Goal: Task Accomplishment & Management: Manage account settings

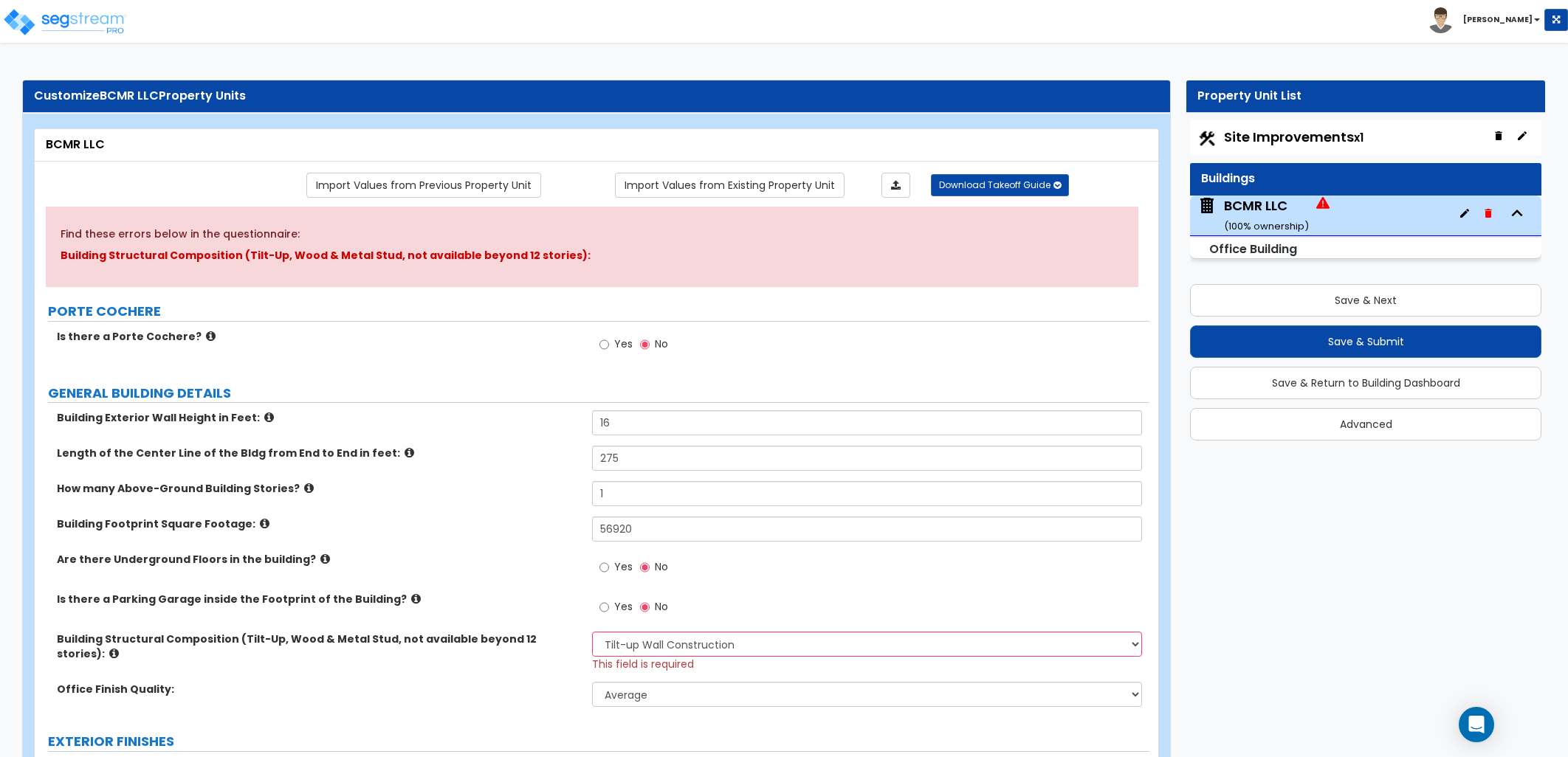
select select "2"
select select "1"
select select "11"
select select "2"
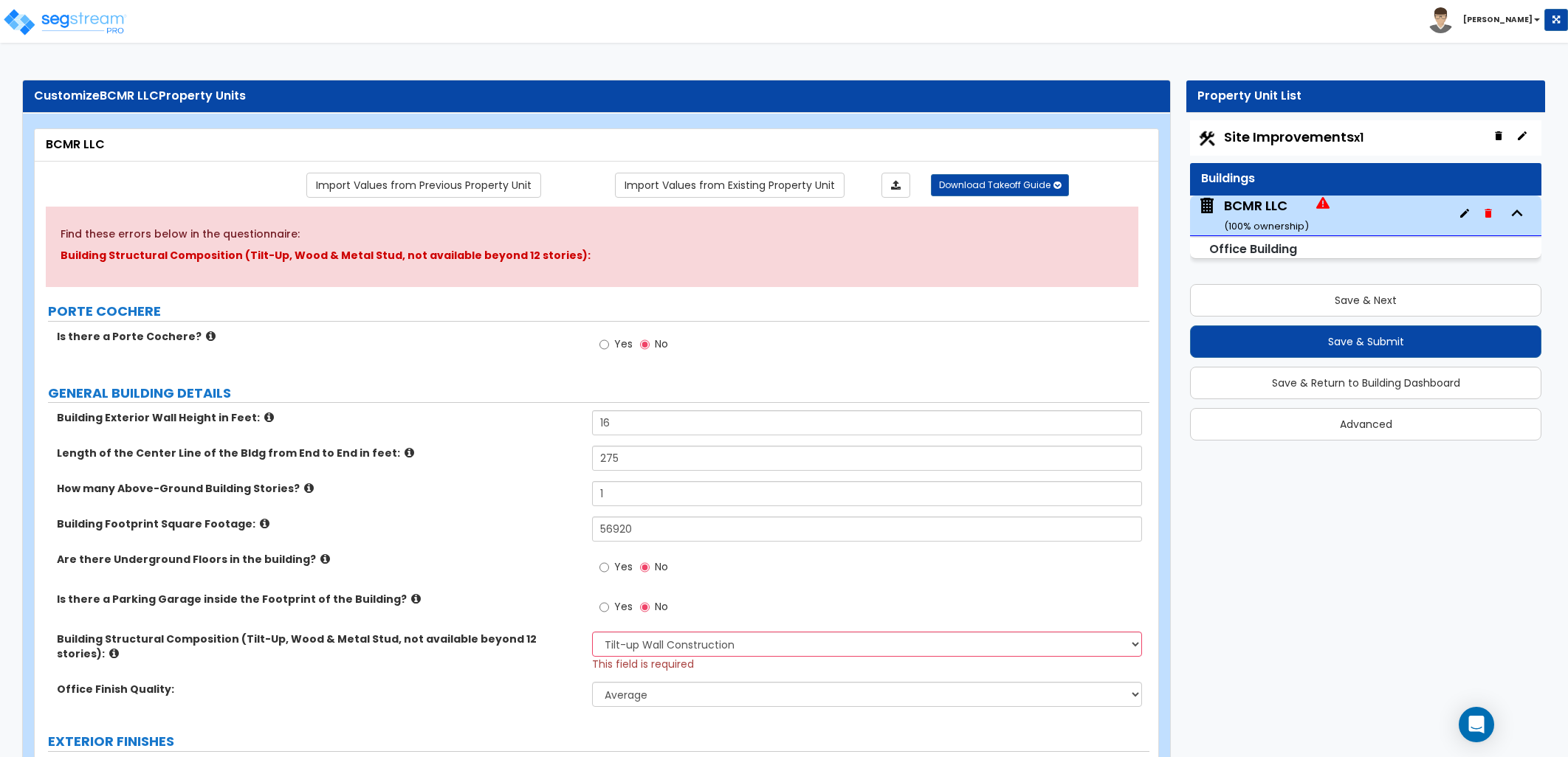
select select "1"
select select "3"
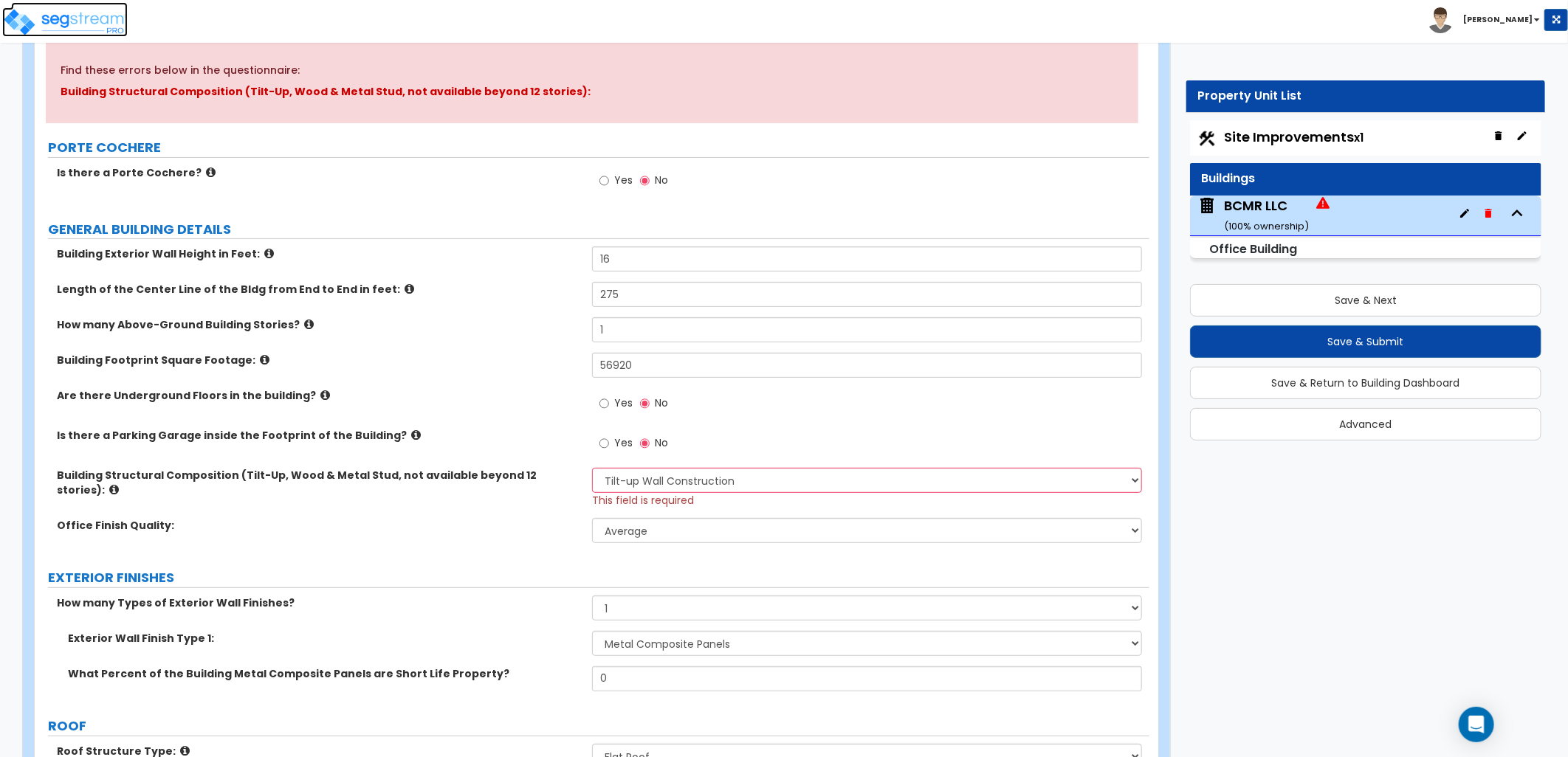
click at [54, 19] on img at bounding box center [65, 22] width 125 height 30
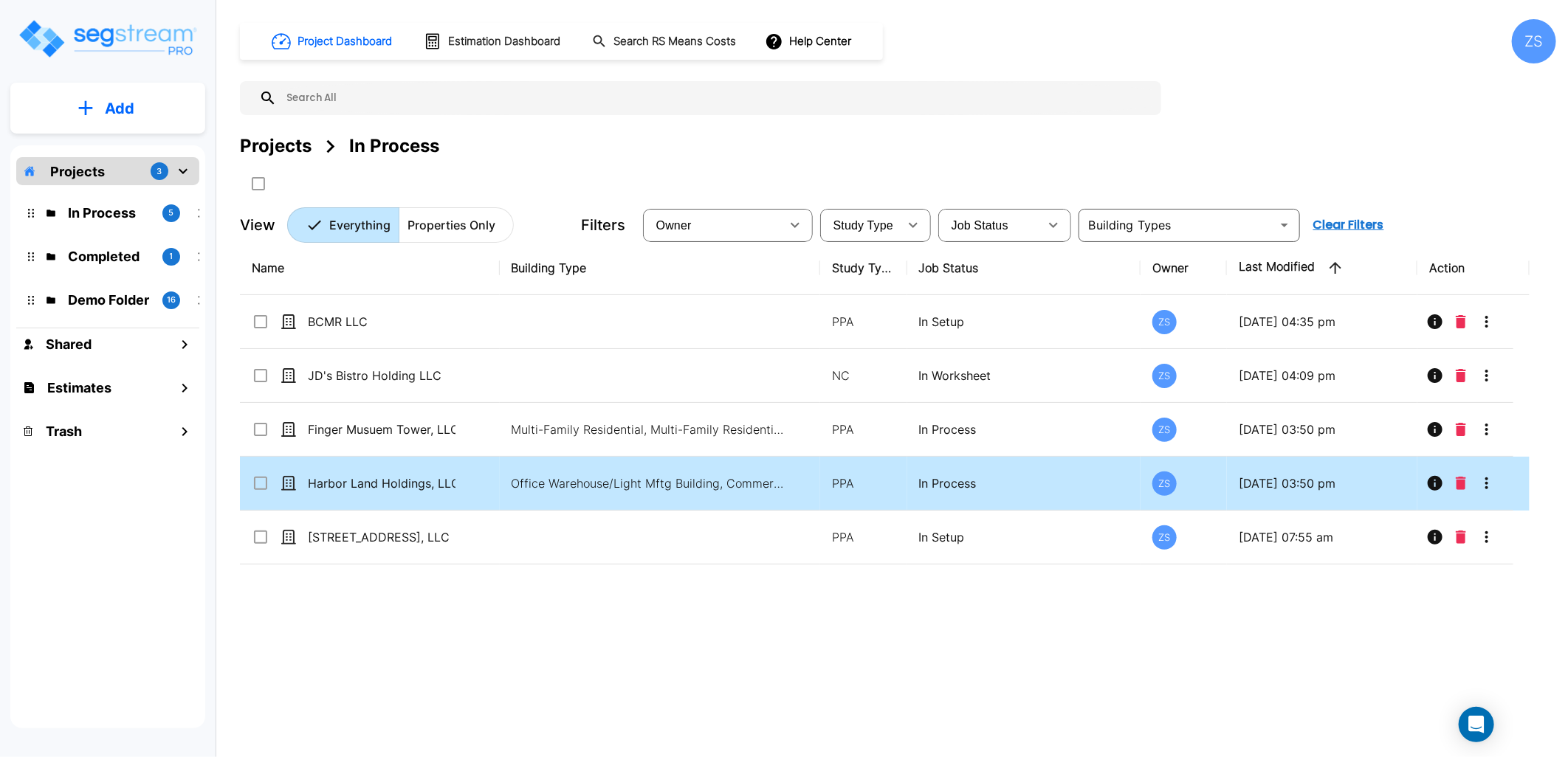
click at [421, 495] on td "Harbor Land Holdings, LLC" at bounding box center [370, 483] width 260 height 54
checkbox input "true"
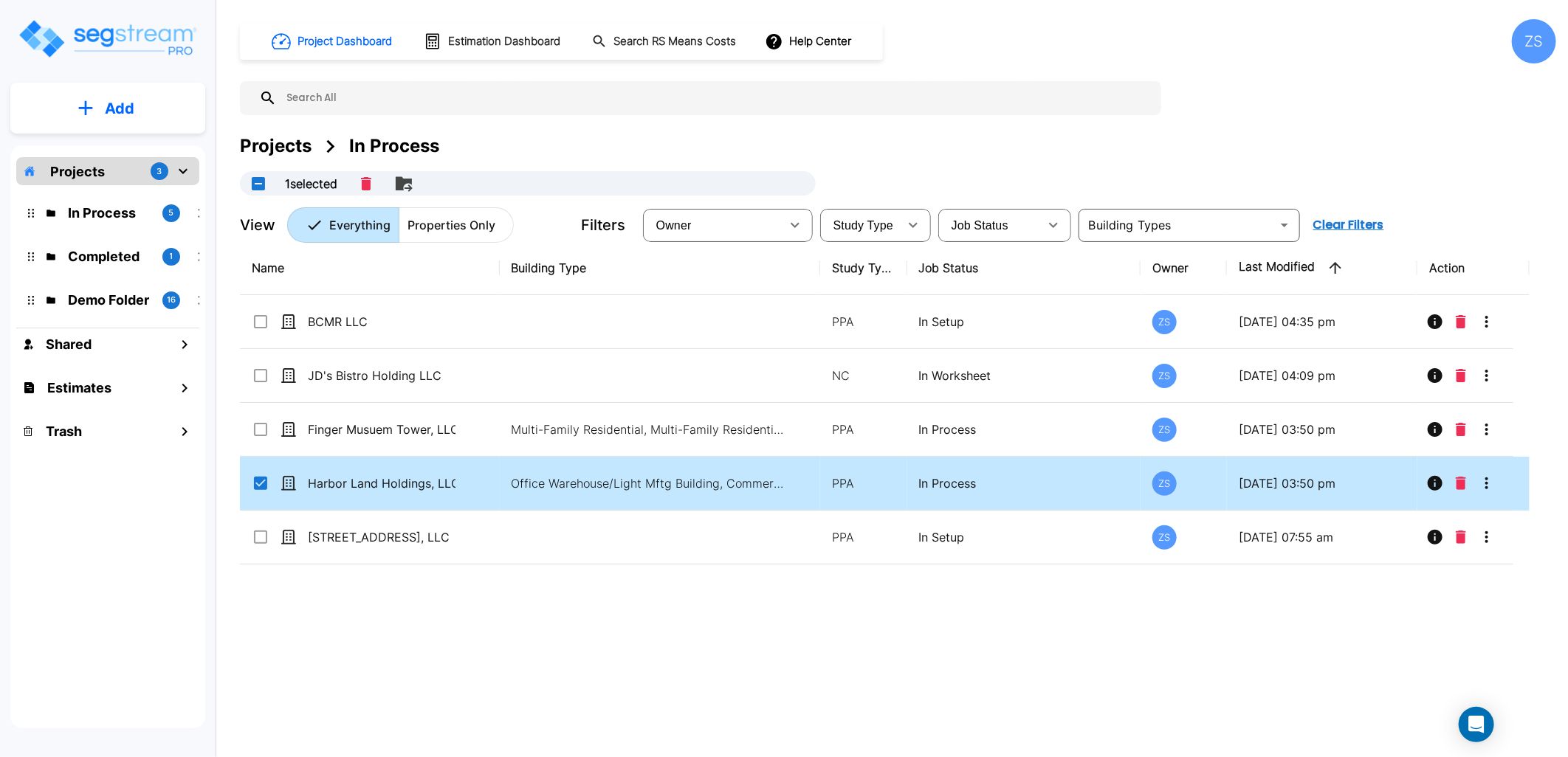
click at [423, 495] on td "Harbor Land Holdings, LLC" at bounding box center [370, 483] width 260 height 54
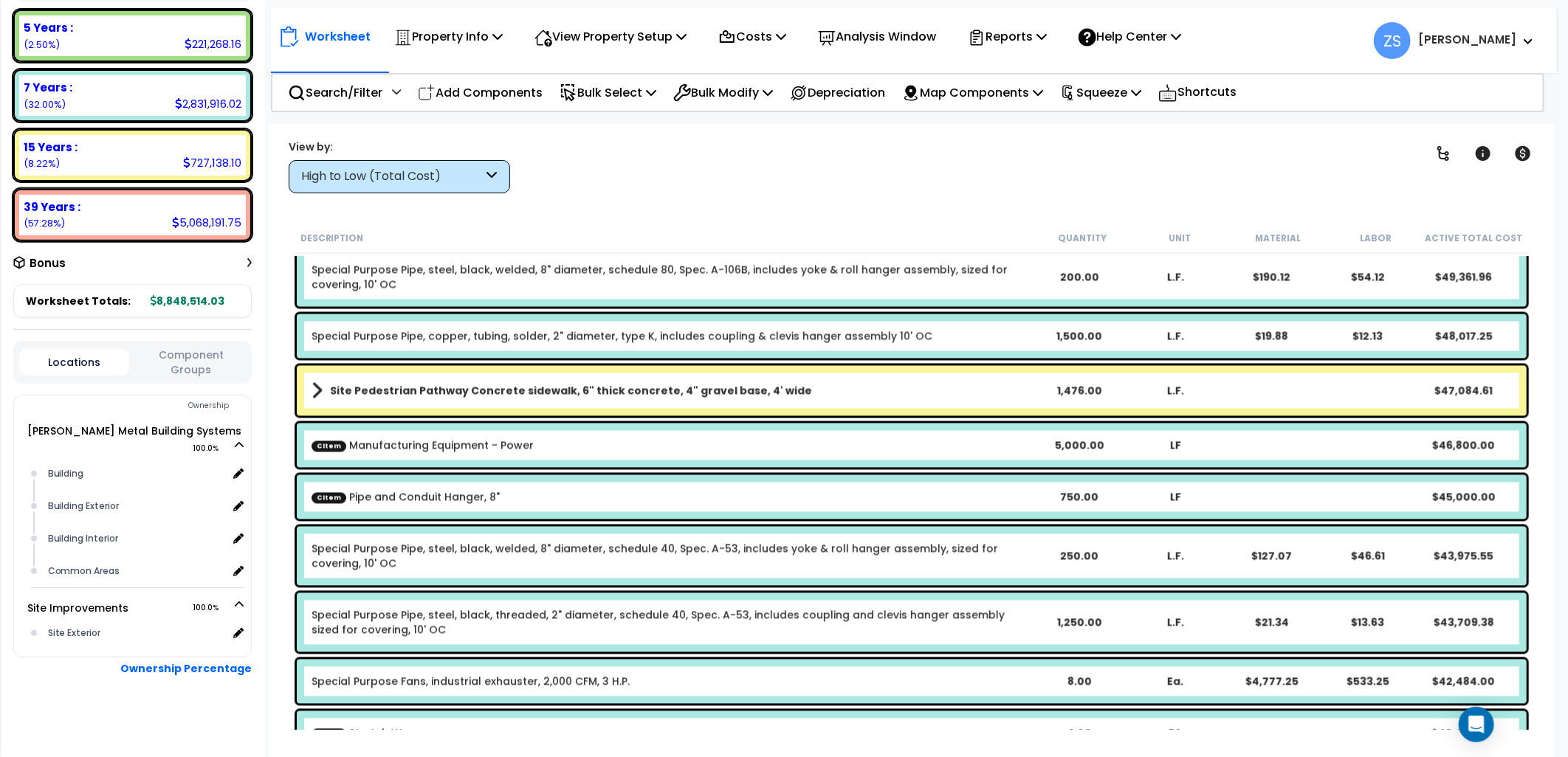
scroll to position [1885, 0]
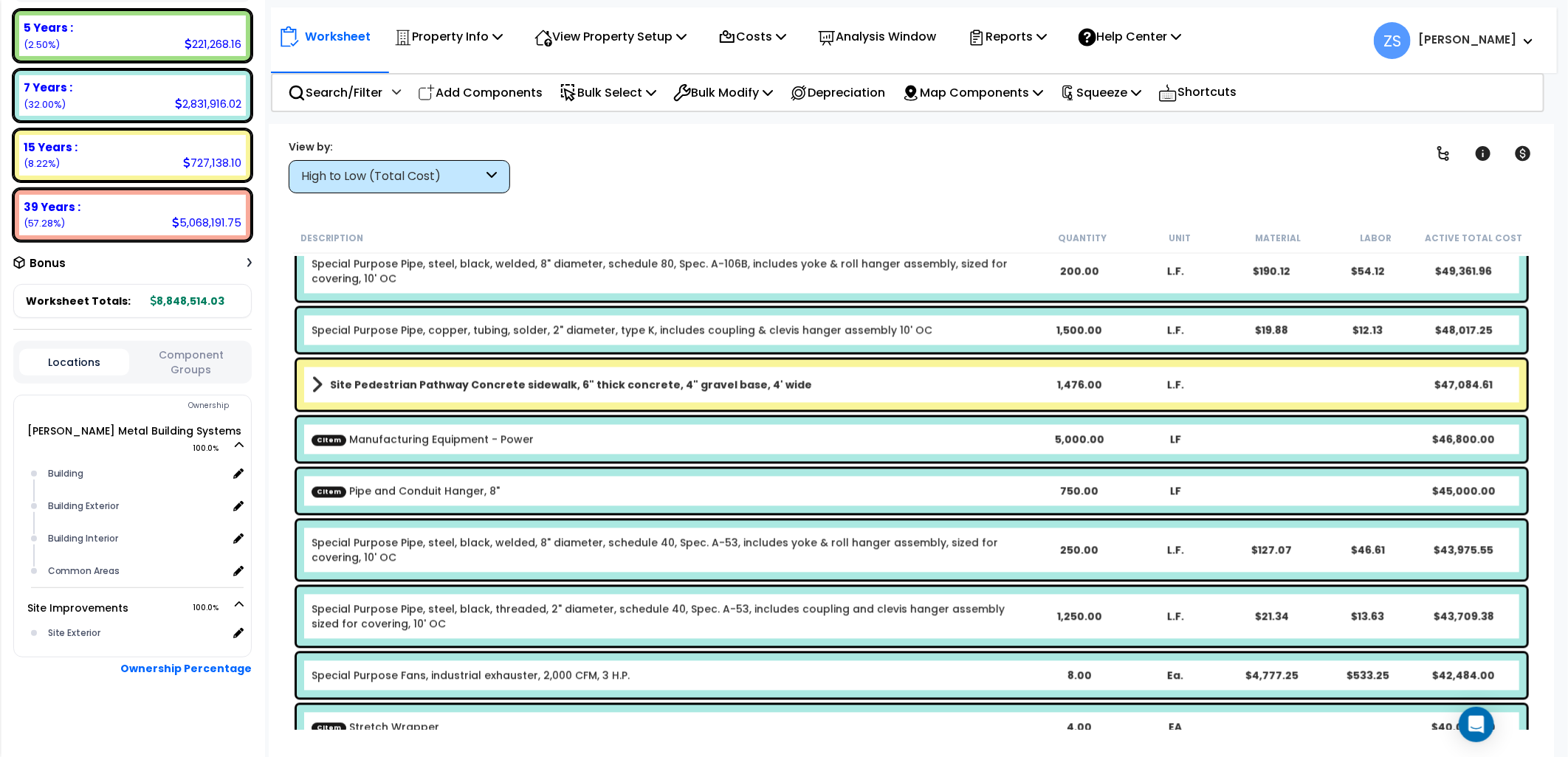
click at [193, 360] on button "Component Groups" at bounding box center [191, 362] width 109 height 31
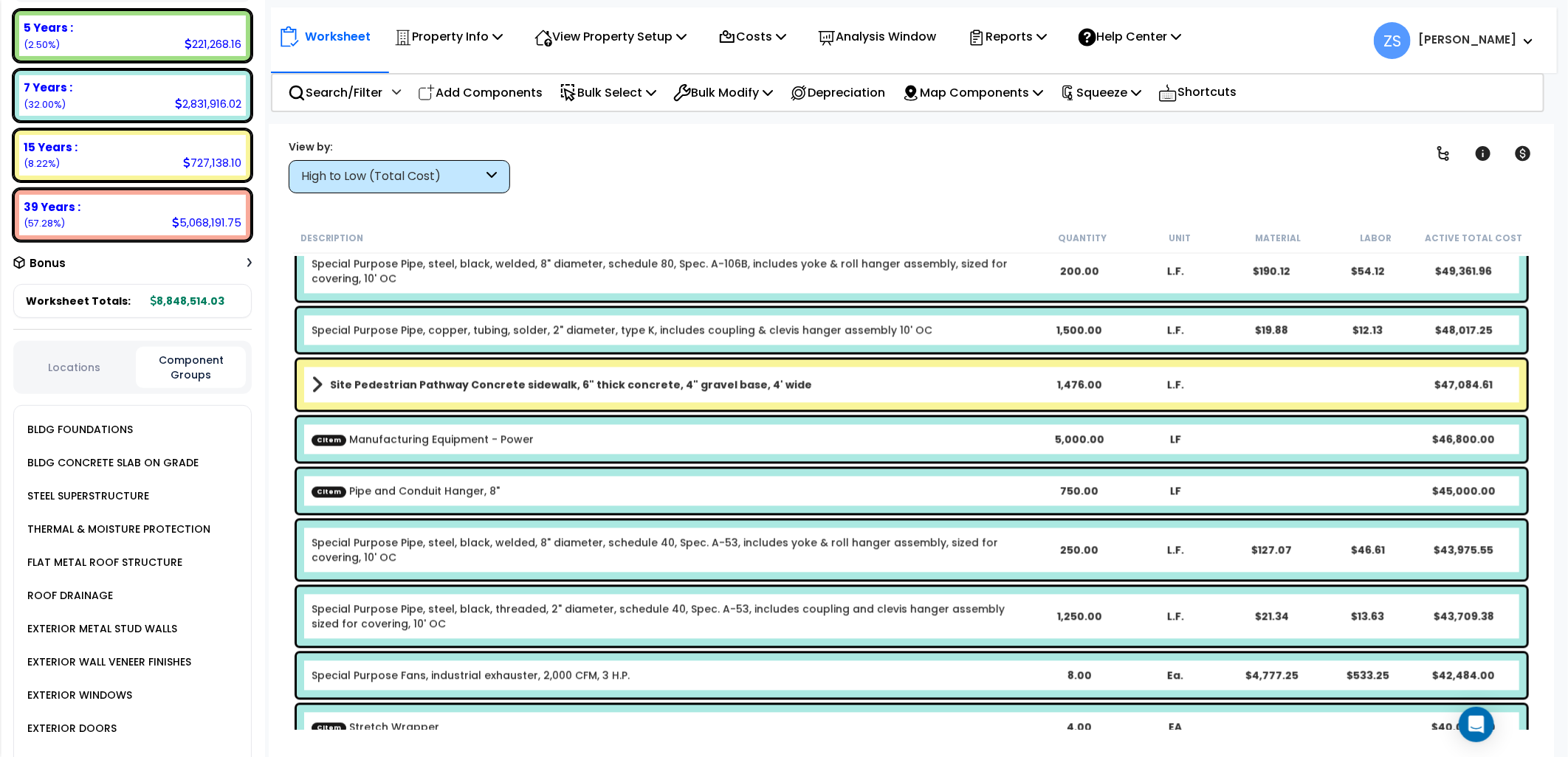
click at [71, 359] on button "Locations" at bounding box center [73, 367] width 109 height 16
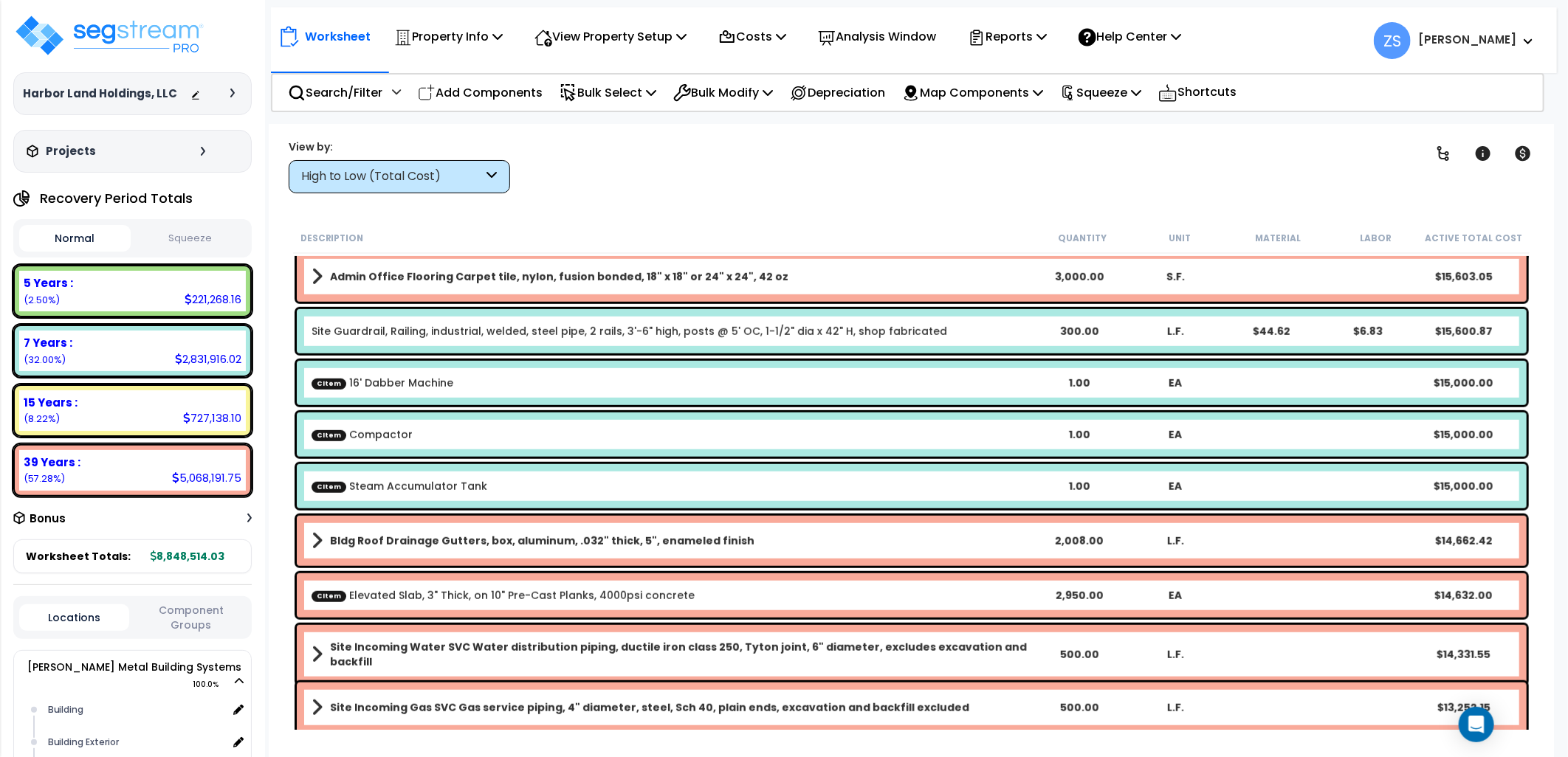
scroll to position [3939, 0]
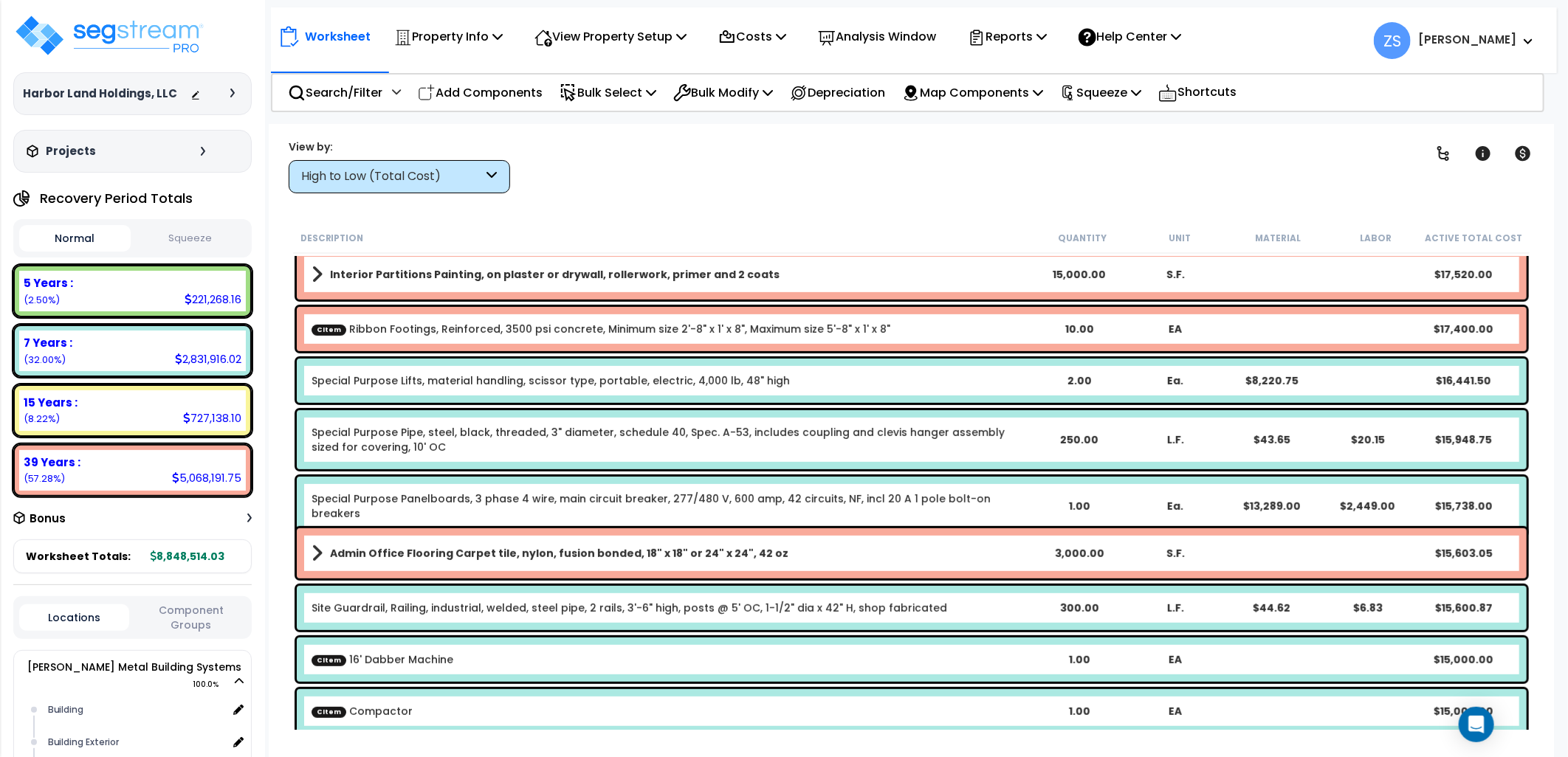
click at [442, 181] on div "High to Low (Total Cost)" at bounding box center [392, 177] width 182 height 17
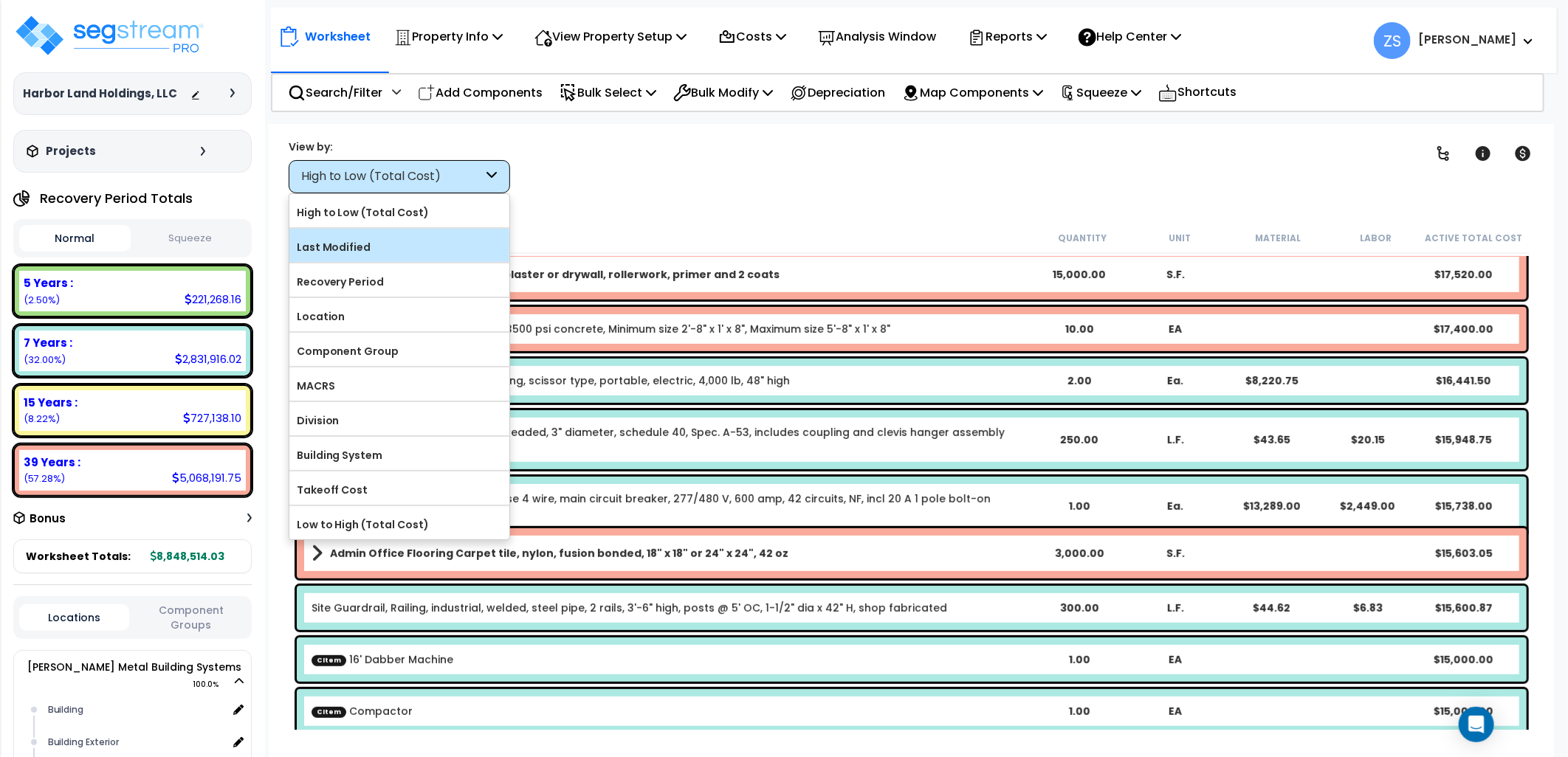
click at [416, 236] on label "Last Modified" at bounding box center [399, 247] width 220 height 22
click at [0, 0] on input "Last Modified" at bounding box center [0, 0] width 0 height 0
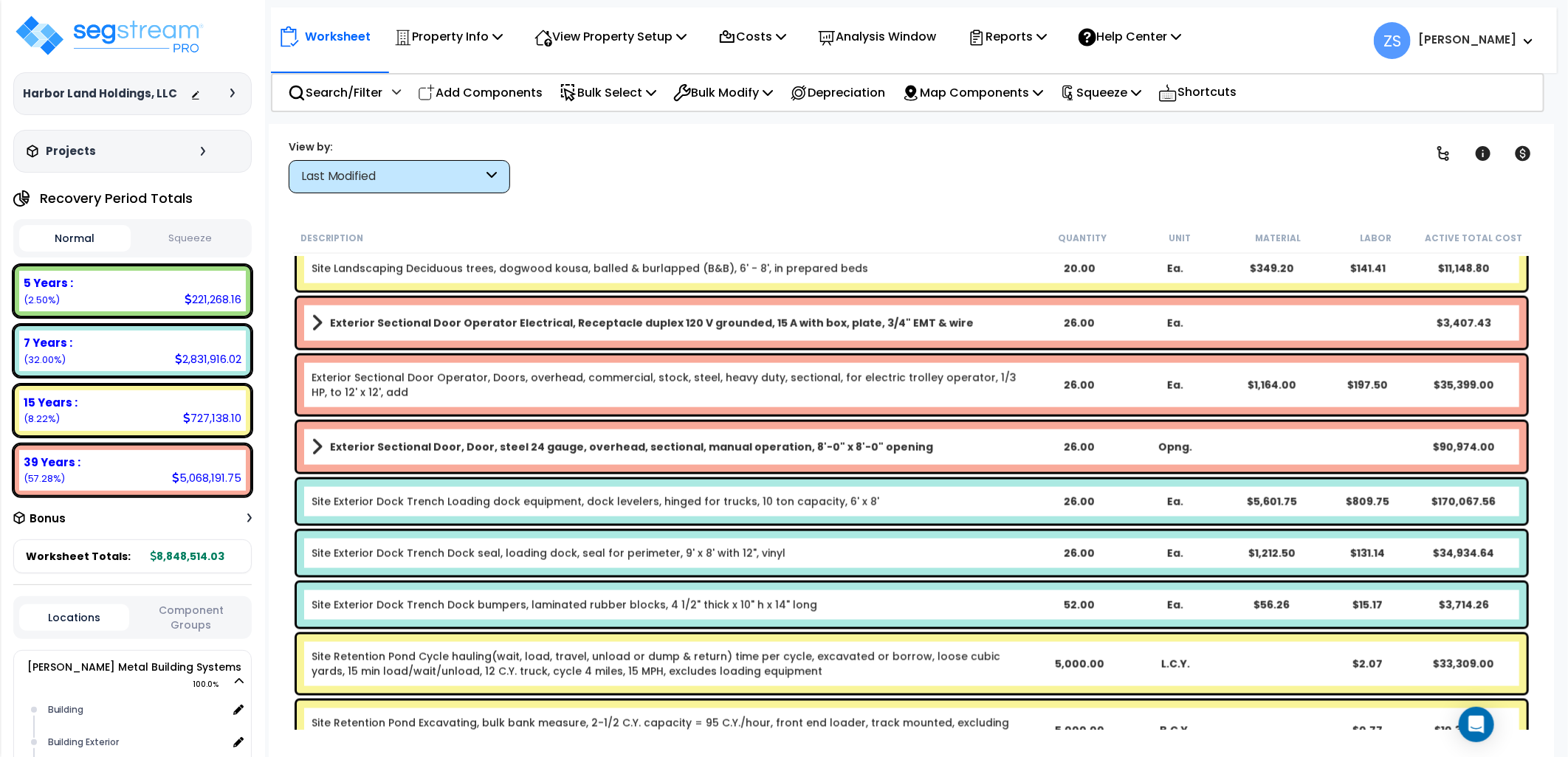
scroll to position [1476, 0]
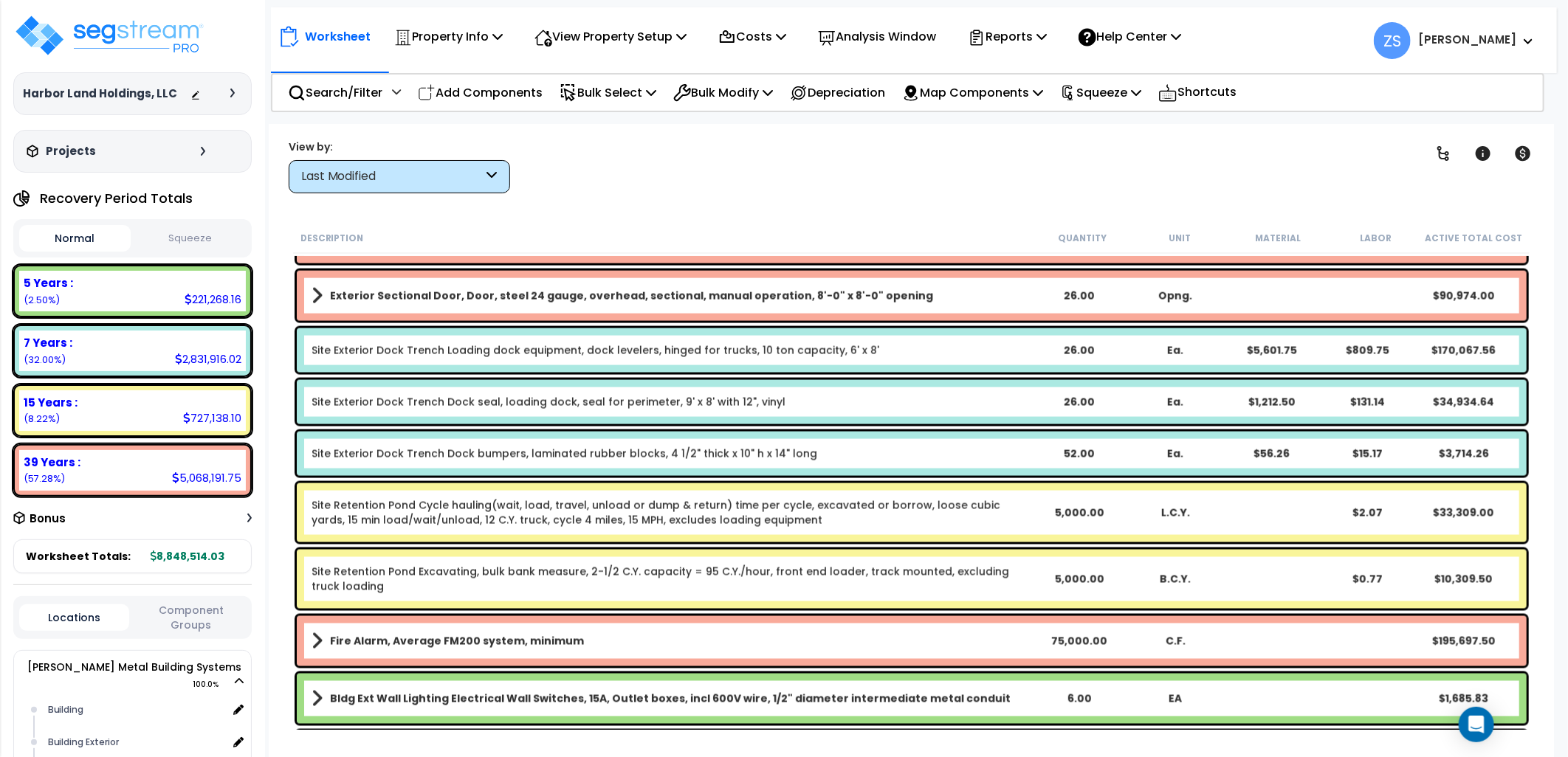
click at [372, 174] on div "Last Modified" at bounding box center [392, 177] width 182 height 17
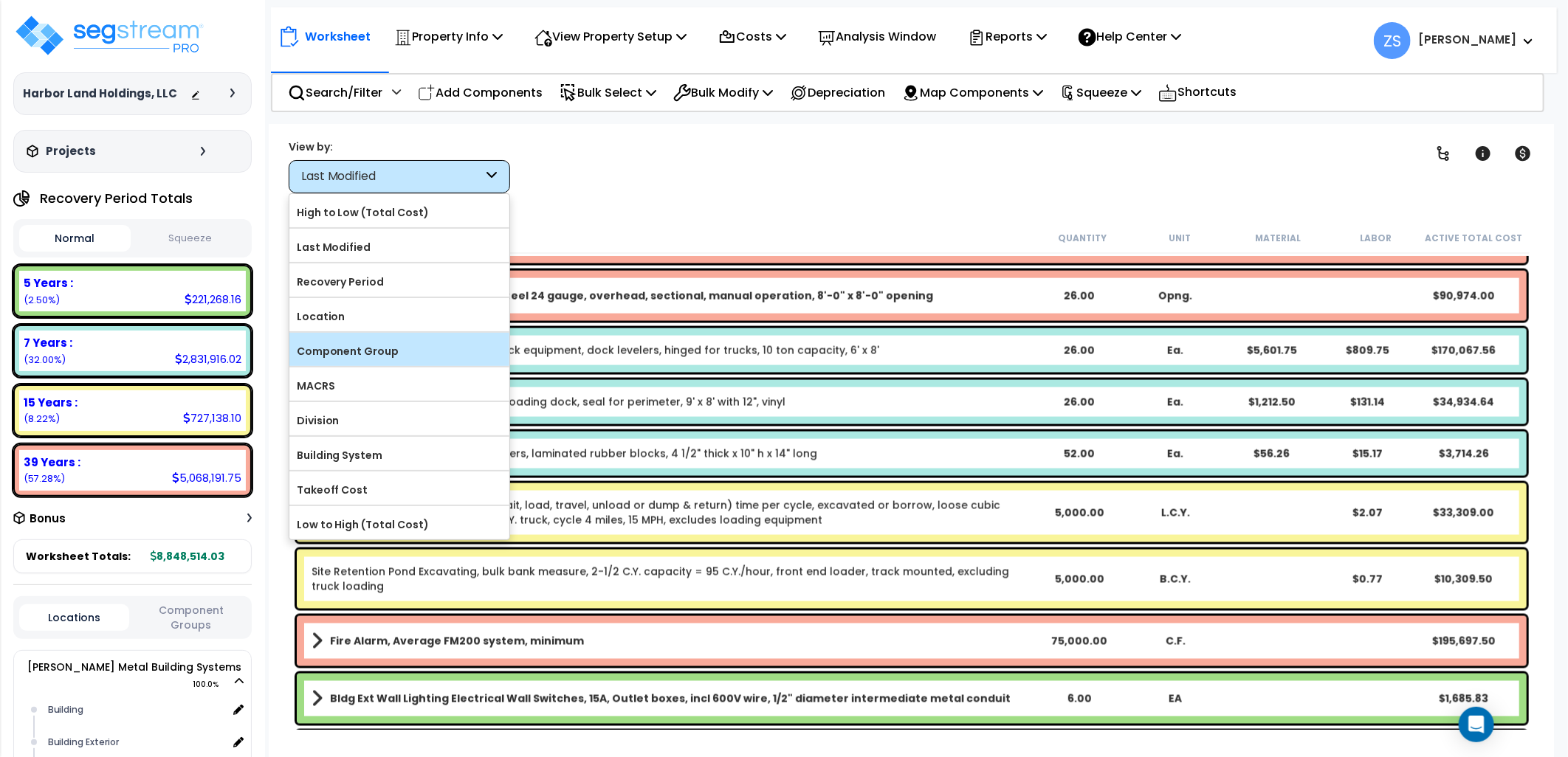
click at [375, 352] on label "Component Group" at bounding box center [399, 351] width 220 height 22
click at [0, 0] on input "Component Group" at bounding box center [0, 0] width 0 height 0
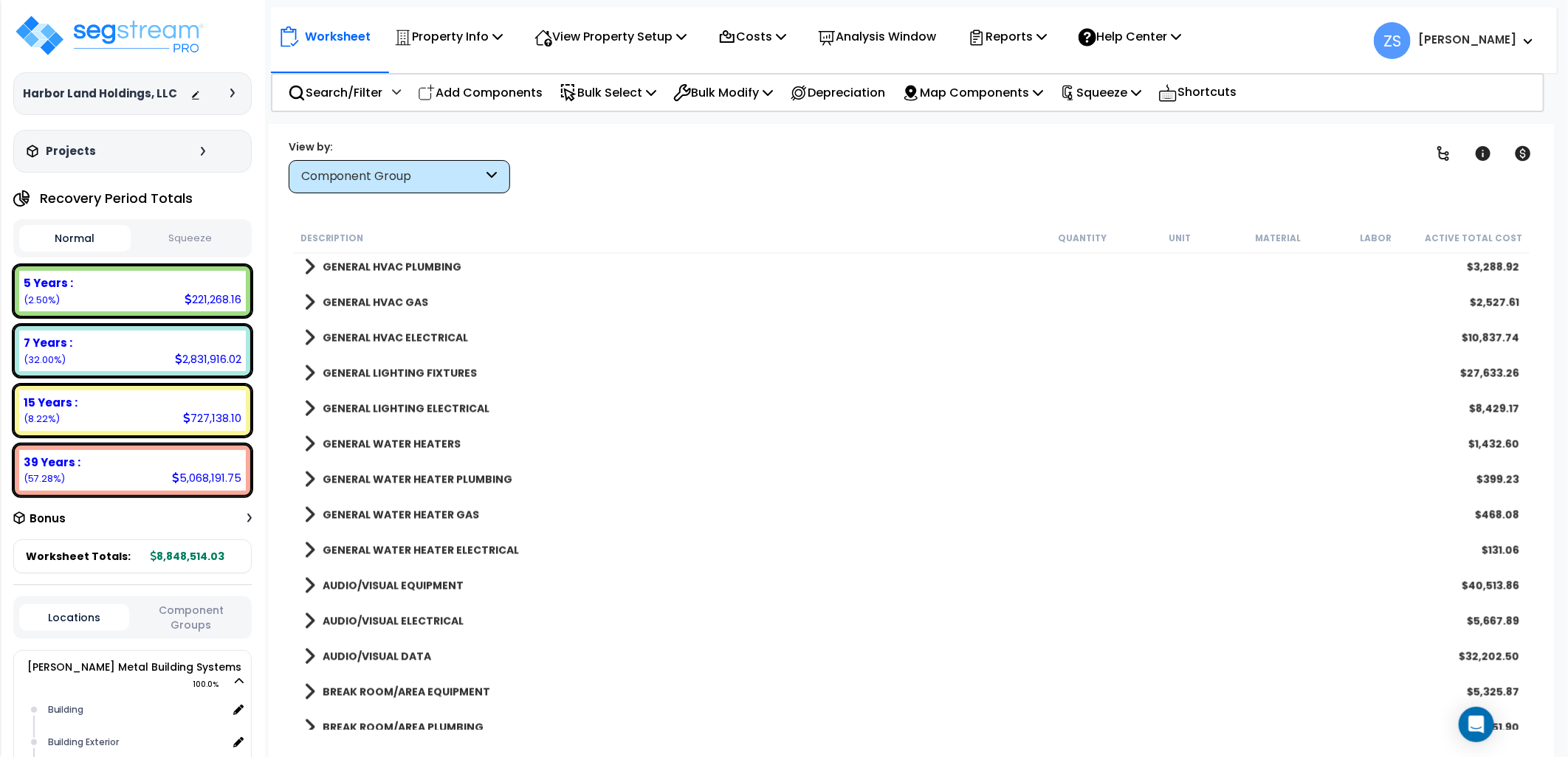
click at [382, 192] on div "Component Group" at bounding box center [400, 176] width 221 height 33
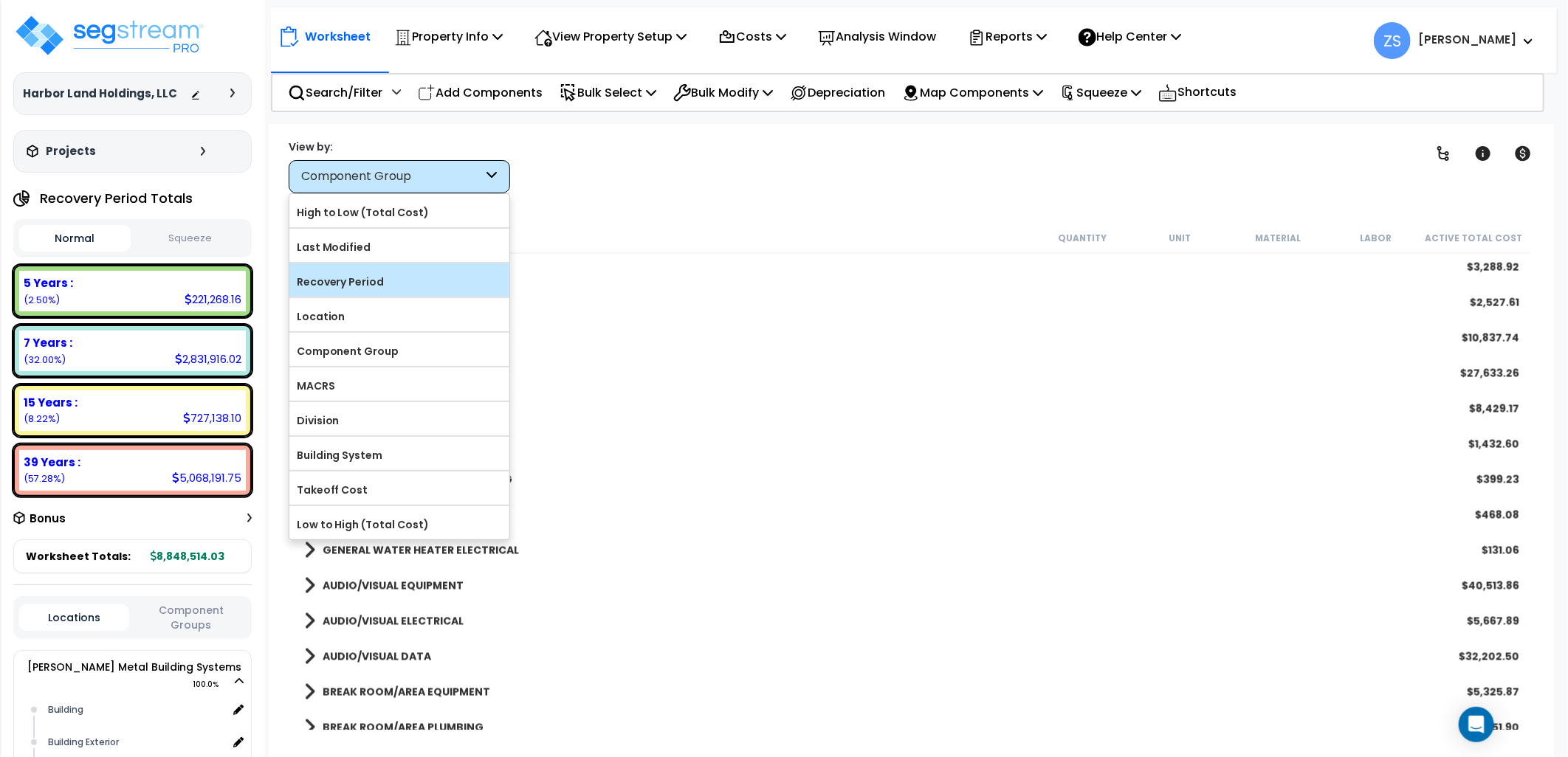
click at [377, 284] on label "Recovery Period" at bounding box center [399, 282] width 220 height 22
click at [0, 0] on input "Recovery Period" at bounding box center [0, 0] width 0 height 0
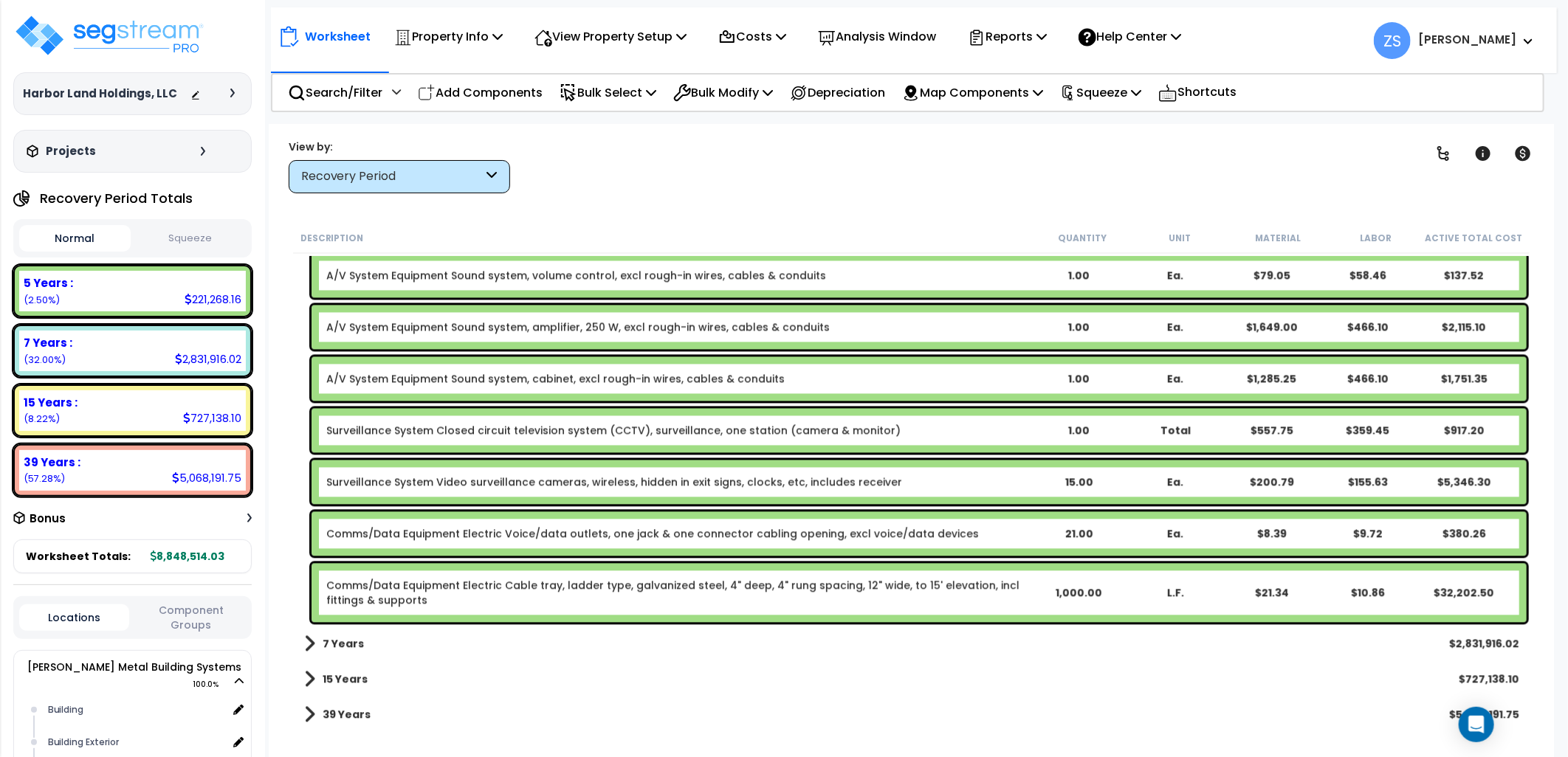
scroll to position [1976, 0]
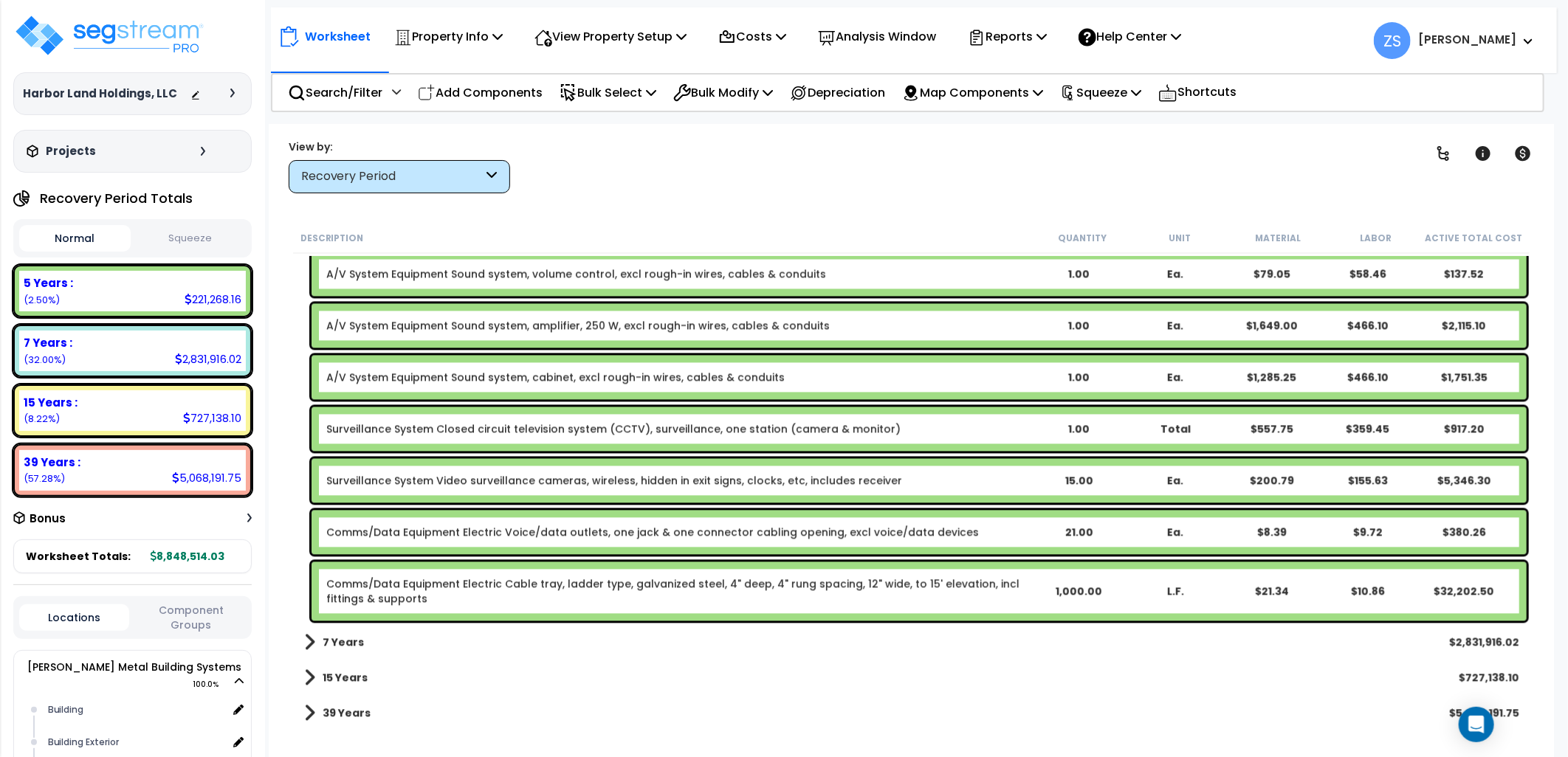
click at [333, 636] on b "7 Years" at bounding box center [343, 642] width 41 height 15
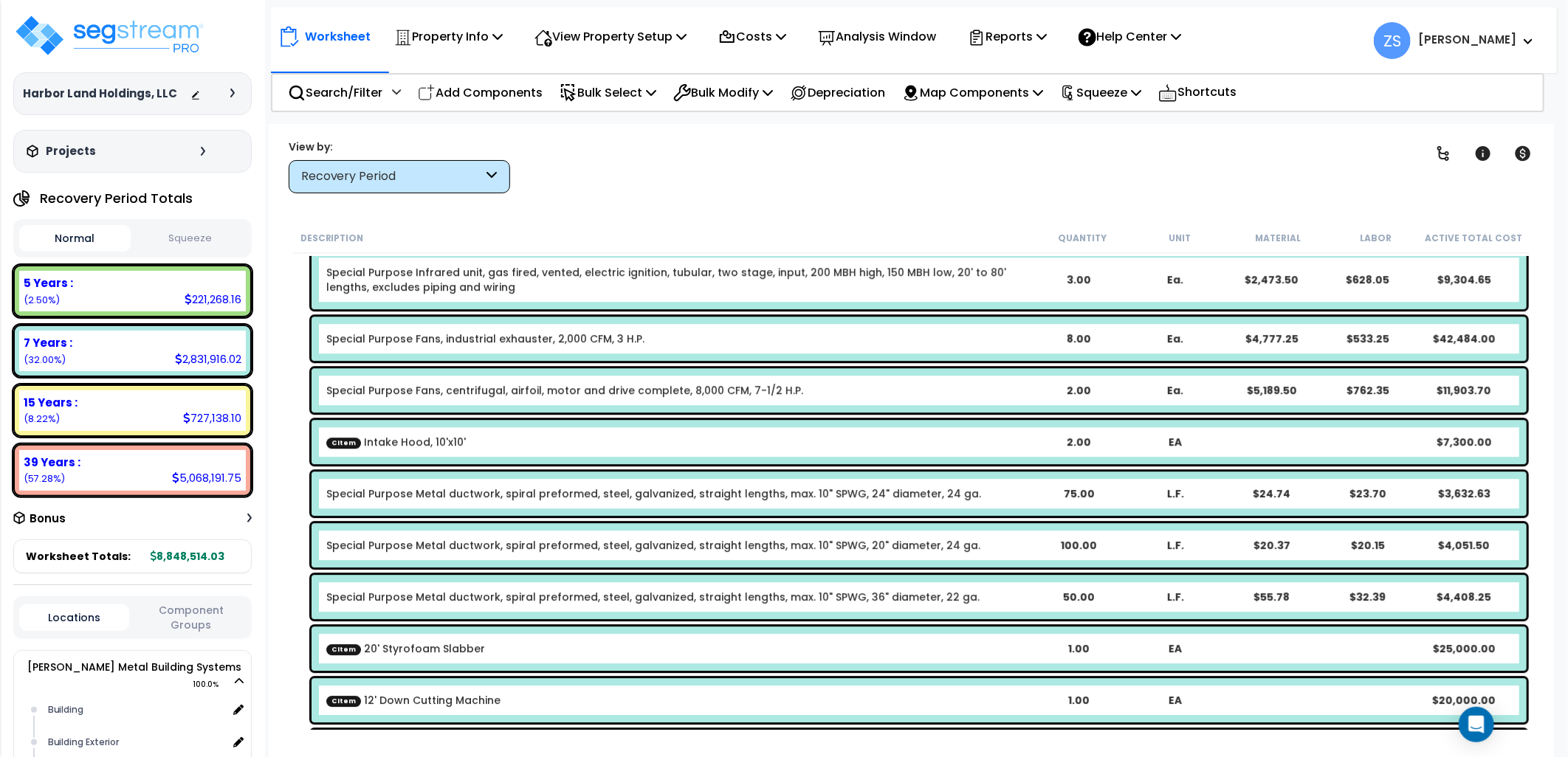
scroll to position [2714, 0]
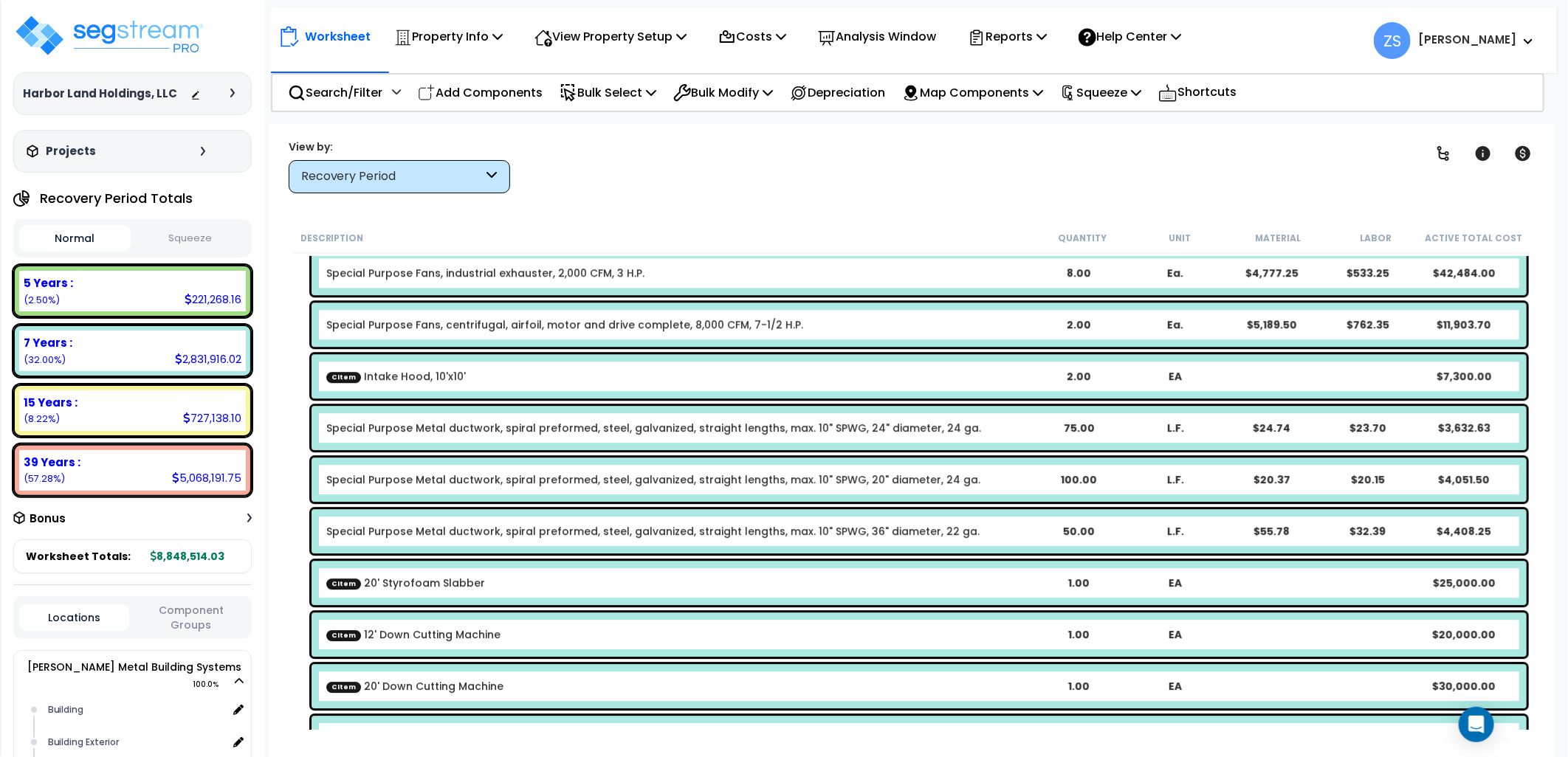
click at [426, 381] on link "CItem Intake Hood, 10'x10'" at bounding box center [396, 376] width 140 height 15
click at [505, 94] on p "Add Components" at bounding box center [480, 92] width 125 height 20
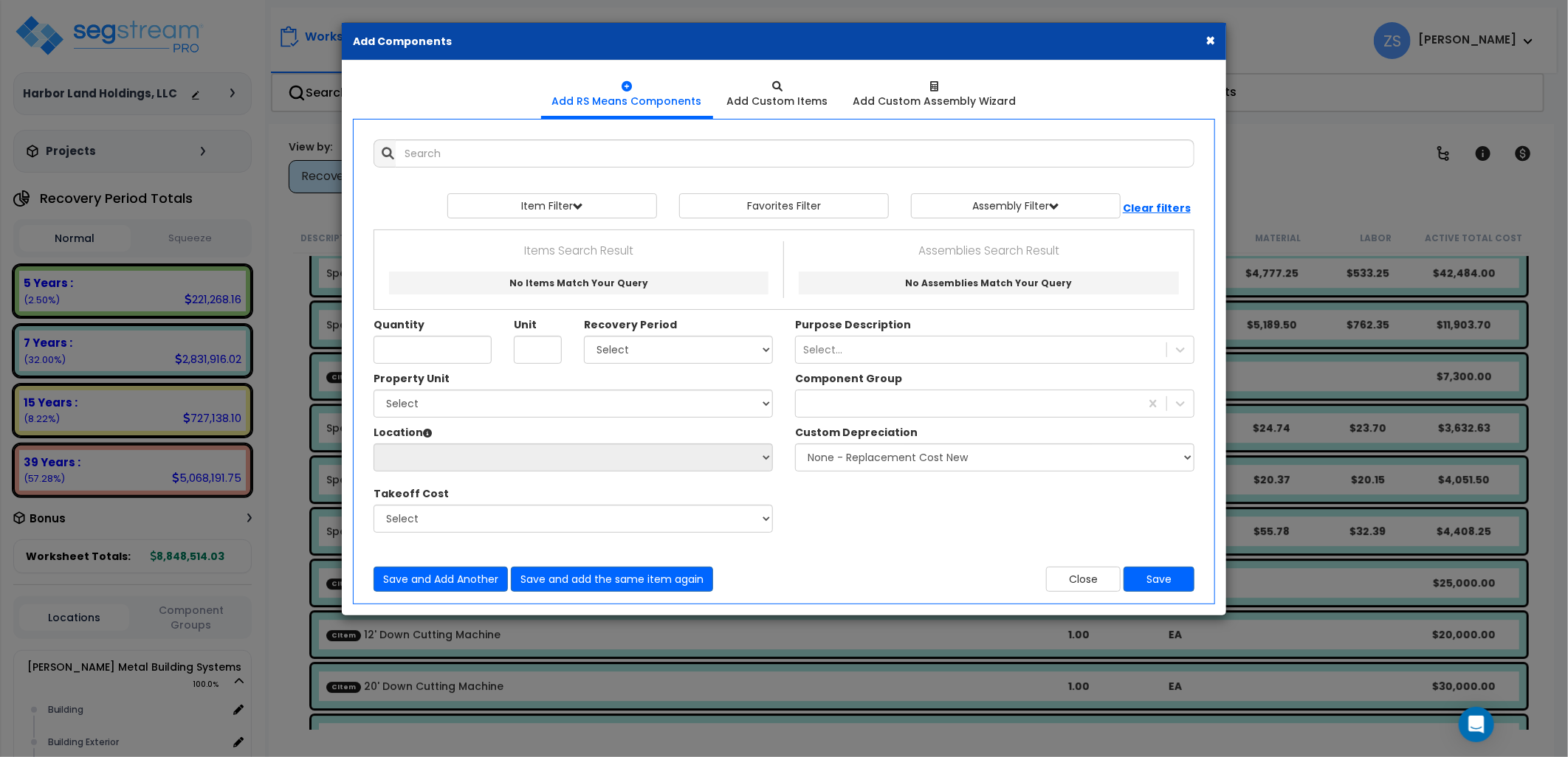
click at [1207, 40] on button "×" at bounding box center [1210, 40] width 10 height 15
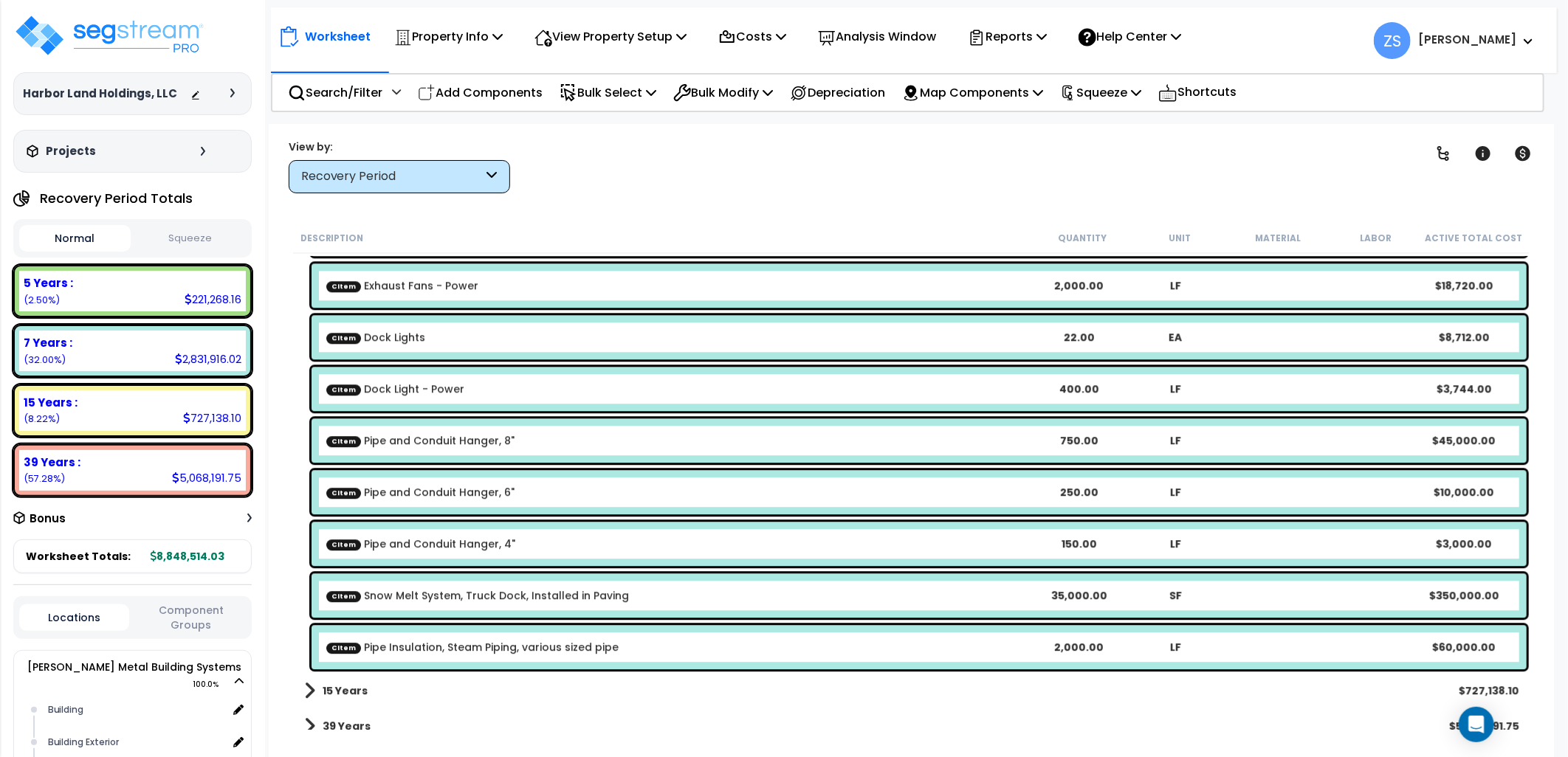
scroll to position [6028, 0]
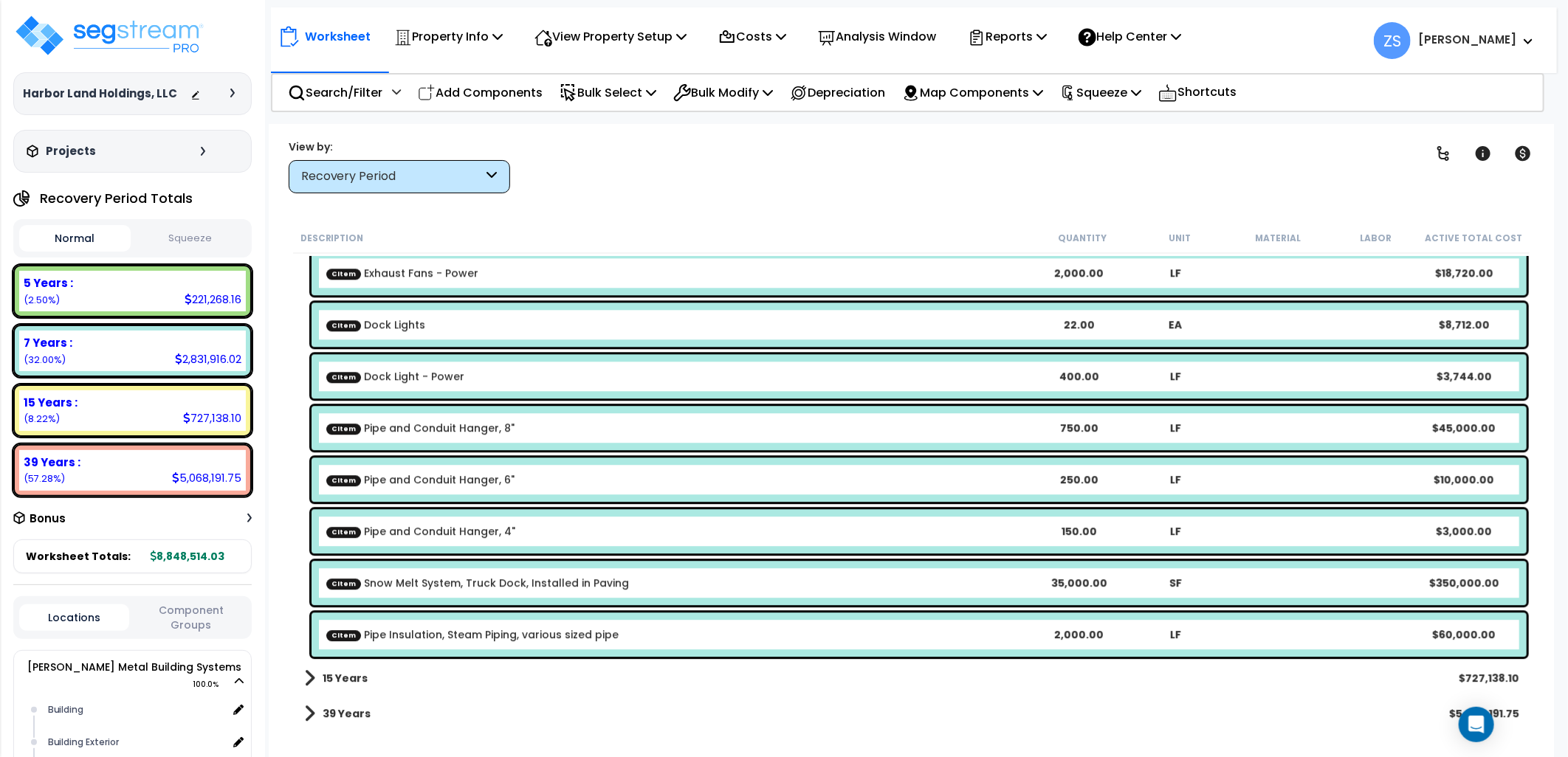
click at [379, 679] on div "15 Years $727,138.10" at bounding box center [912, 678] width 1231 height 36
click at [350, 682] on b "15 Years" at bounding box center [346, 678] width 45 height 15
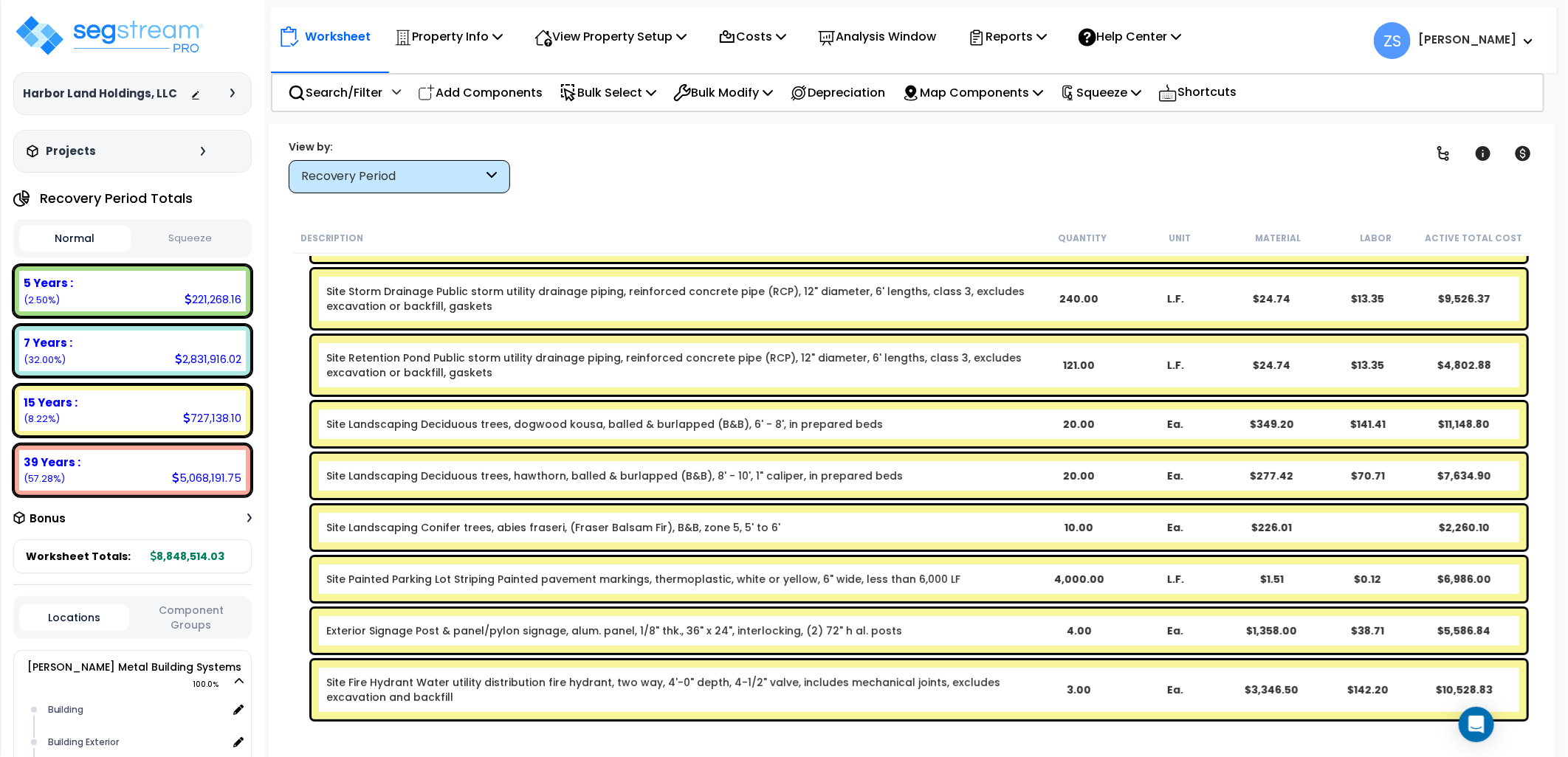
scroll to position [7166, 0]
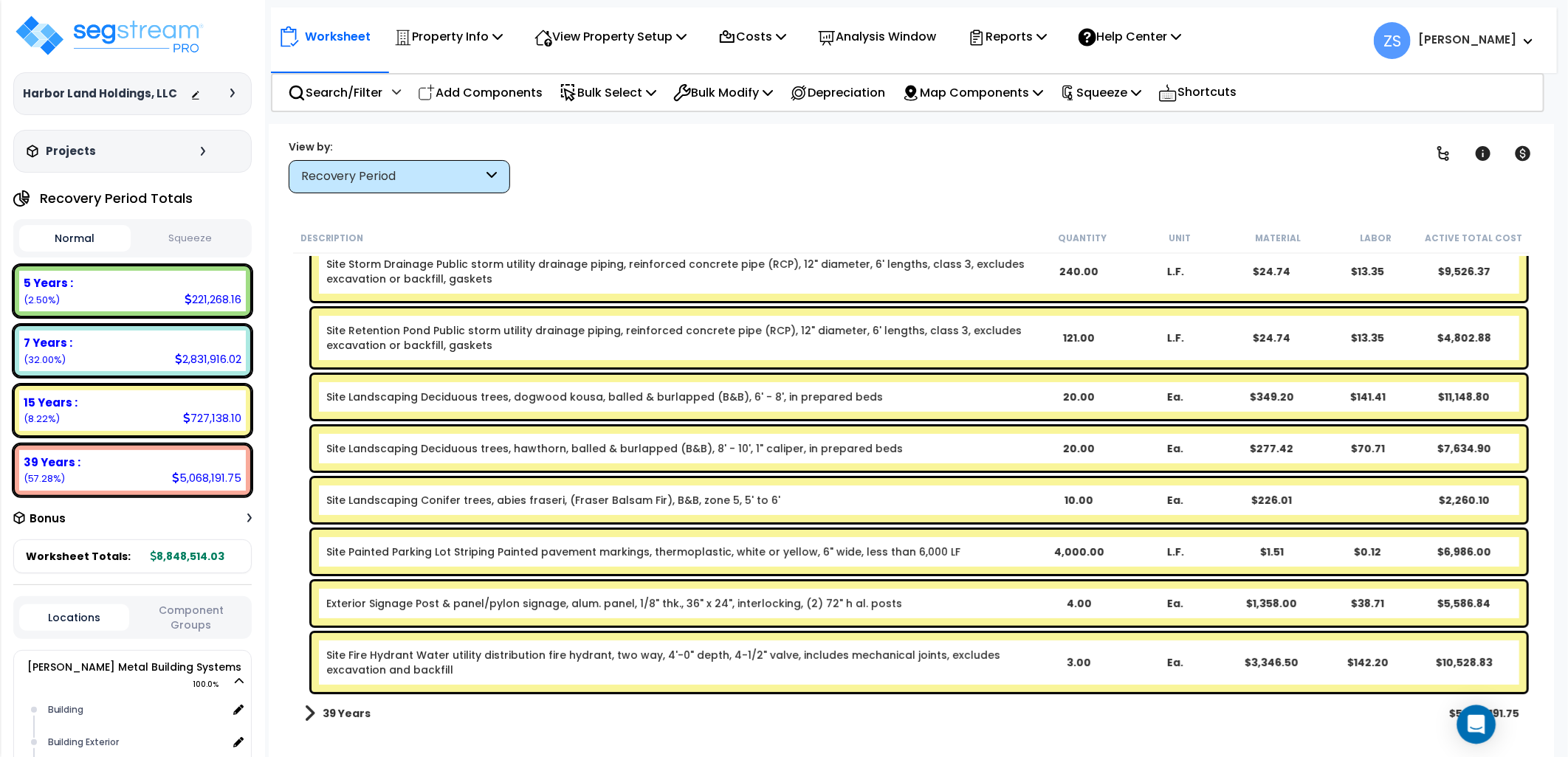
click at [1475, 725] on icon "Open Intercom Messenger" at bounding box center [1476, 725] width 17 height 19
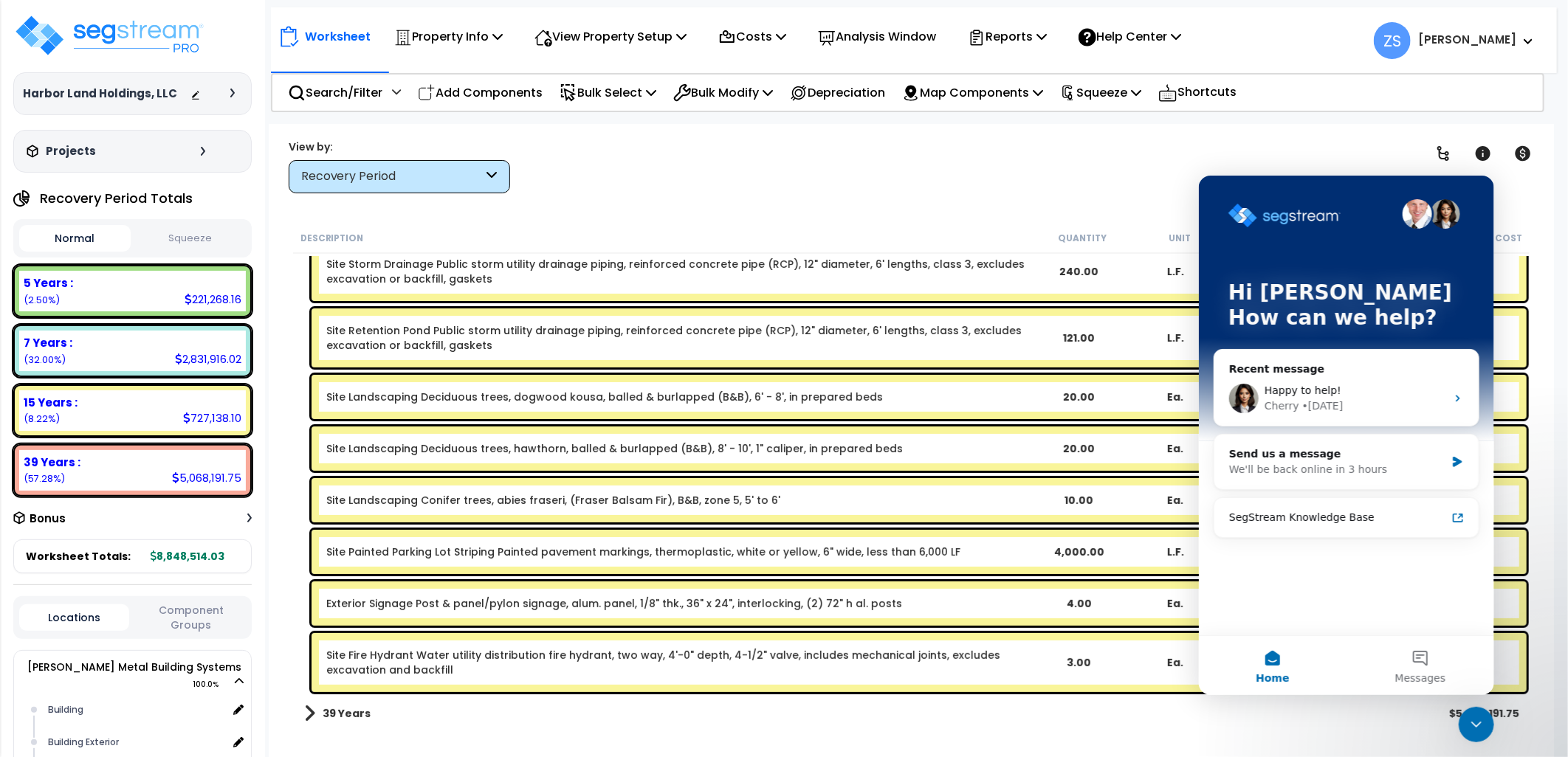
scroll to position [0, 0]
click at [1415, 659] on button "Messages" at bounding box center [1419, 664] width 148 height 59
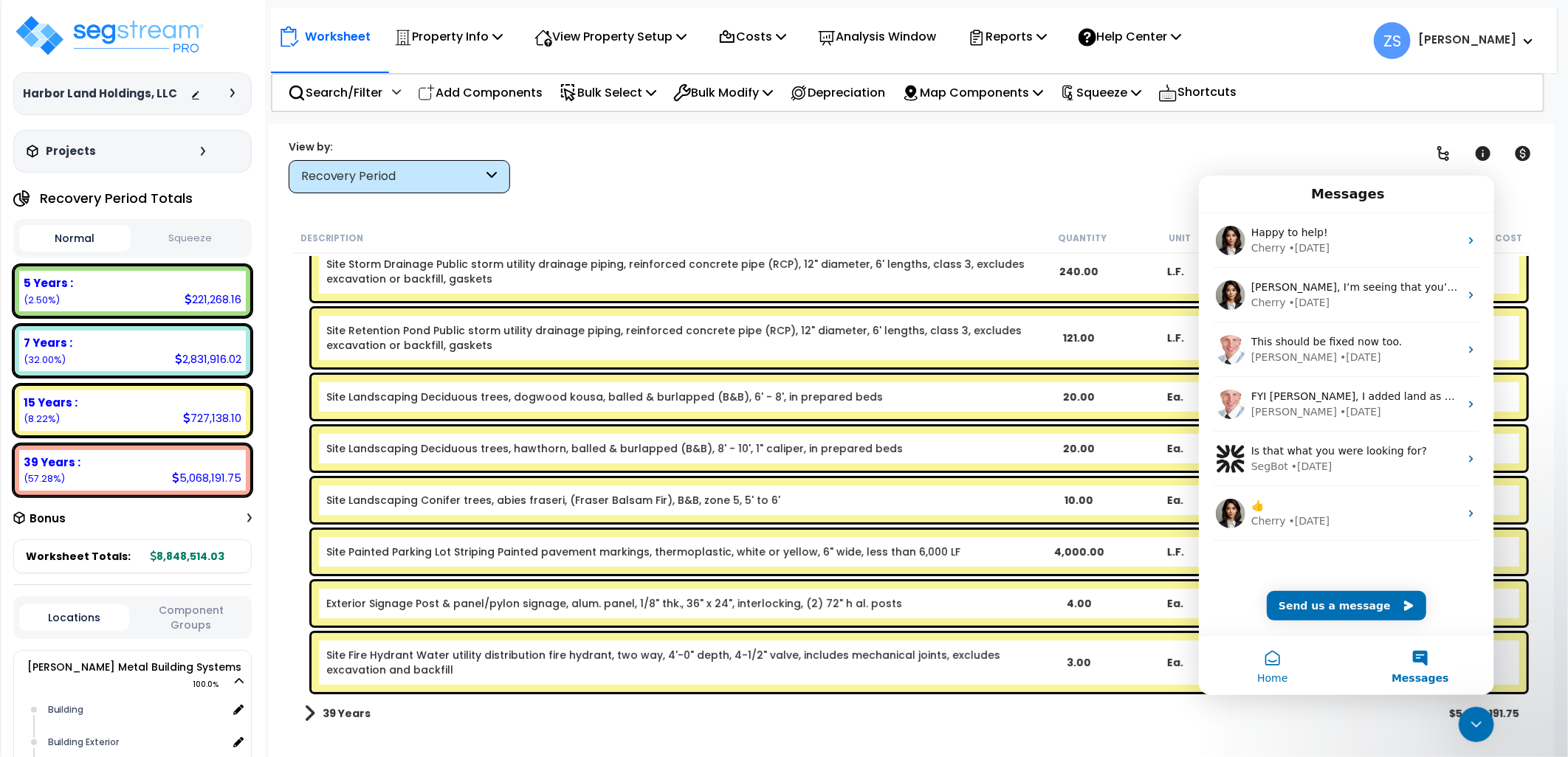
click at [1282, 672] on span "Home" at bounding box center [1271, 677] width 30 height 10
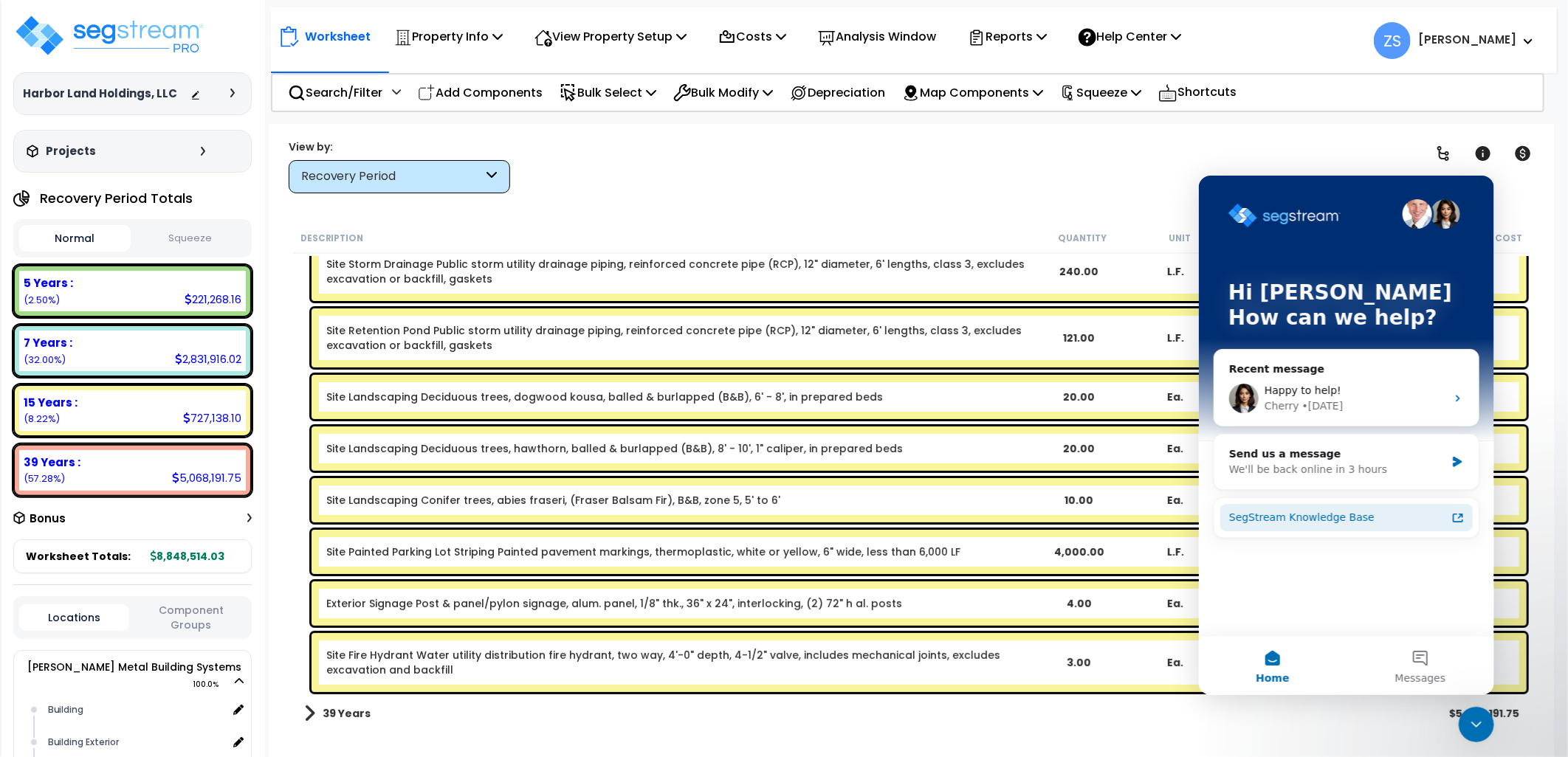
click at [1343, 517] on div "SegStream Knowledge Base" at bounding box center [1337, 517] width 217 height 15
click at [1321, 463] on div "We'll be back online in 3 hours" at bounding box center [1337, 469] width 216 height 15
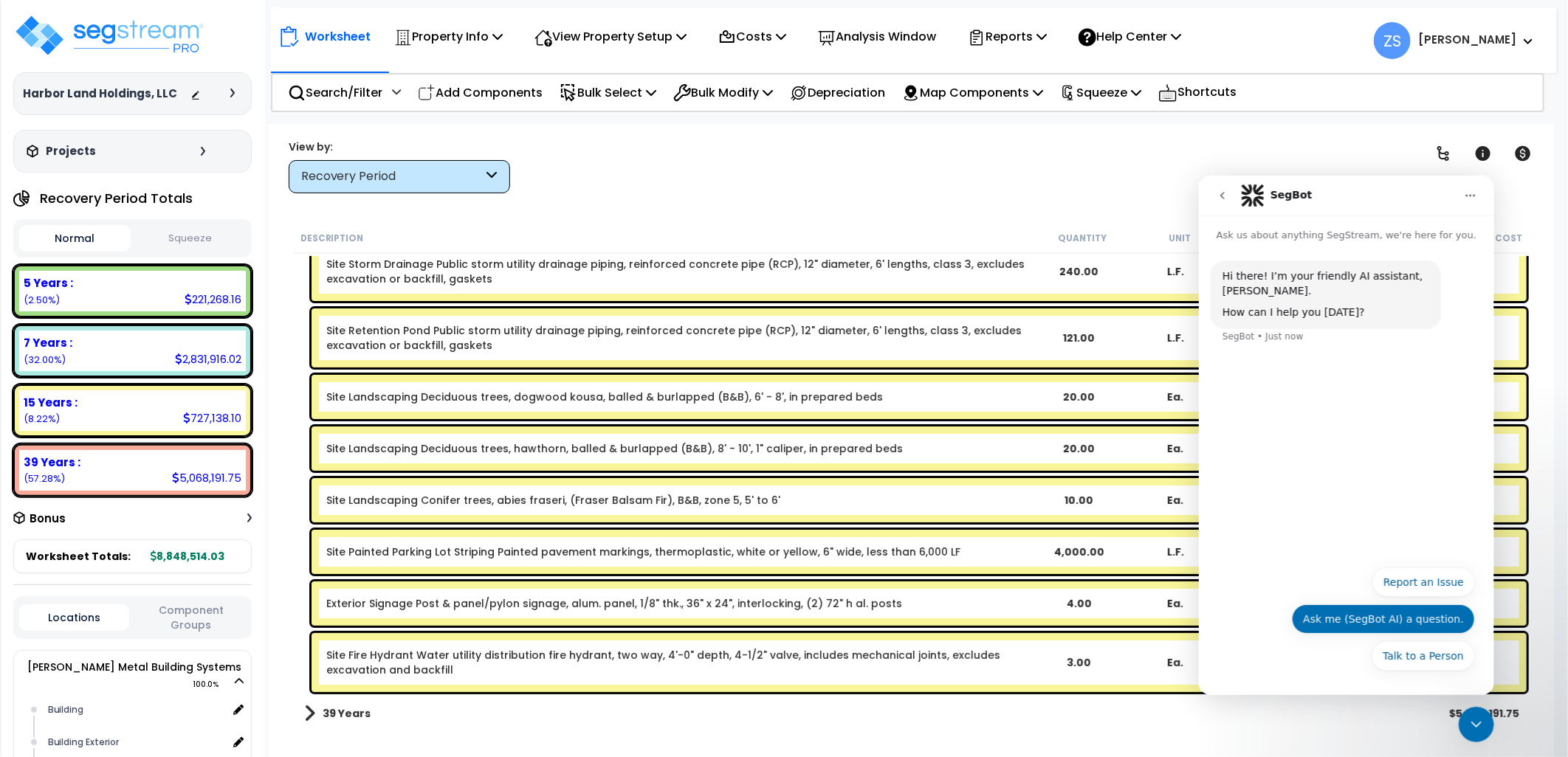
click at [1363, 625] on button "Ask me (SegBot AI) a question." at bounding box center [1382, 618] width 183 height 30
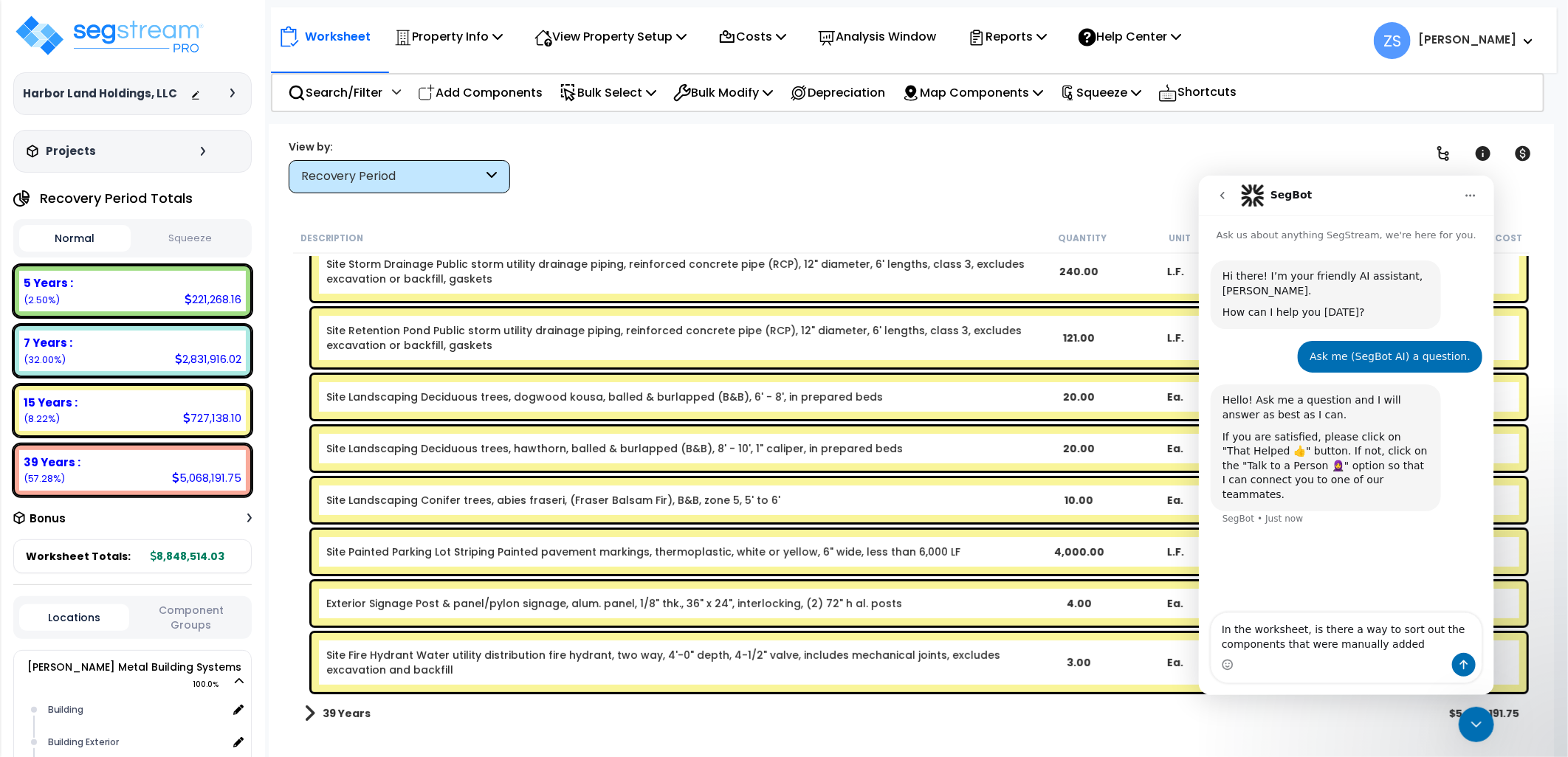
click at [1400, 643] on textarea "In the worksheet, is there a way to sort out the components that were manually …" at bounding box center [1346, 632] width 270 height 40
click at [1365, 648] on textarea "In the worksheet, is there a way to sort out the components that were manually …" at bounding box center [1346, 625] width 270 height 55
type textarea "In the worksheet, is there a way to sort out the components that were manually …"
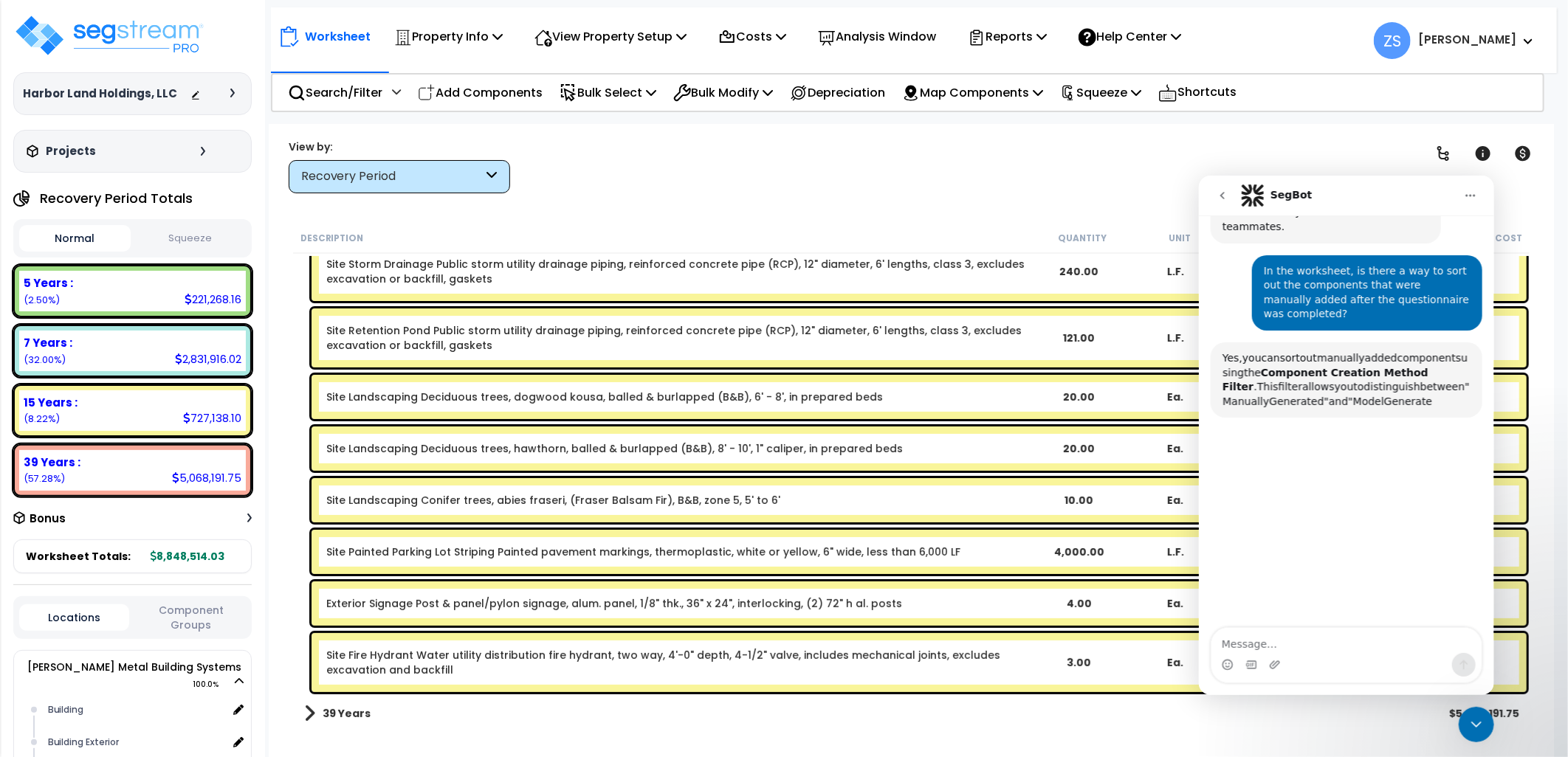
scroll to position [297, 0]
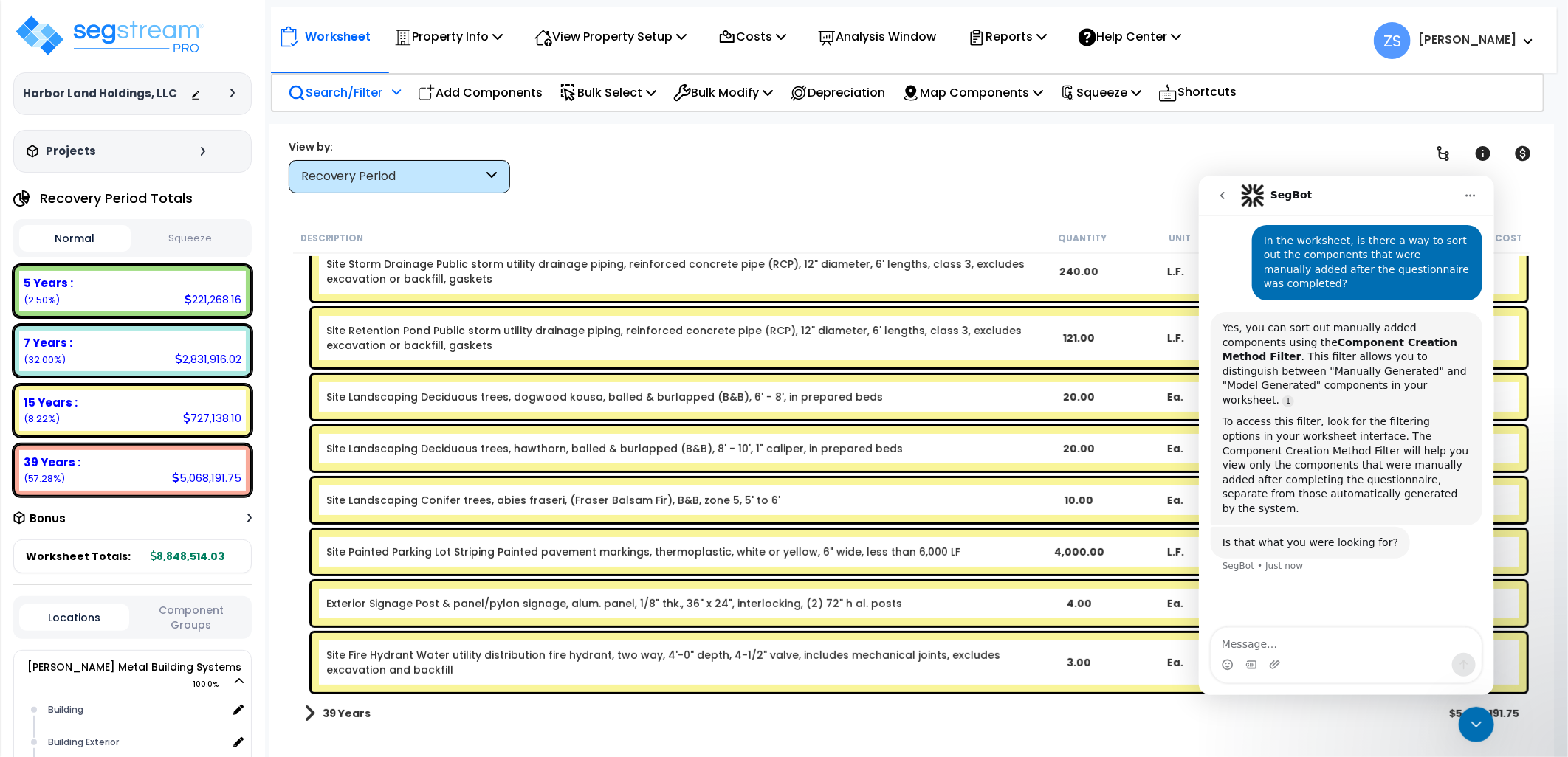
click at [359, 97] on p "Search/Filter" at bounding box center [335, 92] width 94 height 20
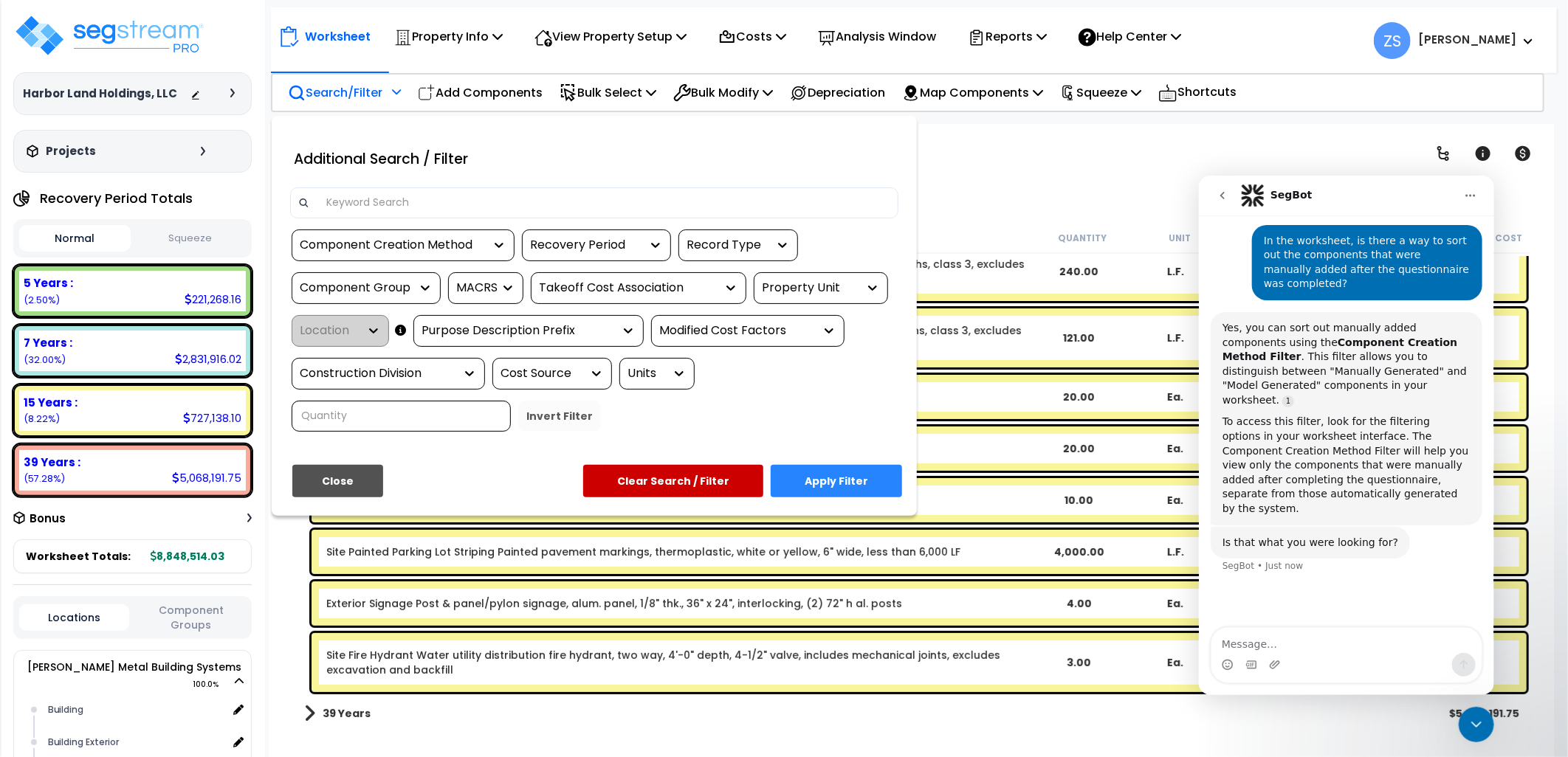
click at [476, 244] on div "Component Creation Method" at bounding box center [392, 245] width 185 height 17
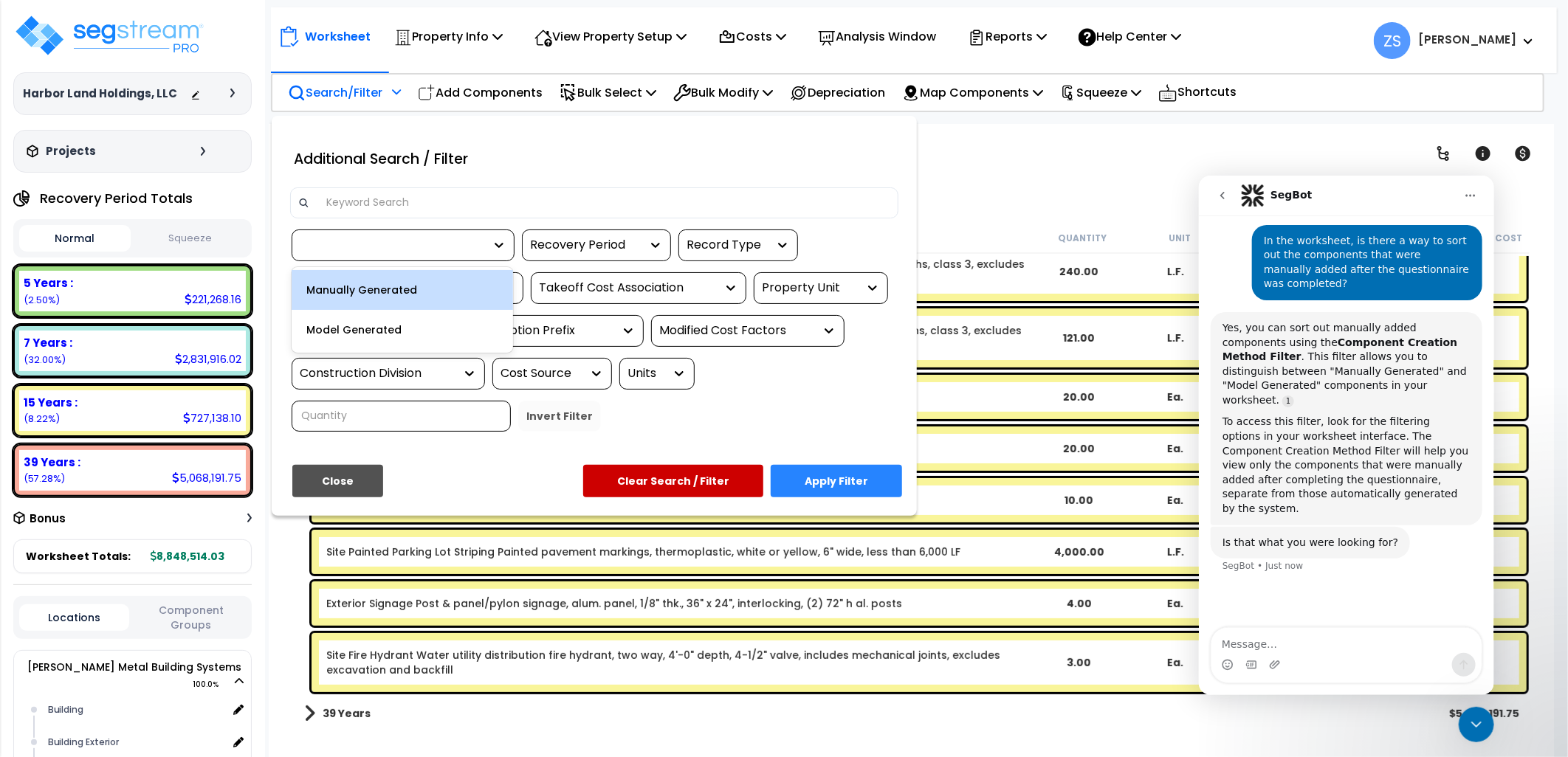
click at [441, 290] on div "Manually Generated" at bounding box center [402, 290] width 221 height 40
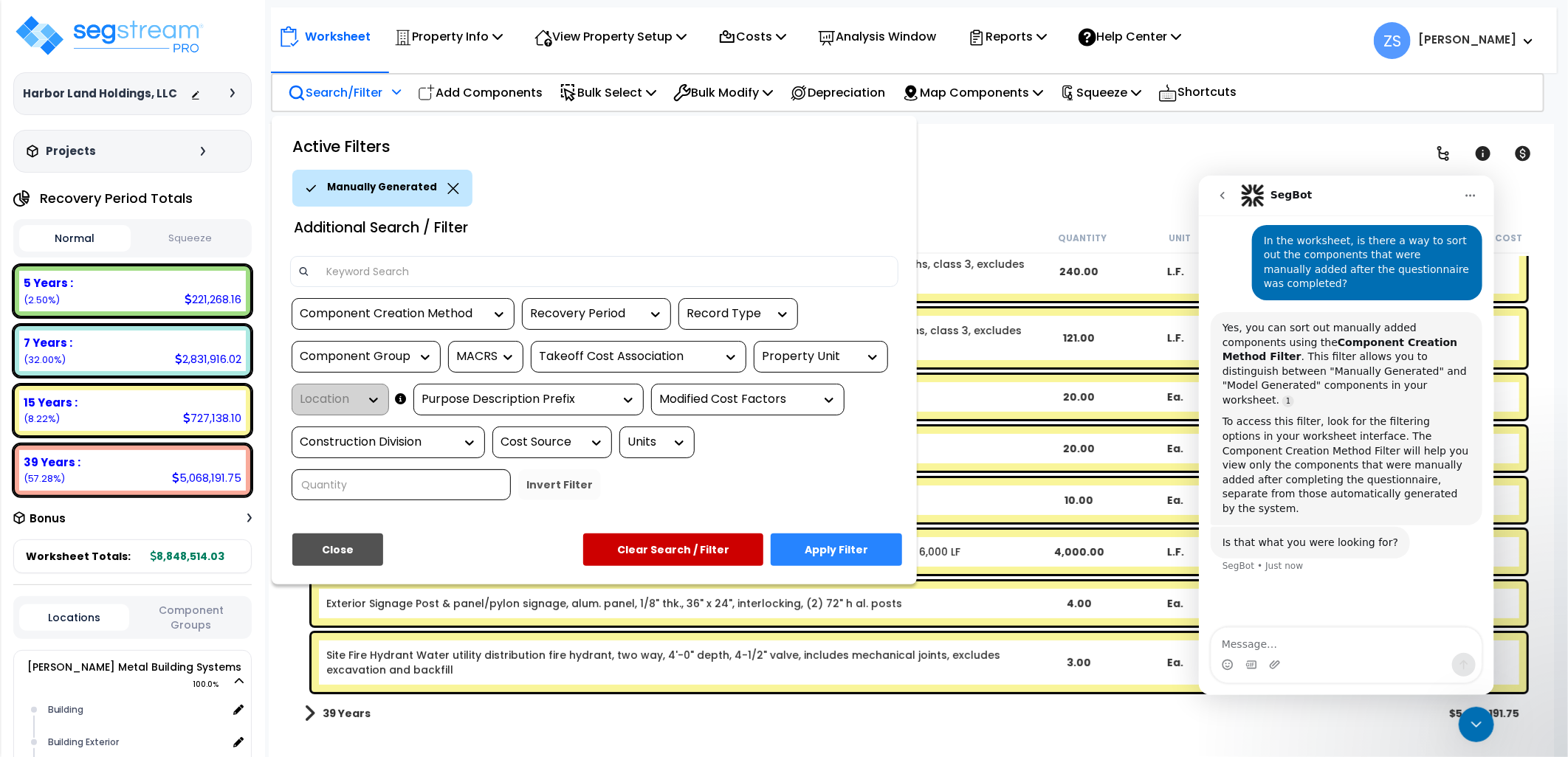
click at [831, 543] on button "Apply Filter" at bounding box center [836, 550] width 132 height 32
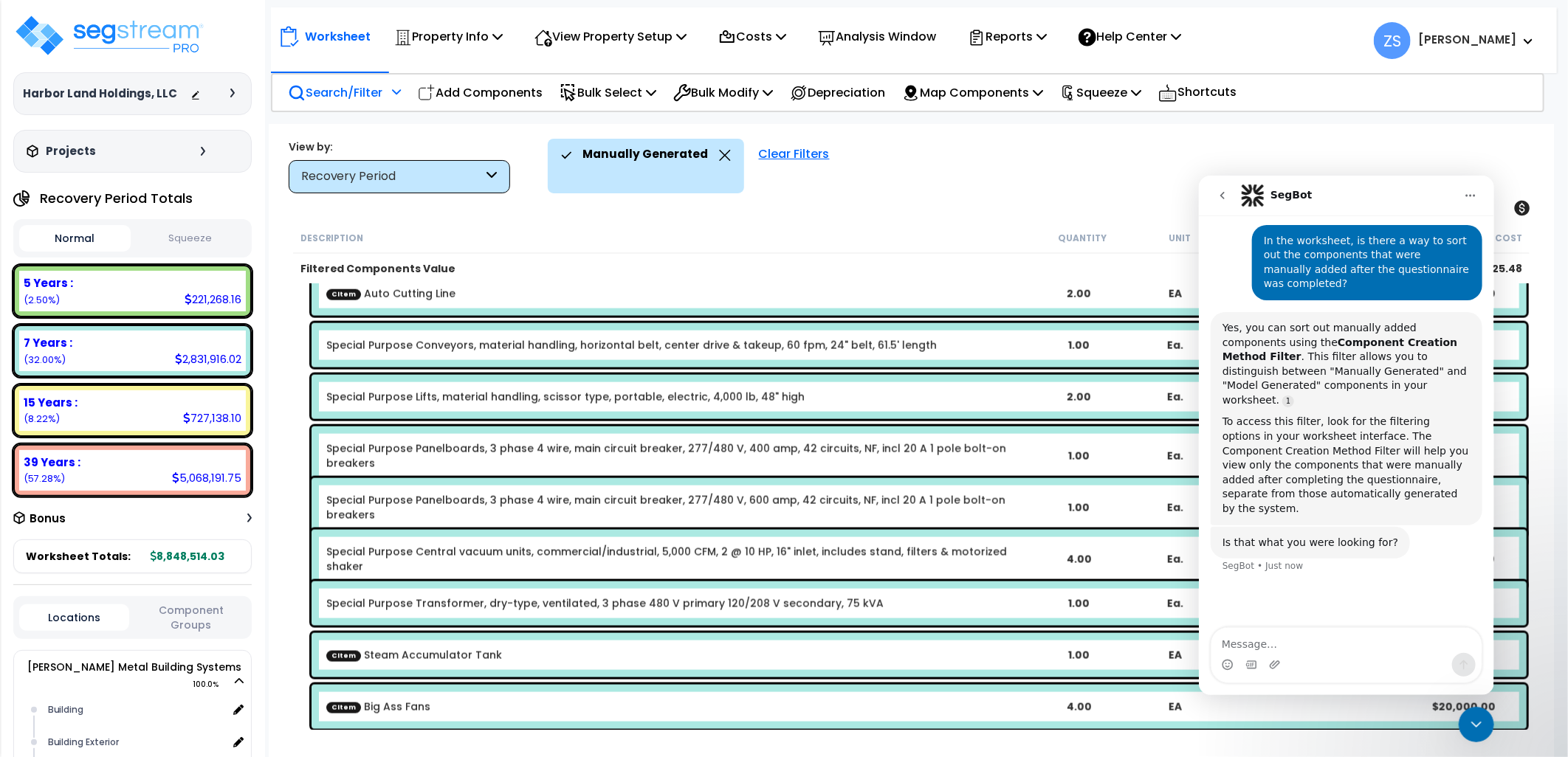
scroll to position [1476, 0]
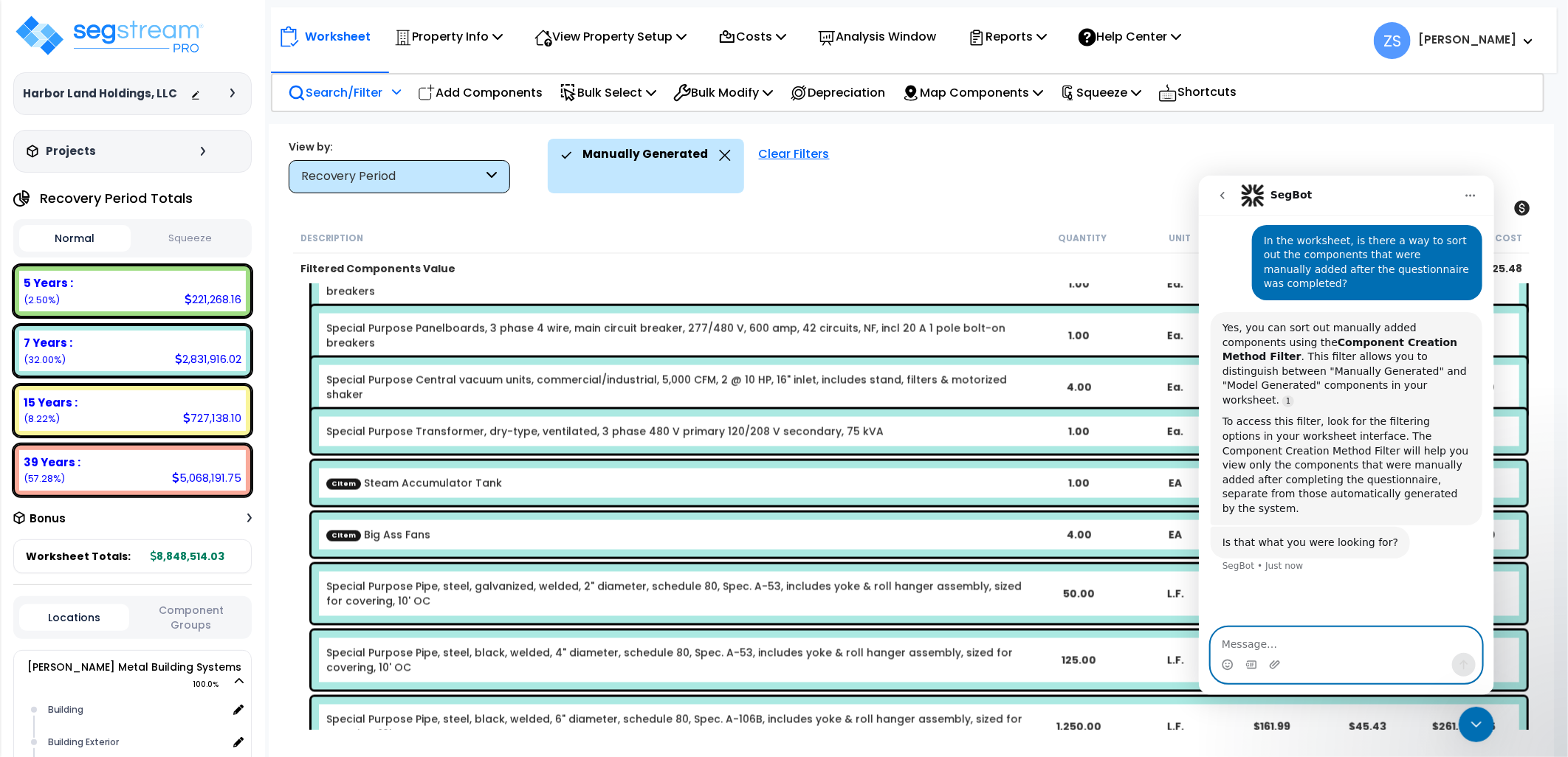
click at [1289, 640] on textarea "Message…" at bounding box center [1346, 639] width 270 height 25
type textarea "Yes, thank you"
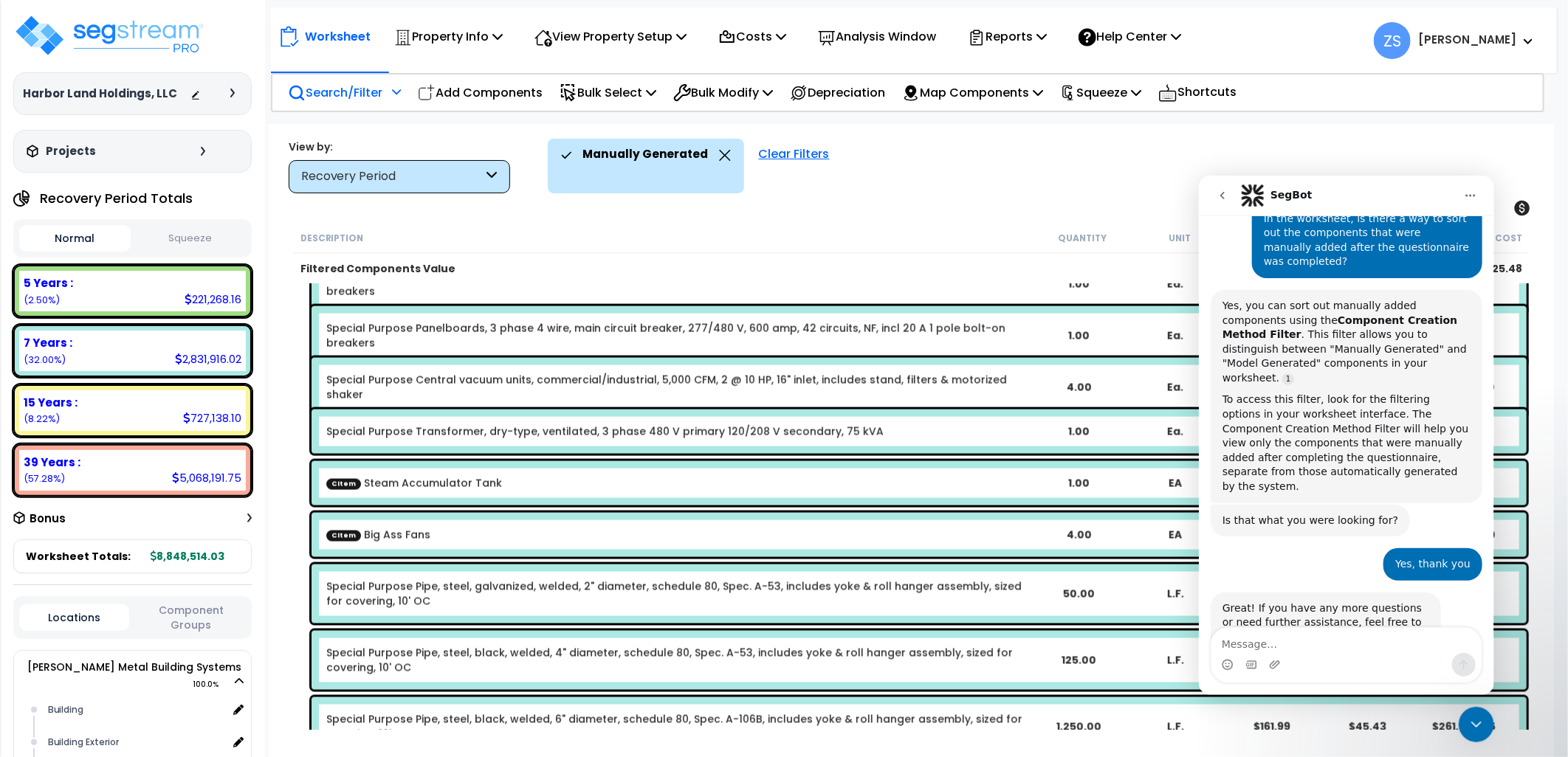
click at [1475, 725] on icon "Close Intercom Messenger" at bounding box center [1476, 723] width 10 height 6
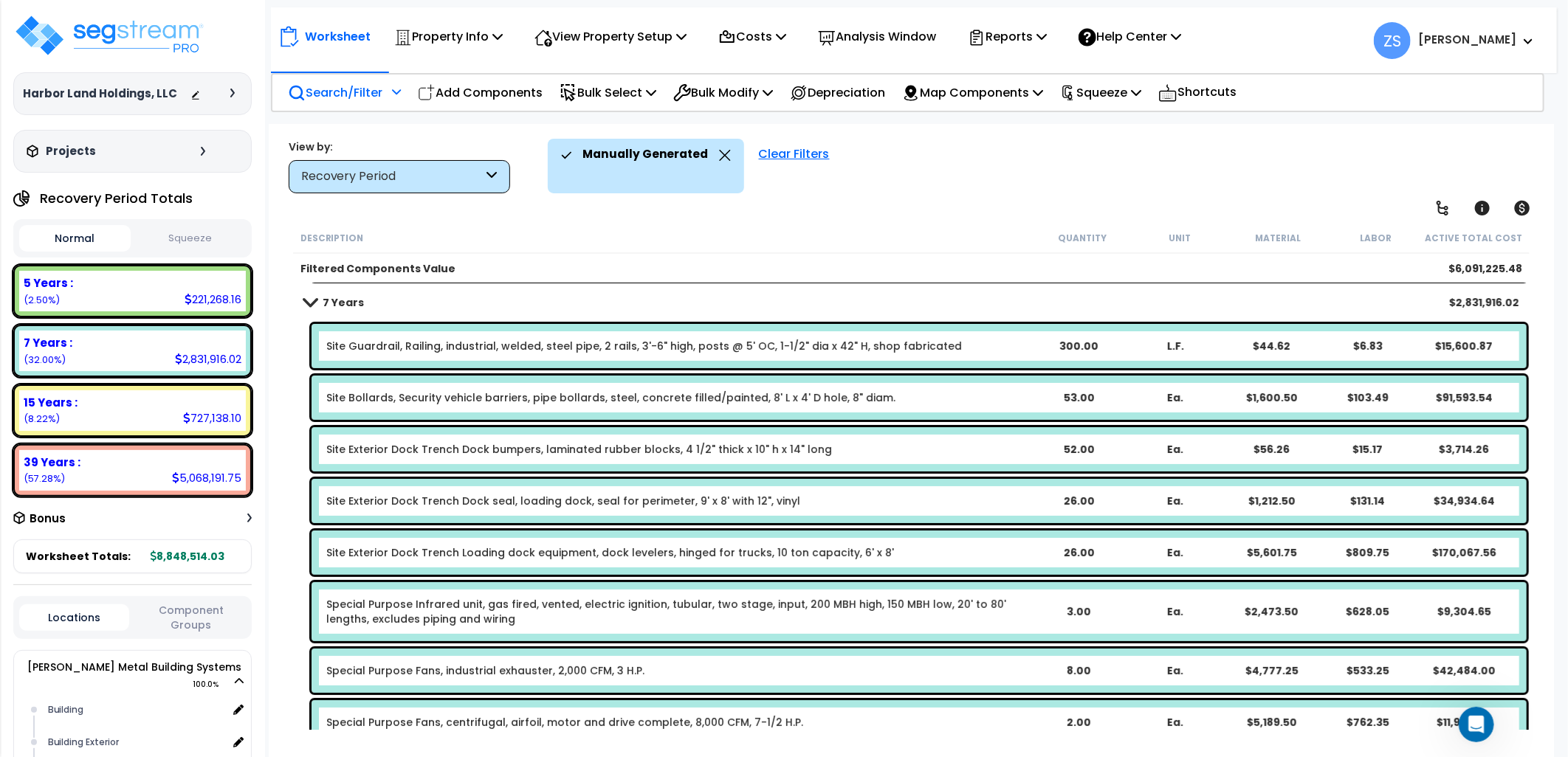
scroll to position [164, 0]
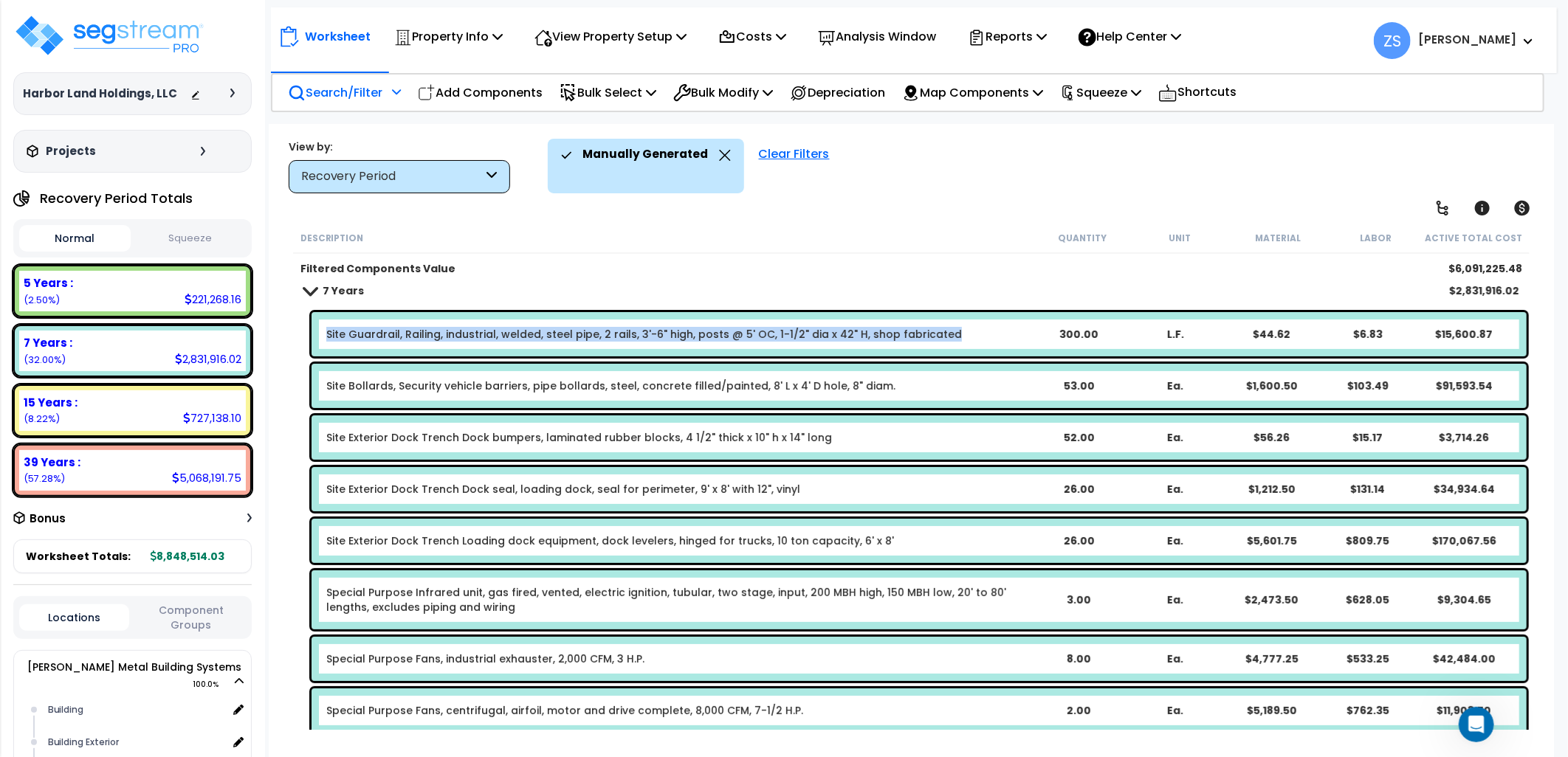
drag, startPoint x: 321, startPoint y: 332, endPoint x: 942, endPoint y: 345, distance: 621.1
click at [942, 345] on div "Site Guardrail, Railing, industrial, welded, steel pipe, 2 rails, 3'-6" high, p…" at bounding box center [919, 334] width 1215 height 44
copy link "Site Guardrail, Railing, industrial, welded, steel pipe, 2 rails, 3'-6" high, p…"
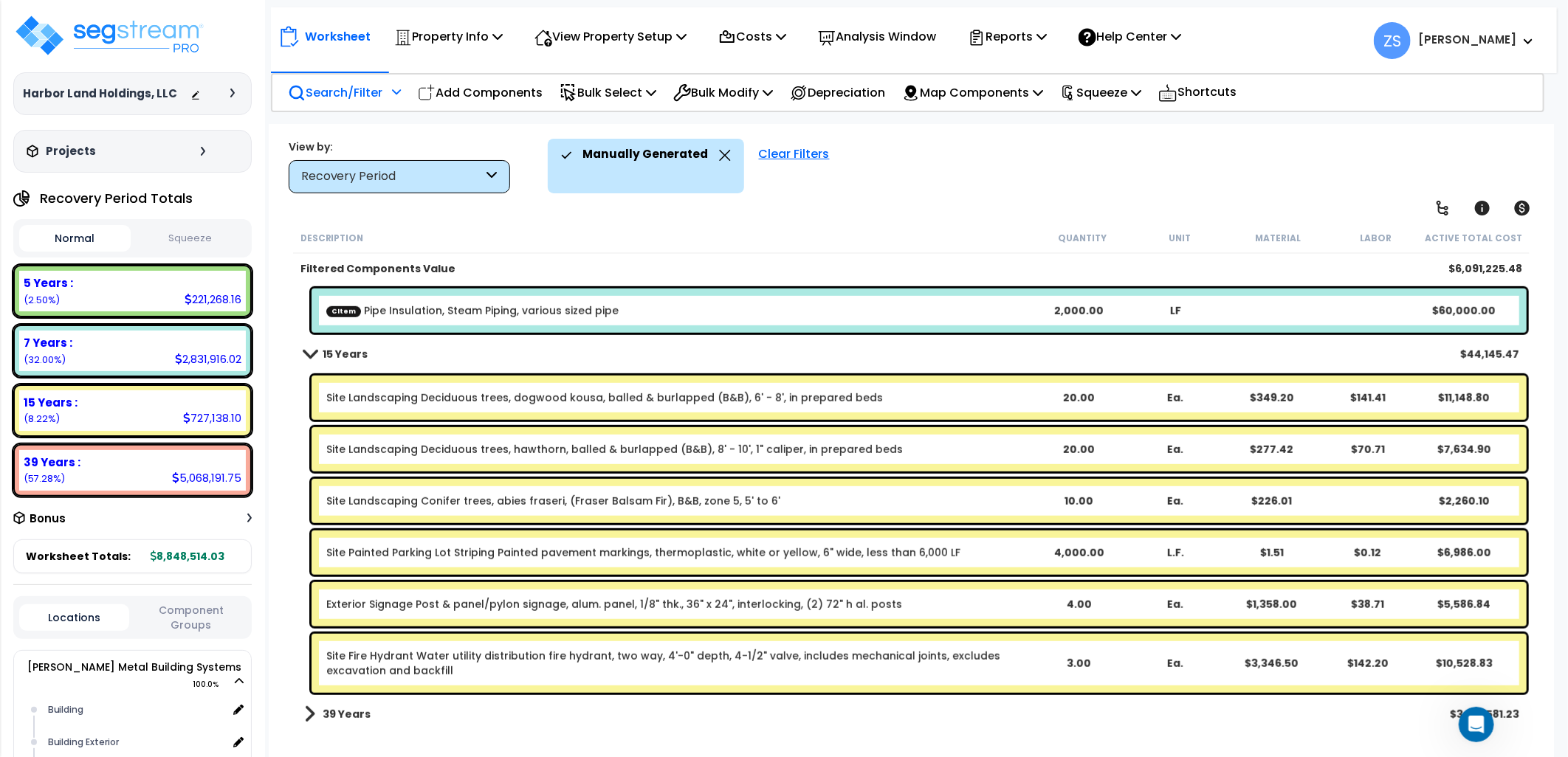
scroll to position [4189, 0]
drag, startPoint x: 335, startPoint y: 719, endPoint x: 411, endPoint y: 685, distance: 83.3
click at [335, 719] on b "39 Years" at bounding box center [346, 713] width 48 height 15
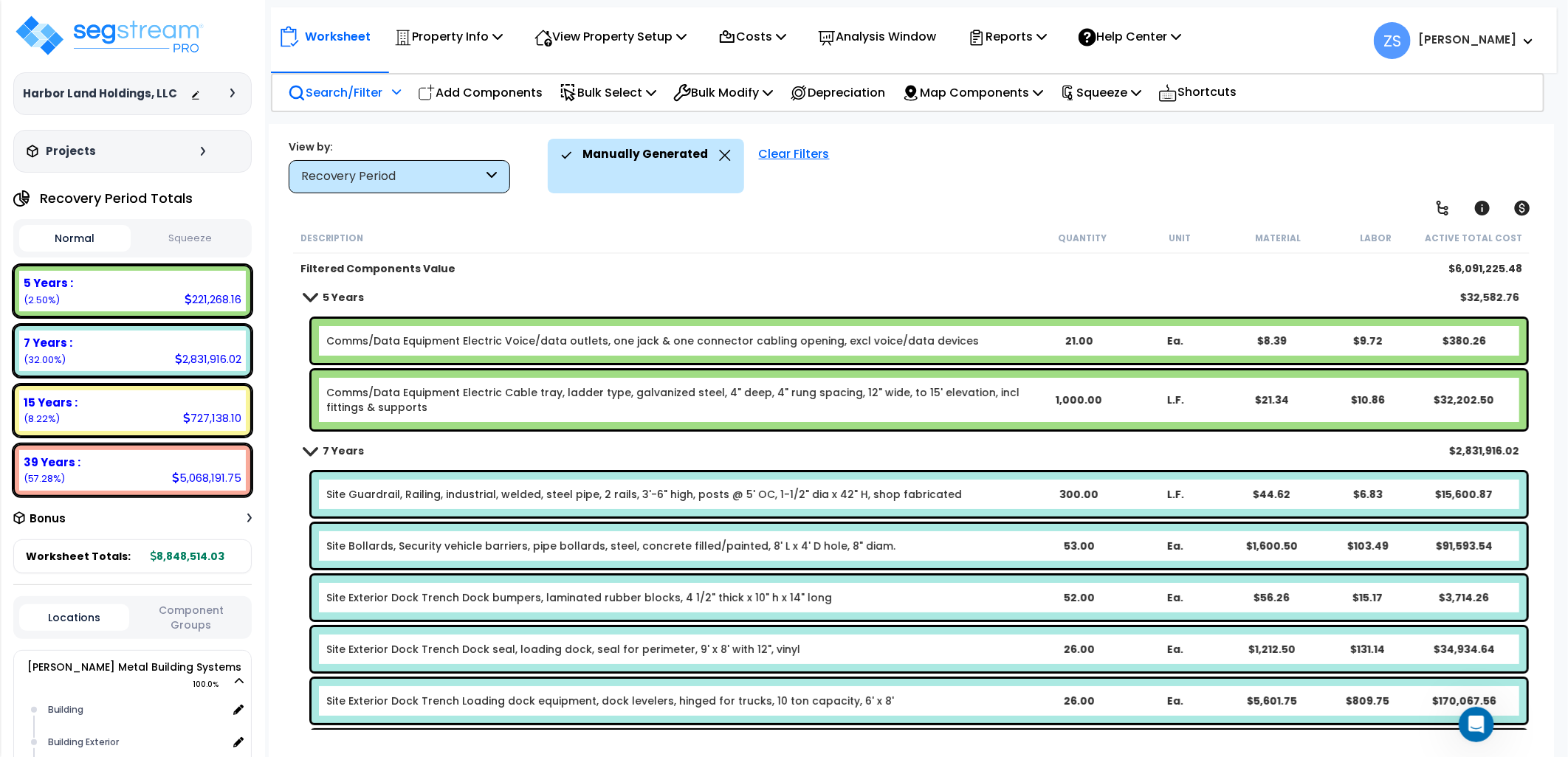
scroll to position [0, 0]
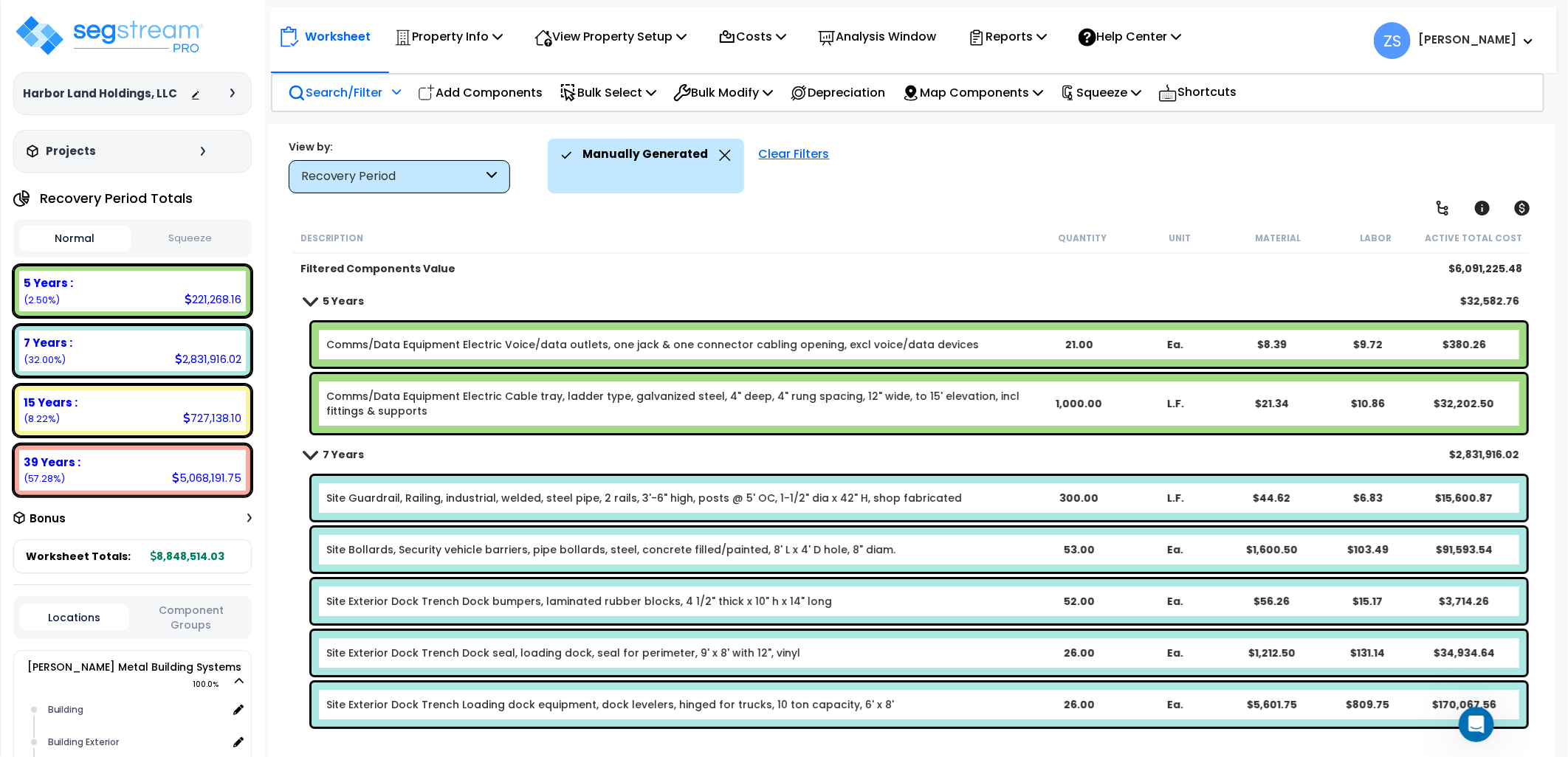
click at [557, 495] on link "Site Guardrail, Railing, industrial, welded, steel pipe, 2 rails, 3'-6" high, p…" at bounding box center [644, 498] width 635 height 15
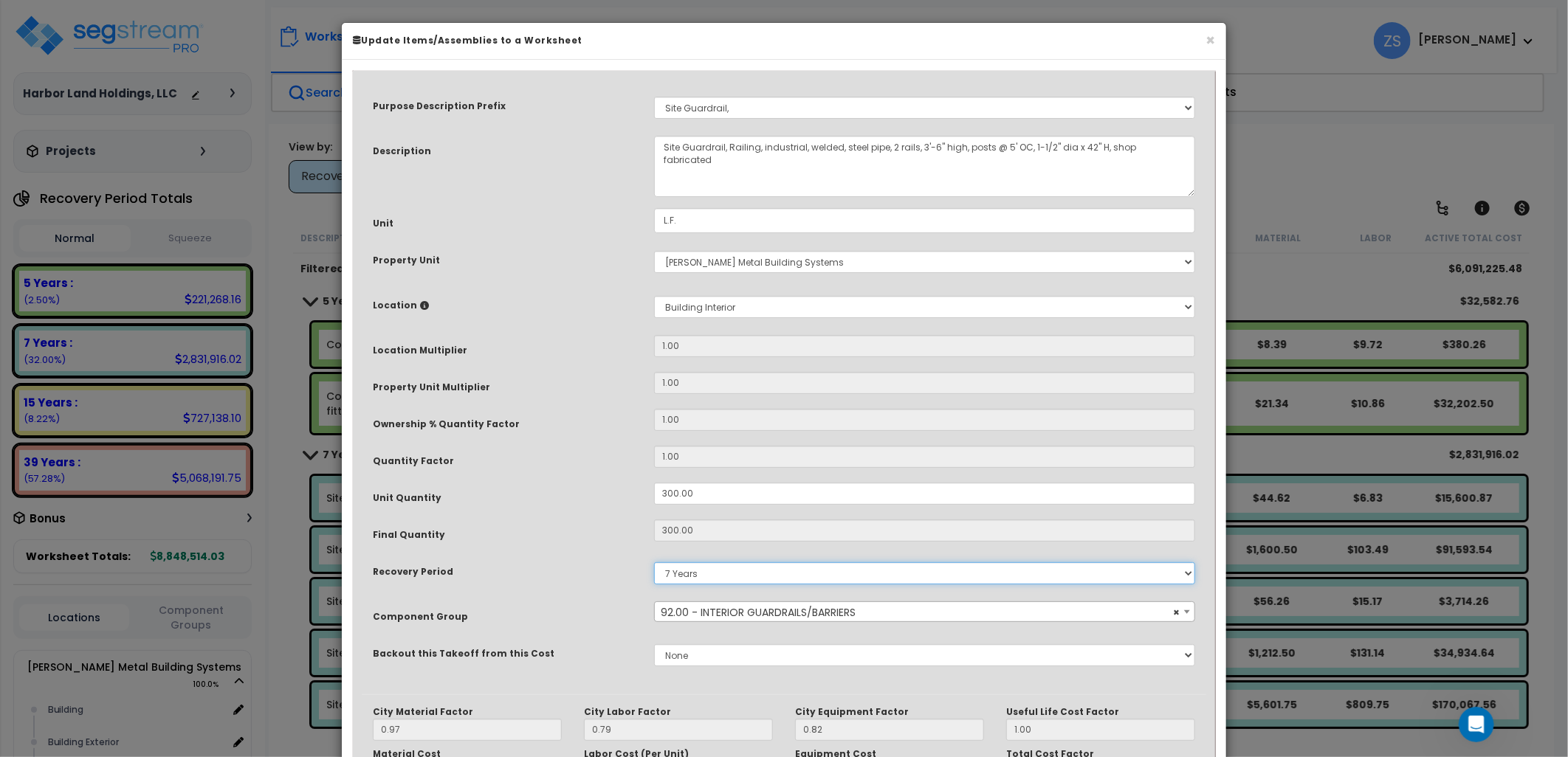
drag, startPoint x: 557, startPoint y: 495, endPoint x: 714, endPoint y: 573, distance: 175.3
click at [714, 573] on select "Land 5 Years 7 Years 15 Years 39 Years 27.5 Year" at bounding box center [924, 573] width 541 height 22
select select "15Y"
click at [654, 563] on select "Land 5 Years 7 Years 15 Years 39 Years 27.5 Year" at bounding box center [924, 573] width 541 height 22
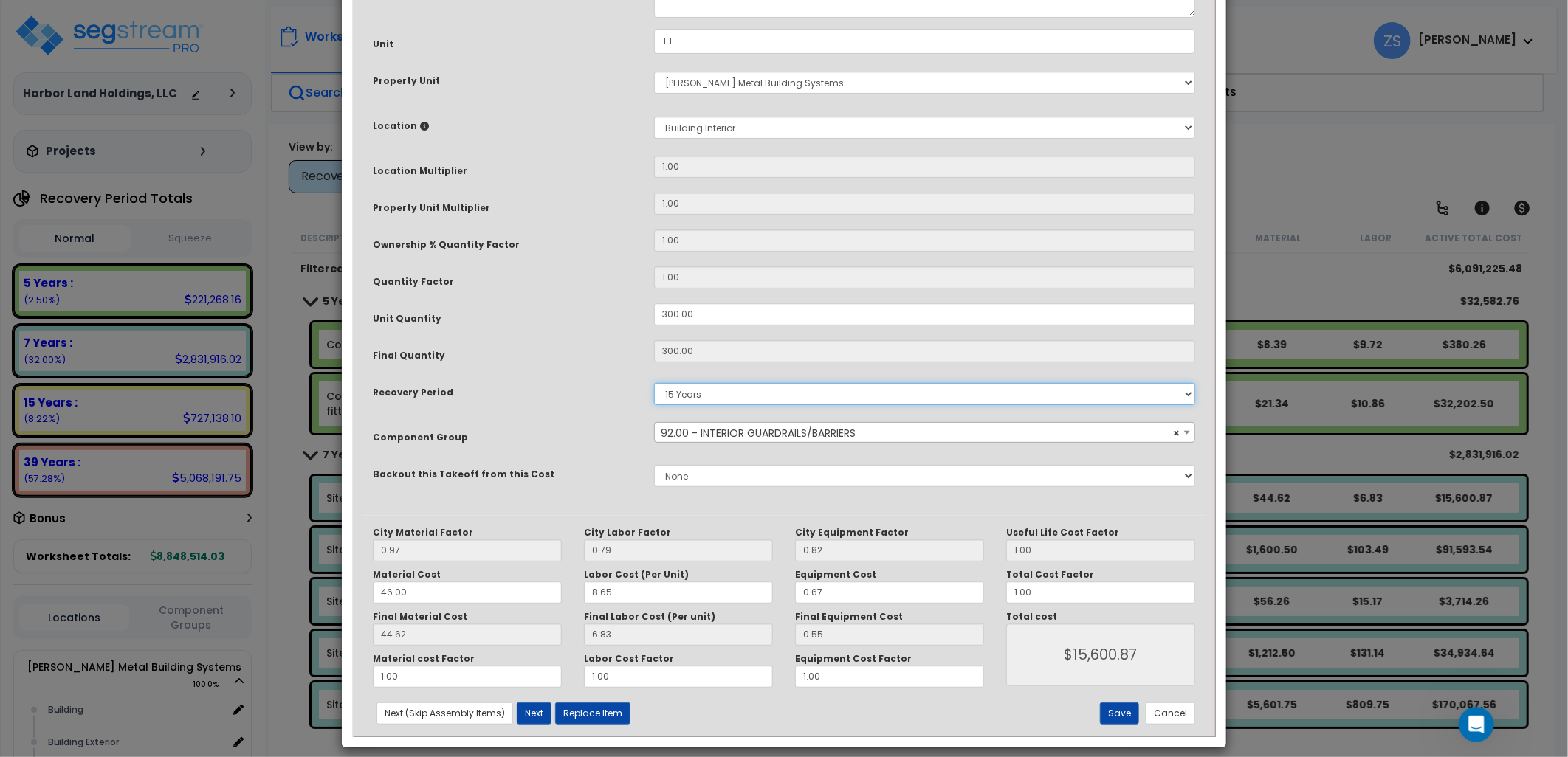
scroll to position [192, 0]
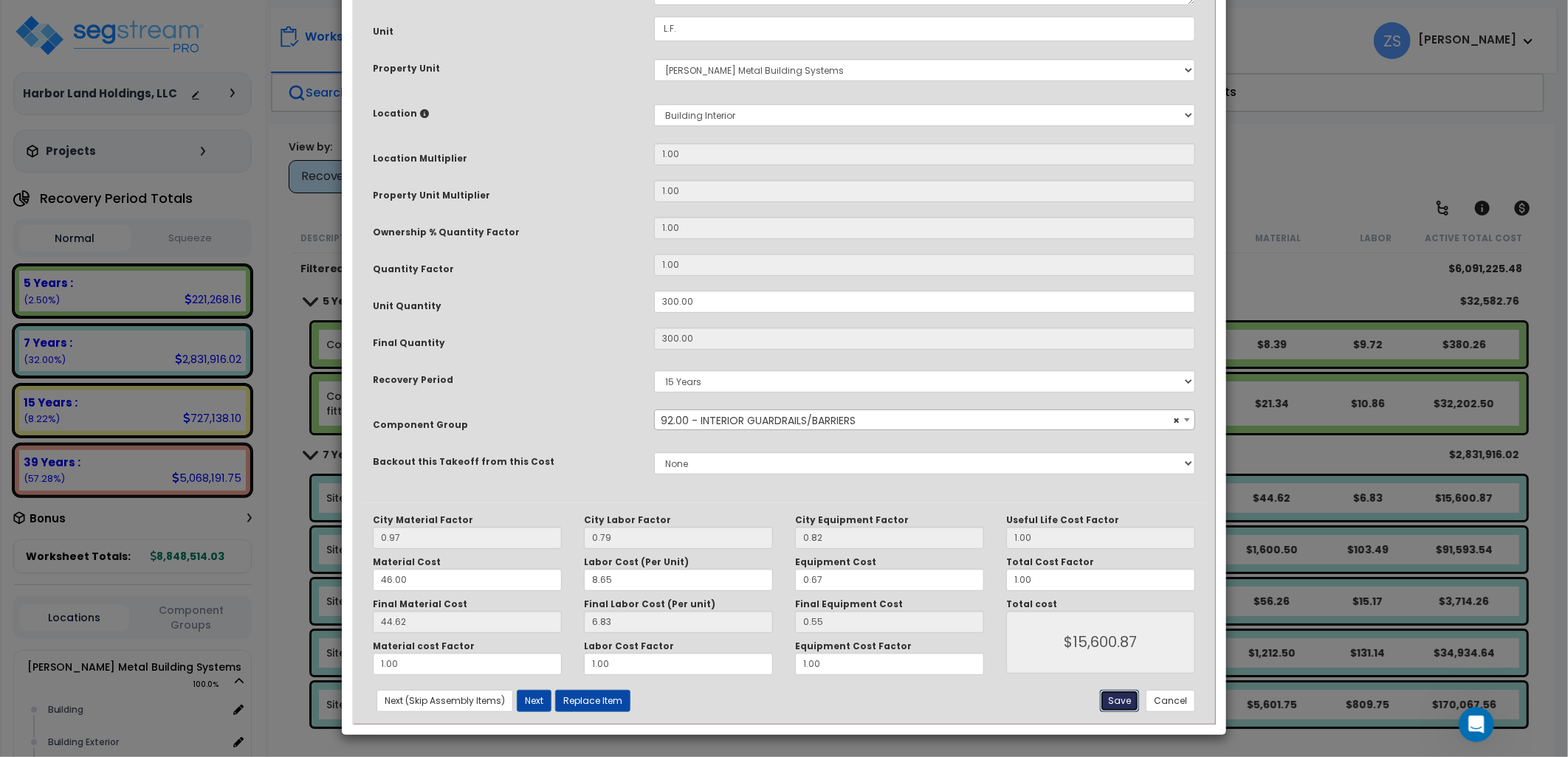
click at [1115, 697] on button "Save" at bounding box center [1120, 701] width 39 height 22
type input "15600.87"
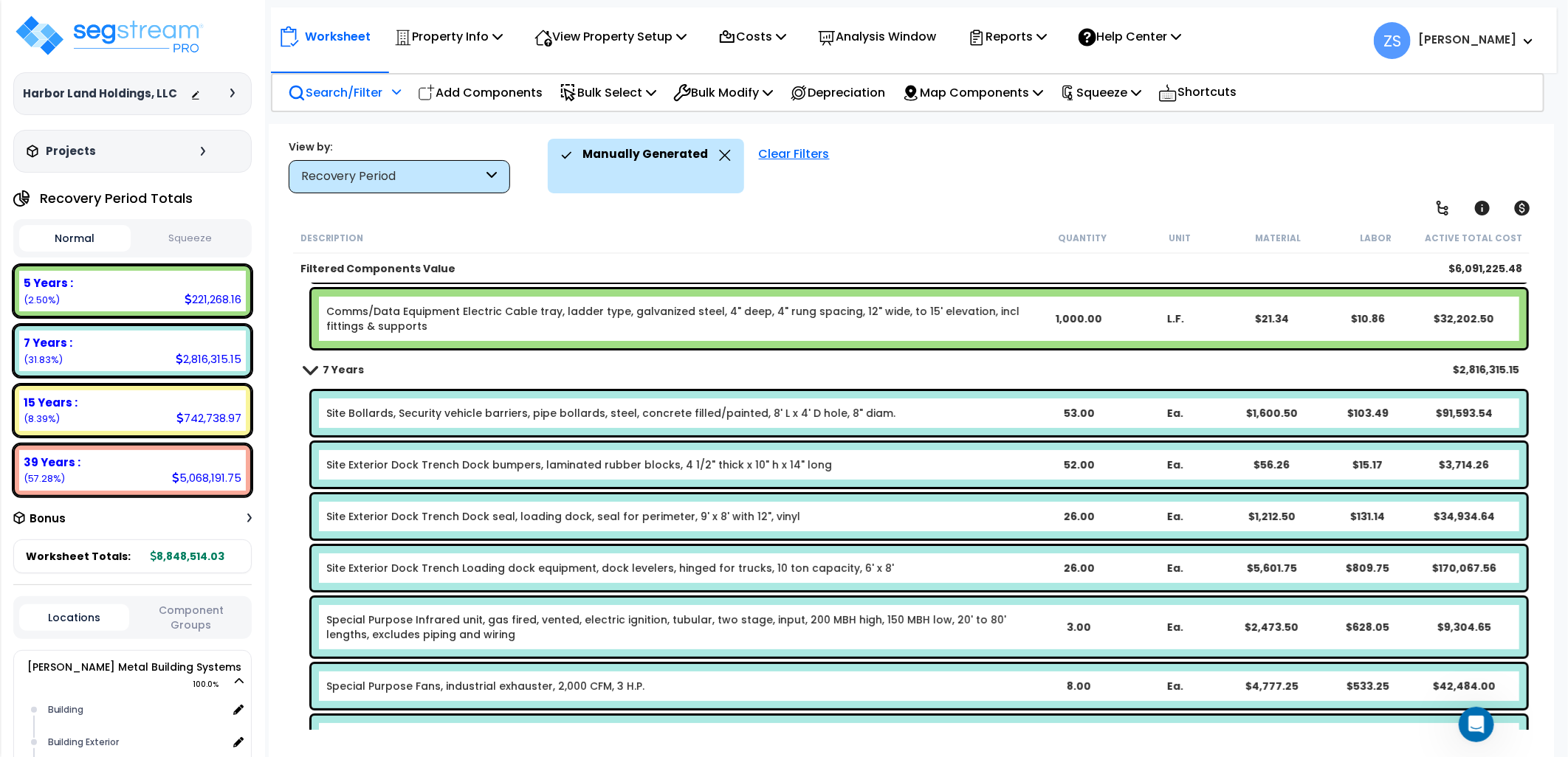
scroll to position [0, 0]
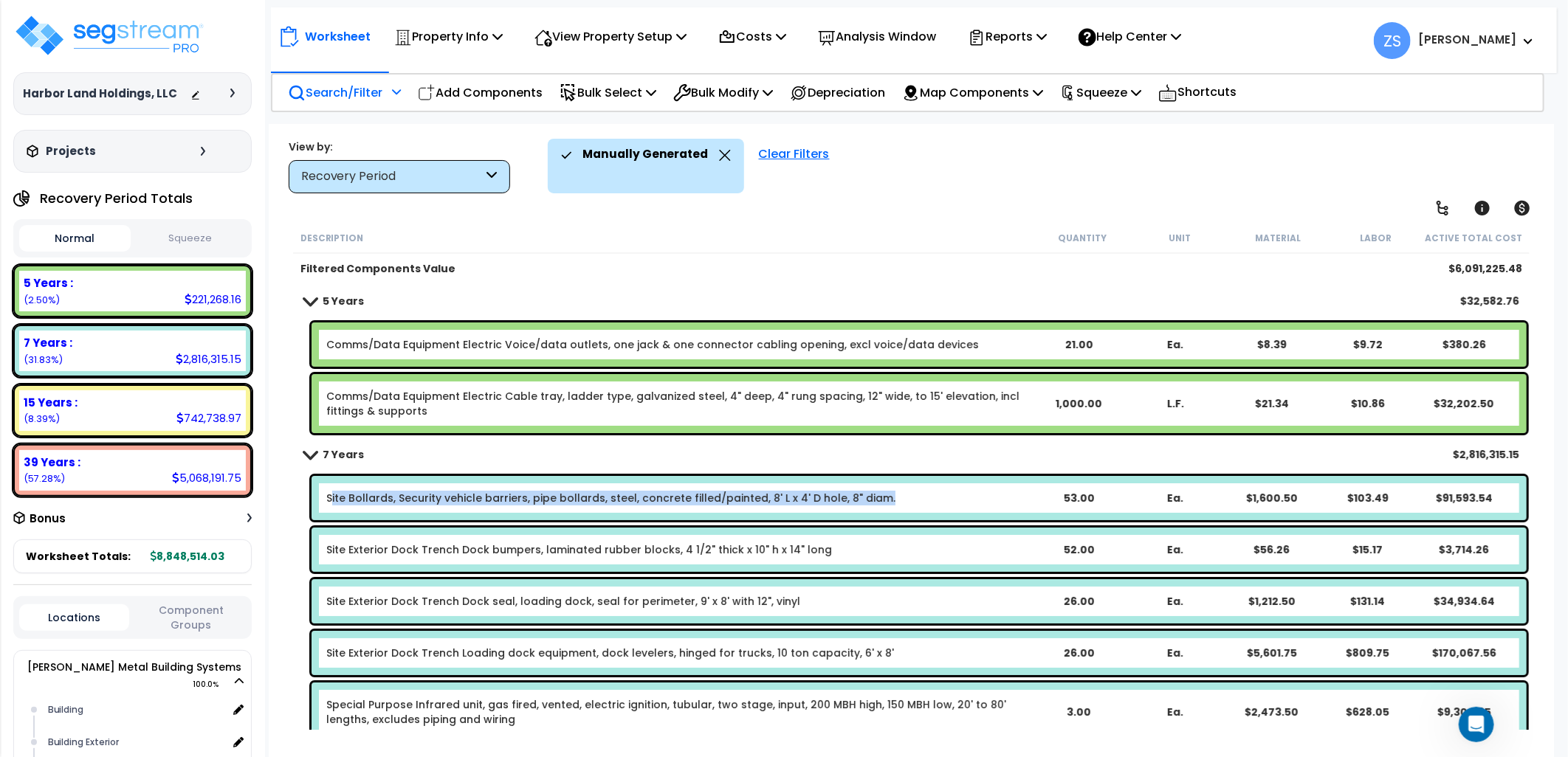
drag, startPoint x: 333, startPoint y: 496, endPoint x: 872, endPoint y: 519, distance: 539.5
click at [872, 519] on div "Site Bollards, Security vehicle barriers, pipe bollards, steel, concrete filled…" at bounding box center [919, 498] width 1215 height 44
drag, startPoint x: 320, startPoint y: 499, endPoint x: 877, endPoint y: 496, distance: 557.0
click at [877, 496] on div "Site Bollards, Security vehicle barriers, pipe bollards, steel, concrete filled…" at bounding box center [919, 498] width 1215 height 44
copy link "Site Bollards, Security vehicle barriers, pipe bollards, steel, concrete filled…"
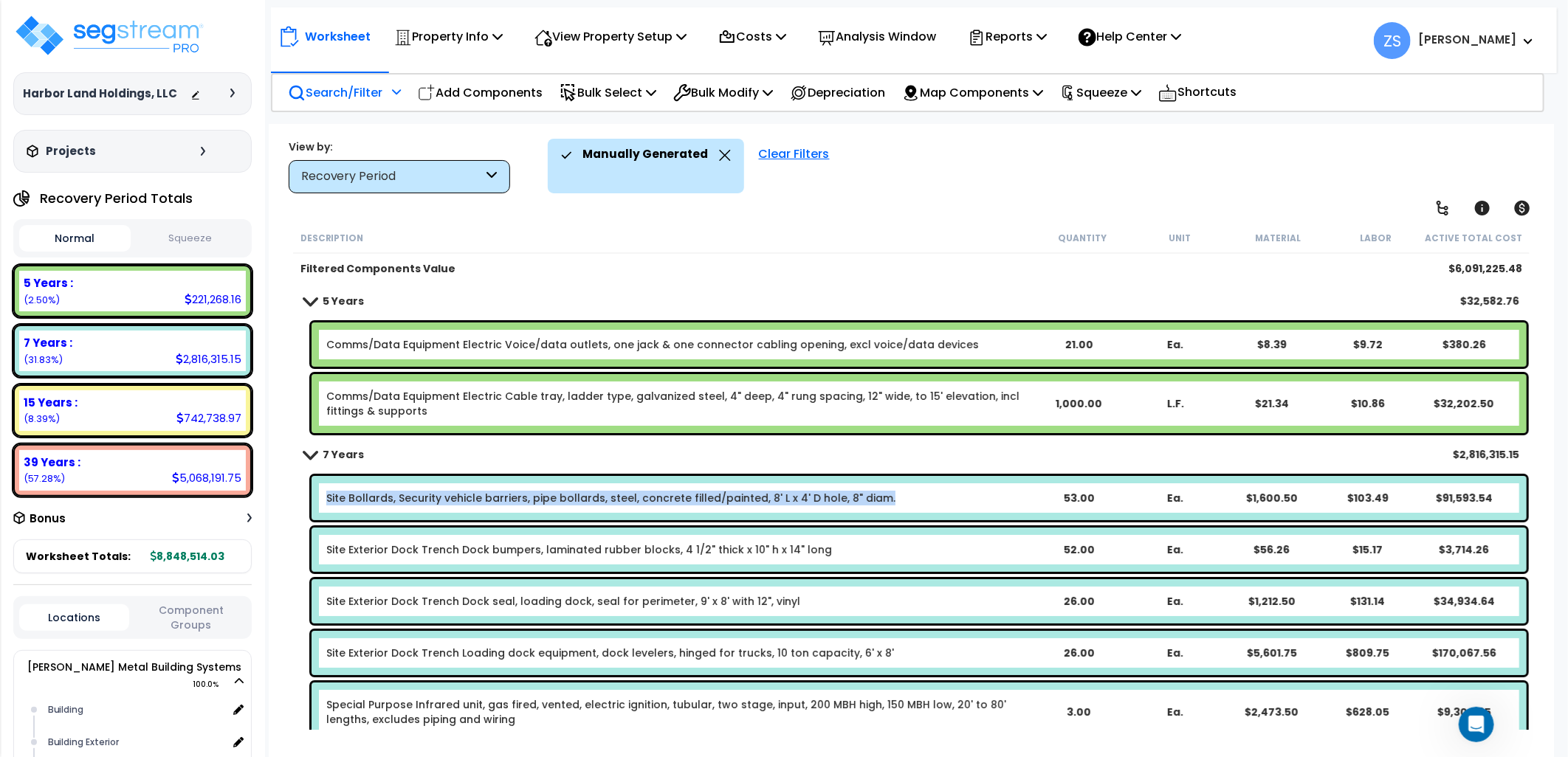
click at [902, 498] on div "Site Bollards, Security vehicle barriers, pipe bollards, steel, concrete filled…" at bounding box center [677, 498] width 703 height 15
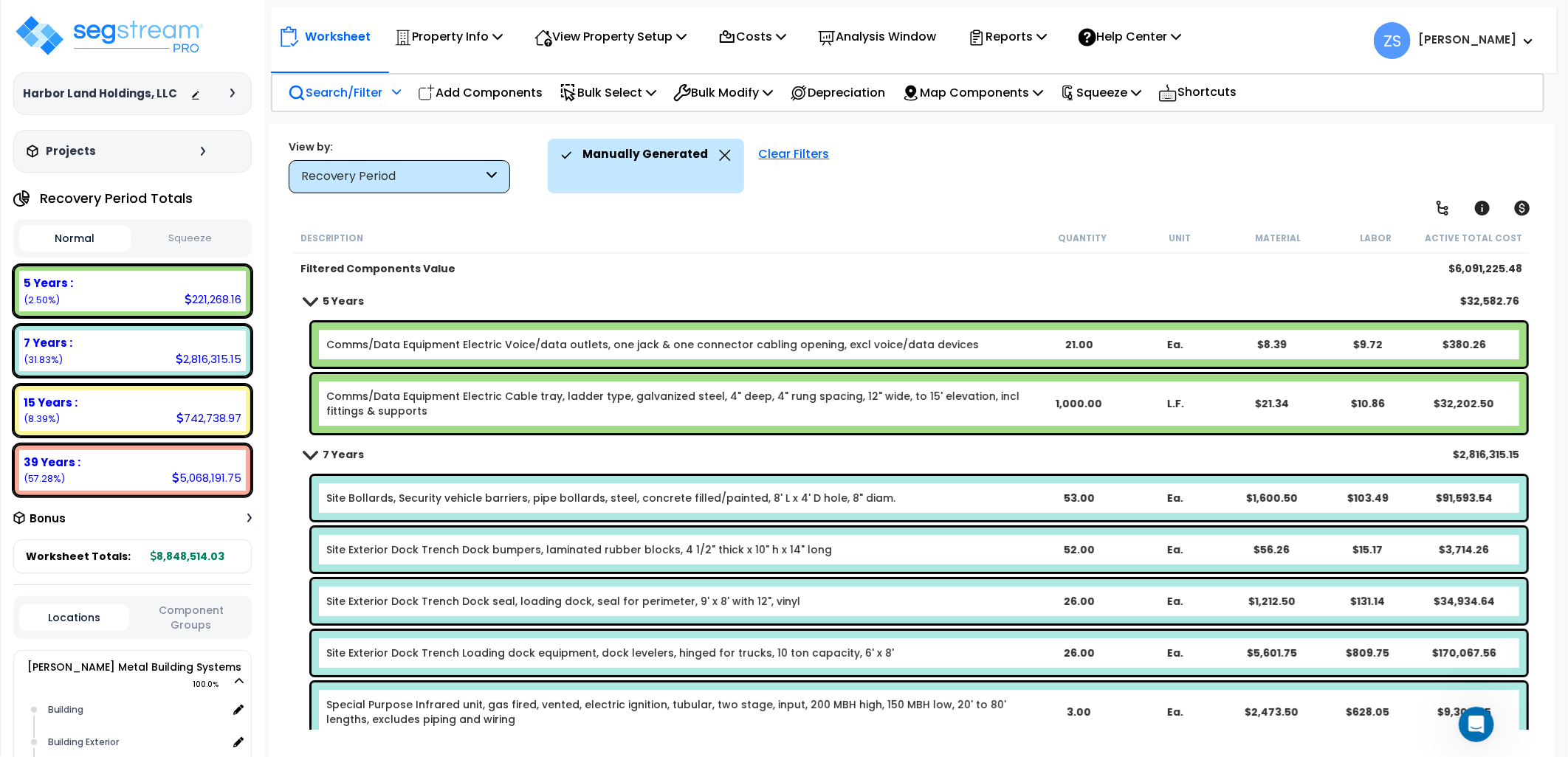
click at [902, 498] on div "Site Bollards, Security vehicle barriers, pipe bollards, steel, concrete filled…" at bounding box center [677, 498] width 703 height 15
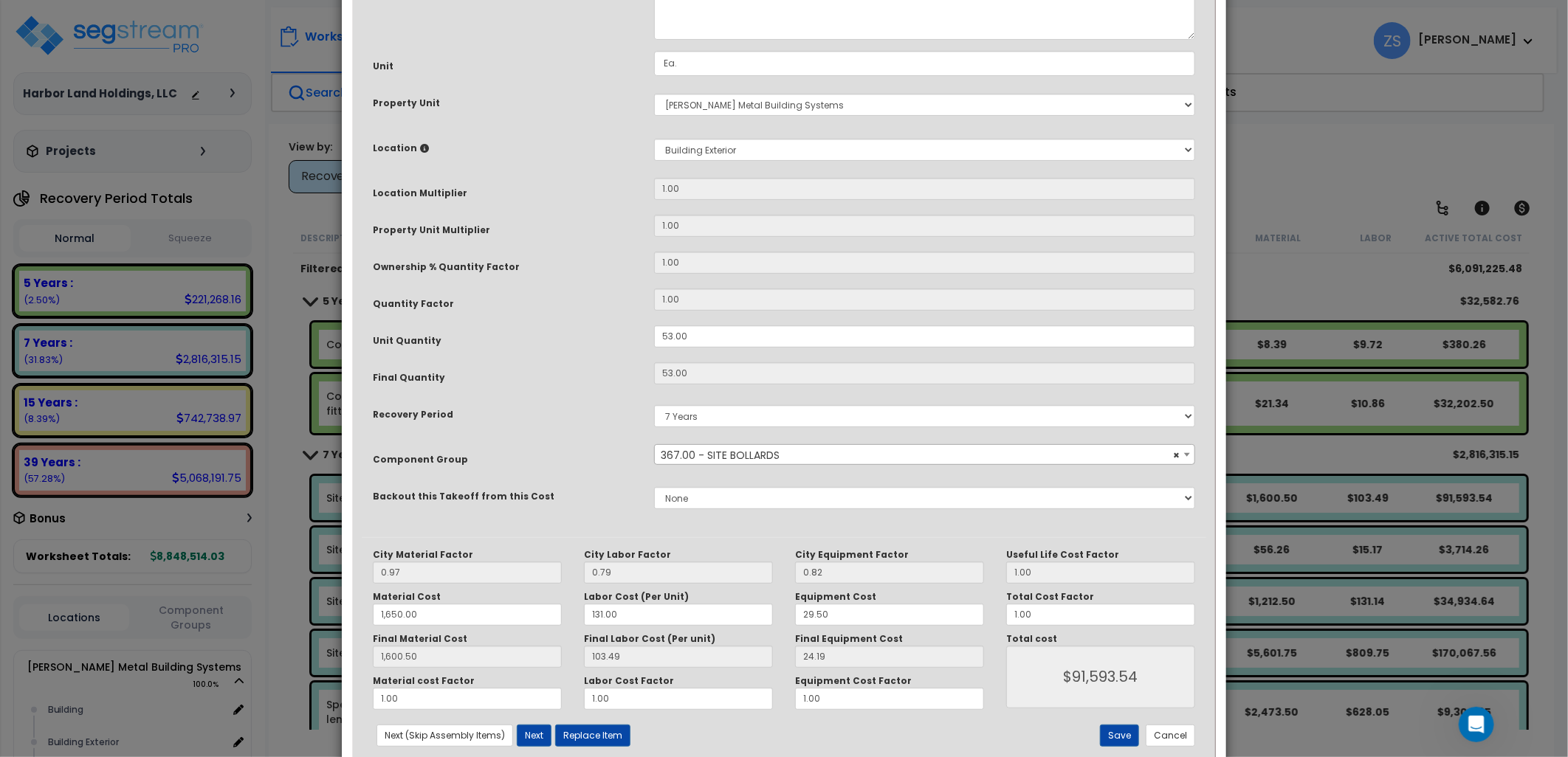
scroll to position [164, 0]
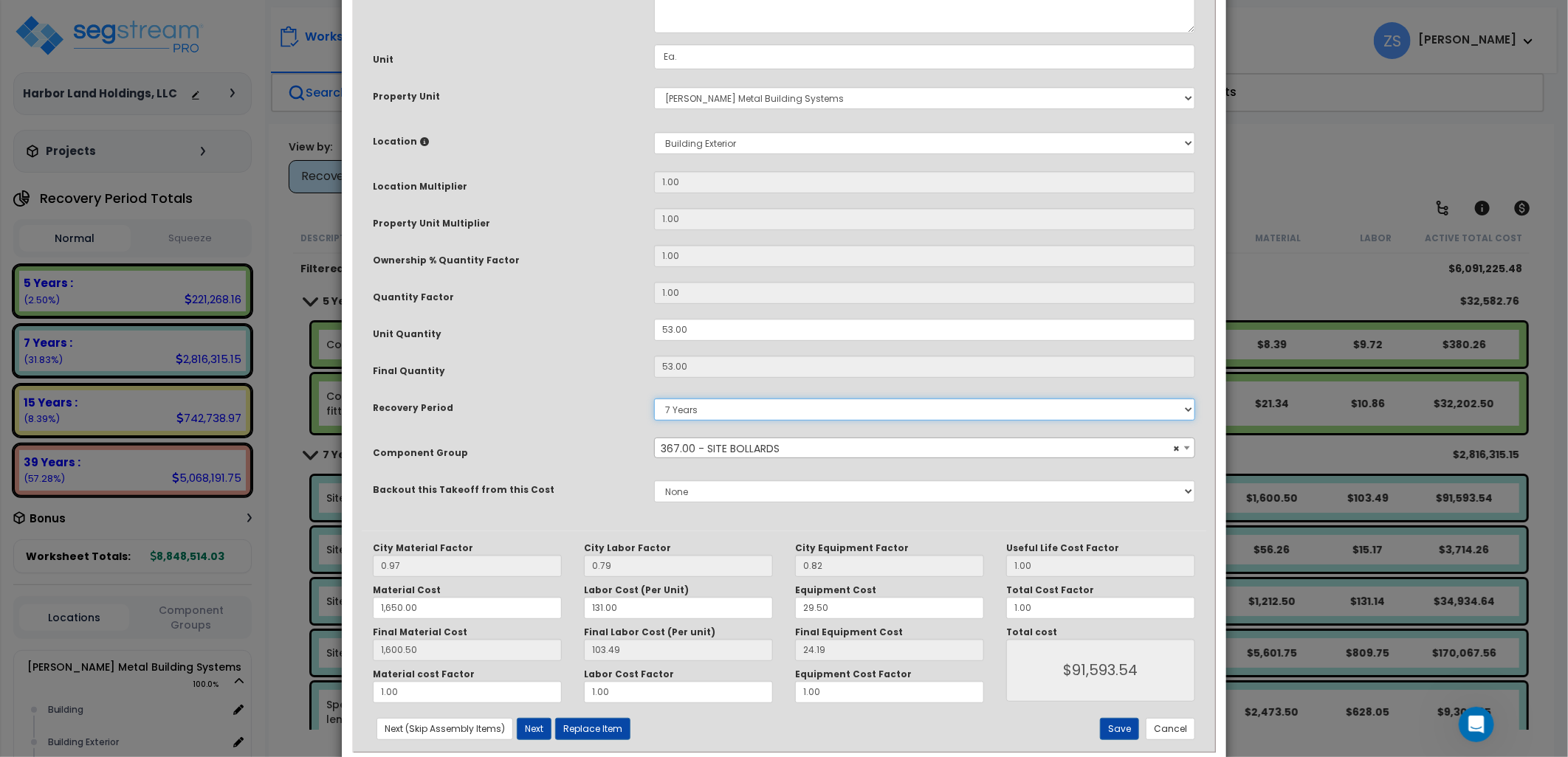
click at [703, 407] on select "Land 5 Years 7 Years 15 Years 39 Years 27.5 Year" at bounding box center [924, 409] width 541 height 22
select select "15Y"
click at [654, 399] on select "Land 5 Years 7 Years 15 Years 39 Years 27.5 Year" at bounding box center [924, 409] width 541 height 22
click at [1122, 734] on button "Save" at bounding box center [1120, 729] width 39 height 22
type input "1650.00"
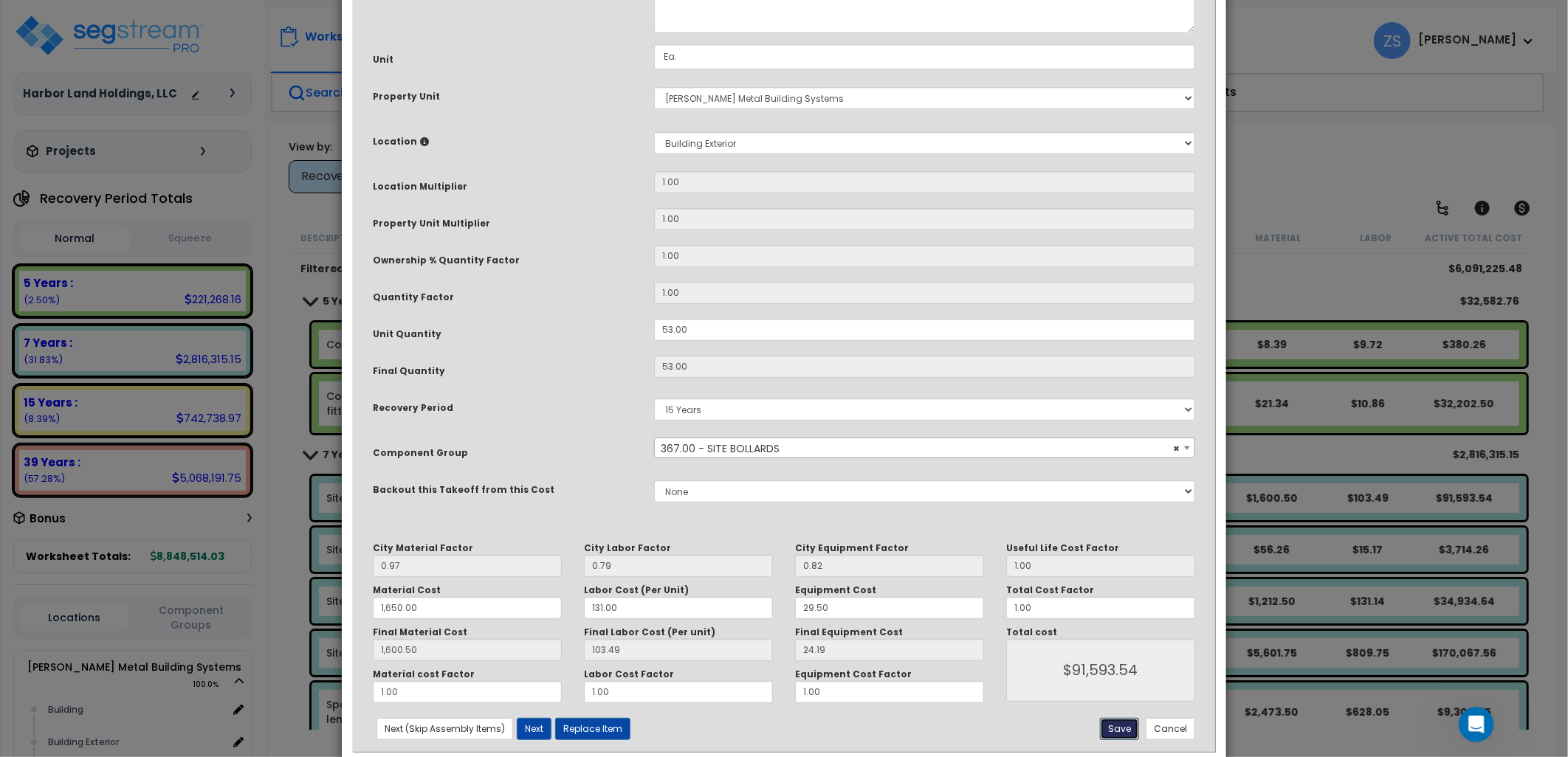
type input "1600.50"
type input "91593.54"
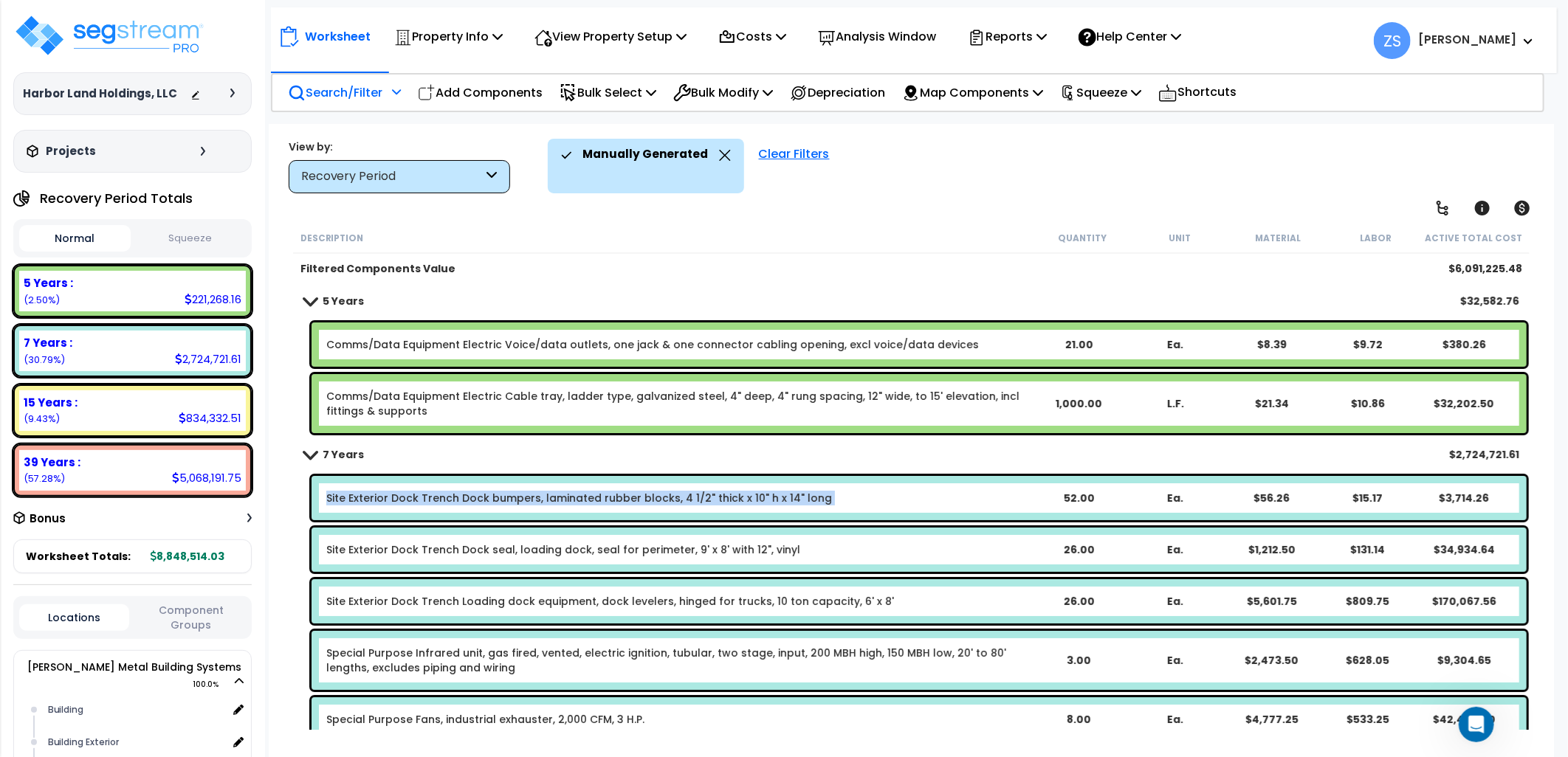
drag, startPoint x: 325, startPoint y: 500, endPoint x: 808, endPoint y: 510, distance: 483.1
click at [808, 510] on div "Site Exterior Dock Trench Dock bumpers, laminated rubber blocks, 4 1/2" thick x…" at bounding box center [919, 498] width 1215 height 44
copy link "Site Exterior Dock Trench Dock bumpers, laminated rubber blocks, 4 1/2" thick x…"
click at [822, 500] on div "Site Exterior Dock Trench Dock bumpers, laminated rubber blocks, 4 1/2" thick x…" at bounding box center [677, 498] width 703 height 15
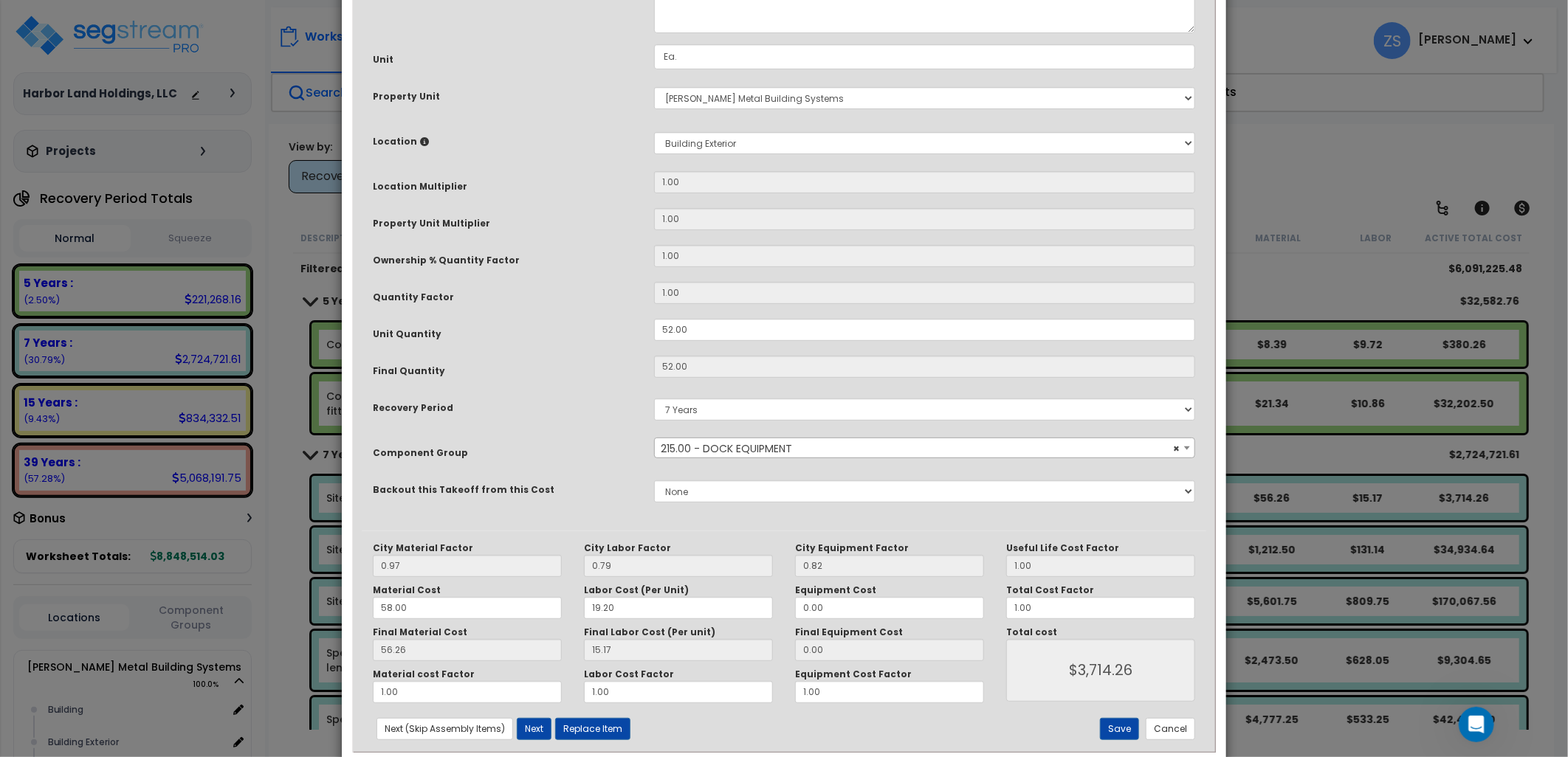
scroll to position [0, 0]
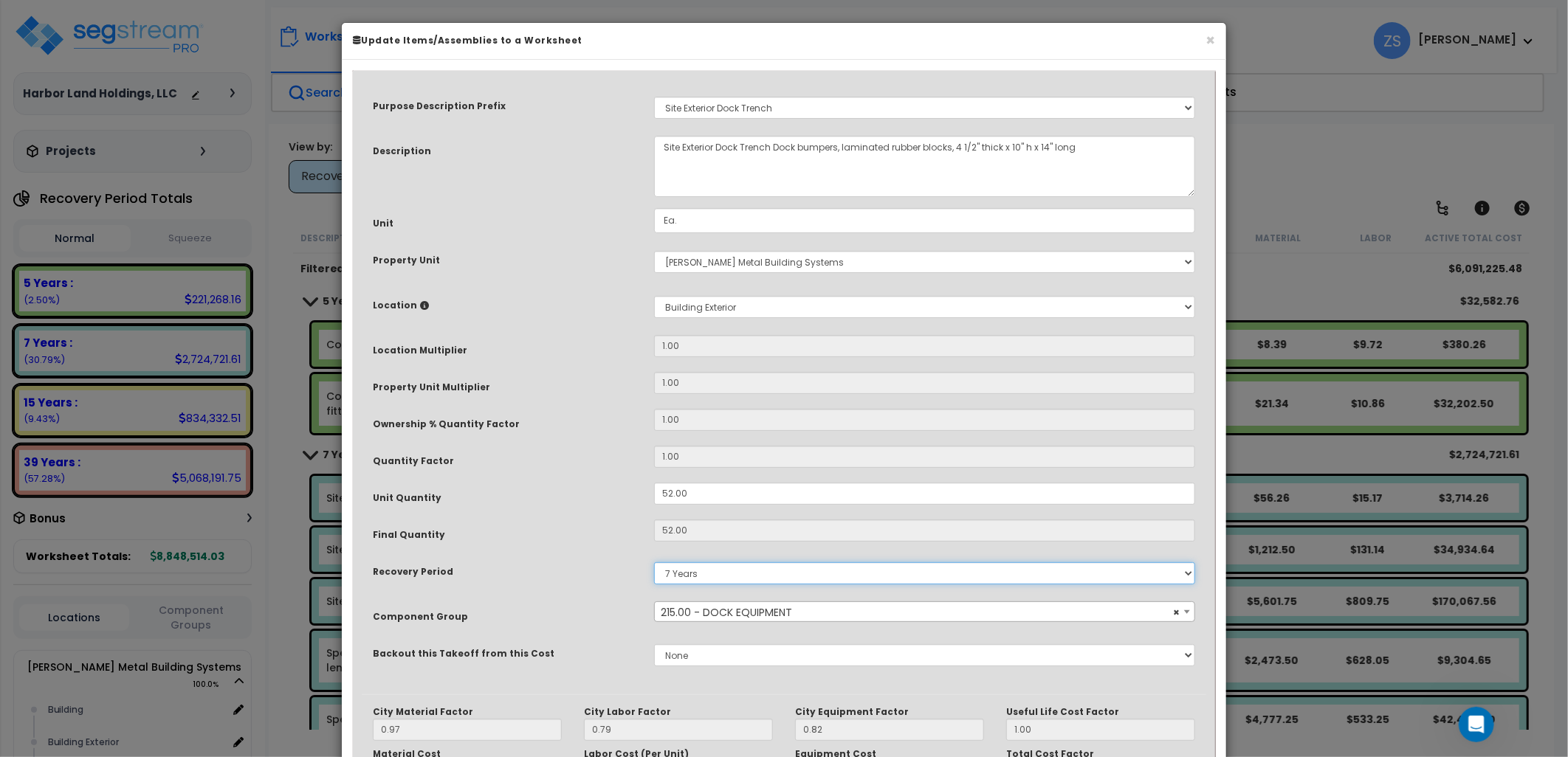
click at [741, 574] on select "Land 5 Years 7 Years 15 Years 39 Years 27.5 Year" at bounding box center [924, 573] width 541 height 22
select select "15Y"
click at [654, 563] on select "Land 5 Years 7 Years 15 Years 39 Years 27.5 Year" at bounding box center [924, 573] width 541 height 22
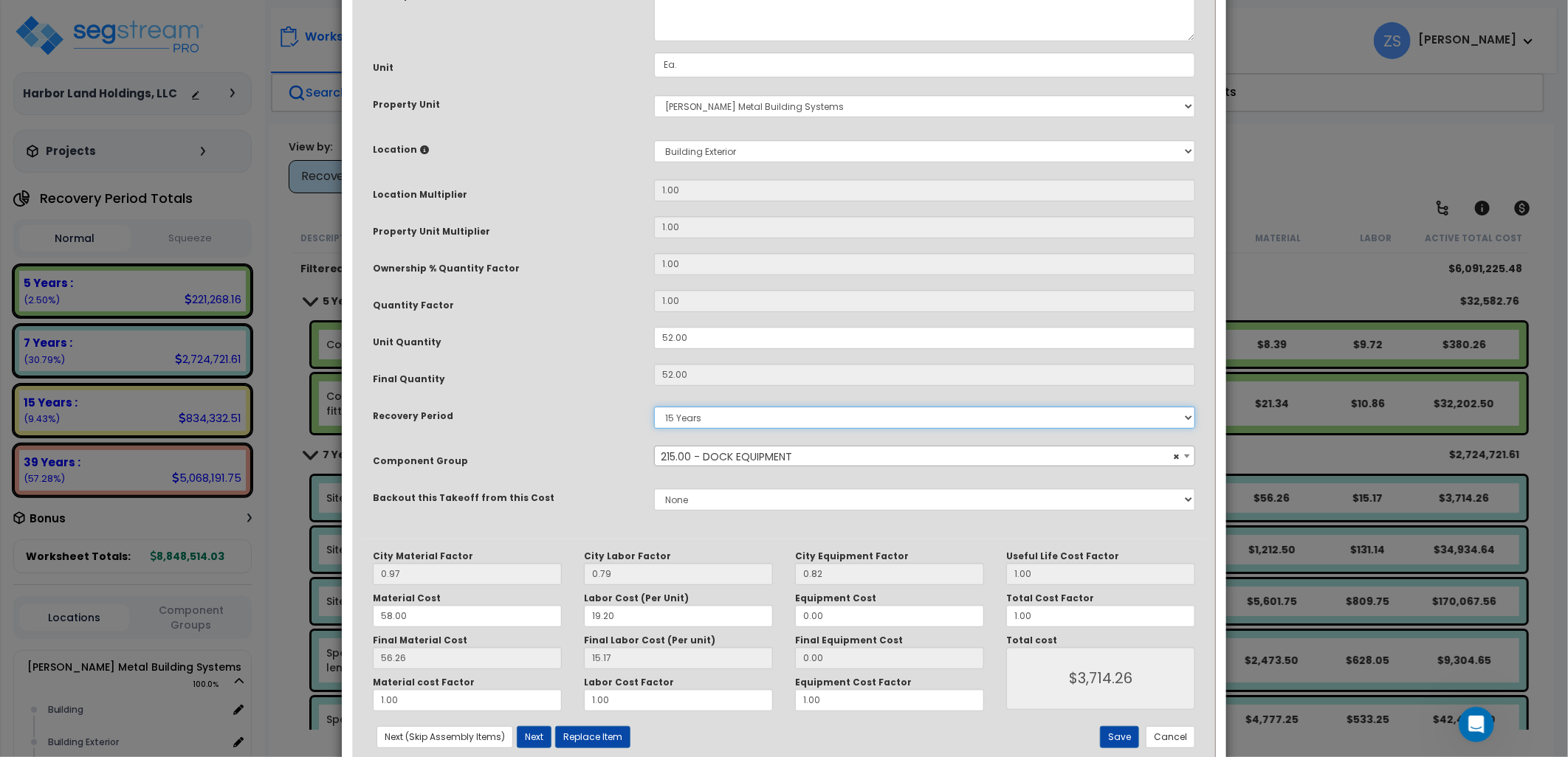
scroll to position [164, 0]
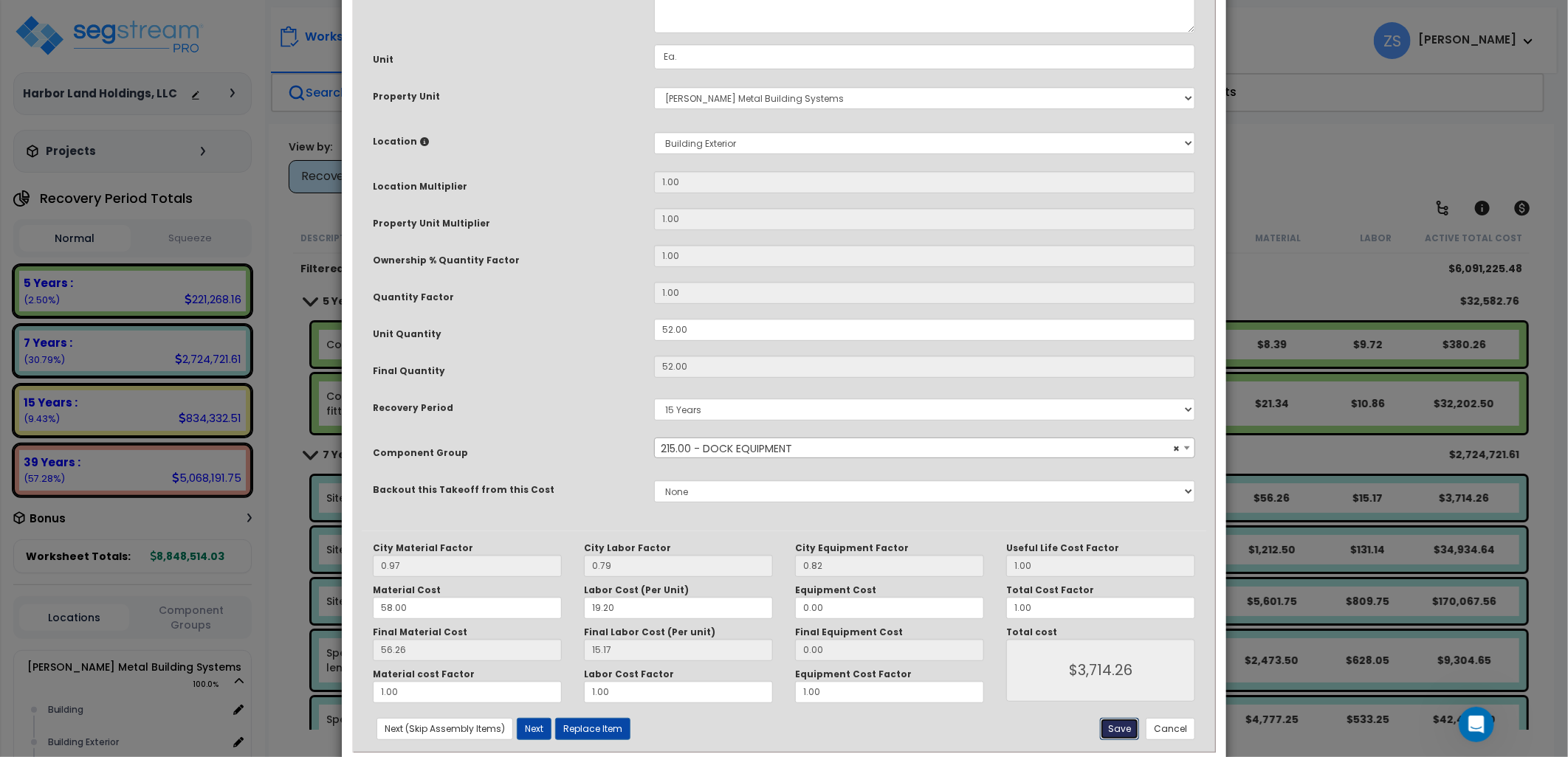
click at [1116, 726] on button "Save" at bounding box center [1120, 729] width 39 height 22
type input "3714.26"
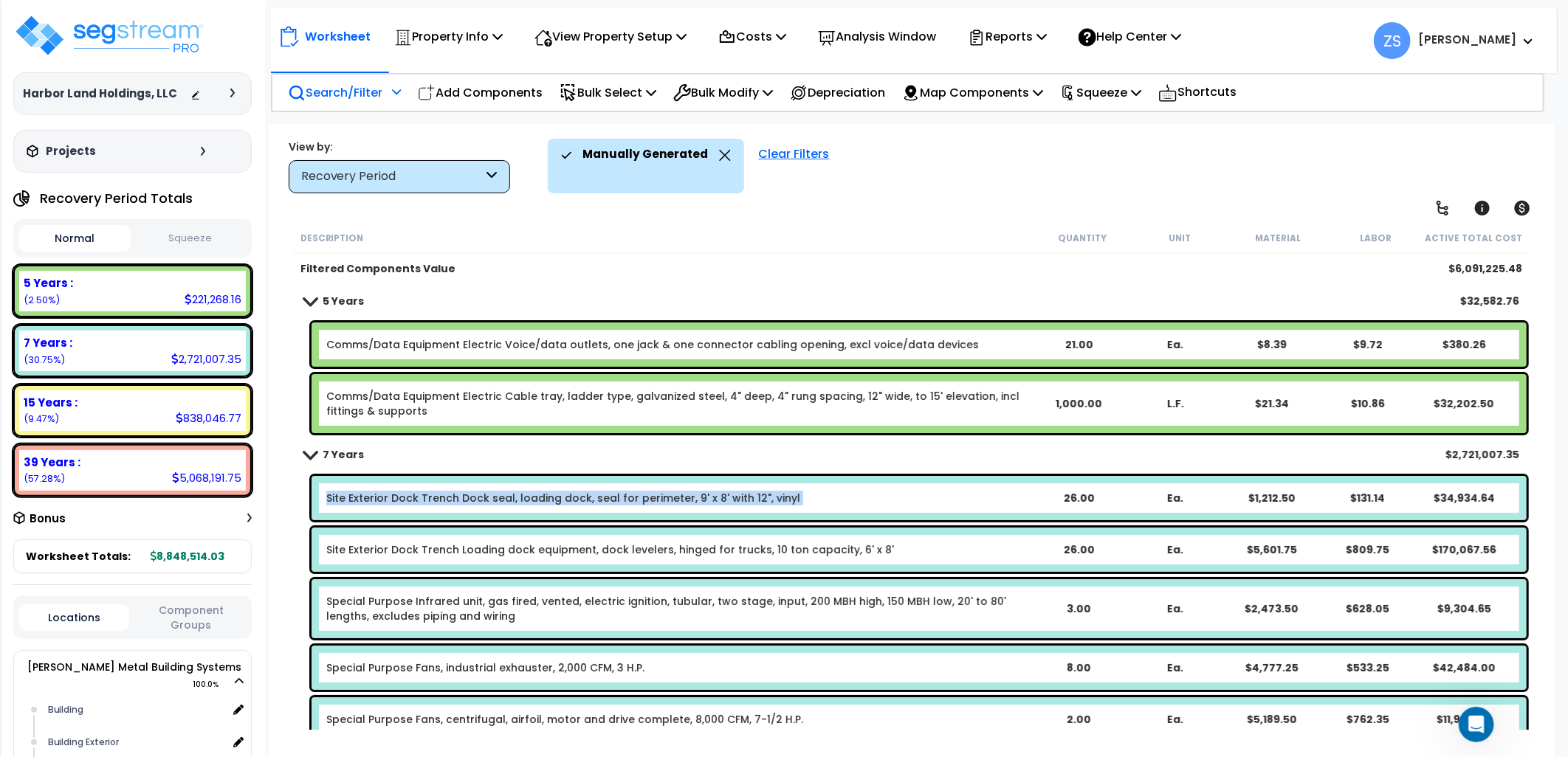
drag, startPoint x: 326, startPoint y: 503, endPoint x: 805, endPoint y: 504, distance: 479.0
click at [805, 504] on div "Site Exterior Dock Trench Dock seal, loading dock, seal for perimeter, 9' x 8' …" at bounding box center [677, 498] width 703 height 15
click at [795, 496] on div "Site Exterior Dock Trench Dock seal, loading dock, seal for perimeter, 9' x 8' …" at bounding box center [677, 498] width 703 height 15
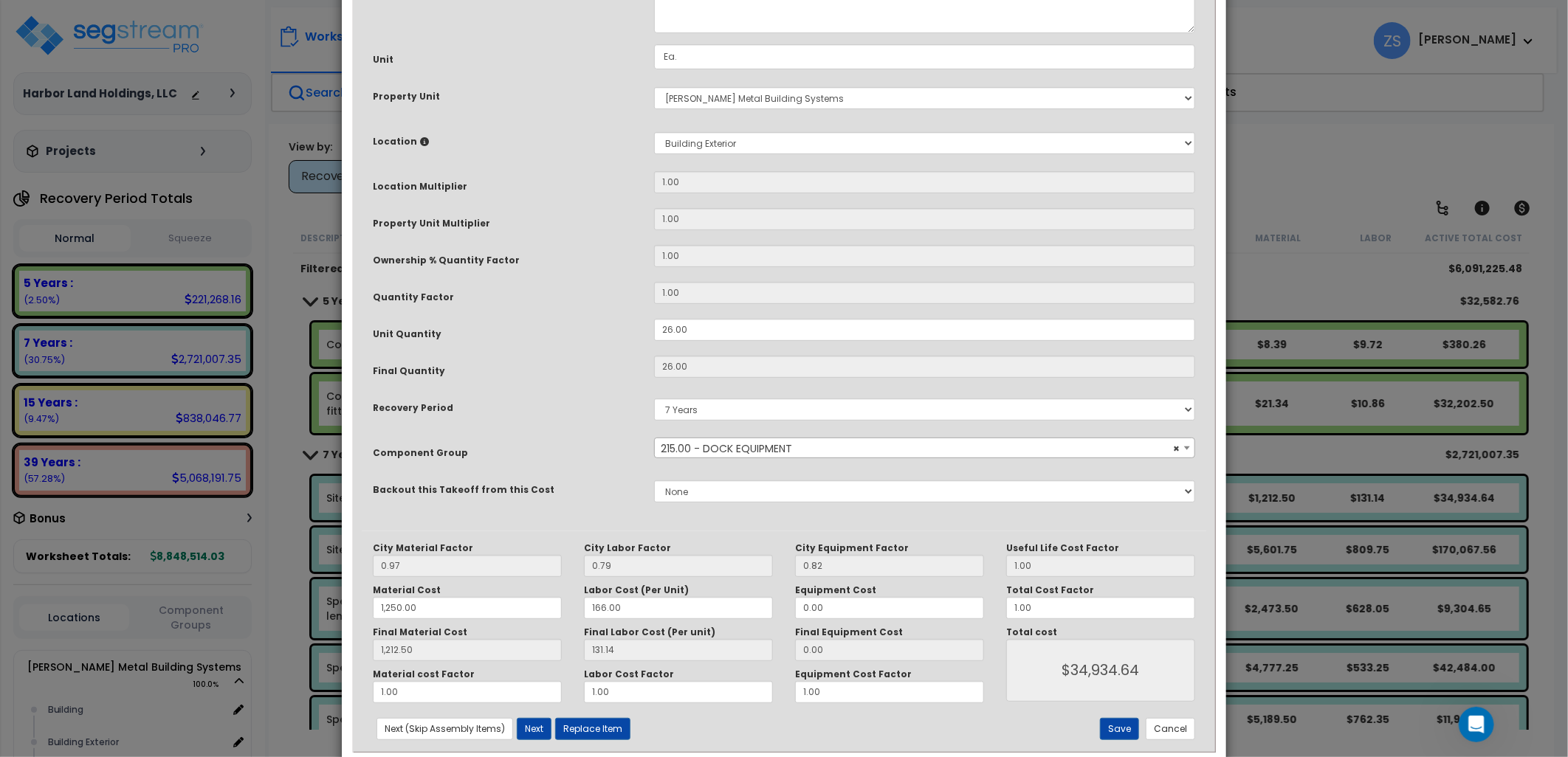
scroll to position [0, 0]
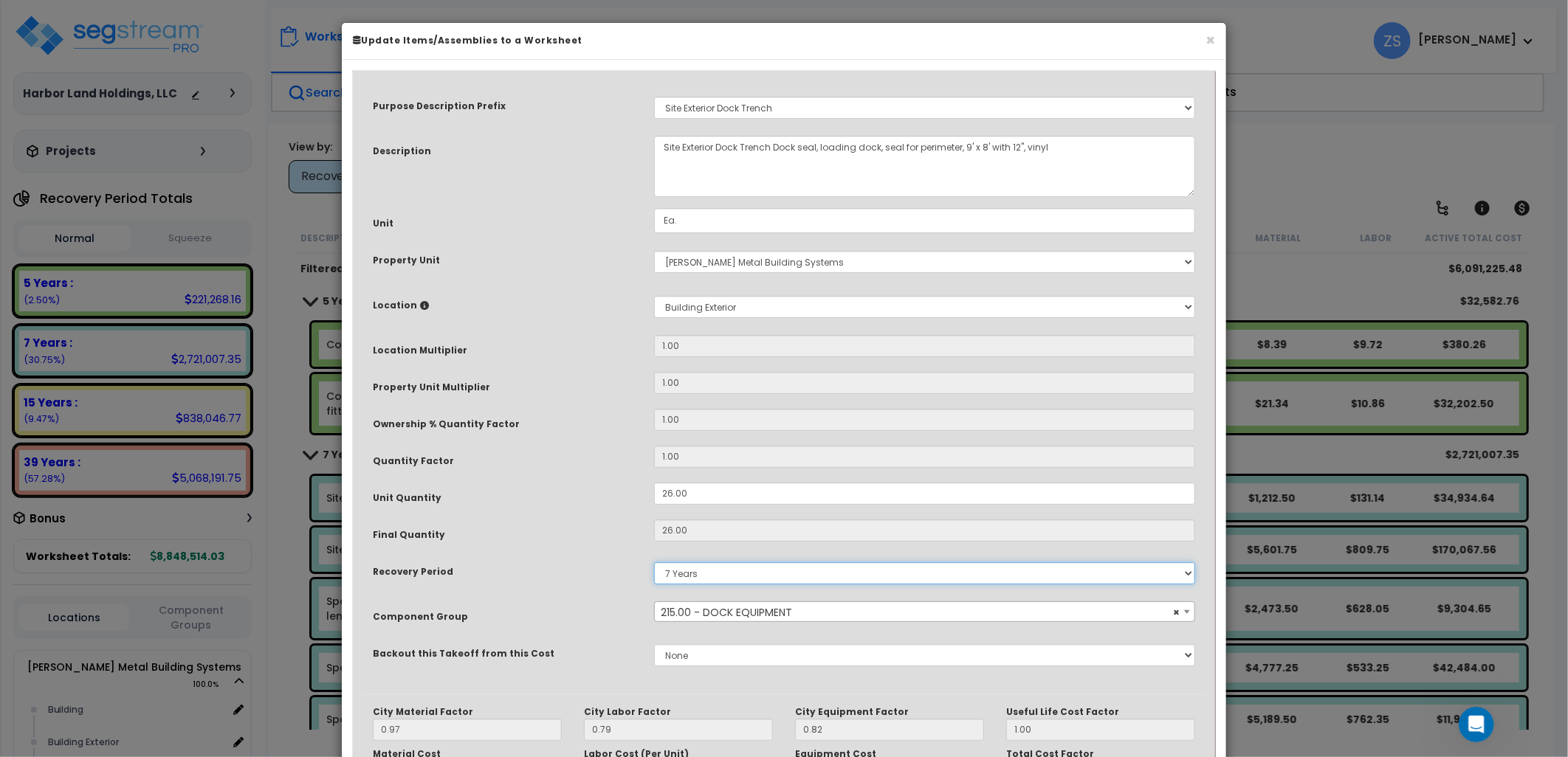
click at [753, 571] on select "Land 5 Years 7 Years 15 Years 39 Years 27.5 Year" at bounding box center [924, 573] width 541 height 22
select select "39Y"
click at [654, 563] on select "Land 5 Years 7 Years 15 Years 39 Years 27.5 Year" at bounding box center [924, 573] width 541 height 22
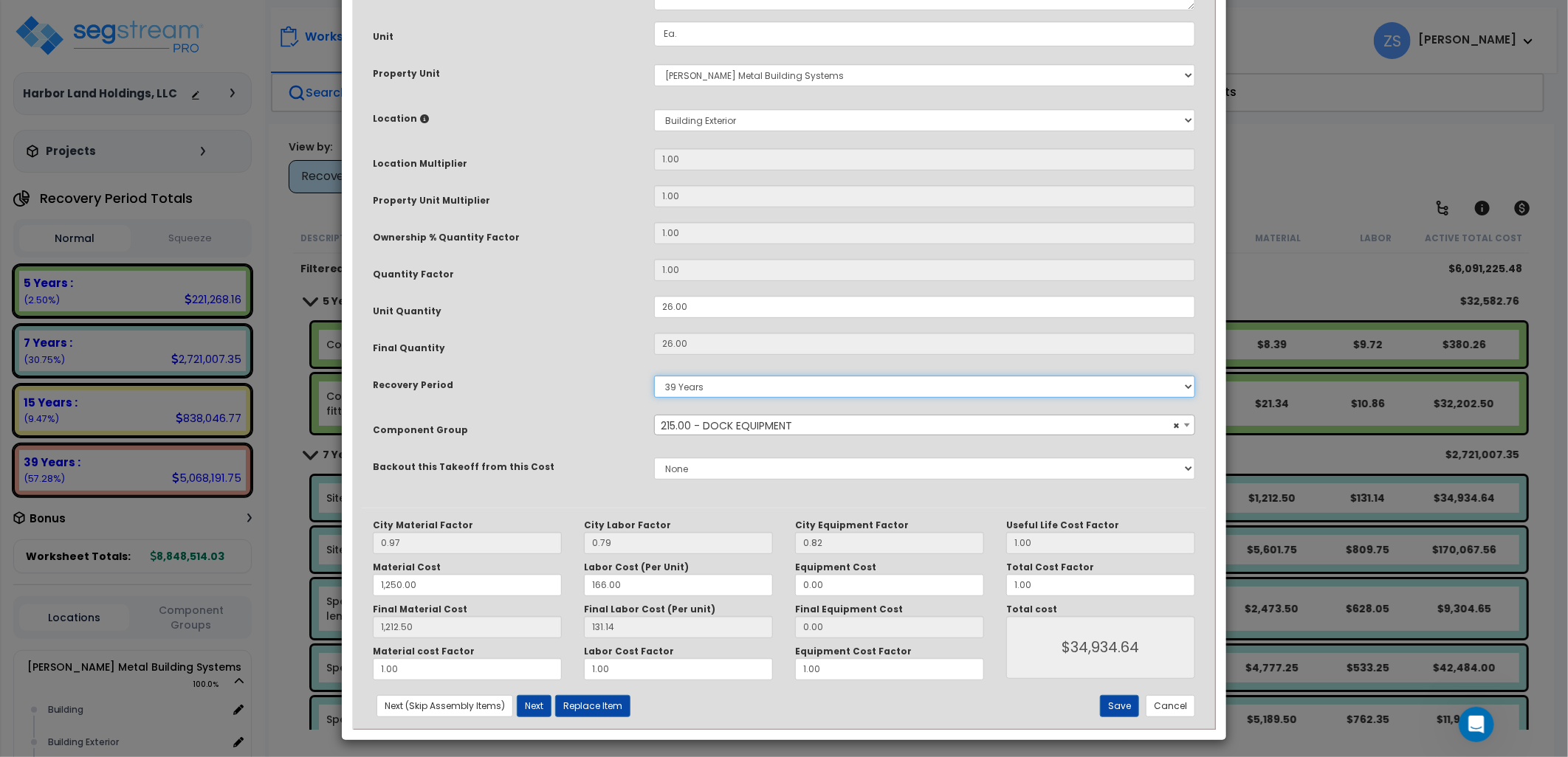
scroll to position [192, 0]
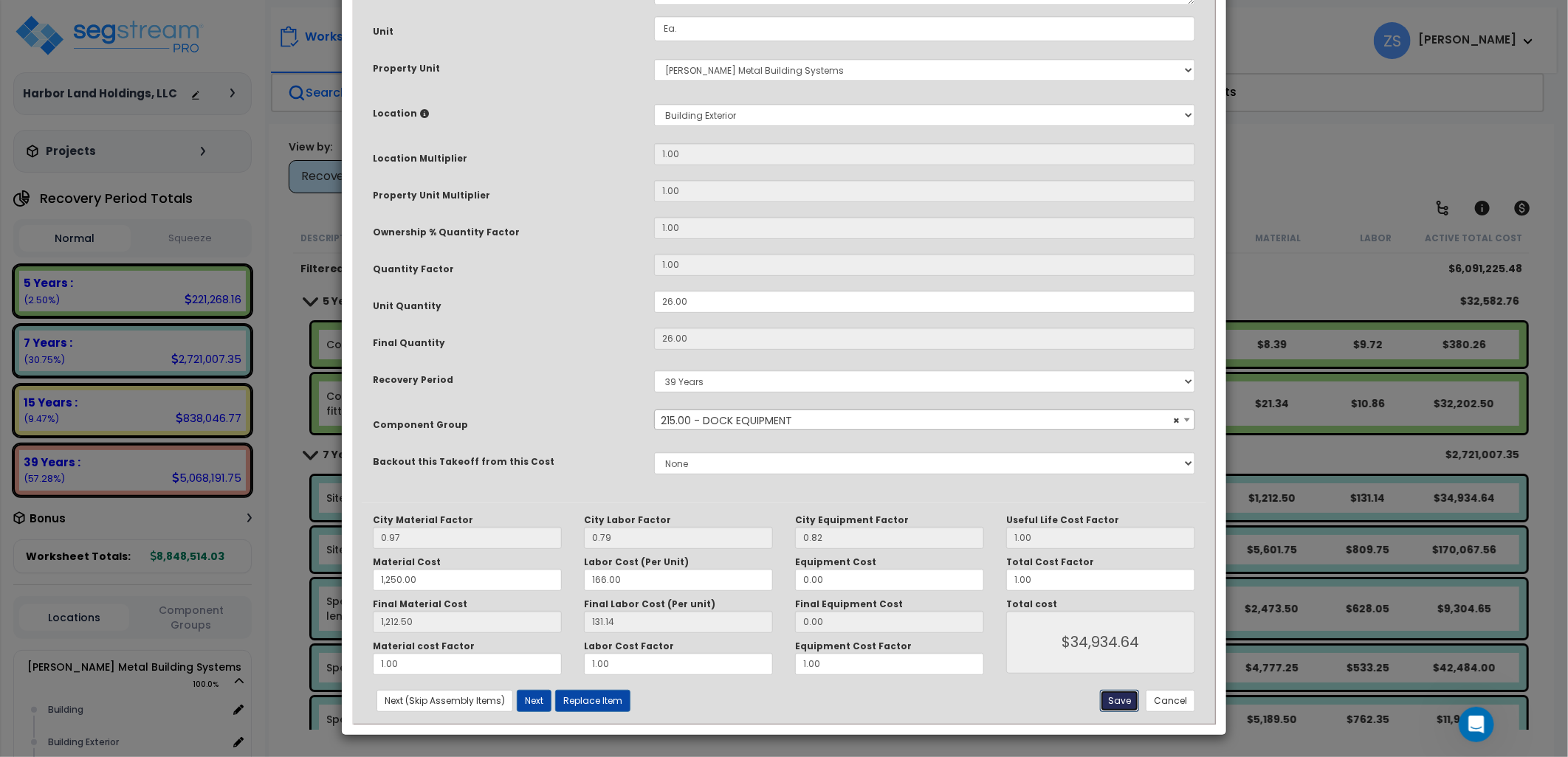
click at [1113, 699] on button "Save" at bounding box center [1120, 701] width 39 height 22
type input "1250.00"
type input "1212.50"
type input "34934.64"
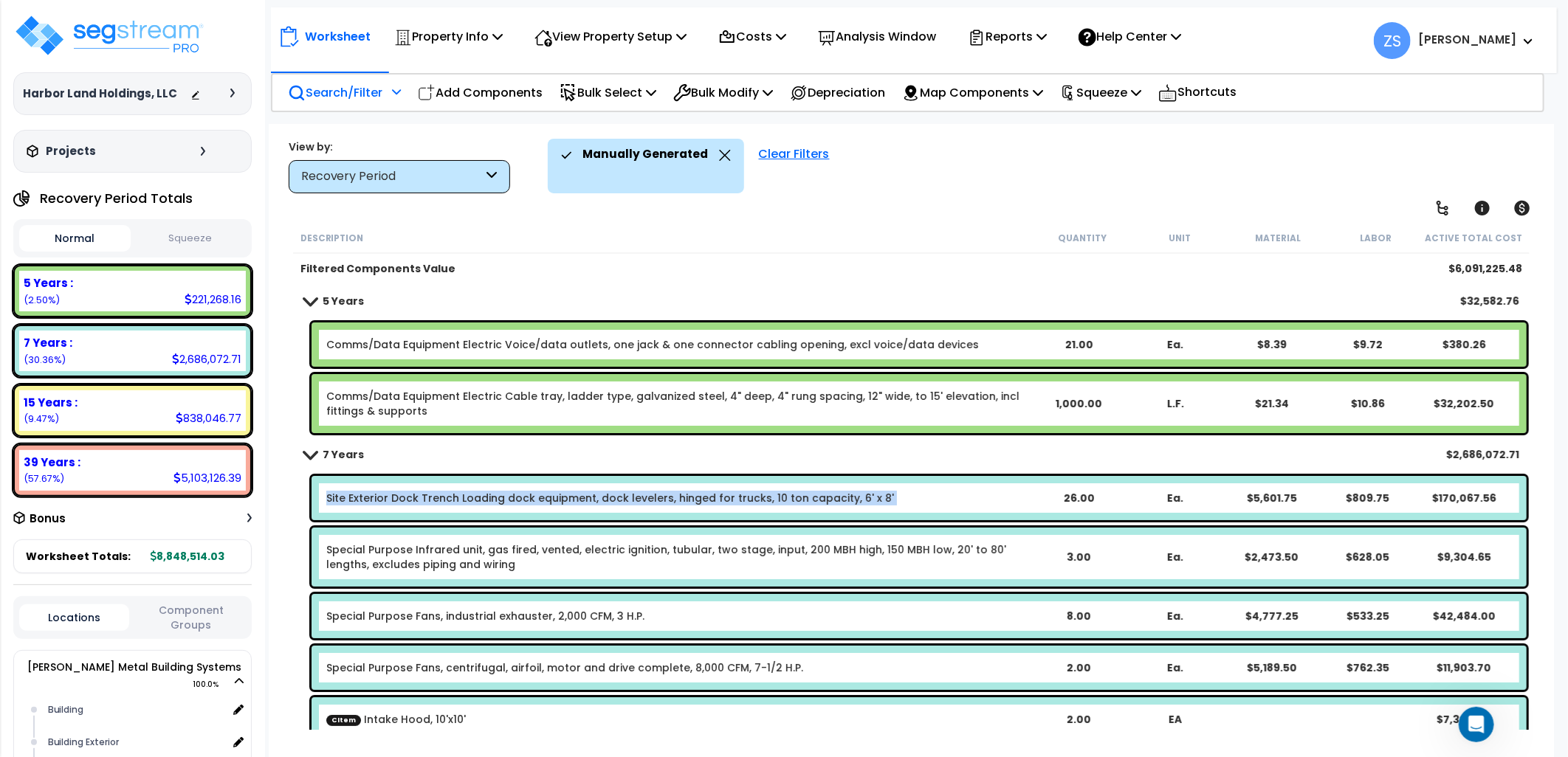
drag, startPoint x: 320, startPoint y: 504, endPoint x: 889, endPoint y: 505, distance: 569.0
click at [889, 505] on div "Site Exterior Dock Trench Loading dock equipment, dock levelers, hinged for tru…" at bounding box center [919, 498] width 1215 height 44
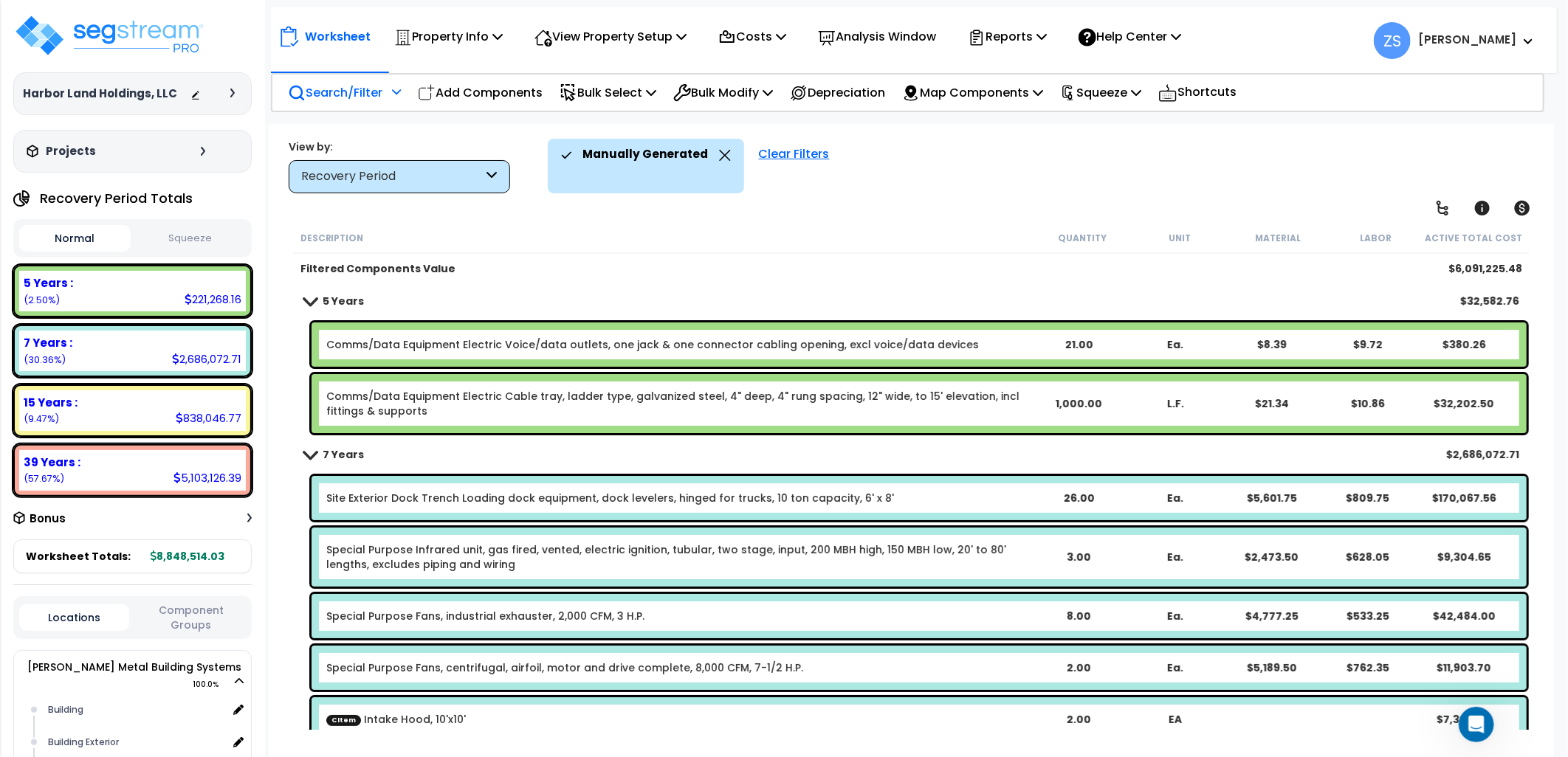
click at [859, 462] on div "7 Years $2,686,072.71" at bounding box center [912, 454] width 1231 height 36
click at [687, 502] on link "Site Exterior Dock Trench Loading dock equipment, dock levelers, hinged for tru…" at bounding box center [610, 498] width 568 height 15
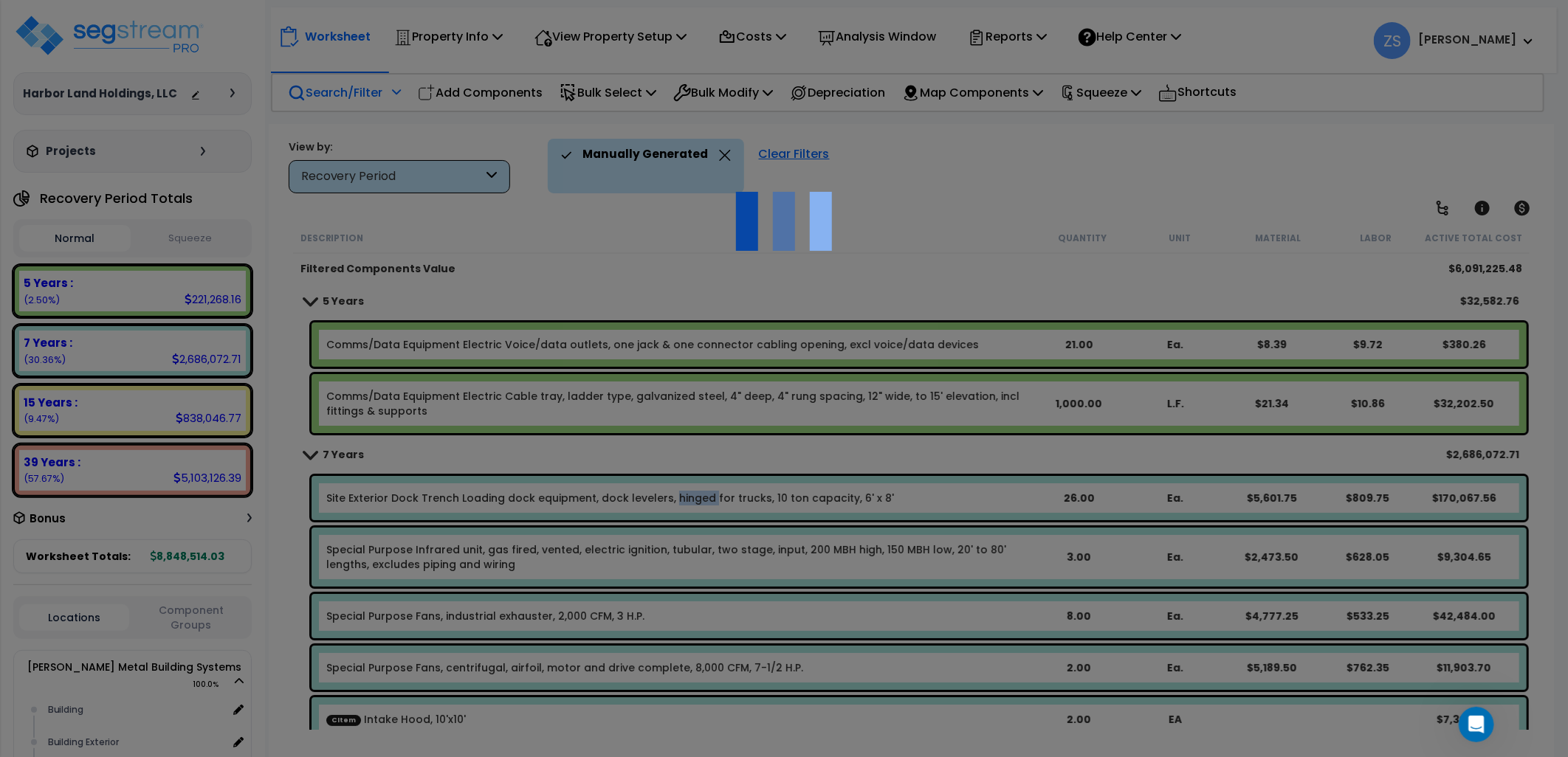
scroll to position [0, 0]
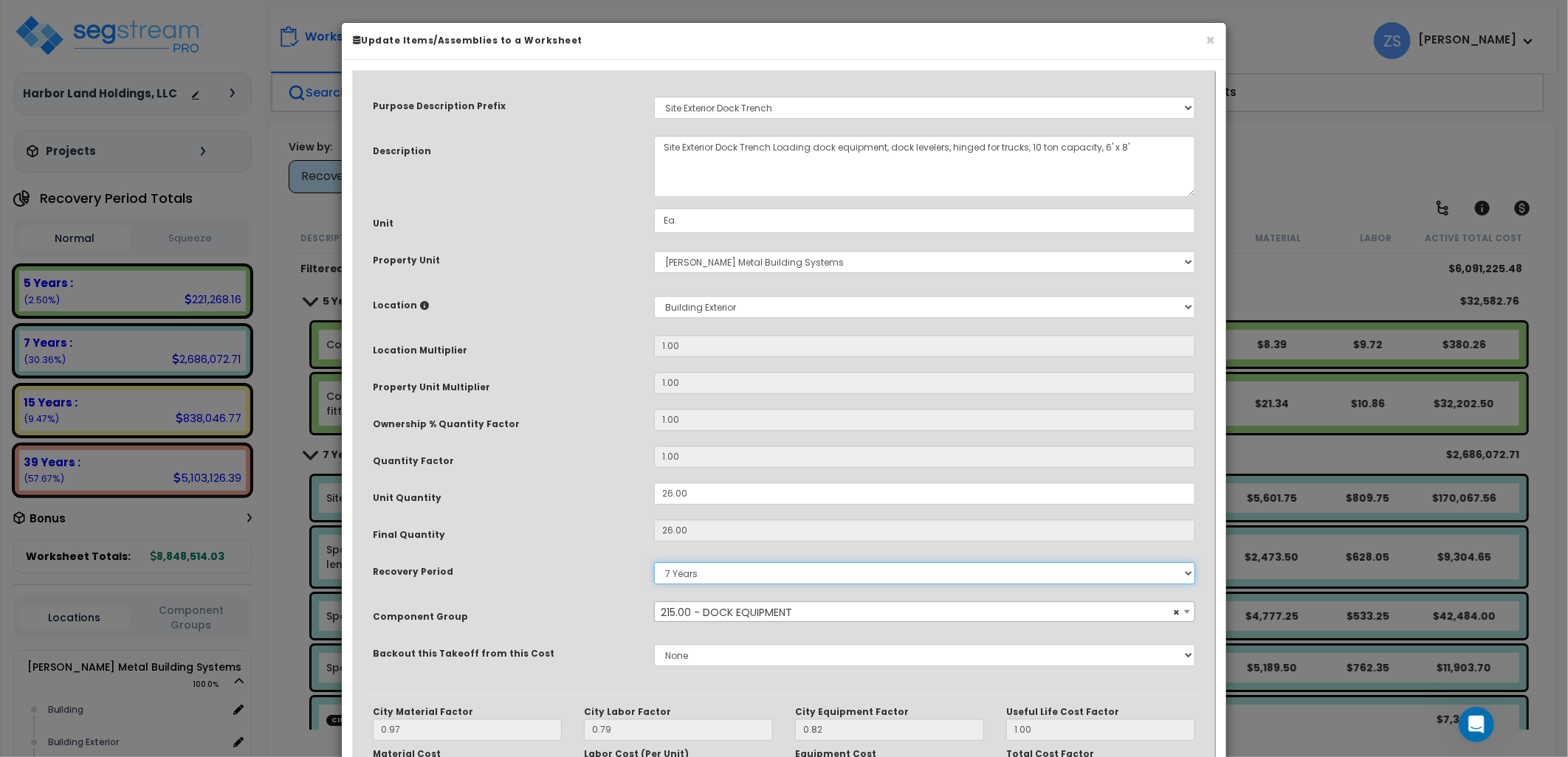
drag, startPoint x: 687, startPoint y: 502, endPoint x: 706, endPoint y: 573, distance: 73.5
click at [706, 573] on select "Land 5 Years 7 Years 15 Years 39 Years 27.5 Year" at bounding box center [924, 573] width 541 height 22
select select "15Y"
click at [654, 563] on select "Land 5 Years 7 Years 15 Years 39 Years 27.5 Year" at bounding box center [924, 573] width 541 height 22
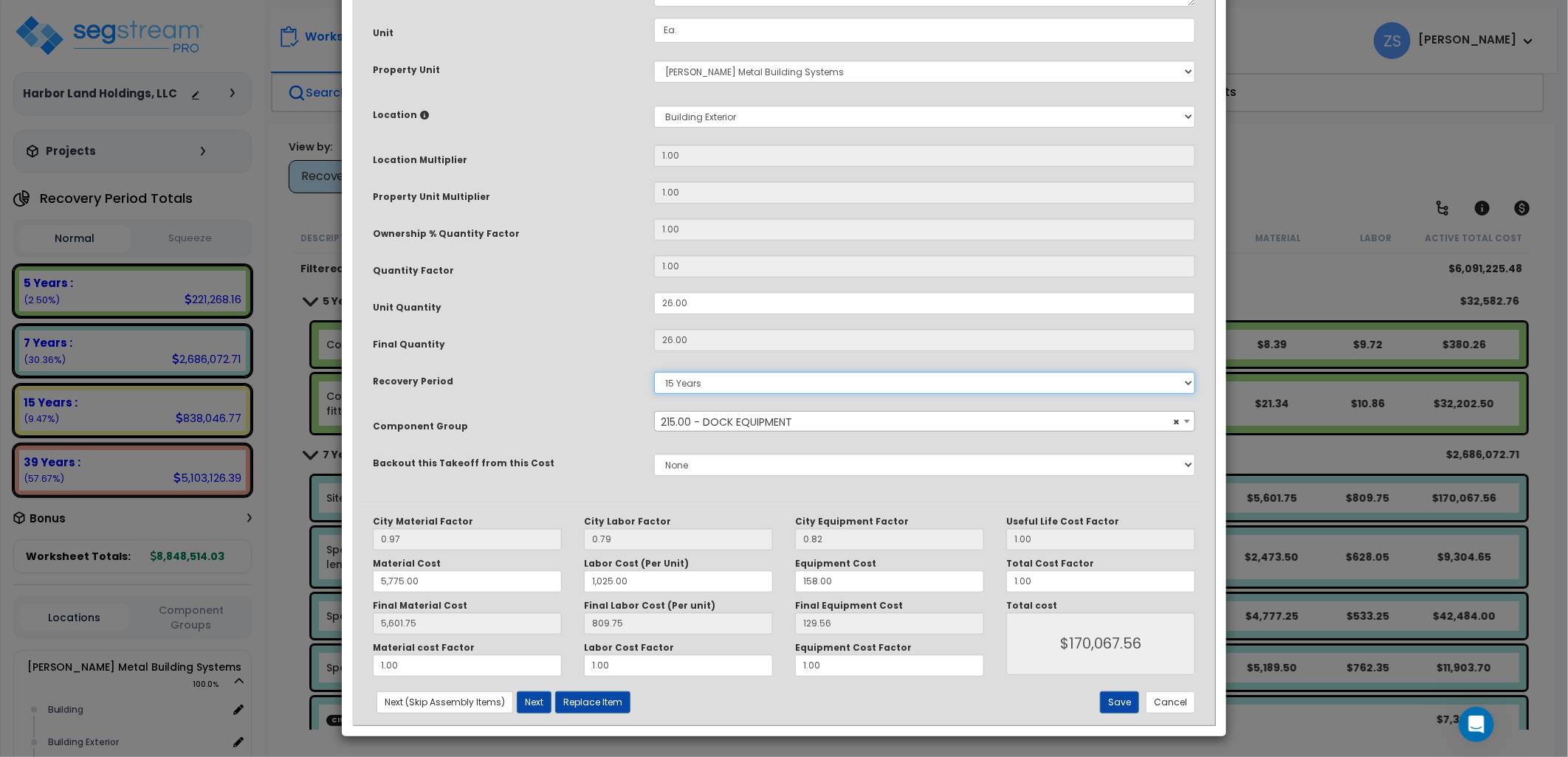
scroll to position [192, 0]
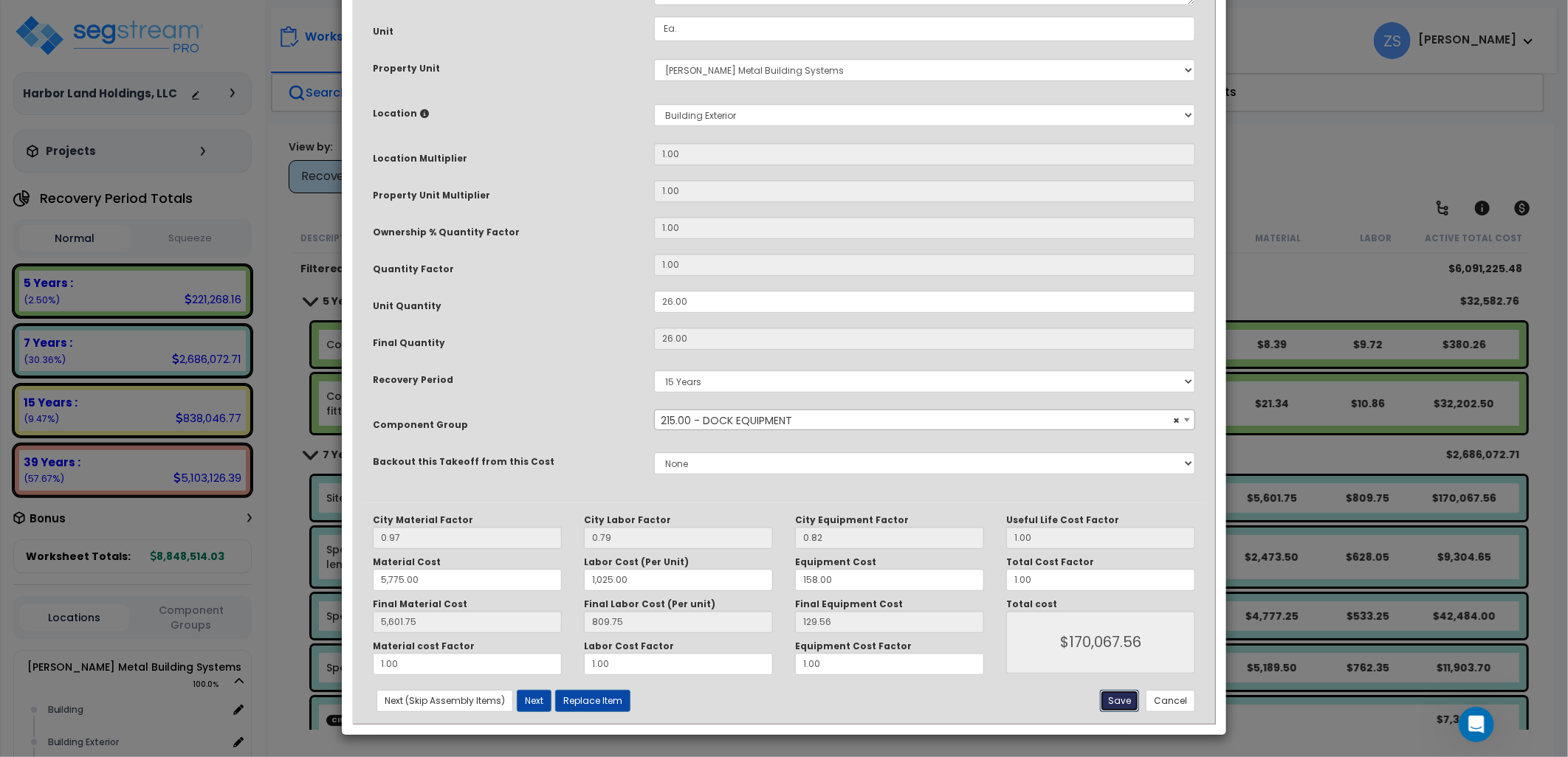
click at [1121, 703] on button "Save" at bounding box center [1120, 701] width 39 height 22
type input "5775.00"
type input "1025.00"
type input "5601.75"
type input "170067.56"
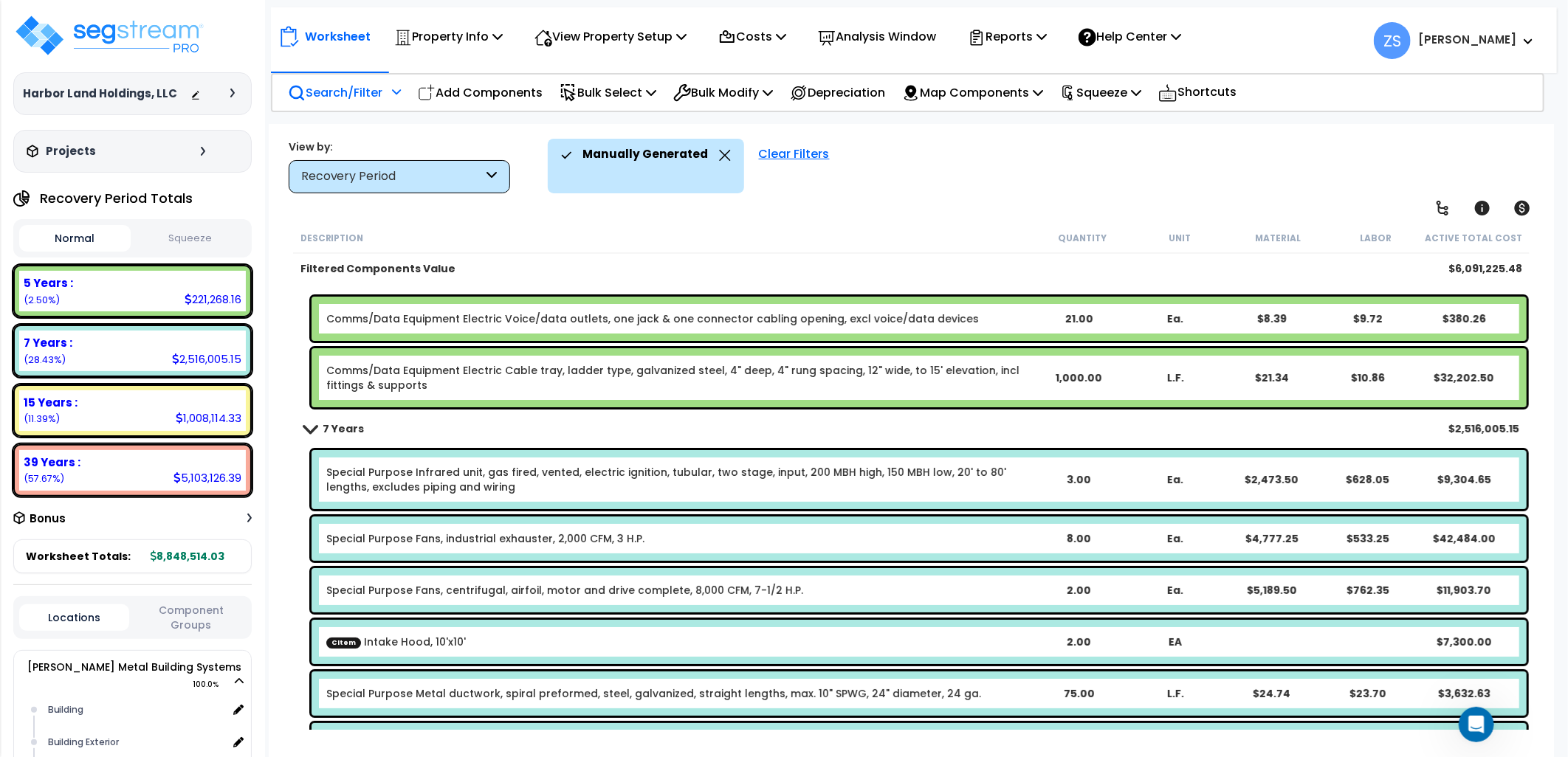
scroll to position [0, 0]
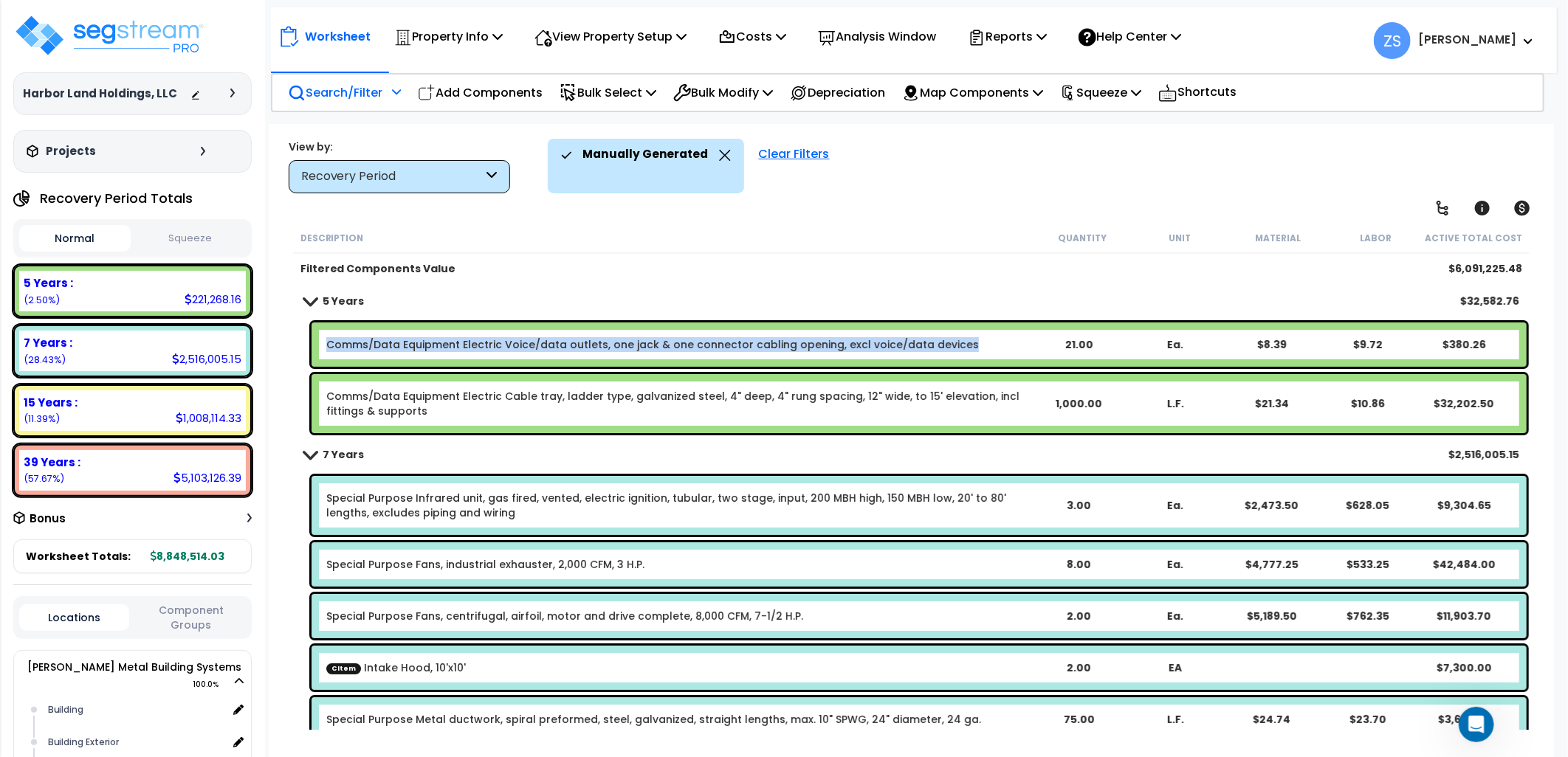
drag, startPoint x: 954, startPoint y: 341, endPoint x: 317, endPoint y: 349, distance: 637.1
click at [317, 349] on div "Comms/Data Equipment Electric Voice/data outlets, one jack & one connector cabl…" at bounding box center [919, 345] width 1215 height 44
click at [932, 342] on link "Comms/Data Equipment Electric Voice/data outlets, one jack & one connector cabl…" at bounding box center [652, 345] width 652 height 15
drag, startPoint x: 955, startPoint y: 343, endPoint x: 298, endPoint y: 343, distance: 657.0
click at [298, 343] on div "Comms/Data Equipment Electric Voice/data outlets, one jack & one connector cabl…" at bounding box center [912, 345] width 1238 height 52
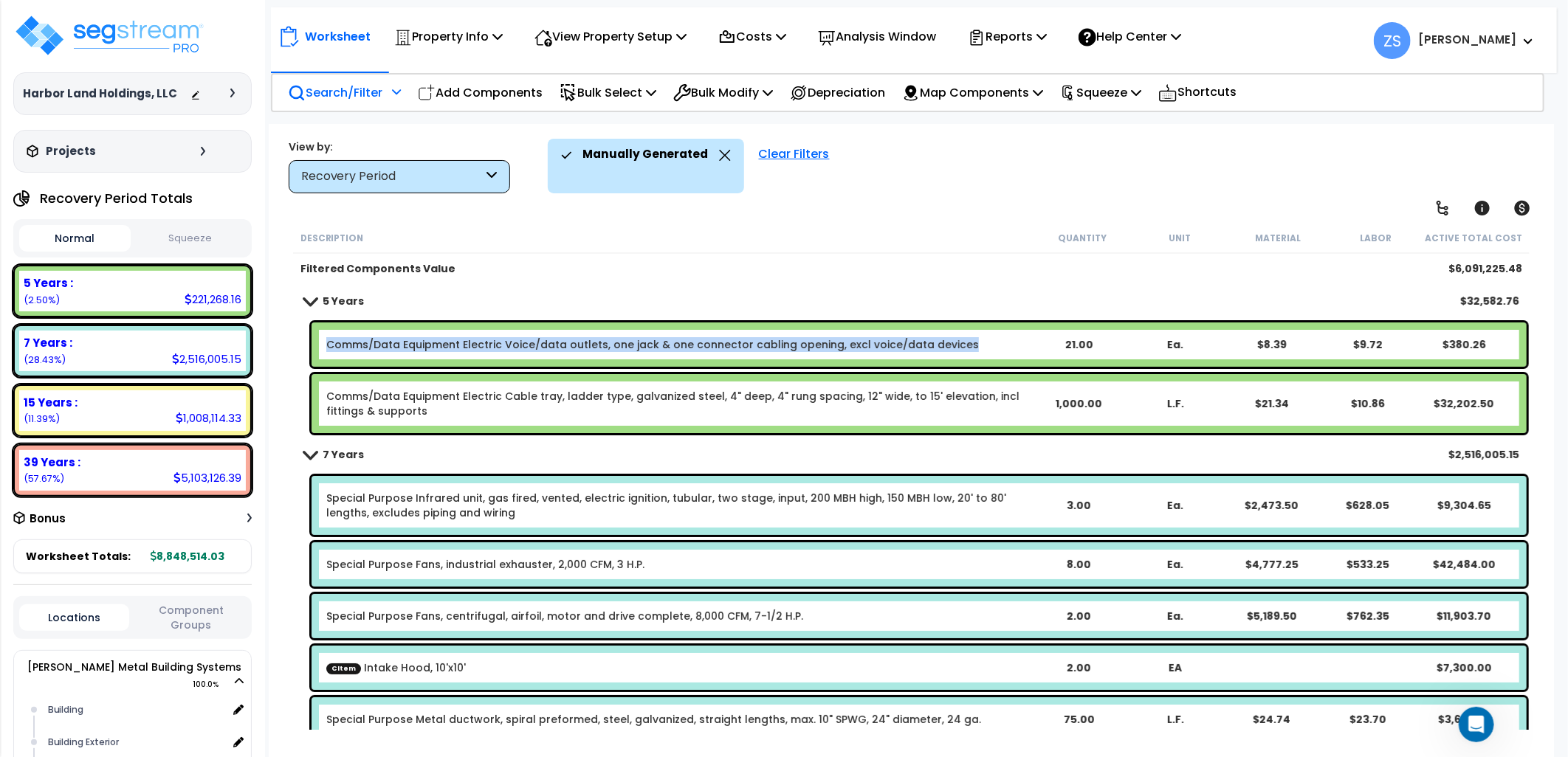
copy link "Comms/Data Equipment Electric Voice/data outlets, one jack & one connector cabl…"
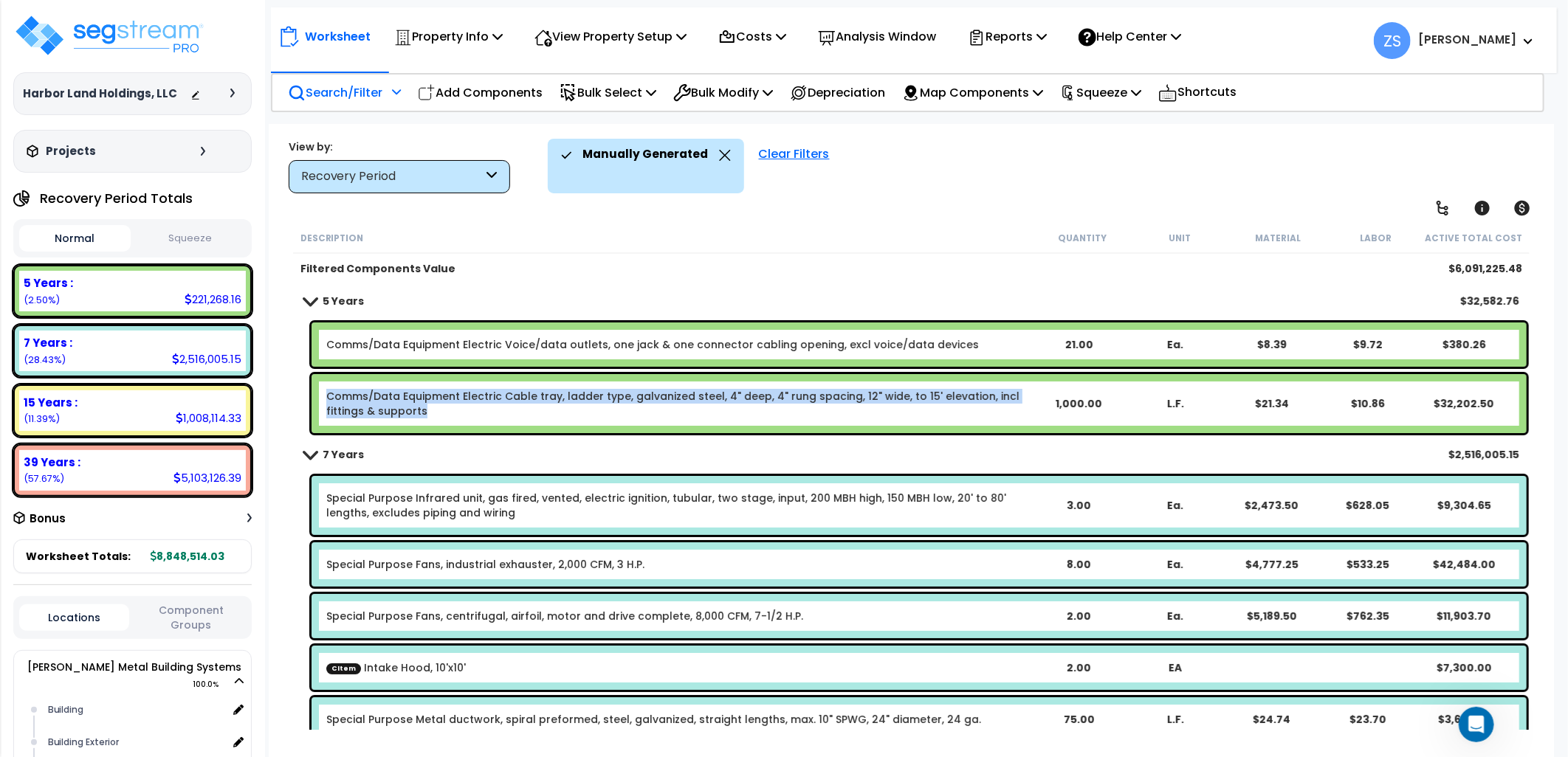
drag, startPoint x: 392, startPoint y: 415, endPoint x: 322, endPoint y: 395, distance: 72.8
click at [322, 395] on div "Comms/Data Equipment Electric Cable tray, ladder type, galvanized steel, 4" dee…" at bounding box center [919, 404] width 1215 height 59
copy link "Comms/Data Equipment Electric Cable tray, ladder type, galvanized steel, 4" dee…"
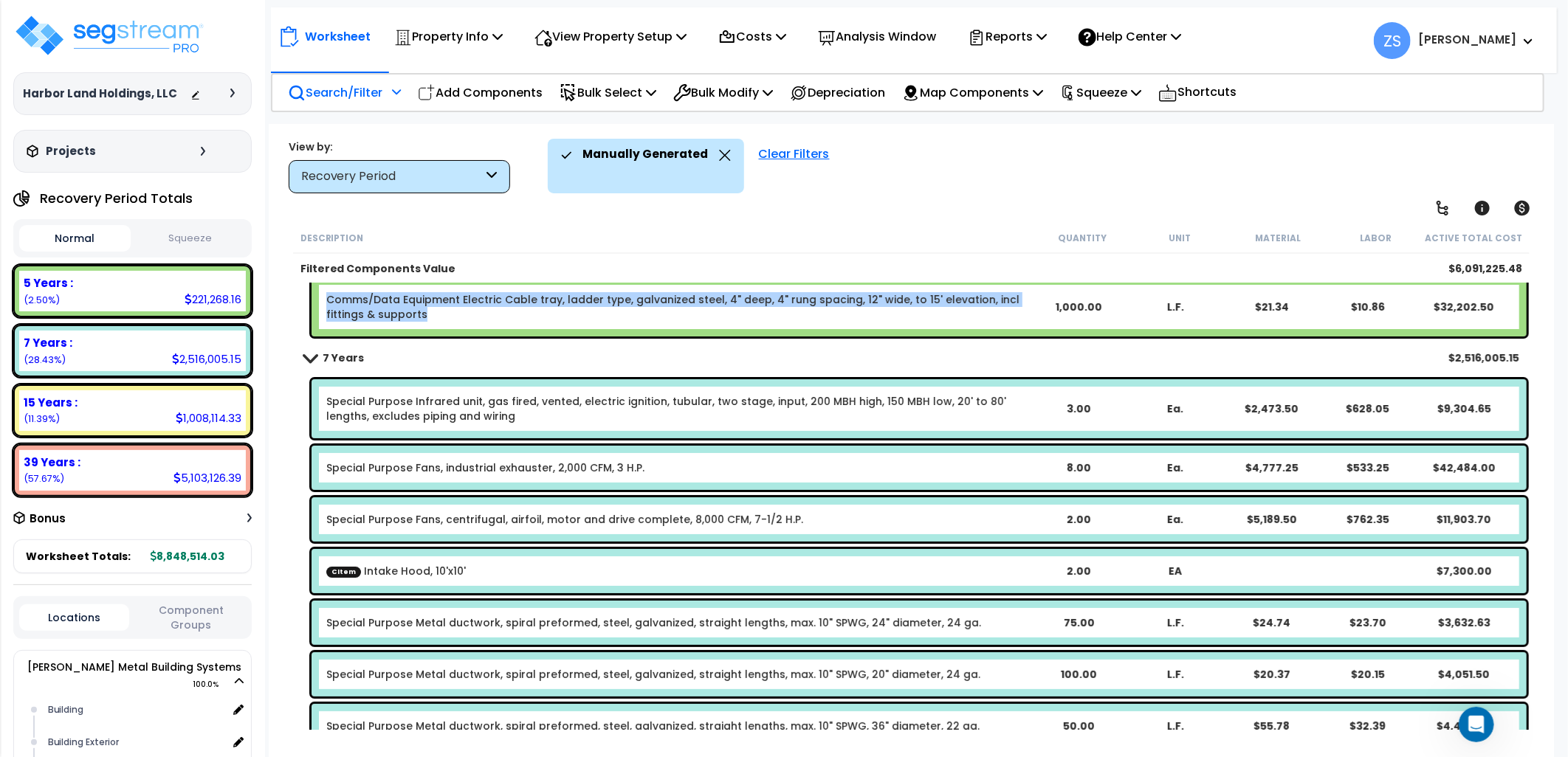
scroll to position [246, 0]
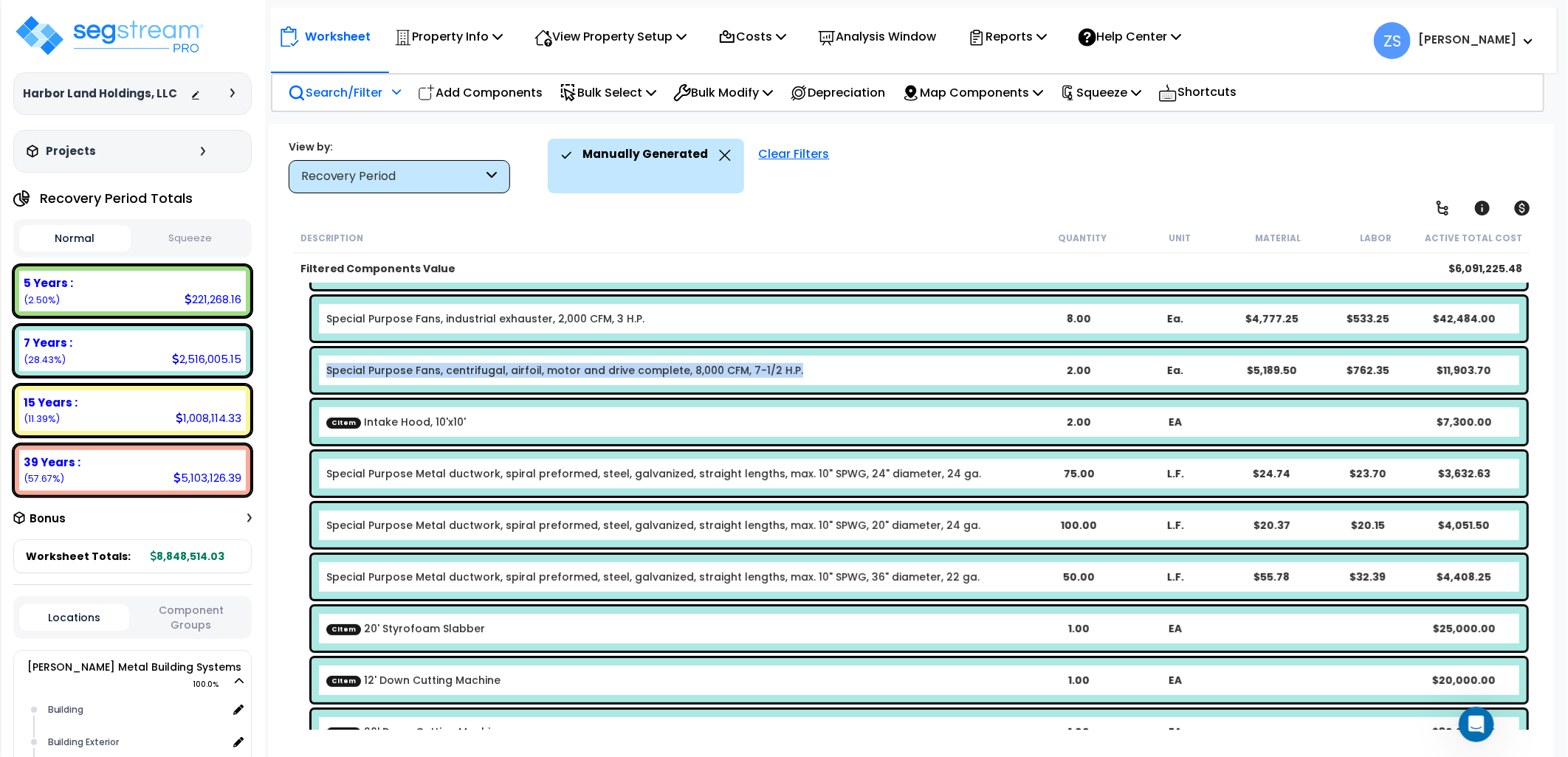
drag, startPoint x: 791, startPoint y: 370, endPoint x: 314, endPoint y: 378, distance: 477.1
click at [314, 378] on div "Special Purpose Fans, centrifugal, airfoil, motor and drive complete, 8,000 CFM…" at bounding box center [919, 370] width 1215 height 44
copy link "Special Purpose Fans, centrifugal, airfoil, motor and drive complete, 8,000 CFM…"
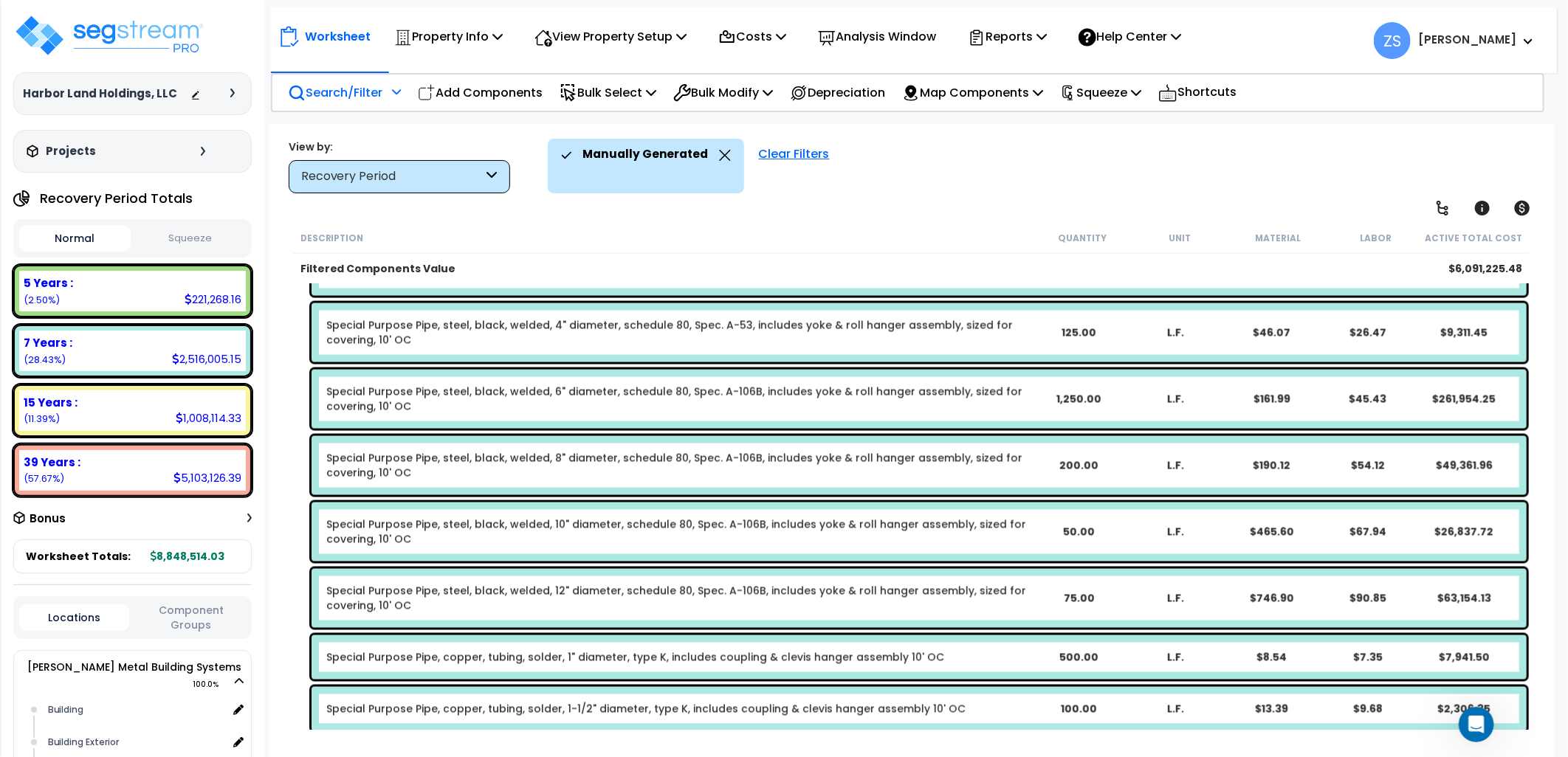
scroll to position [1640, 0]
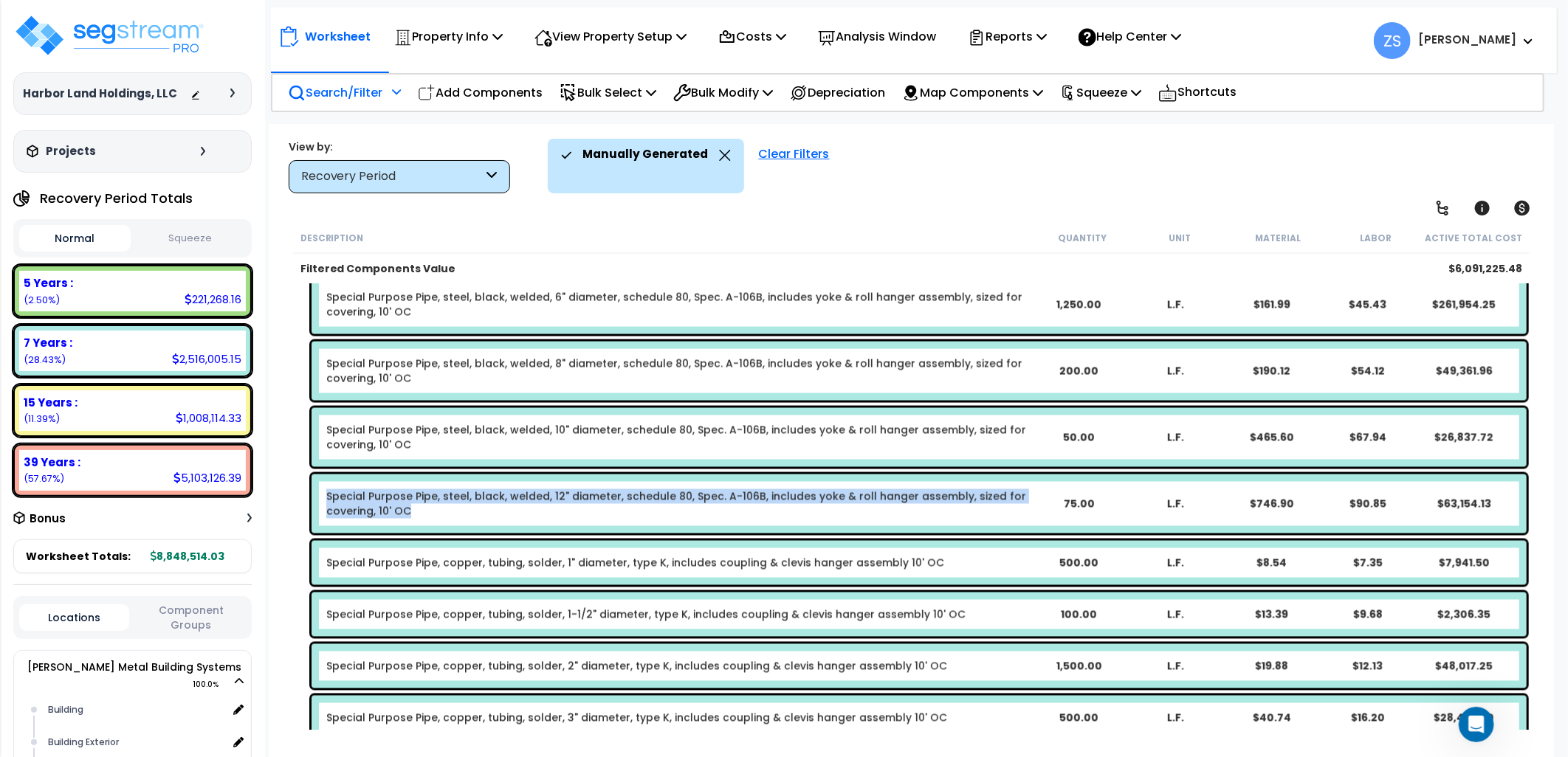
drag, startPoint x: 417, startPoint y: 520, endPoint x: 320, endPoint y: 496, distance: 99.9
click at [320, 496] on div "Special Purpose Pipe, steel, black, welded, 12" diameter, schedule 80, Spec. A-…" at bounding box center [919, 504] width 1215 height 59
copy link "Special Purpose Pipe, steel, black, welded, 12" diameter, schedule 80, Spec. A-…"
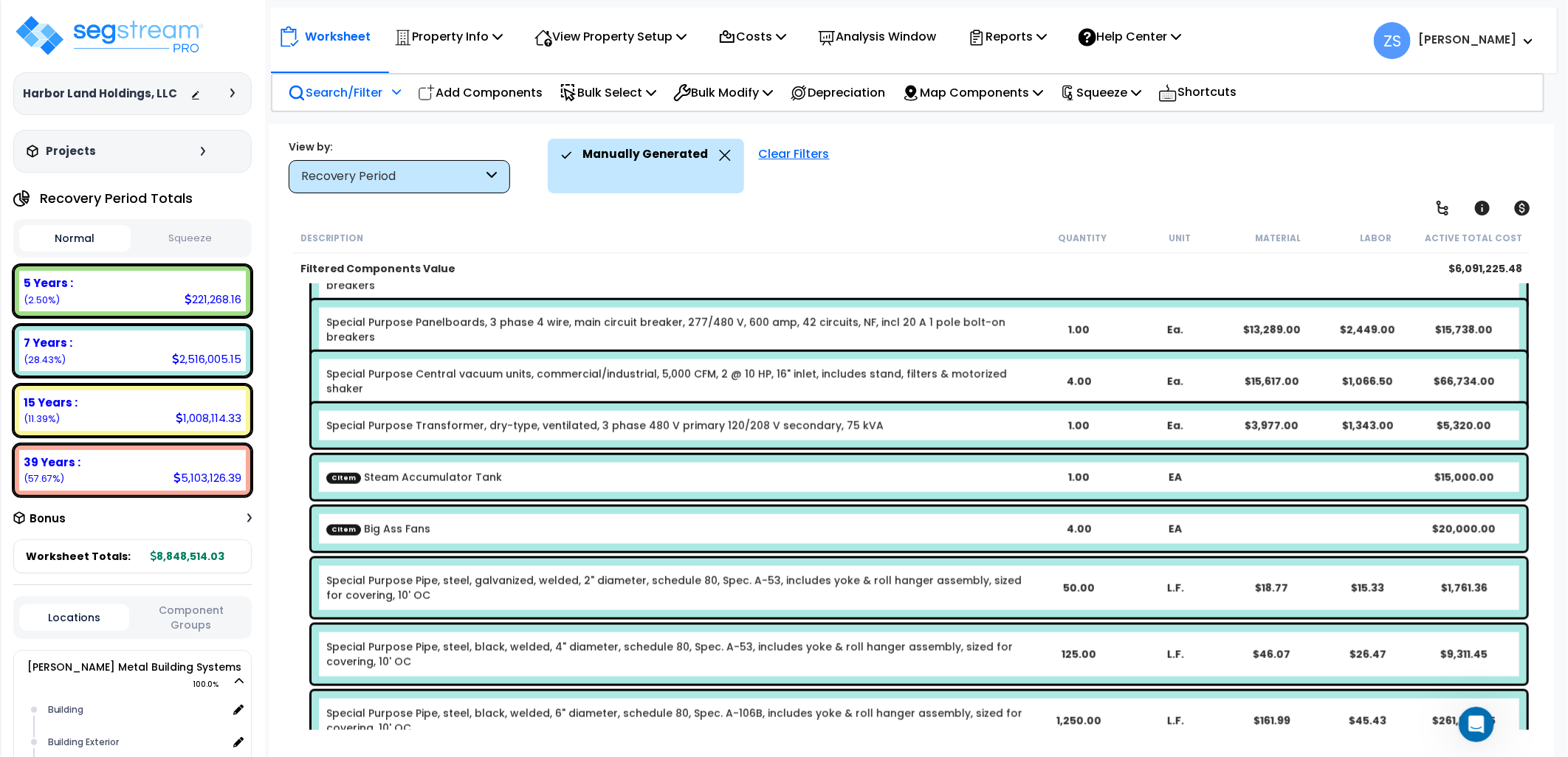
scroll to position [1230, 0]
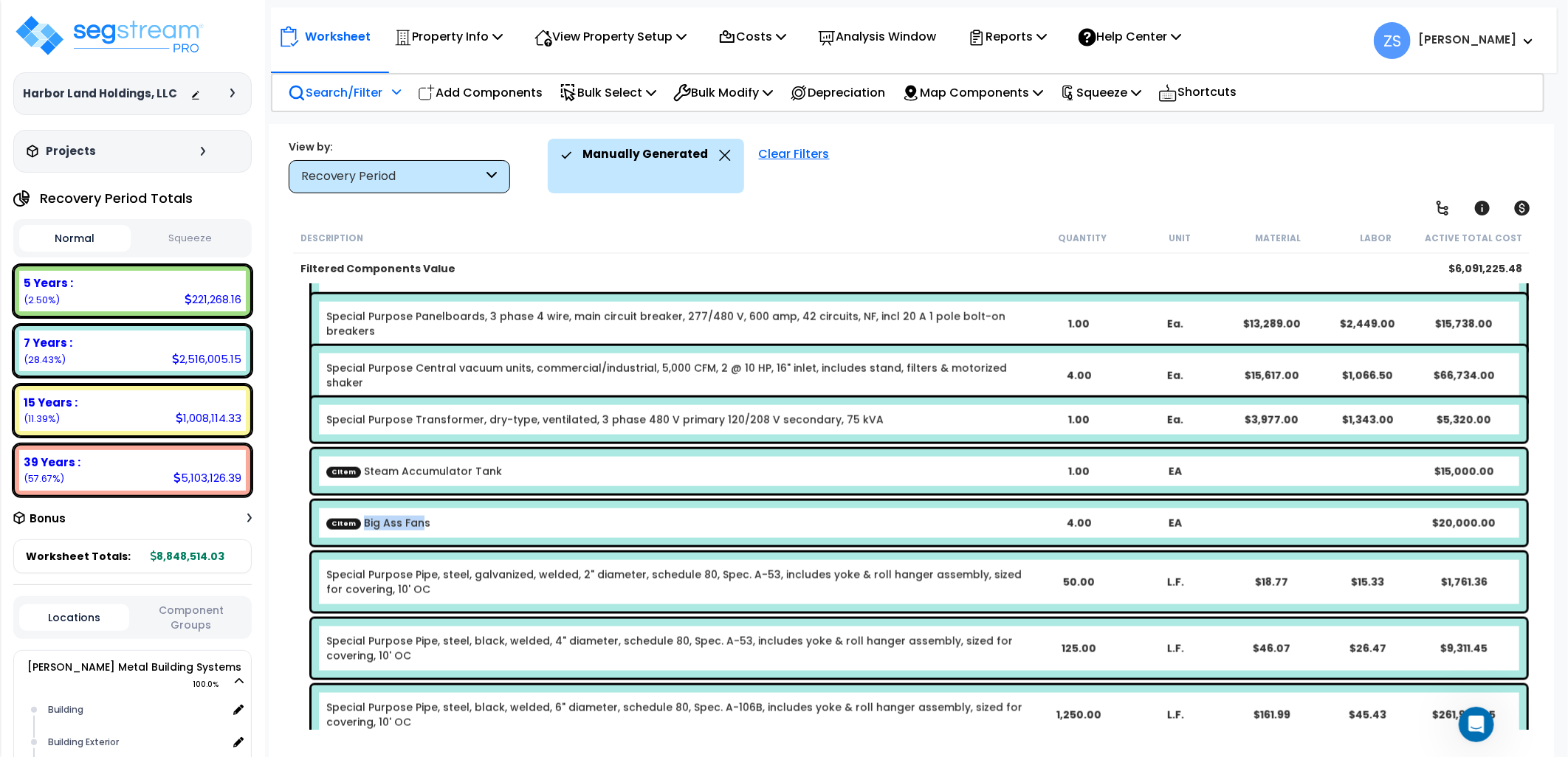
drag, startPoint x: 419, startPoint y: 522, endPoint x: 357, endPoint y: 524, distance: 62.0
click at [357, 524] on link "CItem Big Ass Fans" at bounding box center [378, 523] width 104 height 15
drag, startPoint x: 357, startPoint y: 524, endPoint x: 428, endPoint y: 525, distance: 71.0
click at [428, 525] on div "CItem Big Ass Fans" at bounding box center [677, 523] width 703 height 15
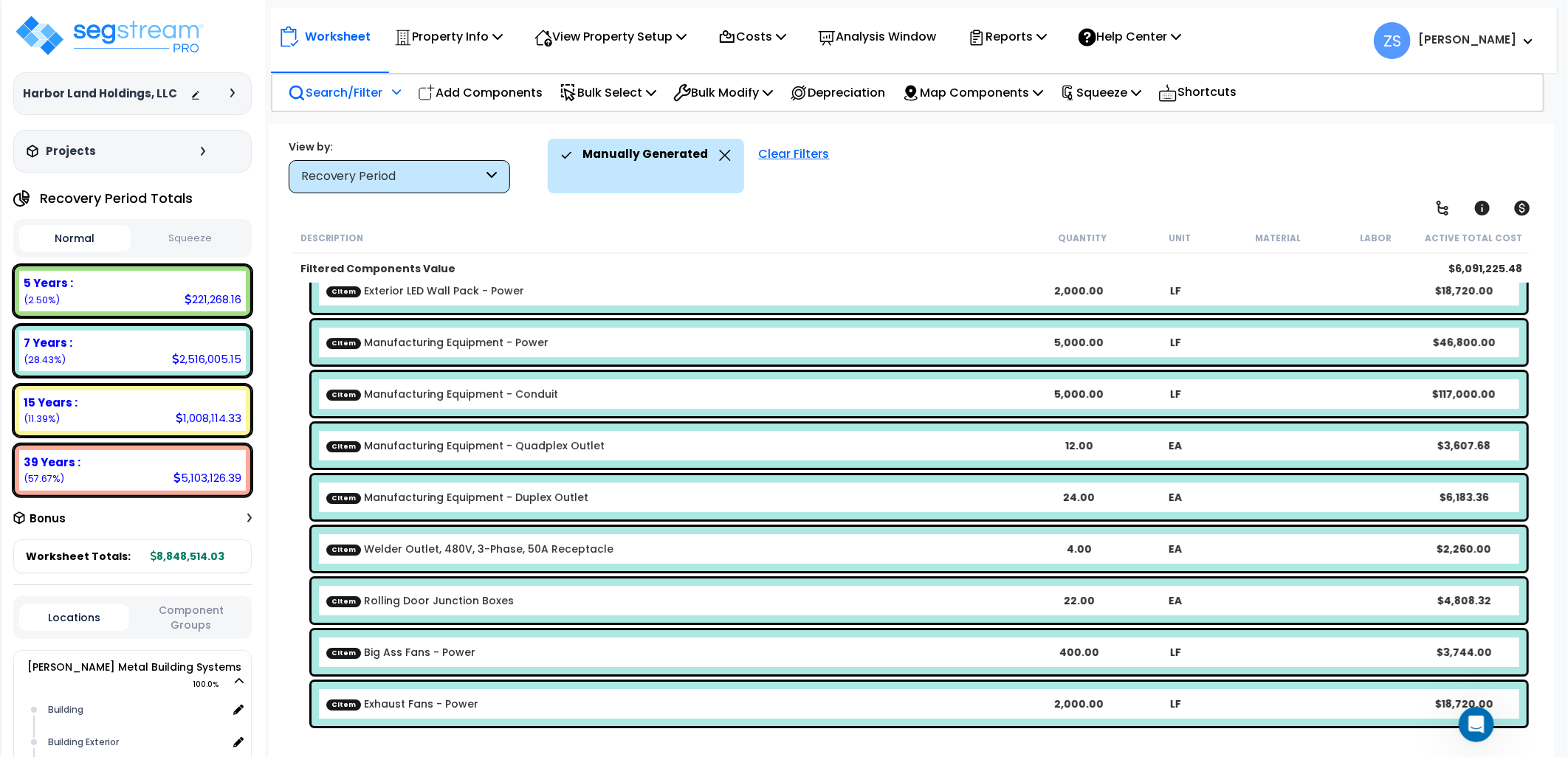
scroll to position [3197, 0]
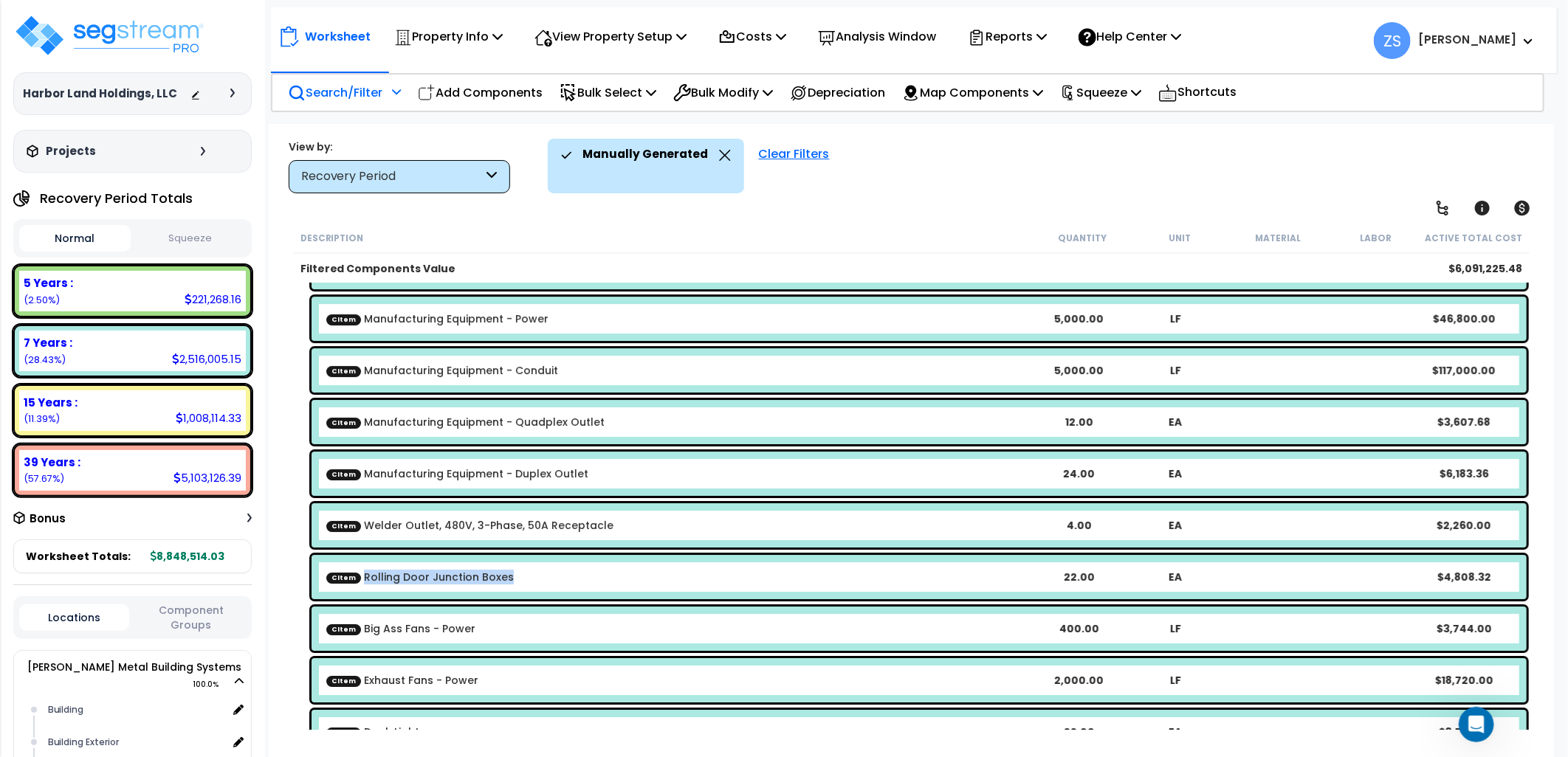
drag, startPoint x: 509, startPoint y: 574, endPoint x: 358, endPoint y: 578, distance: 151.1
click at [358, 578] on div "CItem Rolling Door Junction Boxes" at bounding box center [677, 577] width 703 height 15
copy link "Rolling Door Junction Boxes"
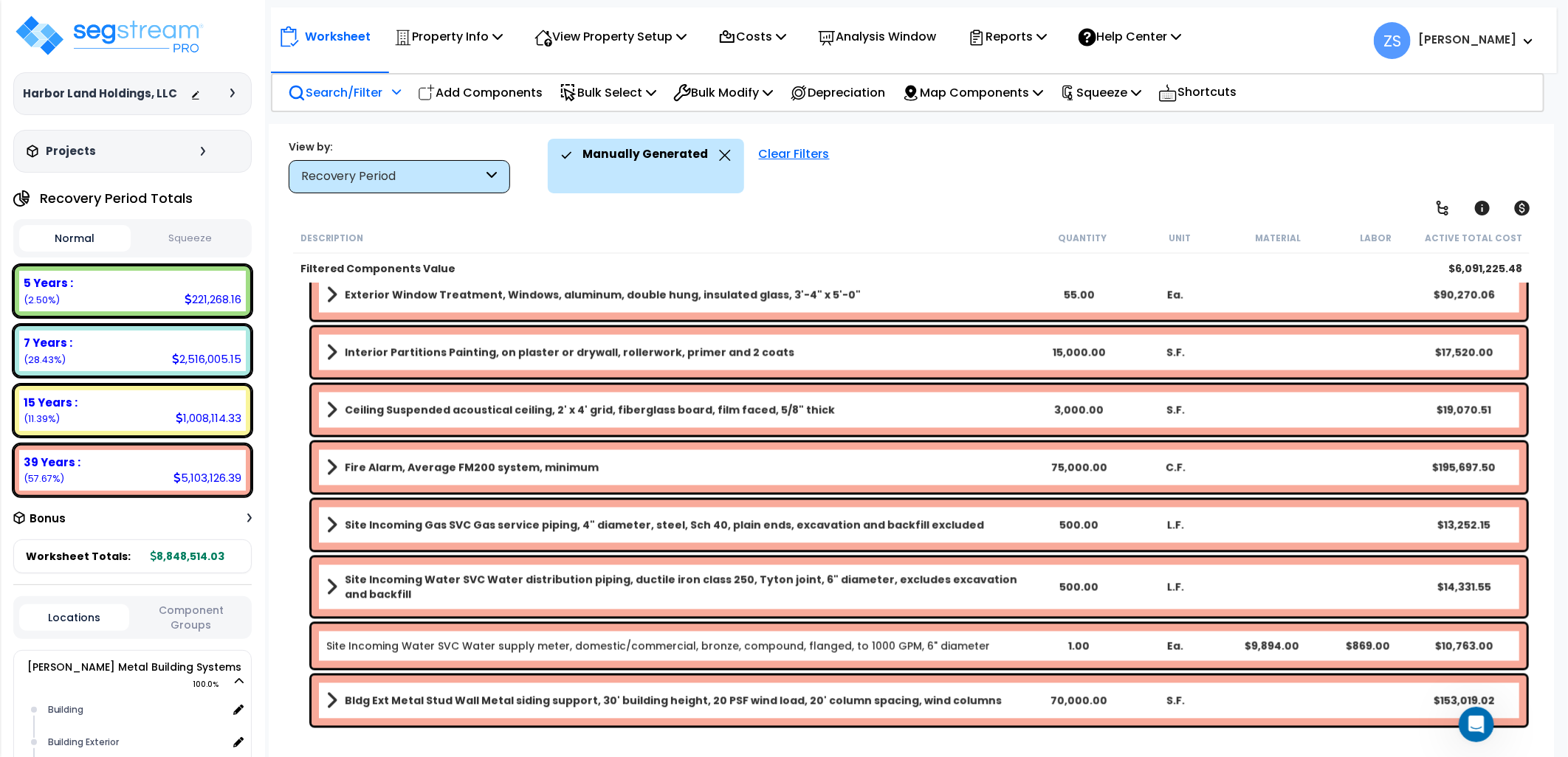
scroll to position [5502, 0]
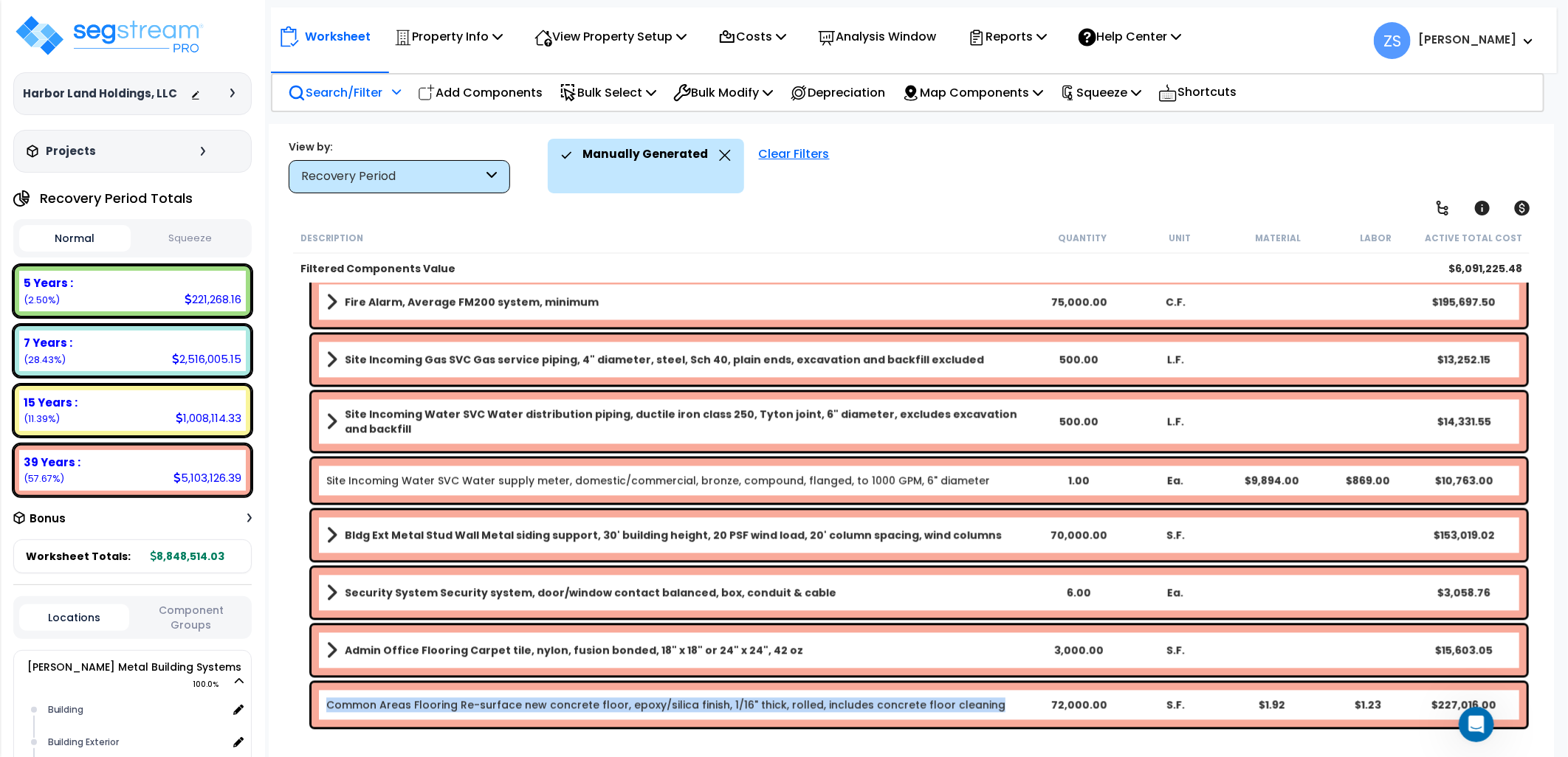
drag, startPoint x: 973, startPoint y: 705, endPoint x: 317, endPoint y: 705, distance: 656.0
click at [317, 705] on div "Common Areas Flooring Re-surface new concrete floor, epoxy/silica finish, 1/16"…" at bounding box center [919, 705] width 1215 height 44
copy link "Common Areas Flooring Re-surface new concrete floor, epoxy/silica finish, 1/16"…"
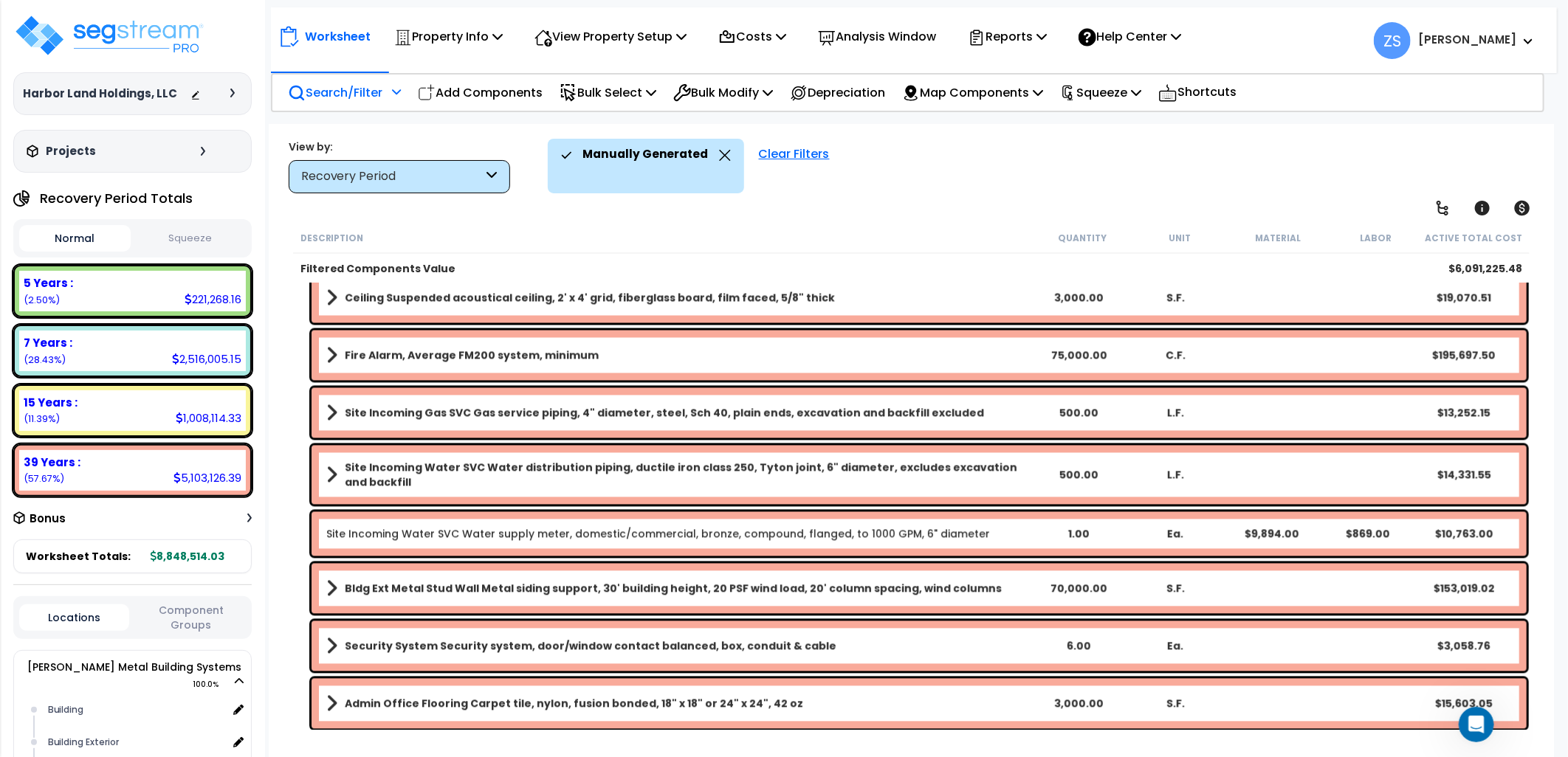
scroll to position [5420, 0]
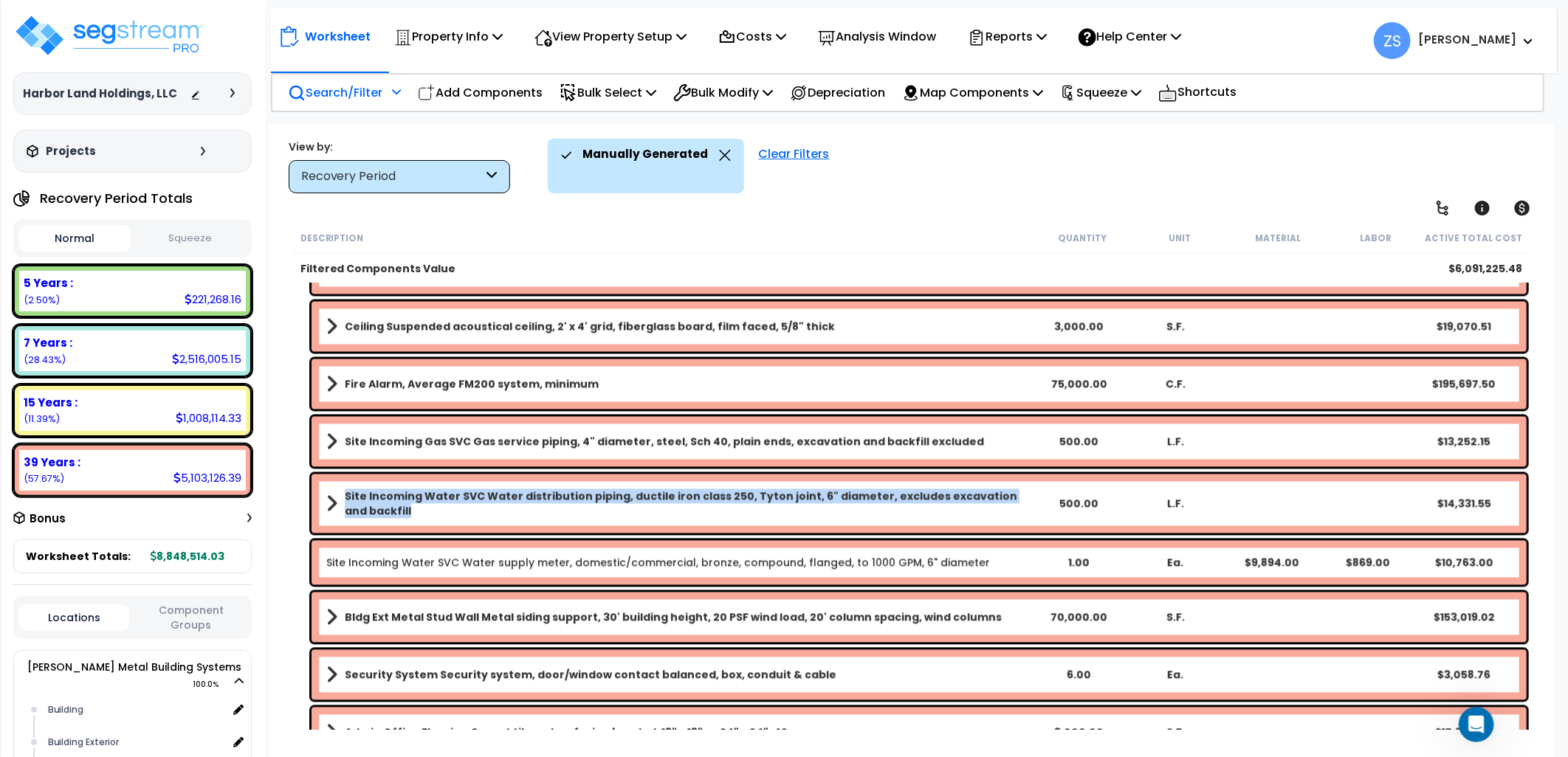
drag, startPoint x: 408, startPoint y: 507, endPoint x: 338, endPoint y: 488, distance: 72.5
click at [338, 489] on link "Site Incoming Water SVC Water distribution piping, ductile iron class 250, Tyto…" at bounding box center [677, 504] width 703 height 30
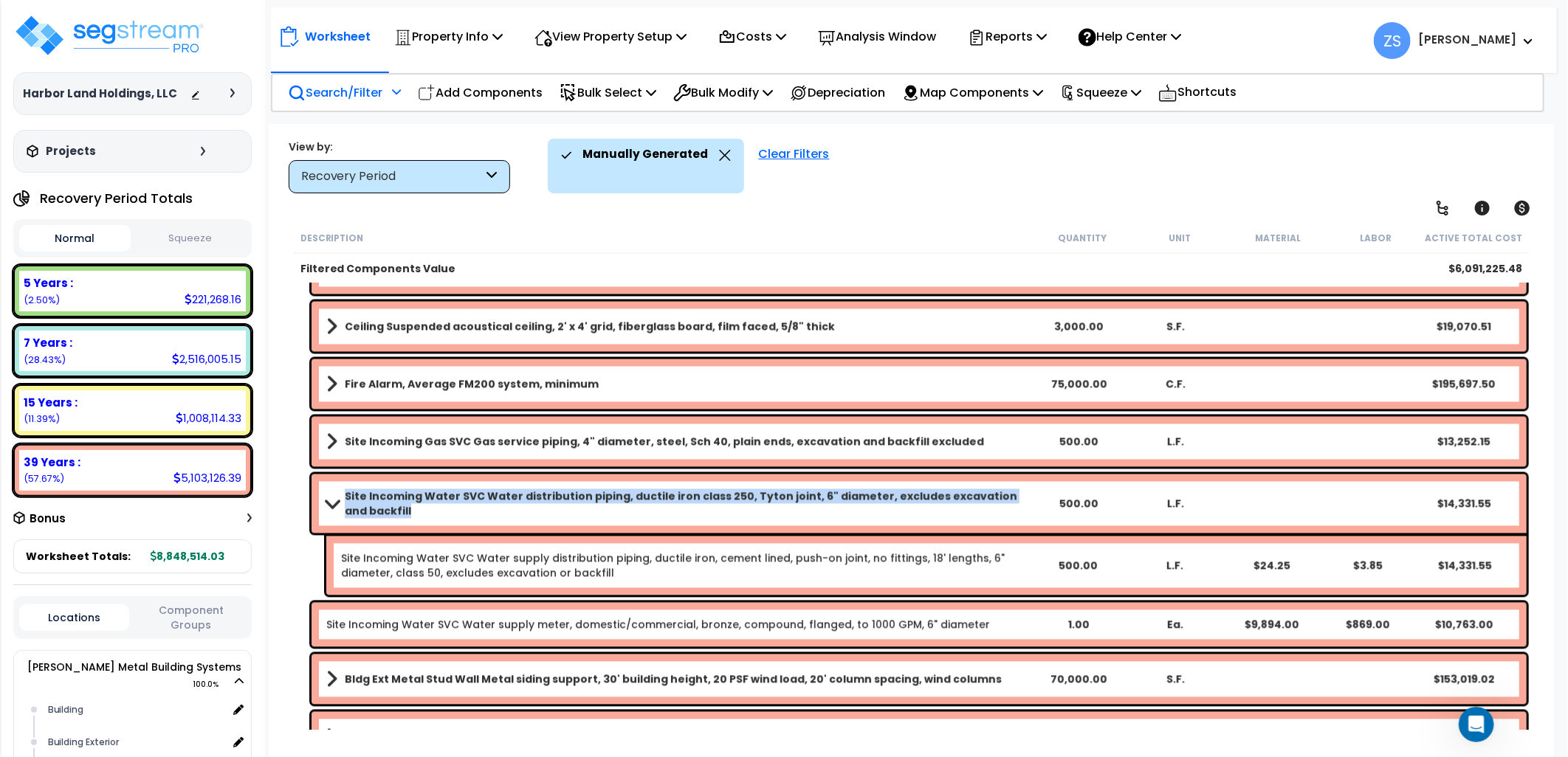
copy b "Site Incoming Water SVC Water distribution piping, ductile iron class 250, Tyto…"
click at [410, 449] on link "Site Incoming Gas SVC Gas service piping, 4" diameter, steel, Sch 40, plain end…" at bounding box center [677, 442] width 703 height 21
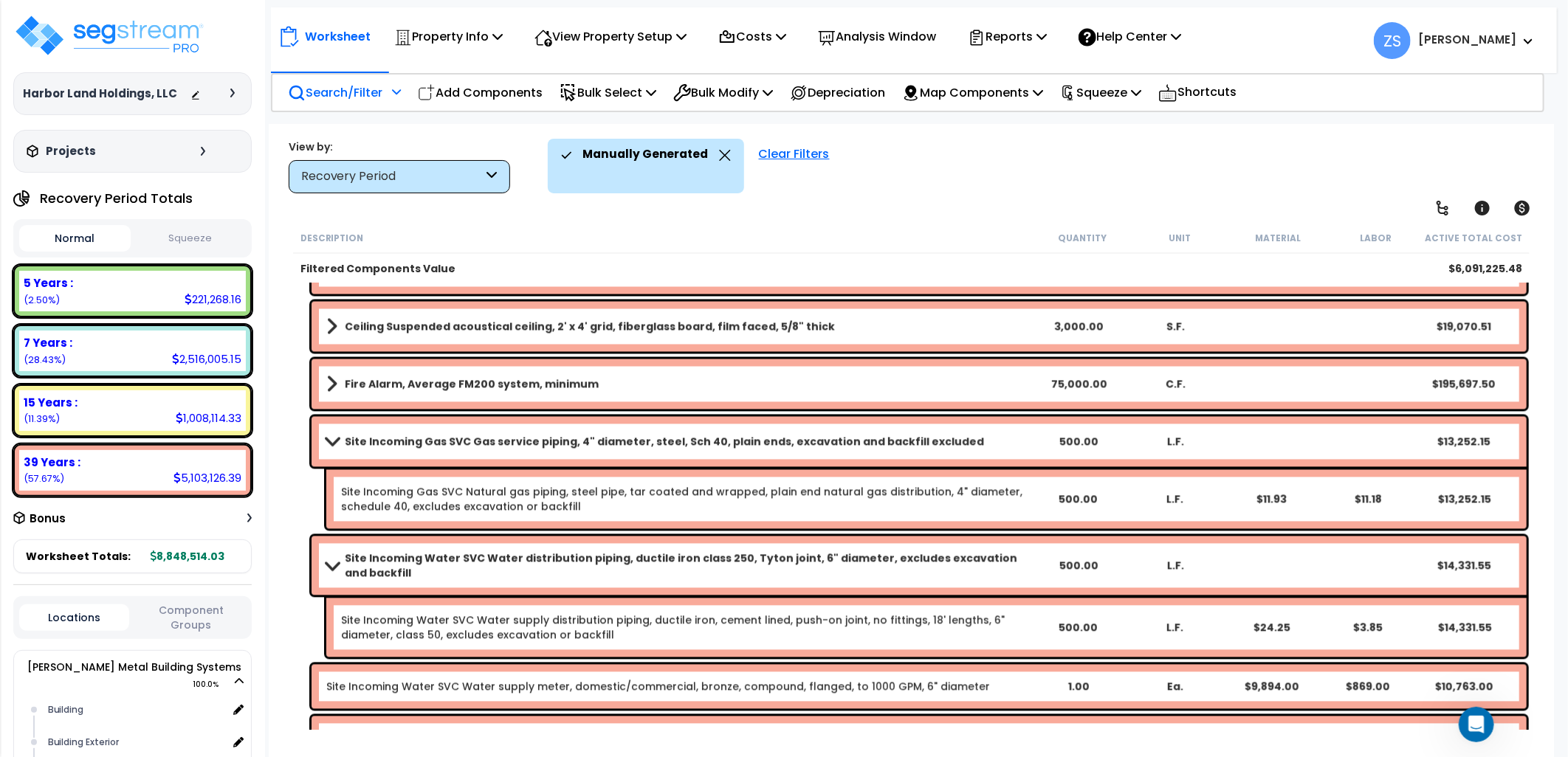
click at [411, 447] on b "Site Incoming Gas SVC Gas service piping, 4" diameter, steel, Sch 40, plain end…" at bounding box center [665, 442] width 639 height 15
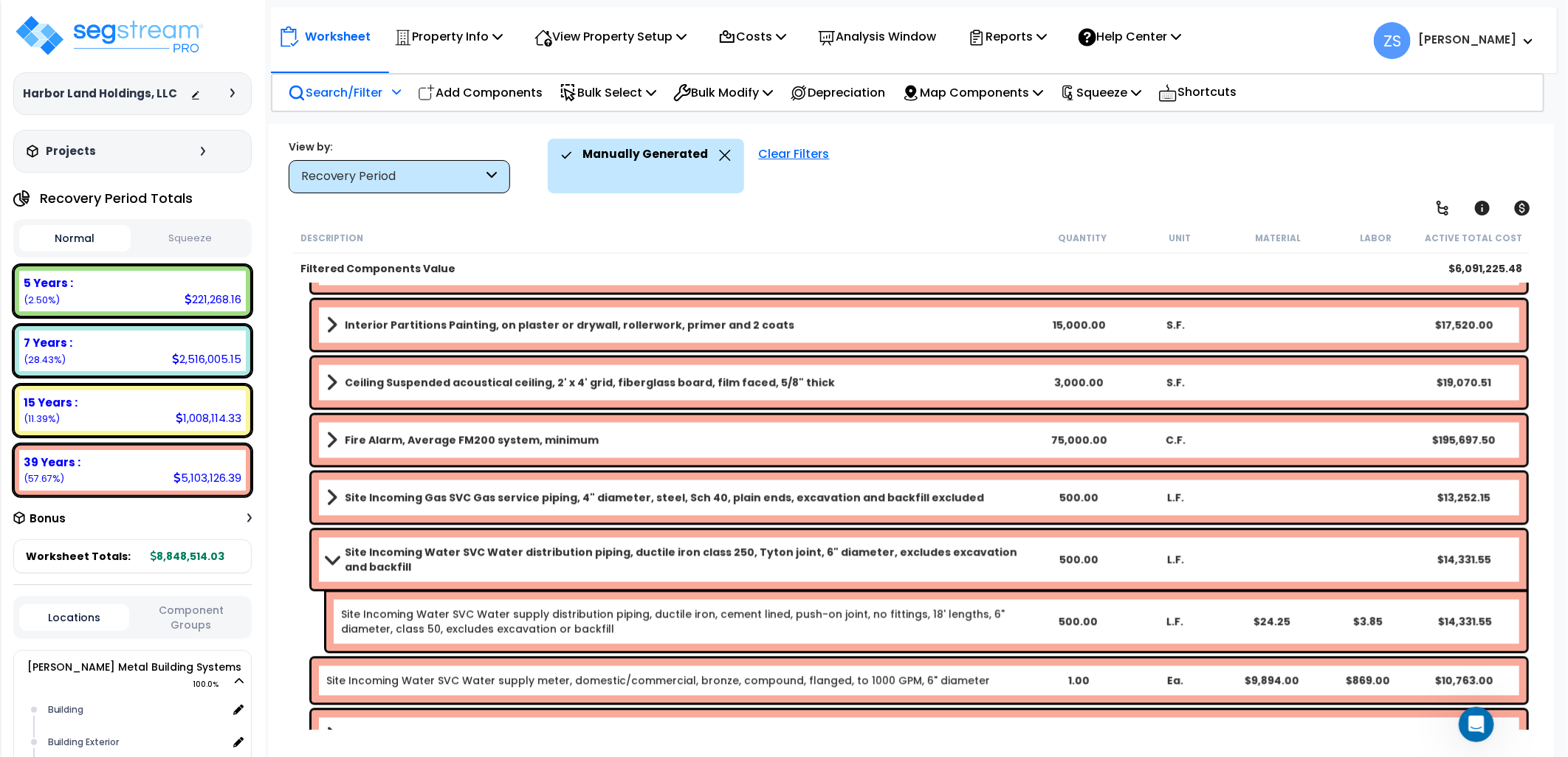
scroll to position [5256, 0]
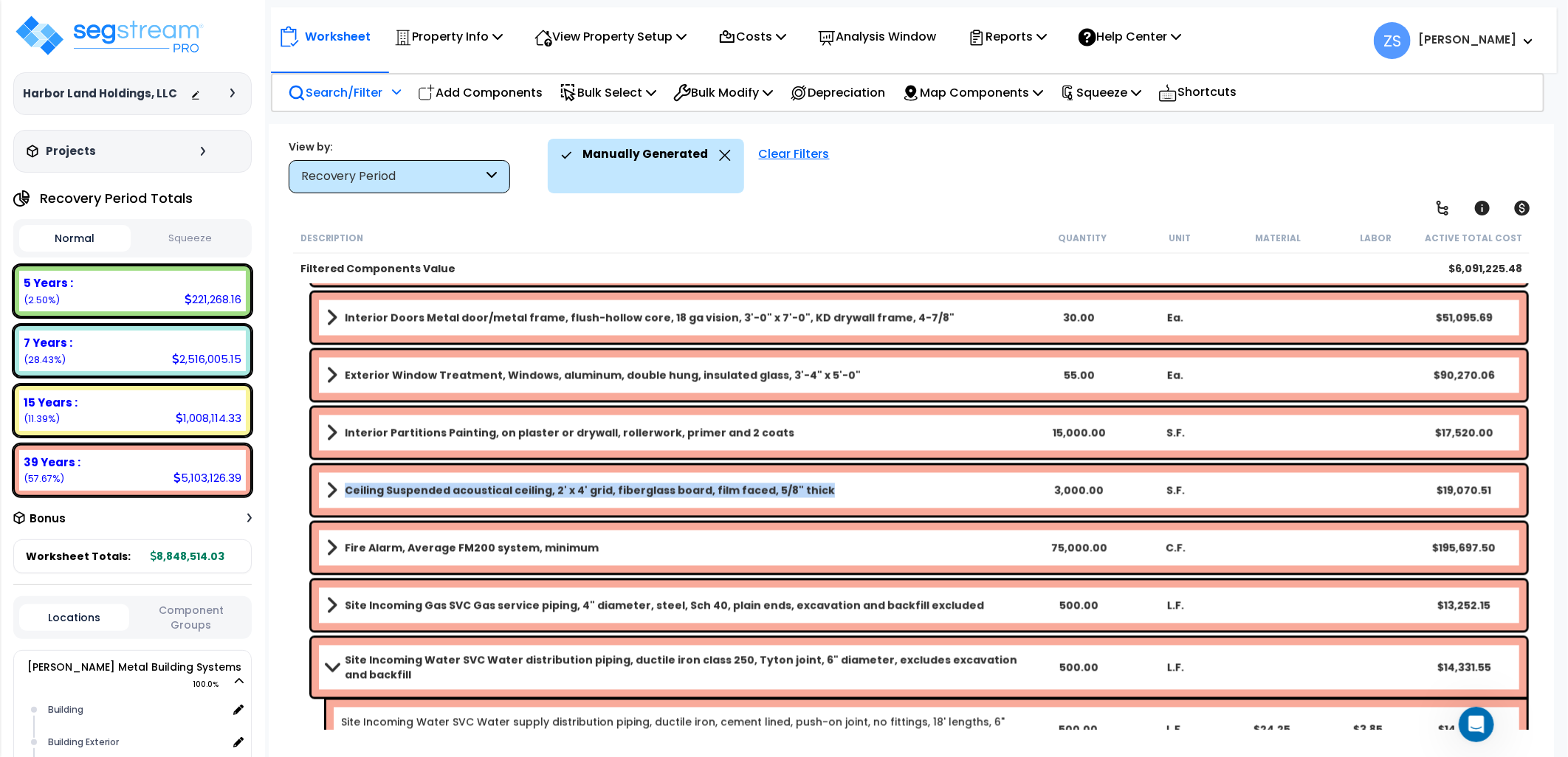
drag, startPoint x: 815, startPoint y: 496, endPoint x: 334, endPoint y: 500, distance: 481.0
click at [334, 500] on div "Ceiling Suspended acoustical ceiling, 2' x 4' grid, fiberglass board, film face…" at bounding box center [919, 491] width 1215 height 50
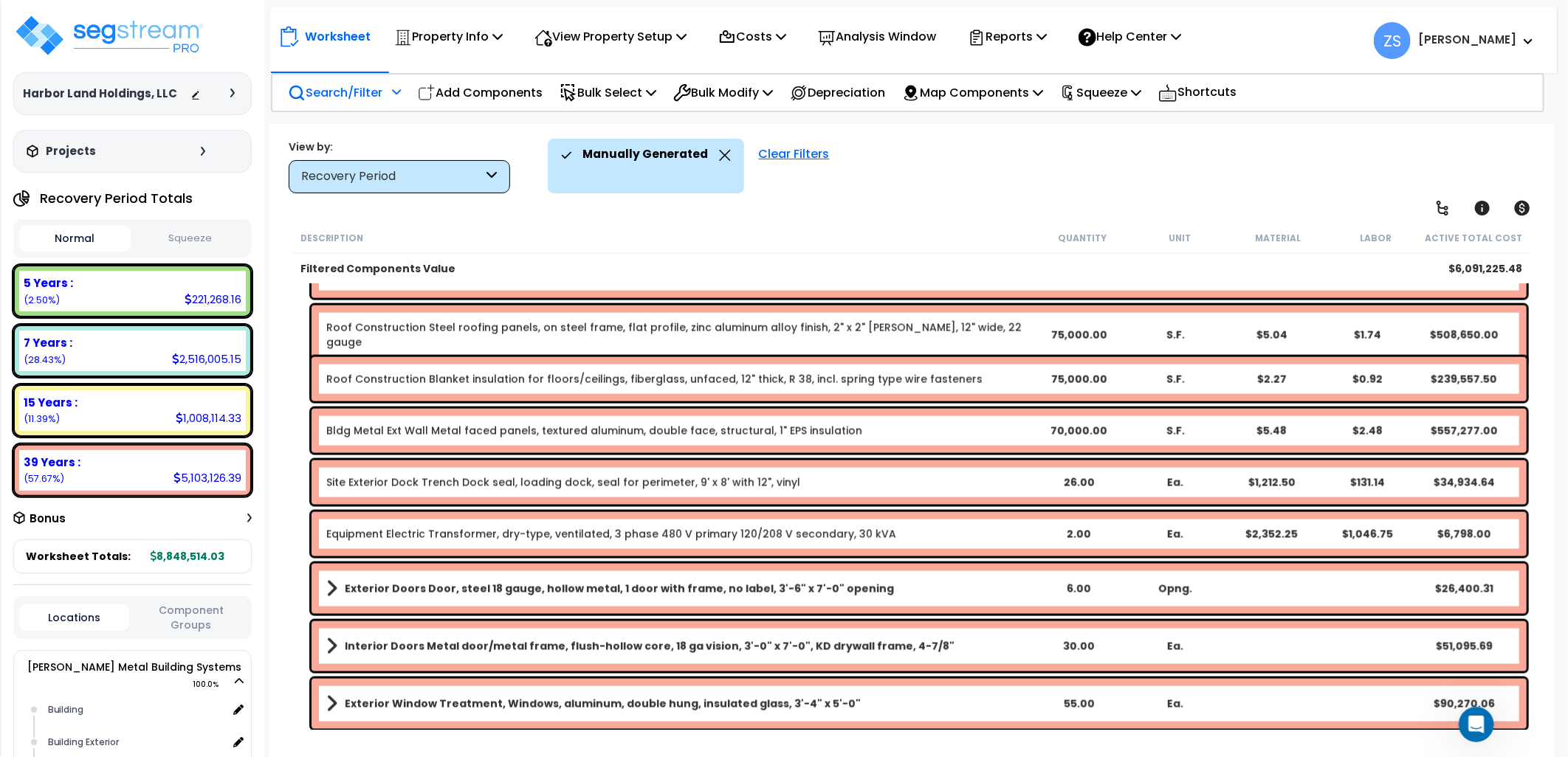
scroll to position [4845, 0]
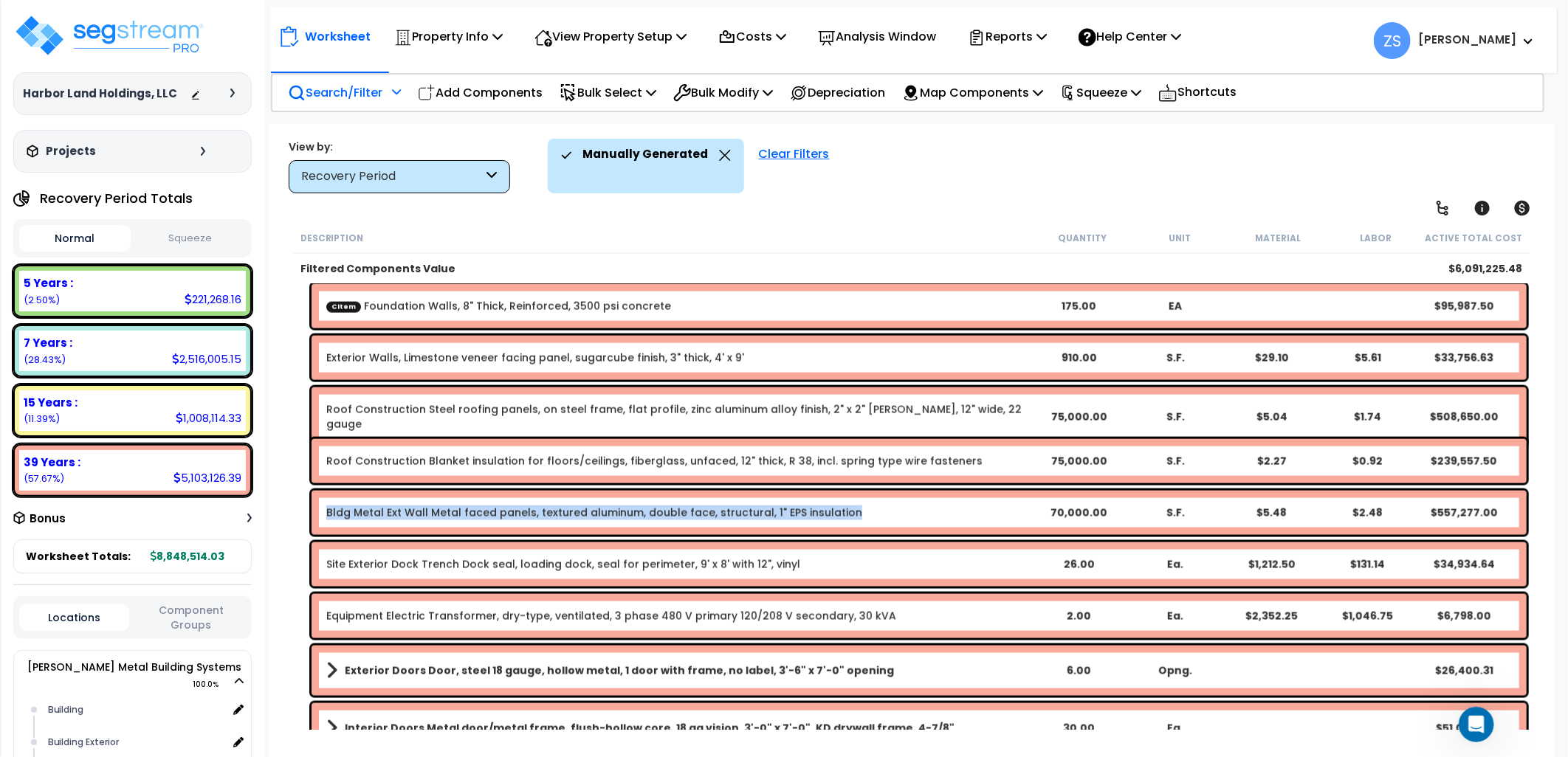
drag, startPoint x: 842, startPoint y: 517, endPoint x: 314, endPoint y: 520, distance: 528.0
click at [314, 520] on div "Bldg Metal Ext Wall Metal faced panels, textured aluminum, double face, structu…" at bounding box center [919, 512] width 1215 height 44
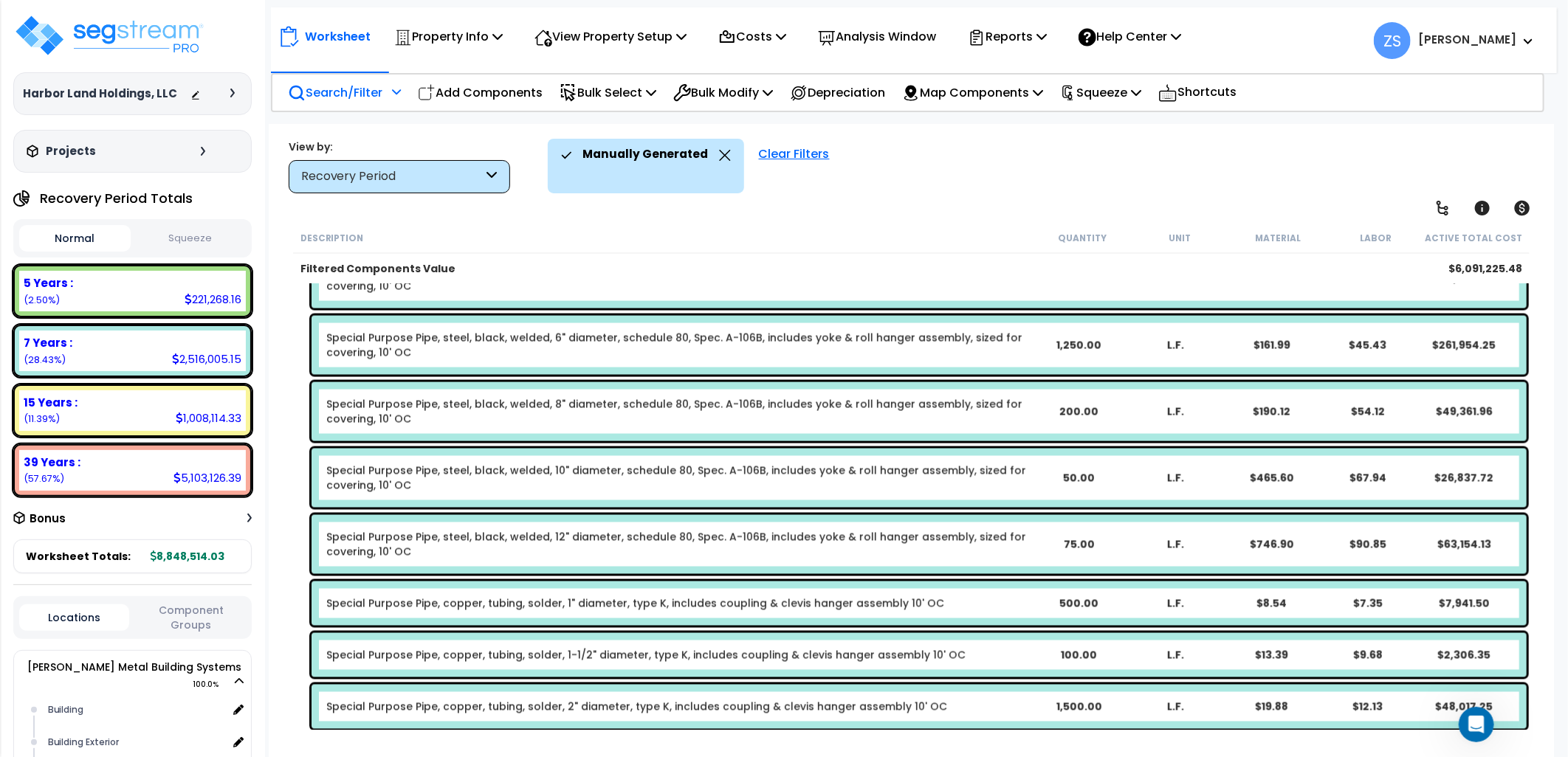
scroll to position [1640, 0]
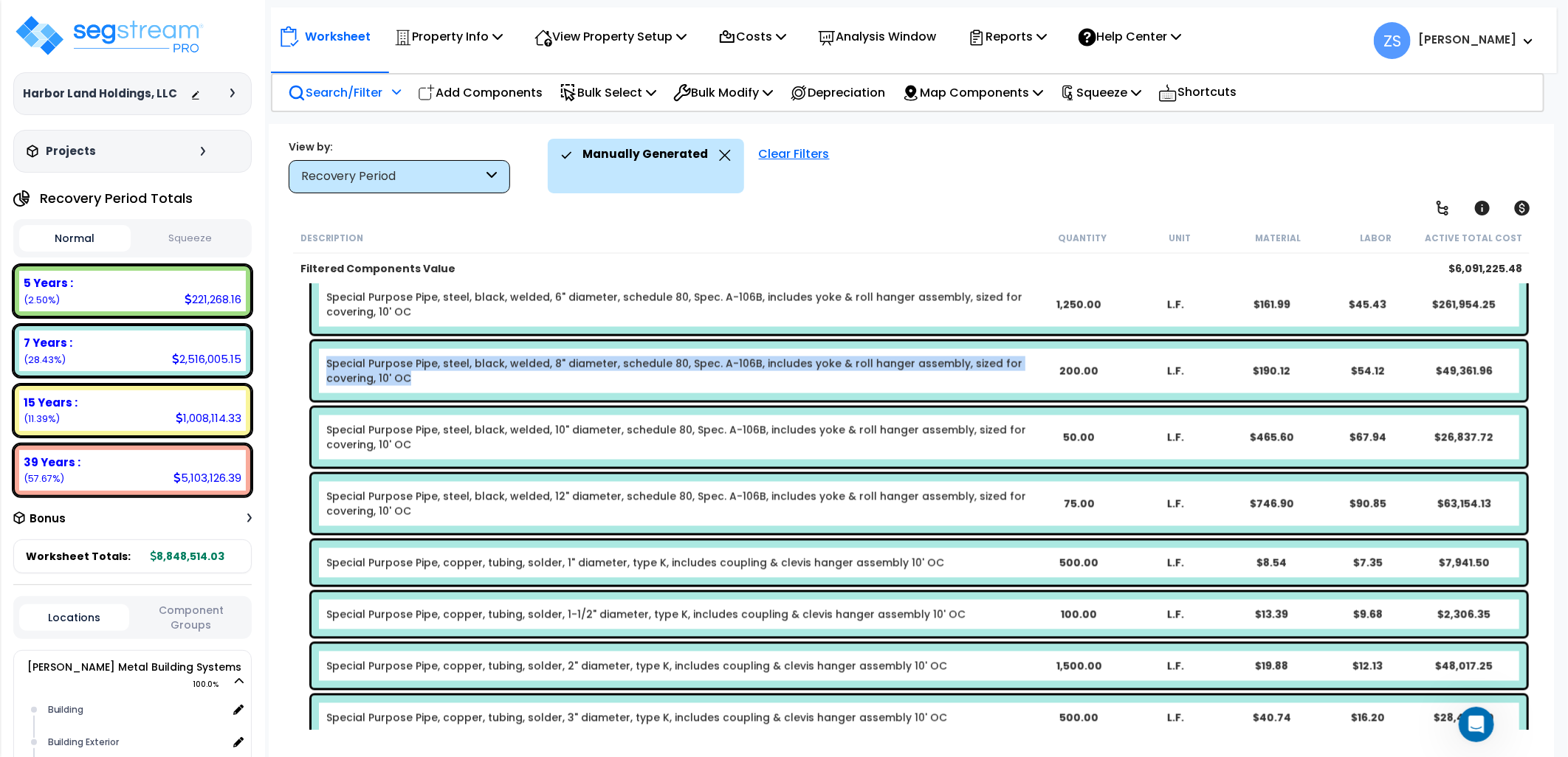
drag, startPoint x: 411, startPoint y: 377, endPoint x: 317, endPoint y: 355, distance: 96.5
click at [317, 355] on div "Special Purpose Pipe, steel, black, welded, 8" diameter, schedule 80, Spec. A-1…" at bounding box center [919, 370] width 1215 height 59
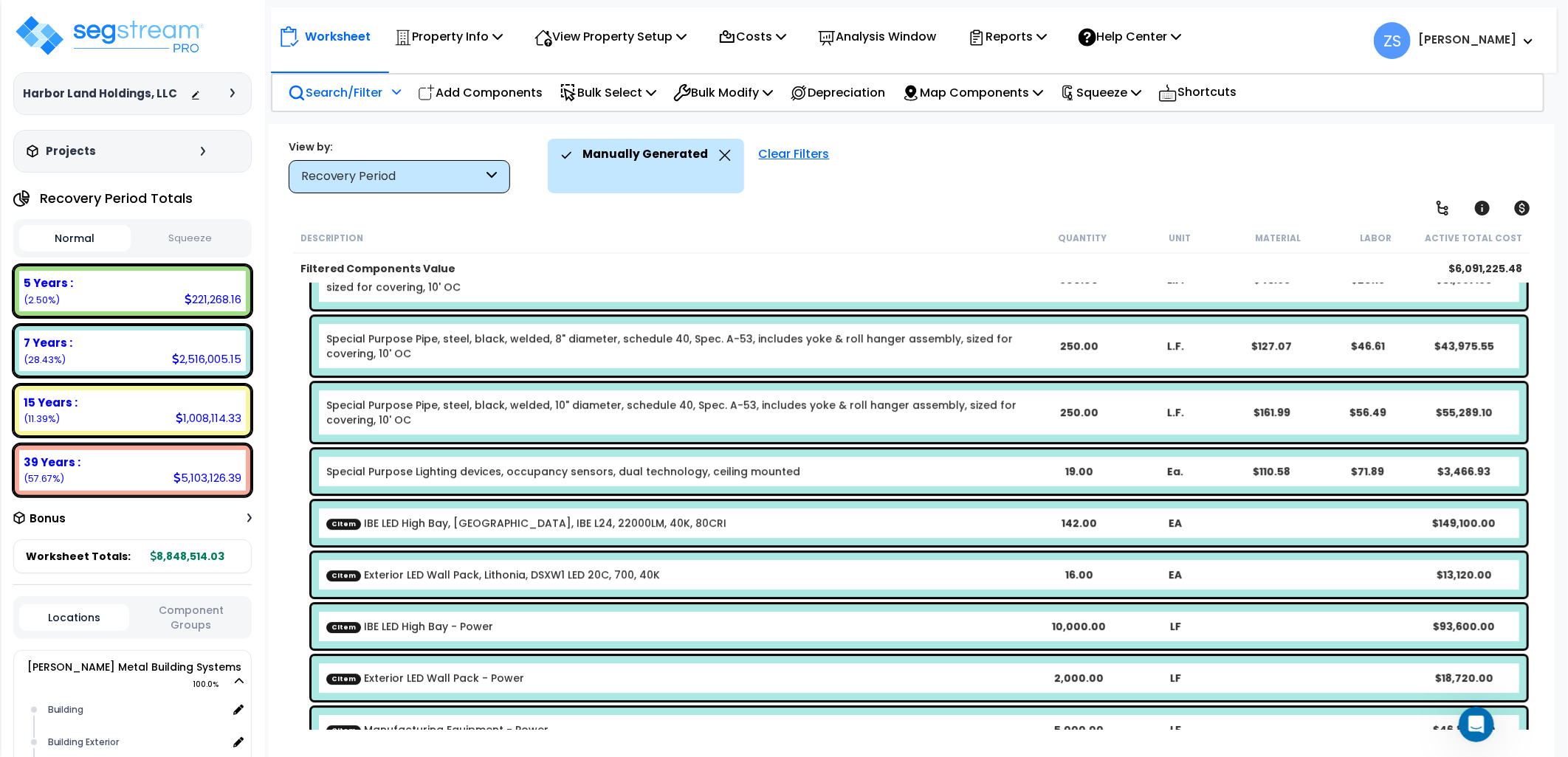
scroll to position [2788, 0]
drag, startPoint x: 579, startPoint y: 528, endPoint x: 351, endPoint y: 537, distance: 228.2
click at [351, 537] on div "CItem IBE LED High Bay, [GEOGRAPHIC_DATA], IBE L24, 22000LM, 40K, 80CRI 142.00 …" at bounding box center [919, 522] width 1215 height 44
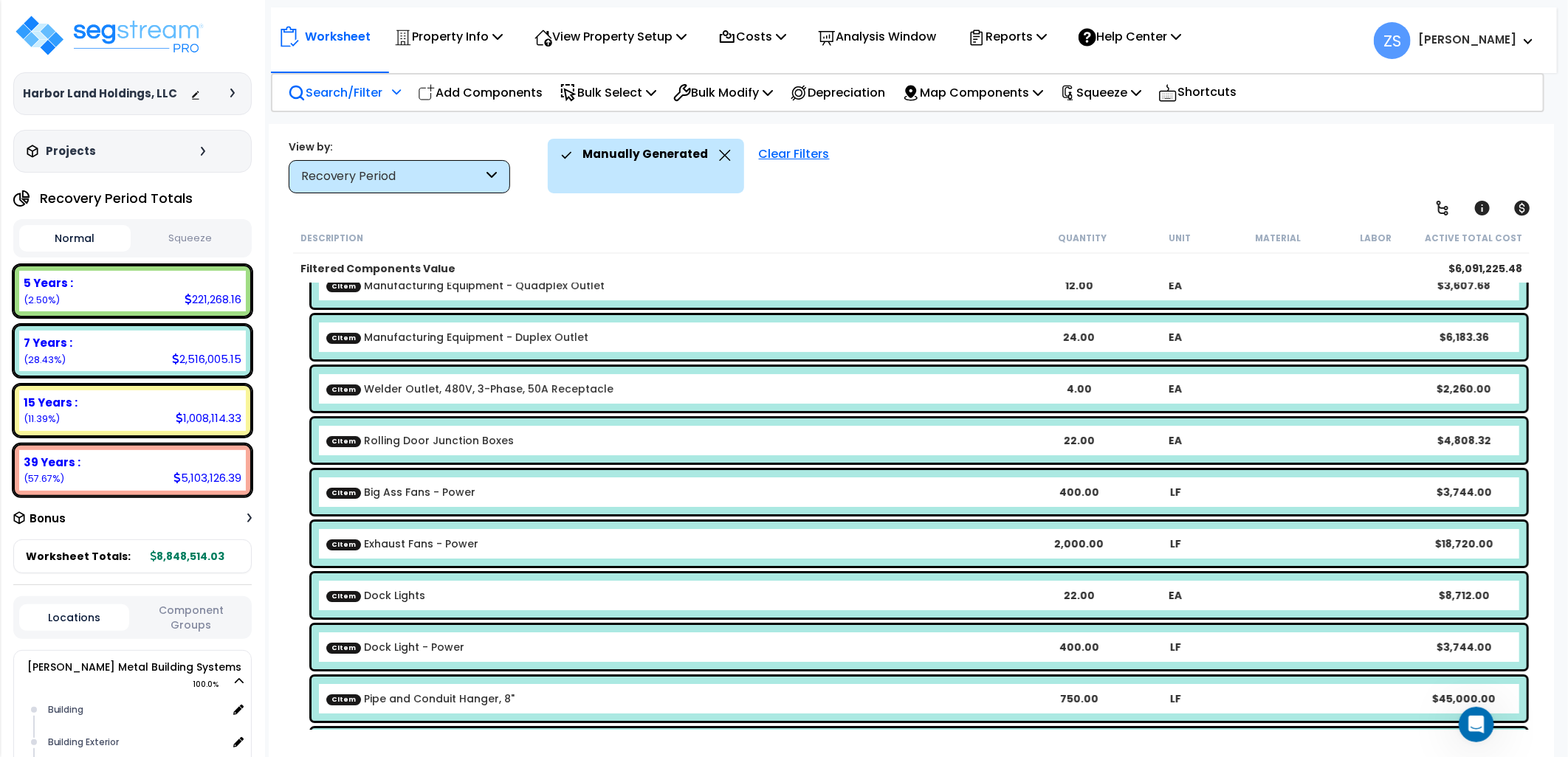
scroll to position [3607, 0]
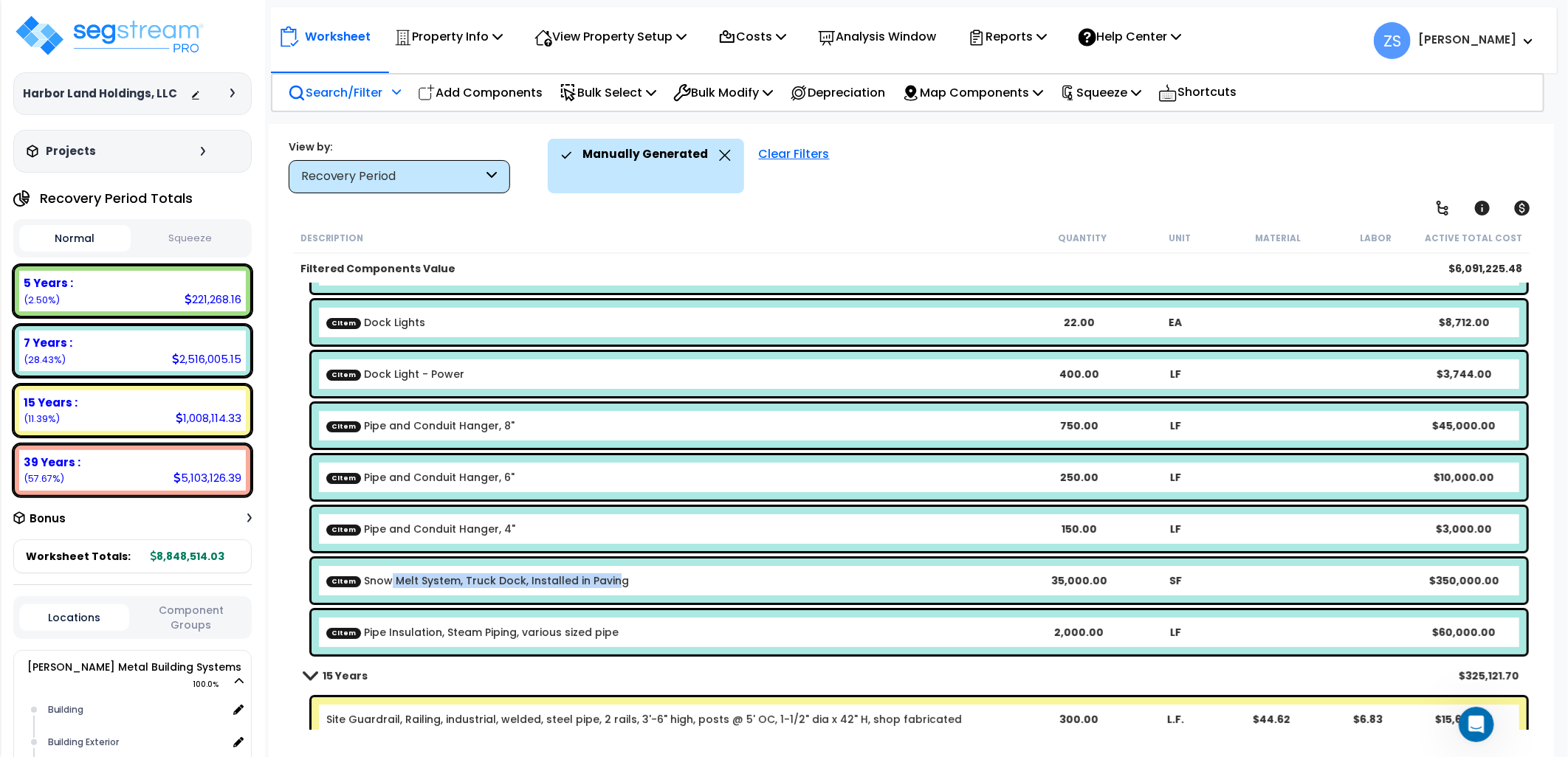
drag, startPoint x: 607, startPoint y: 583, endPoint x: 388, endPoint y: 593, distance: 219.2
click at [388, 593] on div "CItem Snow Melt System, Truck Dock, Installed in Paving 35,000.00 SF $350,000.00" at bounding box center [919, 580] width 1215 height 44
drag, startPoint x: 635, startPoint y: 583, endPoint x: 350, endPoint y: 596, distance: 285.3
click at [350, 596] on div "CItem Snow Melt System, Truck Dock, Installed in Paving 35,000.00 SF $350,000.00" at bounding box center [919, 580] width 1215 height 44
click at [667, 576] on div "CItem Snow Melt System, Truck Dock, Installed in Paving" at bounding box center [677, 581] width 703 height 15
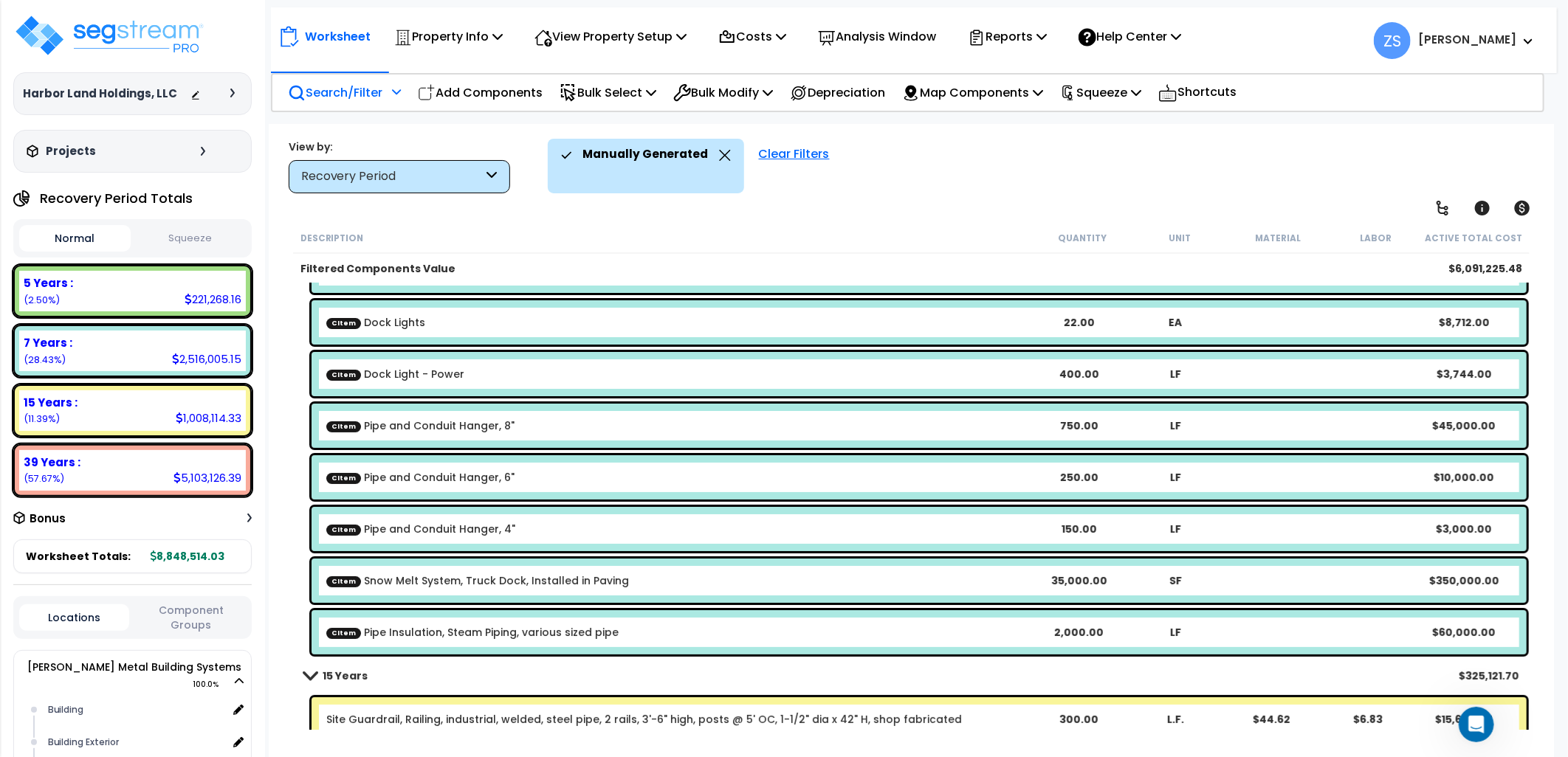
click at [667, 576] on div "CItem Snow Melt System, Truck Dock, Installed in Paving" at bounding box center [677, 581] width 703 height 15
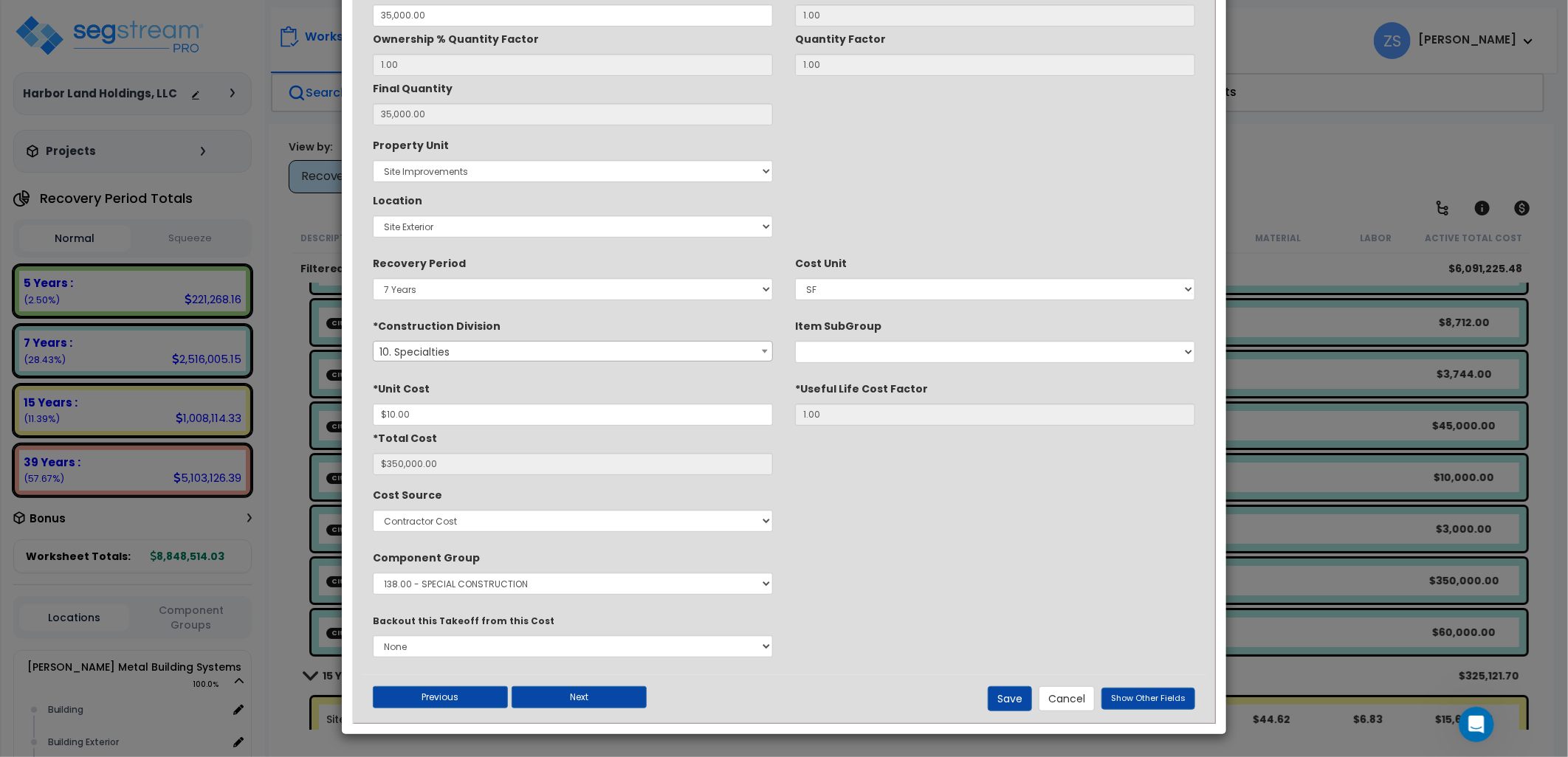
scroll to position [0, 0]
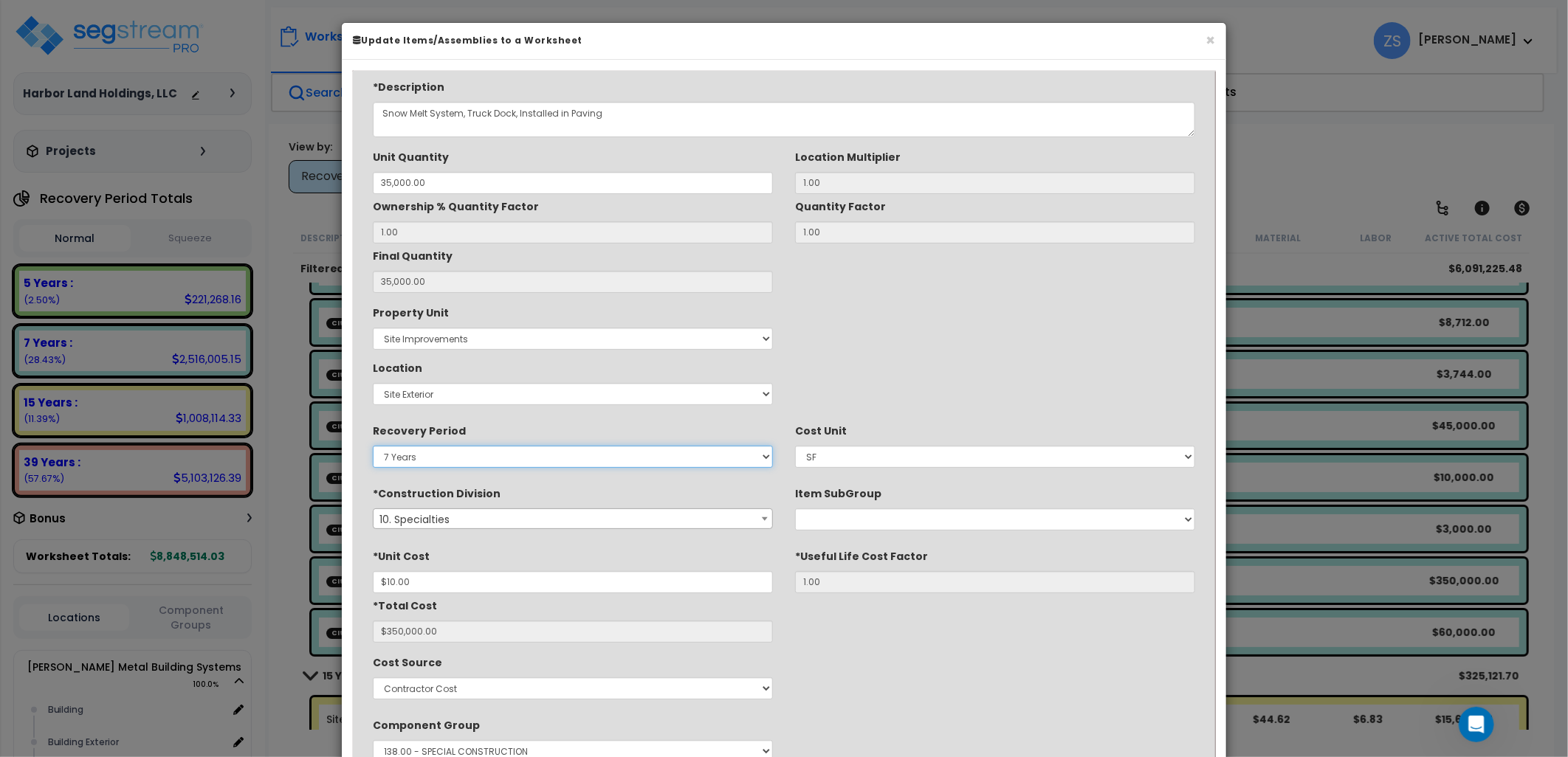
click at [539, 462] on select "Land 5 Years 7 Years 15 Years 39 Years 27.5 Year" at bounding box center [573, 456] width 400 height 22
select select "15Y"
click at [373, 445] on select "Land 5 Years 7 Years 15 Years 39 Years 27.5 Year" at bounding box center [573, 456] width 400 height 22
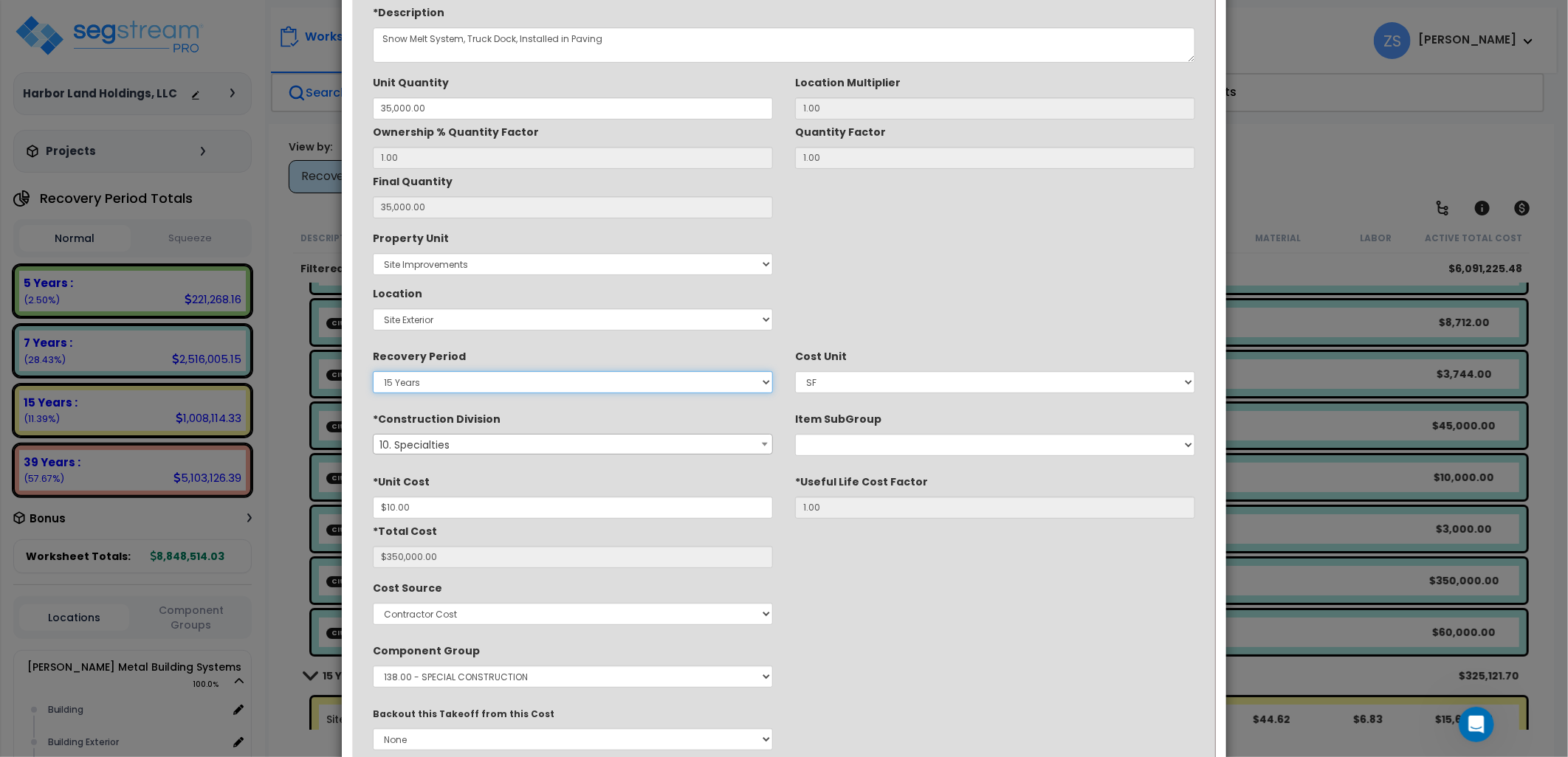
scroll to position [167, 0]
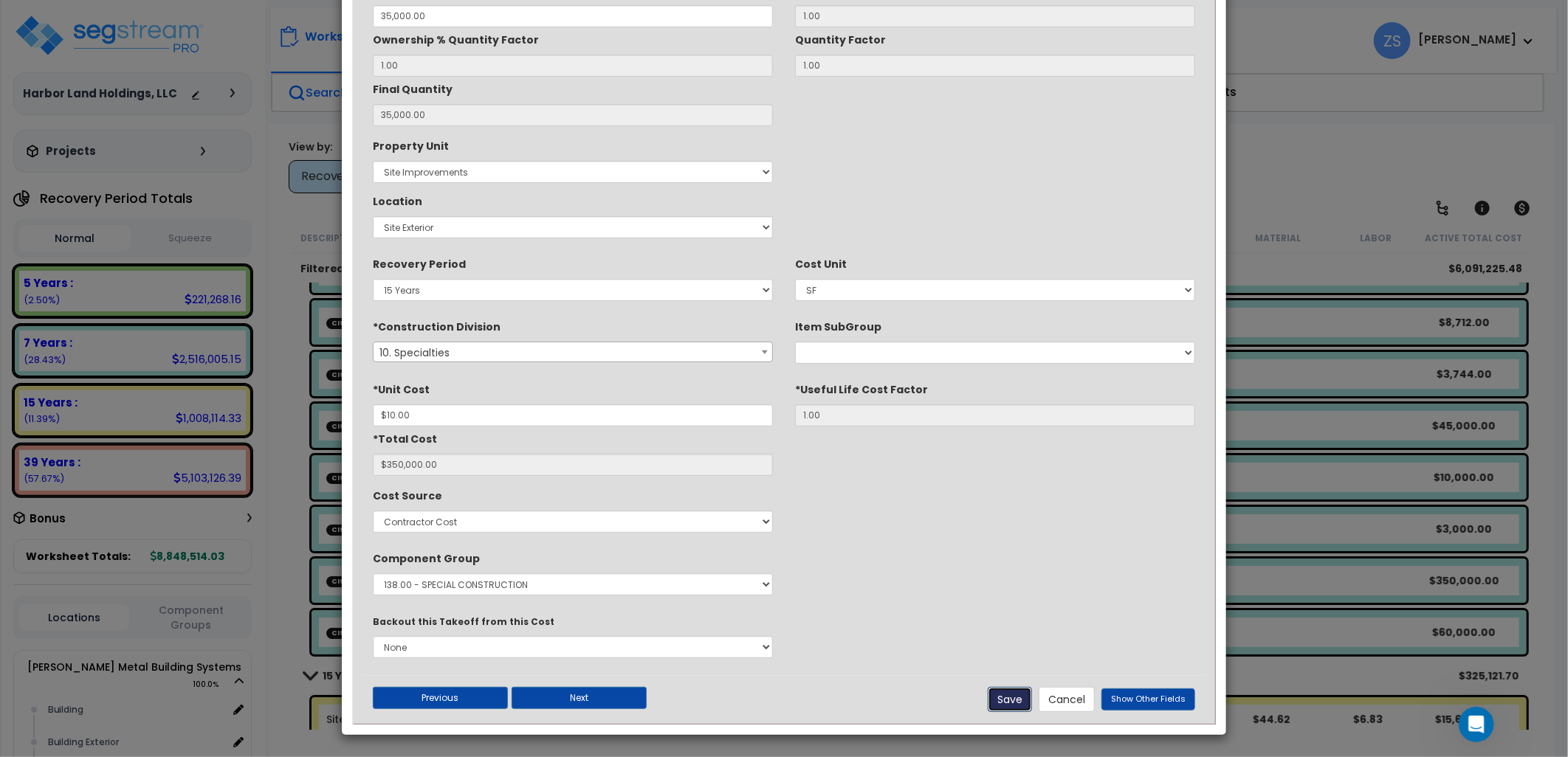
click at [1019, 691] on button "Save" at bounding box center [1010, 699] width 44 height 25
type input "35000.00"
type input "10.00"
type input "350000.00"
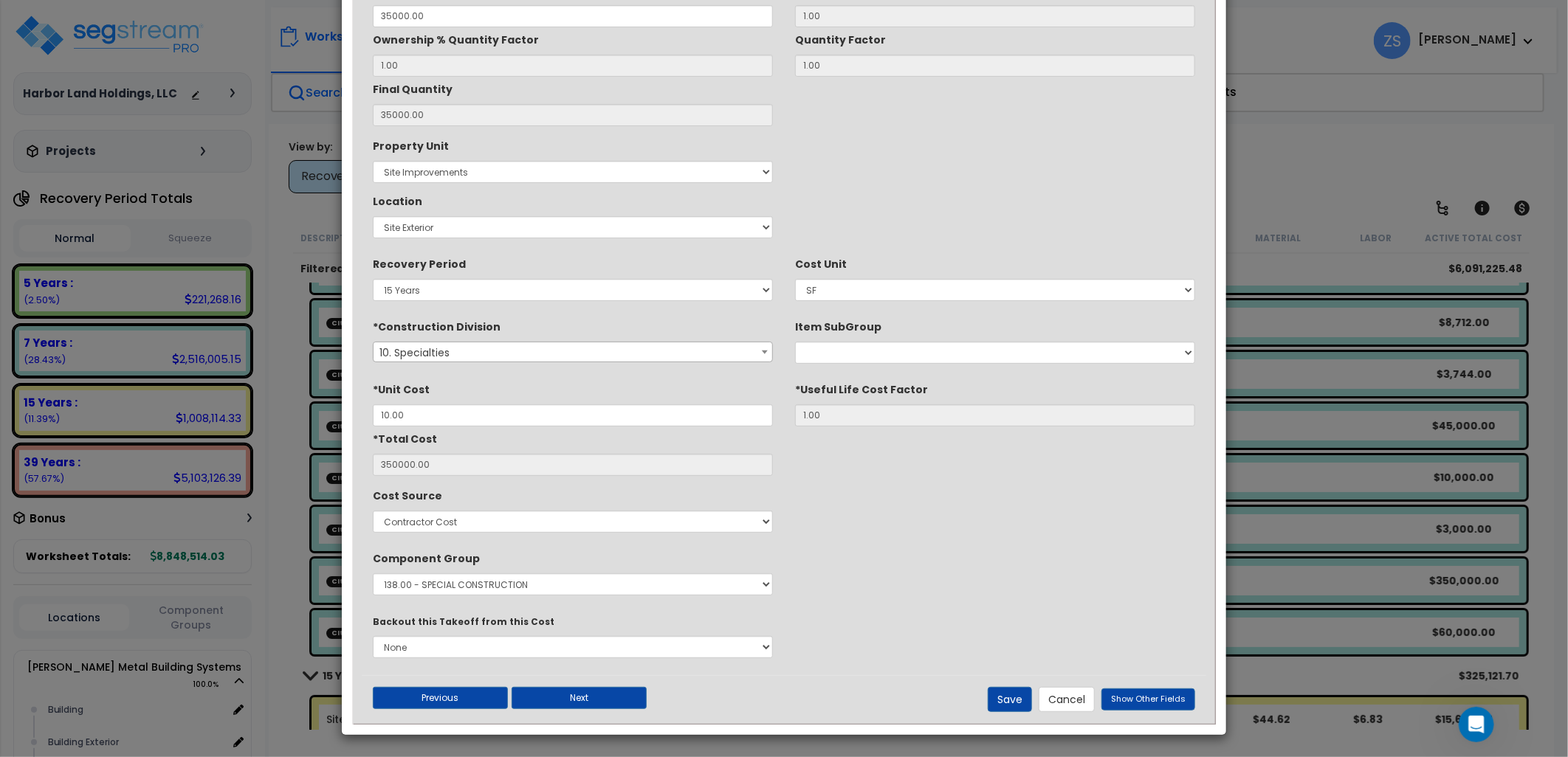
click at [887, 703] on div "Previous Next" at bounding box center [644, 697] width 564 height 22
click at [1019, 696] on button "Save" at bounding box center [1010, 699] width 44 height 25
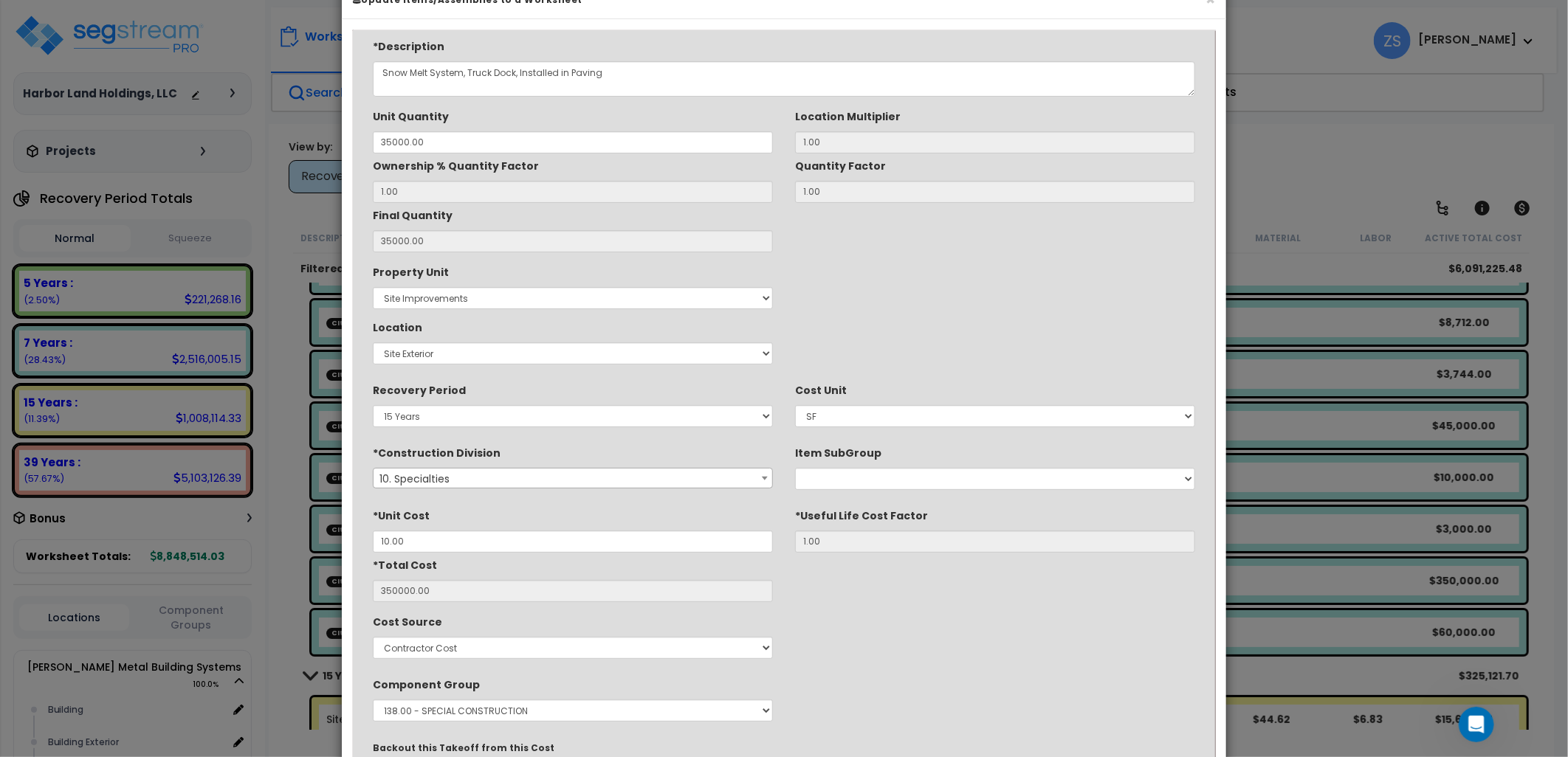
scroll to position [0, 0]
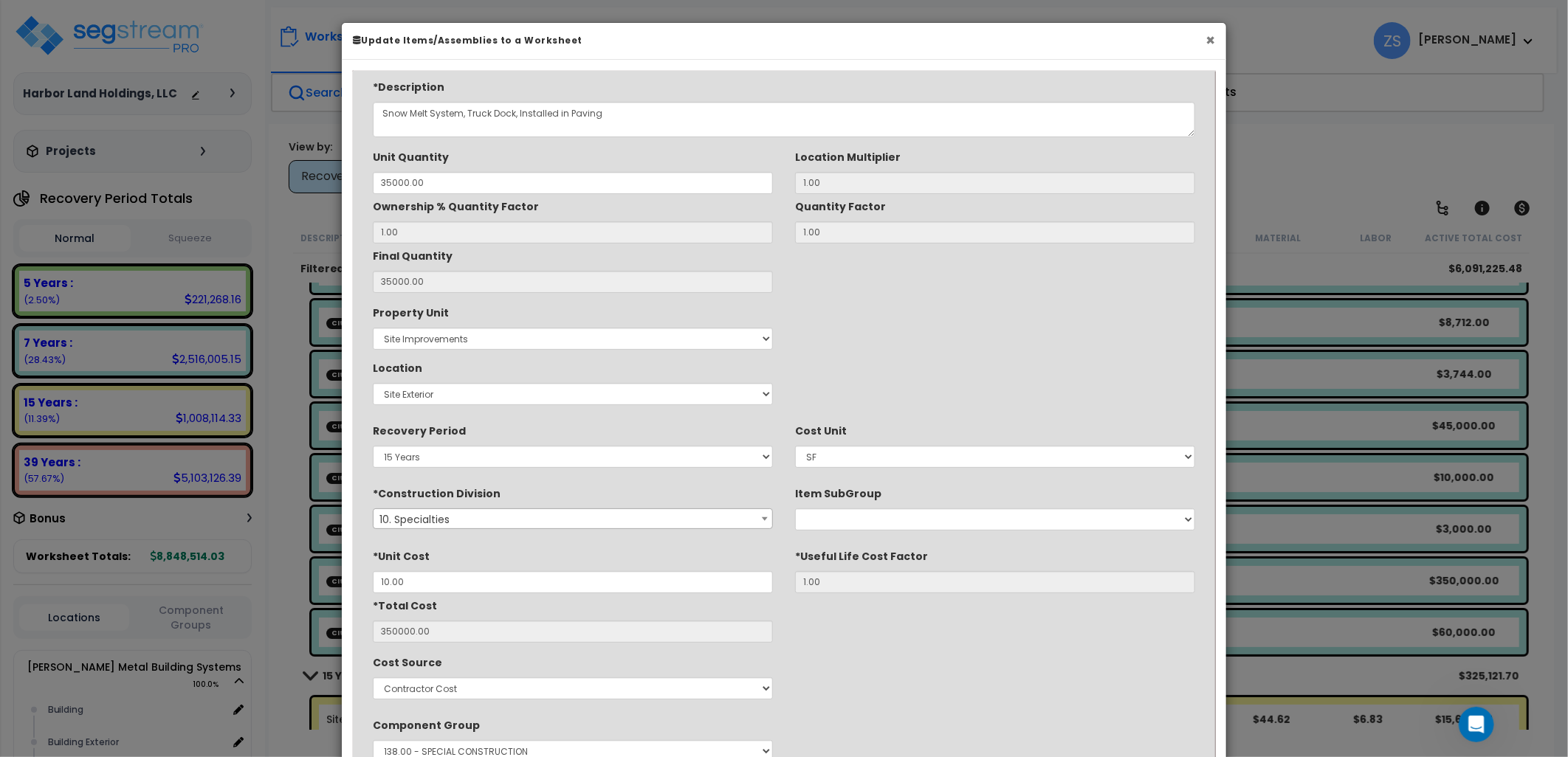
click at [1208, 36] on button "×" at bounding box center [1210, 40] width 10 height 15
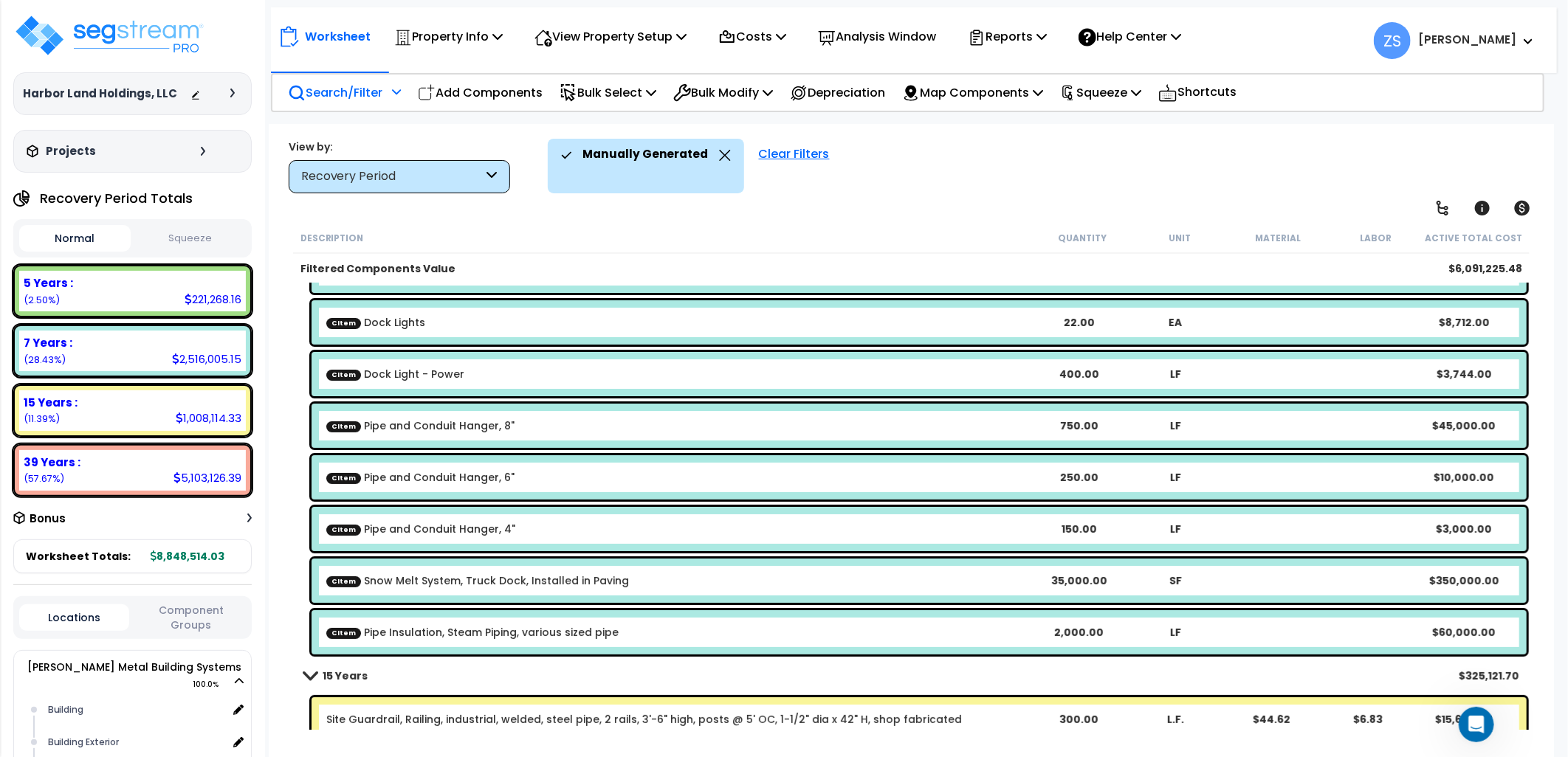
click at [730, 598] on div "CItem Snow Melt System, Truck Dock, Installed in Paving 35,000.00 SF $350,000.00" at bounding box center [919, 580] width 1215 height 44
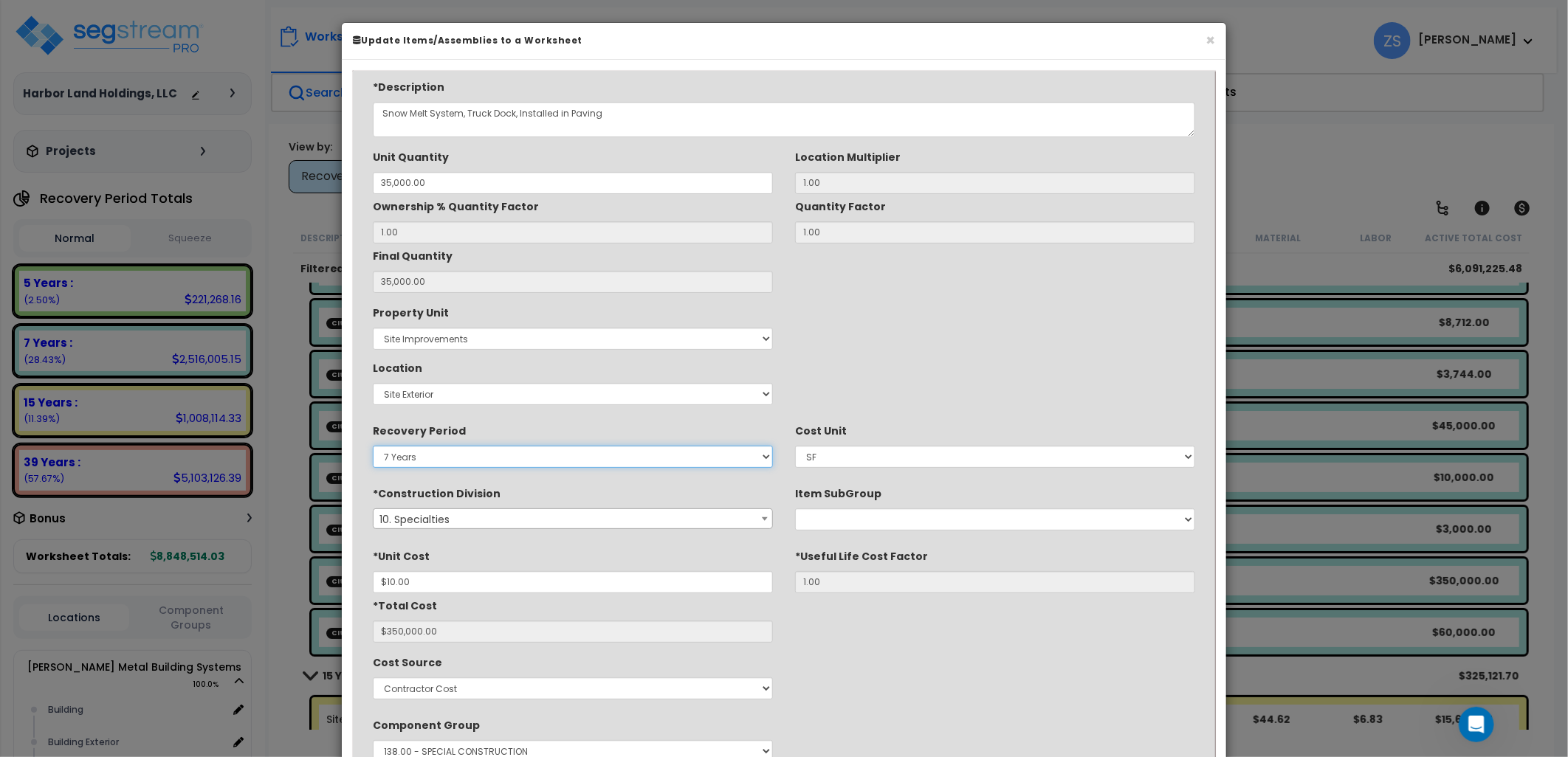
click at [467, 455] on select "Land 5 Years 7 Years 15 Years 39 Years 27.5 Year" at bounding box center [573, 456] width 400 height 22
select select "15Y"
click at [373, 445] on select "Land 5 Years 7 Years 15 Years 39 Years 27.5 Year" at bounding box center [573, 456] width 400 height 22
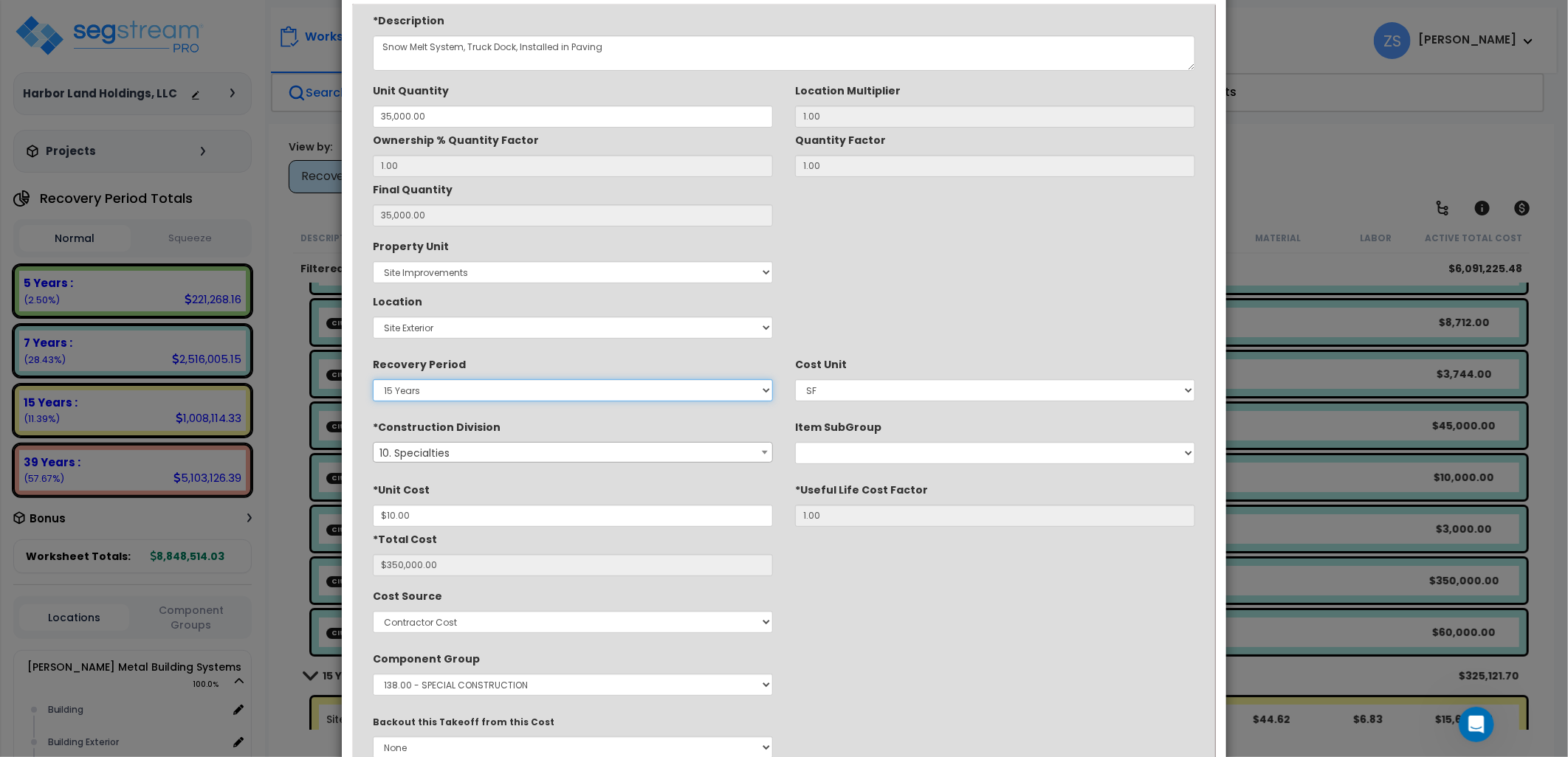
scroll to position [167, 0]
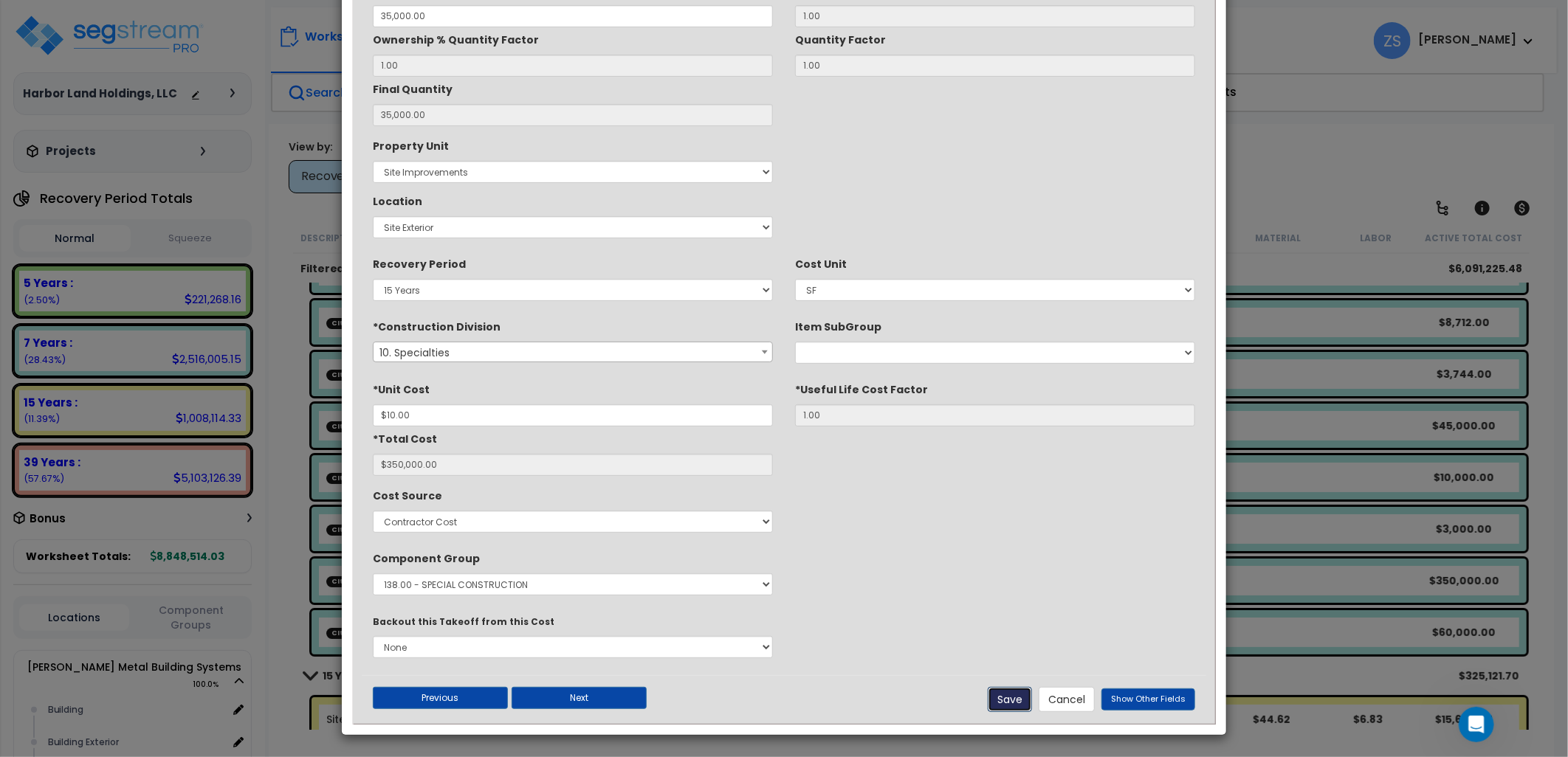
click at [1000, 699] on button "Save" at bounding box center [1010, 699] width 44 height 25
type input "35000.00"
type input "10.00"
type input "350000.00"
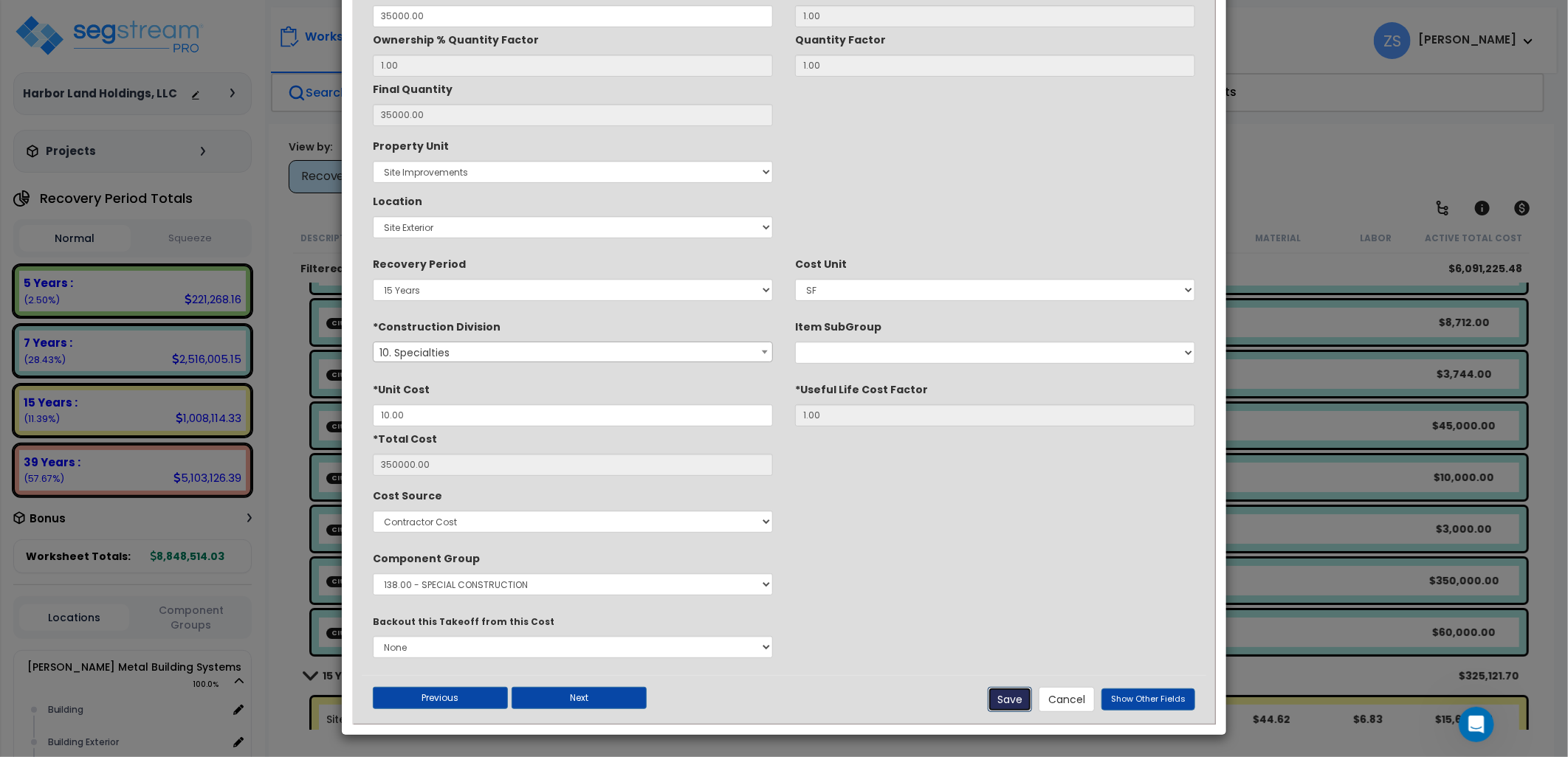
click at [1000, 699] on button "Save" at bounding box center [1010, 699] width 44 height 25
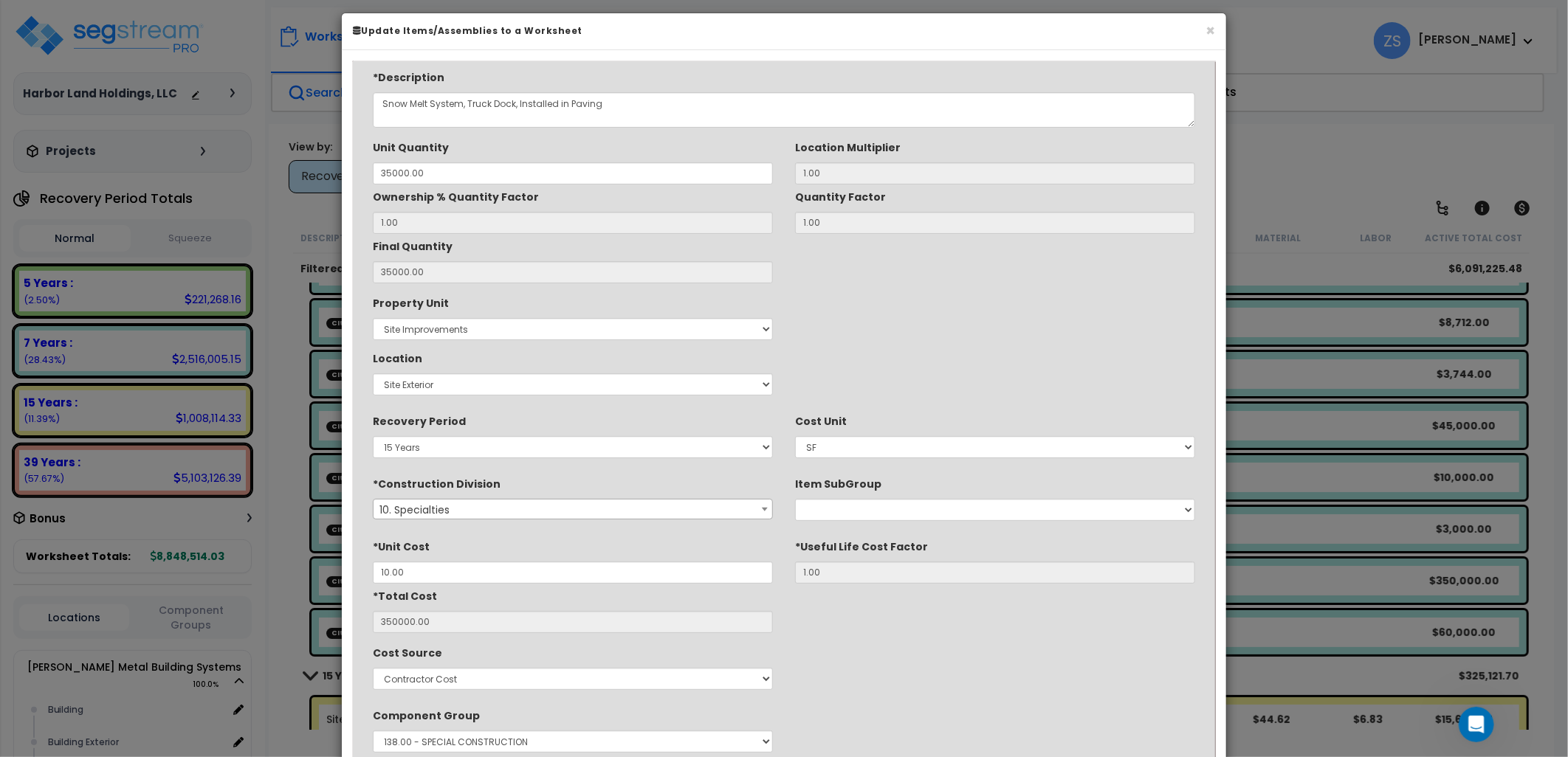
scroll to position [0, 0]
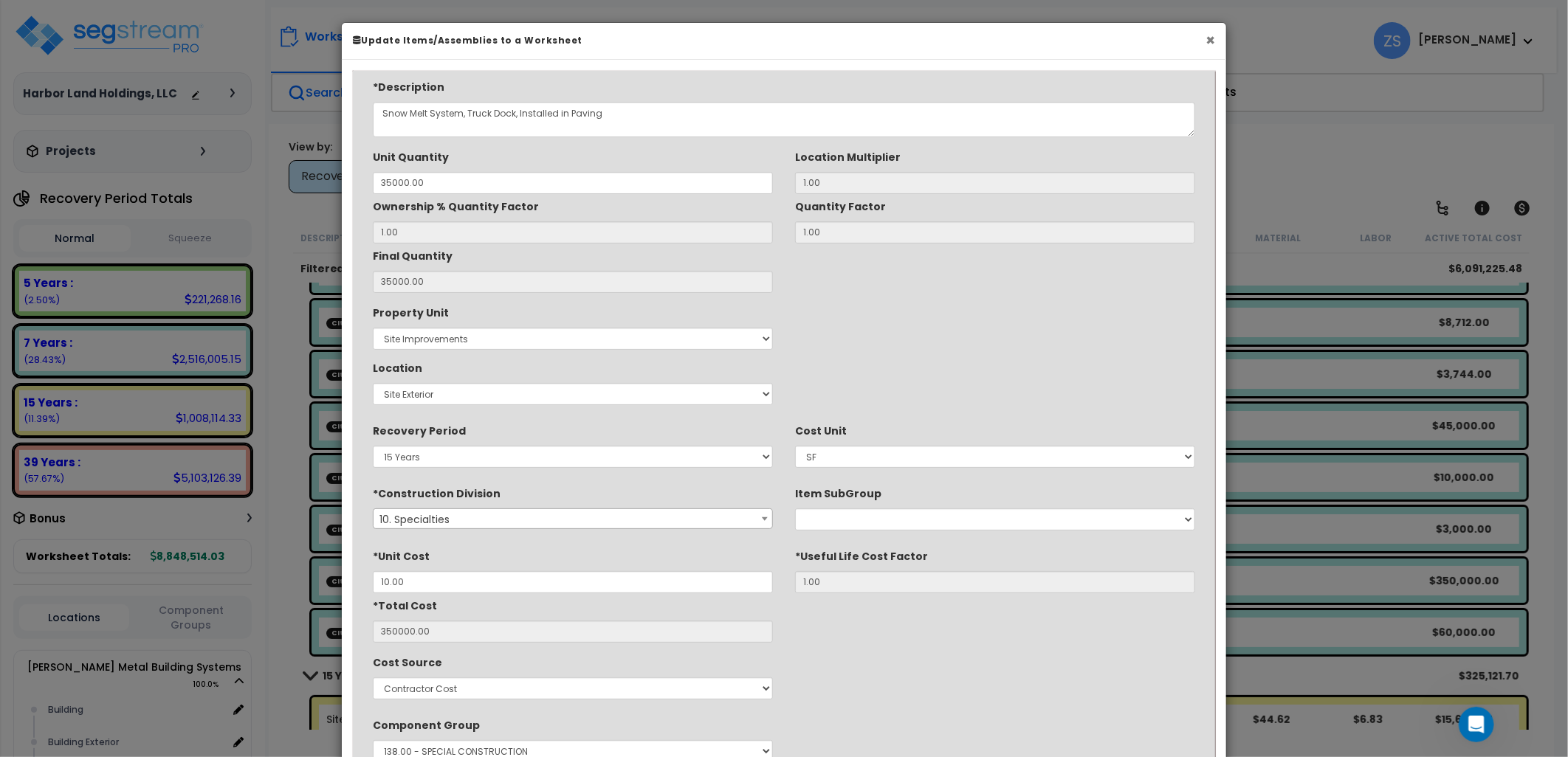
click at [1211, 44] on button "×" at bounding box center [1210, 40] width 10 height 15
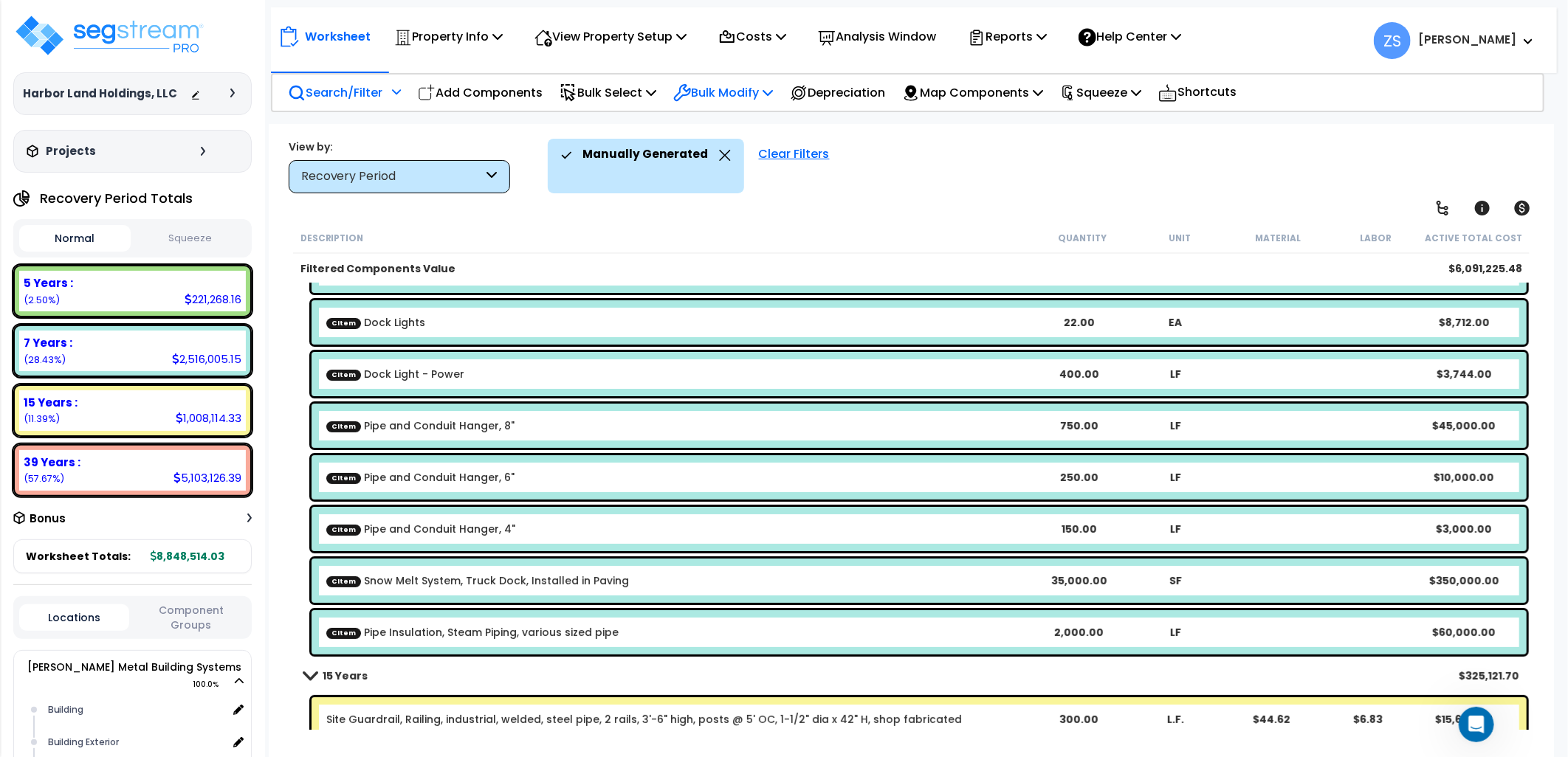
click at [773, 97] on icon at bounding box center [768, 92] width 10 height 12
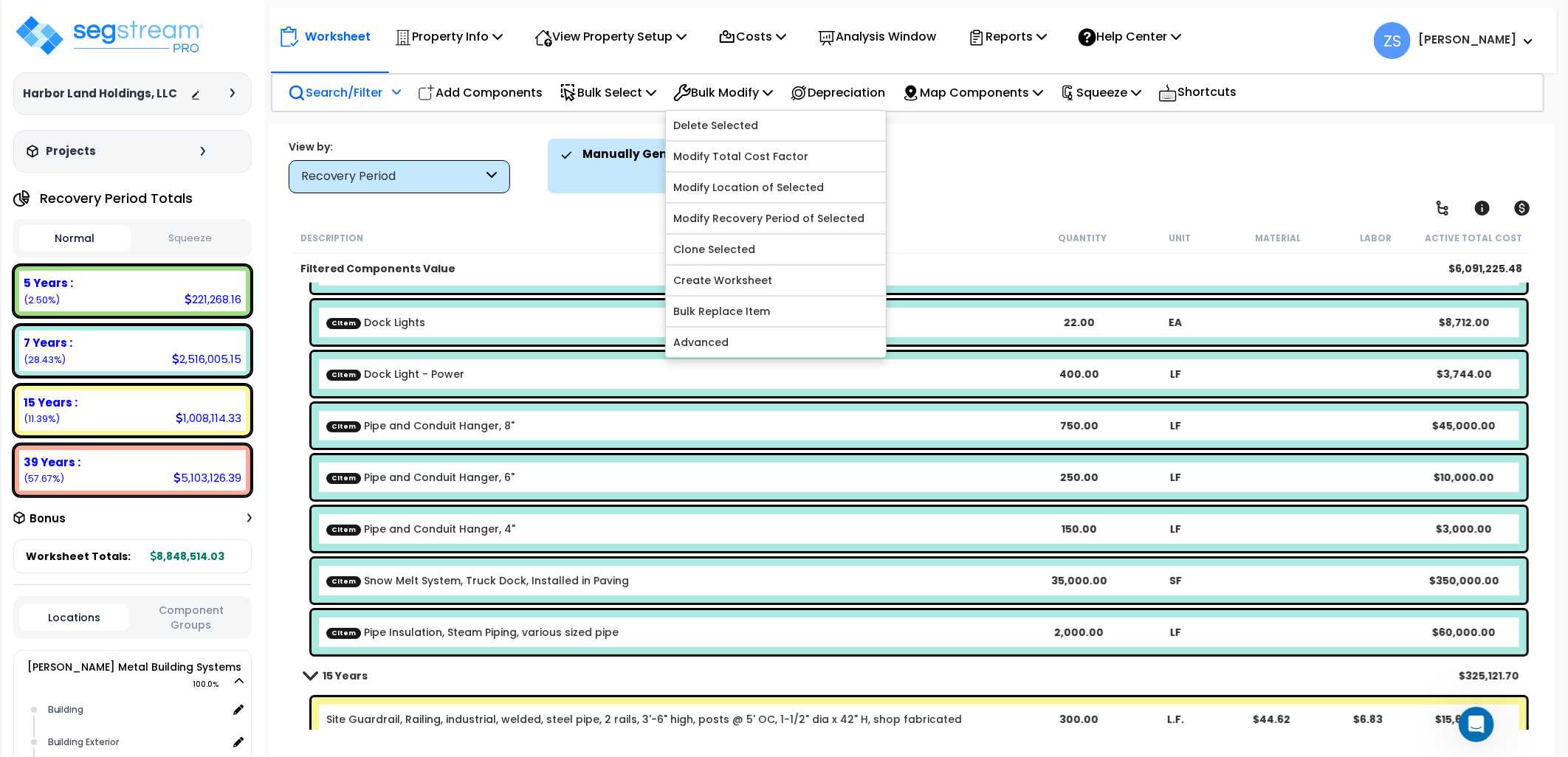
click at [982, 120] on body "We are Building your Property. So please grab a coffee and let us do the heavy …" at bounding box center [784, 379] width 1568 height 757
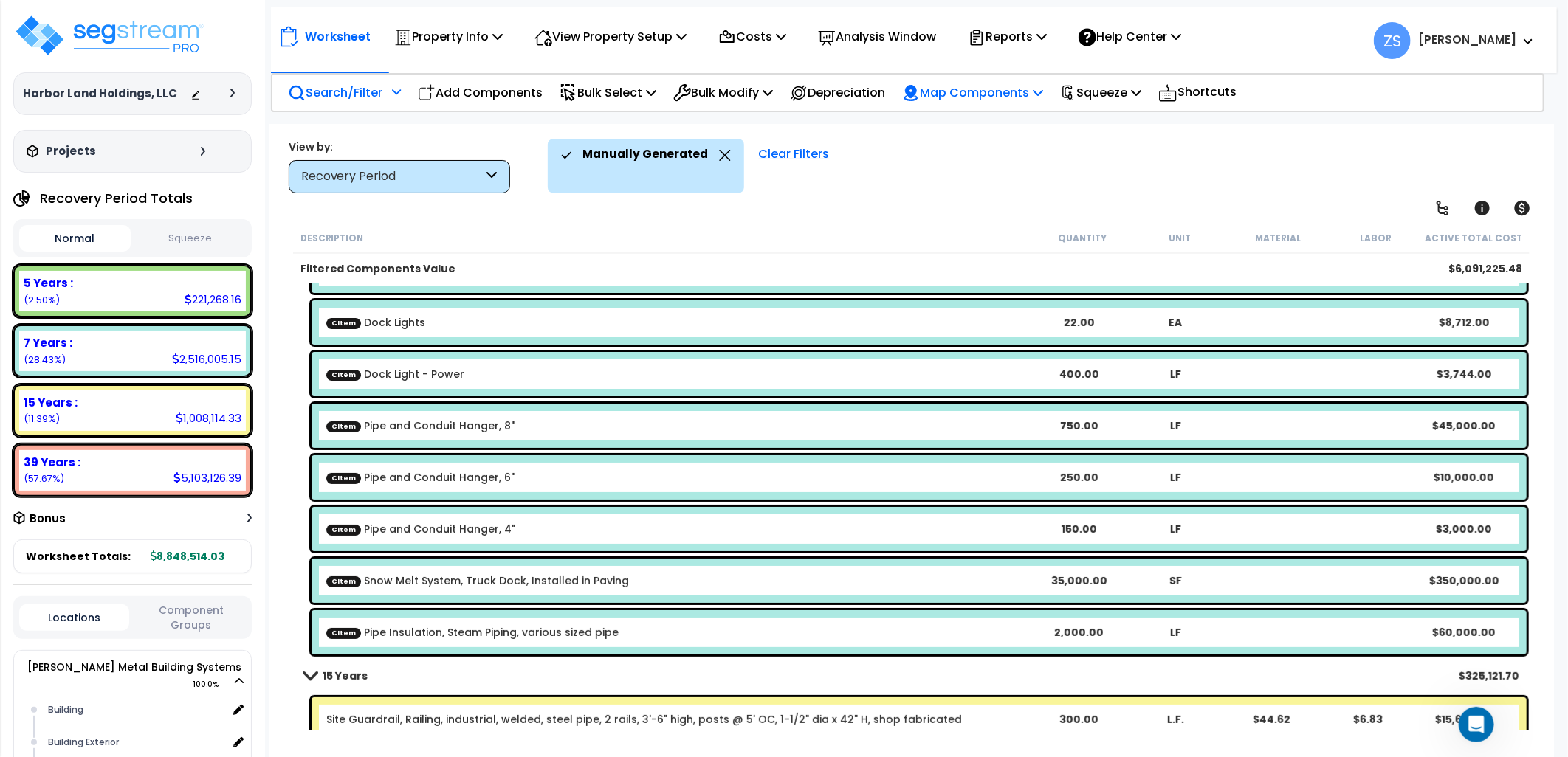
click at [1043, 96] on icon at bounding box center [1038, 92] width 10 height 12
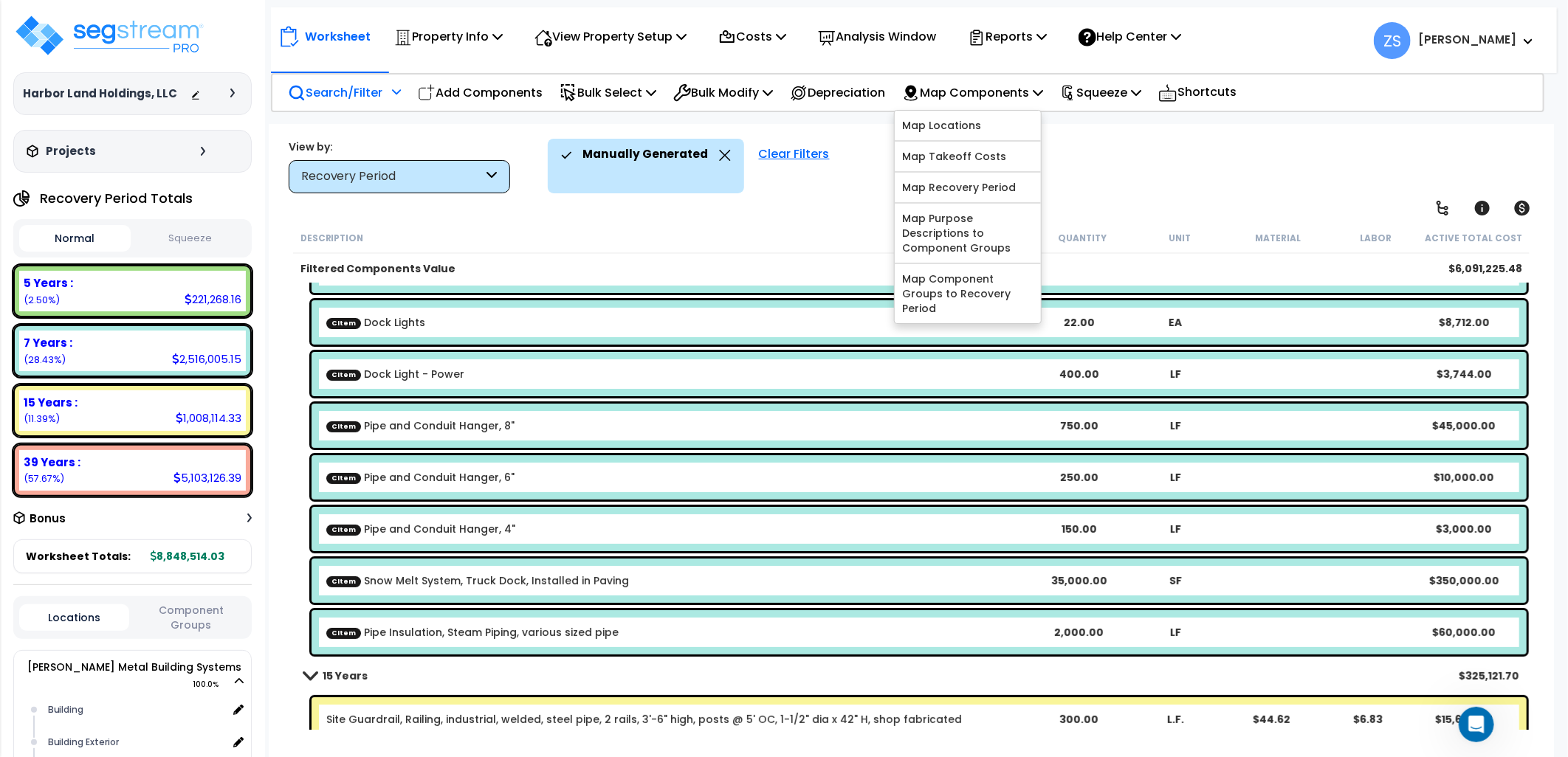
click at [1153, 146] on div "Manually Generated Clear Filters" at bounding box center [1044, 166] width 992 height 55
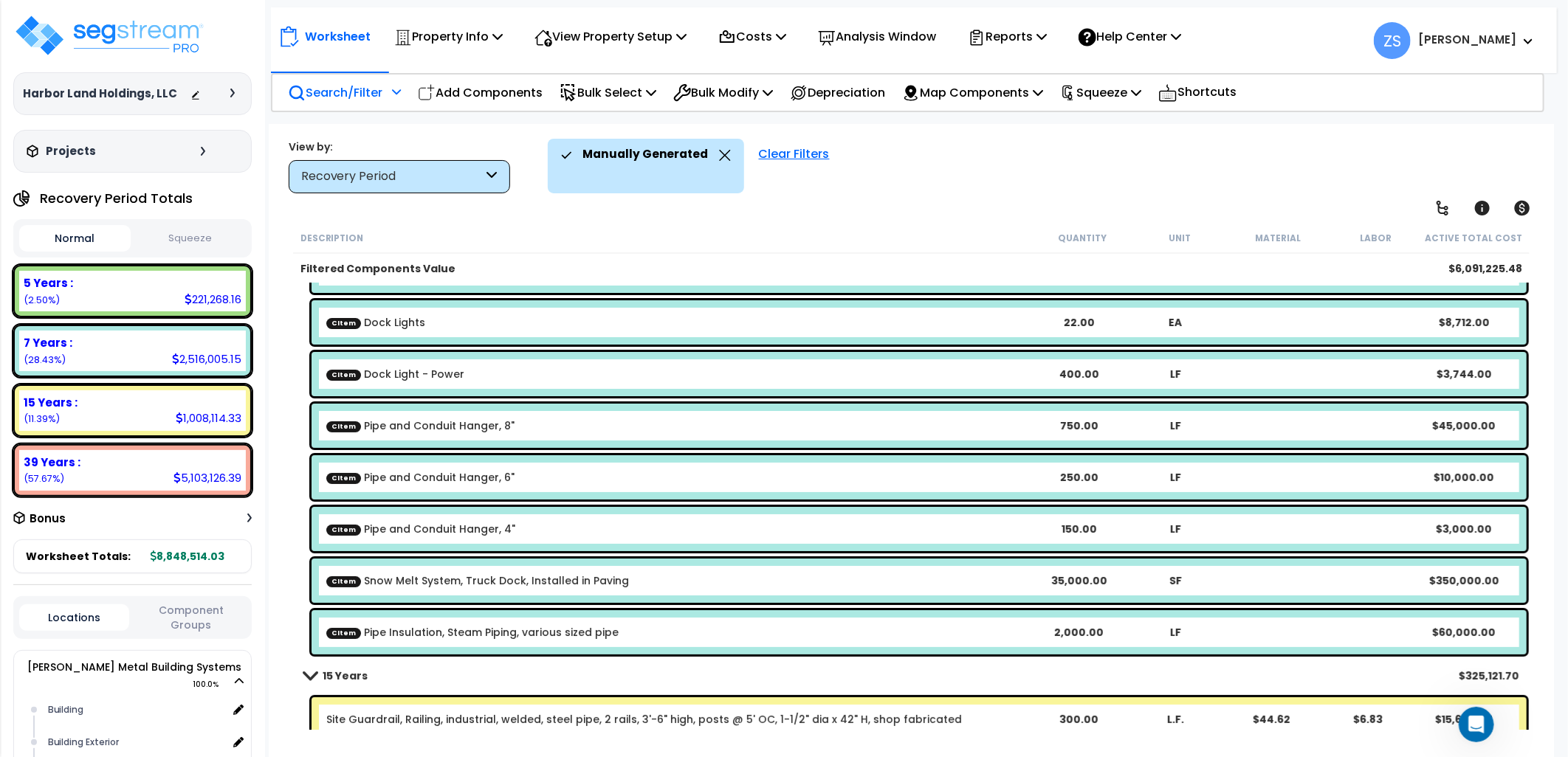
drag, startPoint x: 621, startPoint y: 584, endPoint x: 598, endPoint y: 581, distance: 23.2
click at [598, 581] on link "CItem Snow Melt System, Truck Dock, Installed in Paving" at bounding box center [477, 581] width 303 height 15
click at [581, 579] on link "CItem Snow Melt System, Truck Dock, Installed in Paving" at bounding box center [477, 581] width 303 height 15
click at [598, 588] on div "CItem Snow Melt System, Truck Dock, Installed in Paving 35,000.00 SF $350,000.00" at bounding box center [919, 580] width 1215 height 44
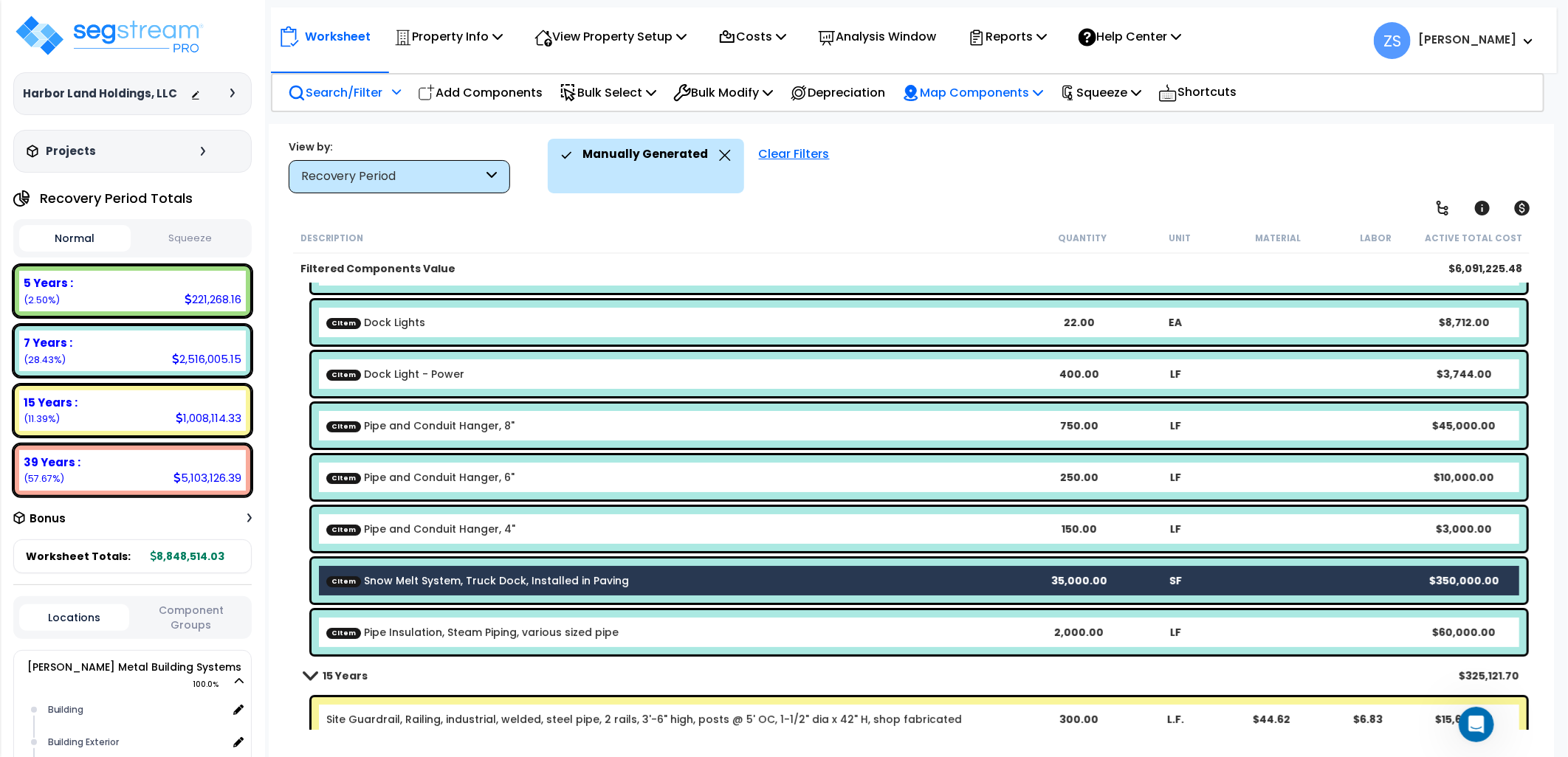
click at [1043, 87] on p "Map Components" at bounding box center [972, 92] width 141 height 20
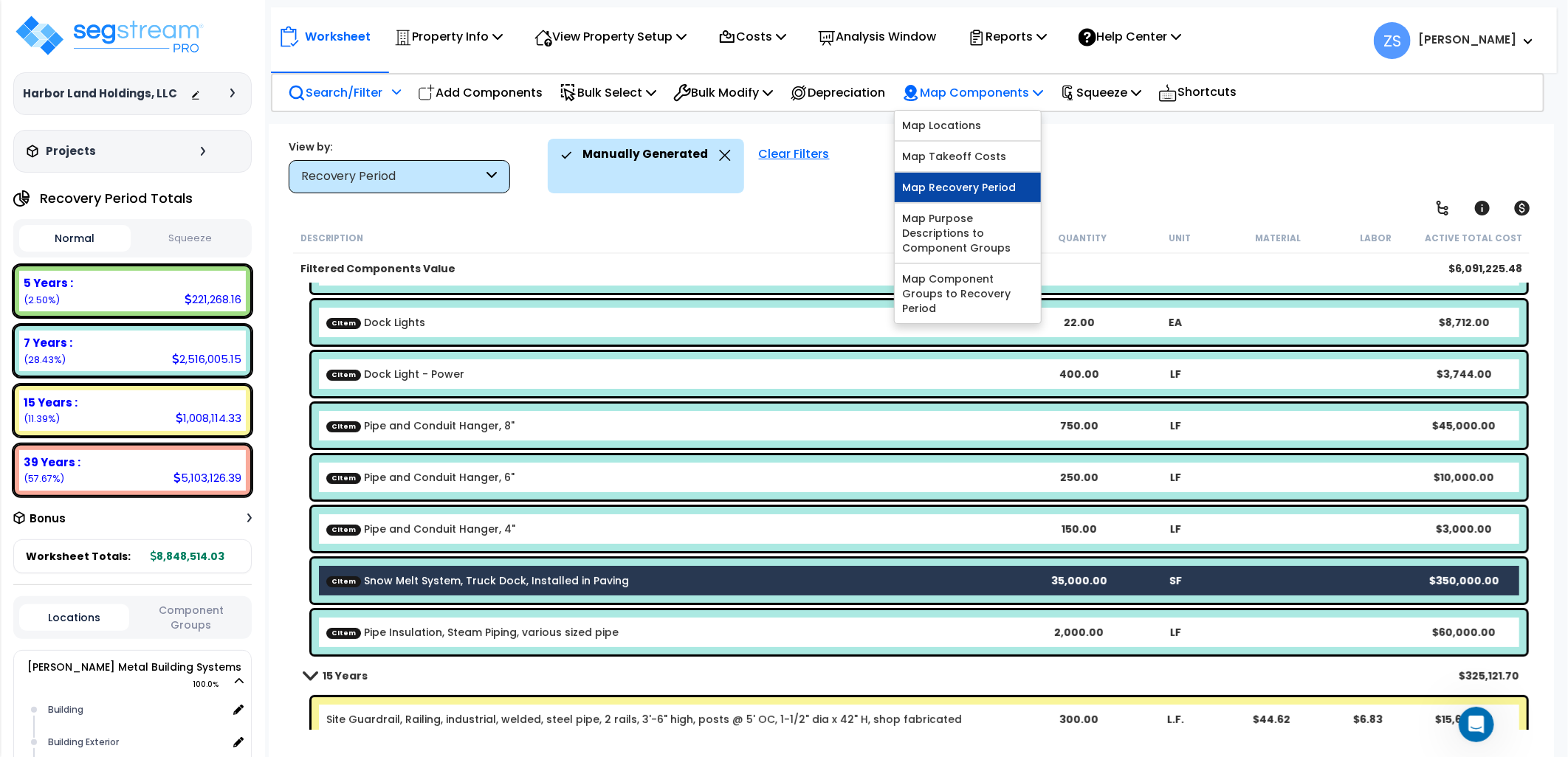
click at [994, 190] on link "Map Recovery Period" at bounding box center [967, 187] width 146 height 30
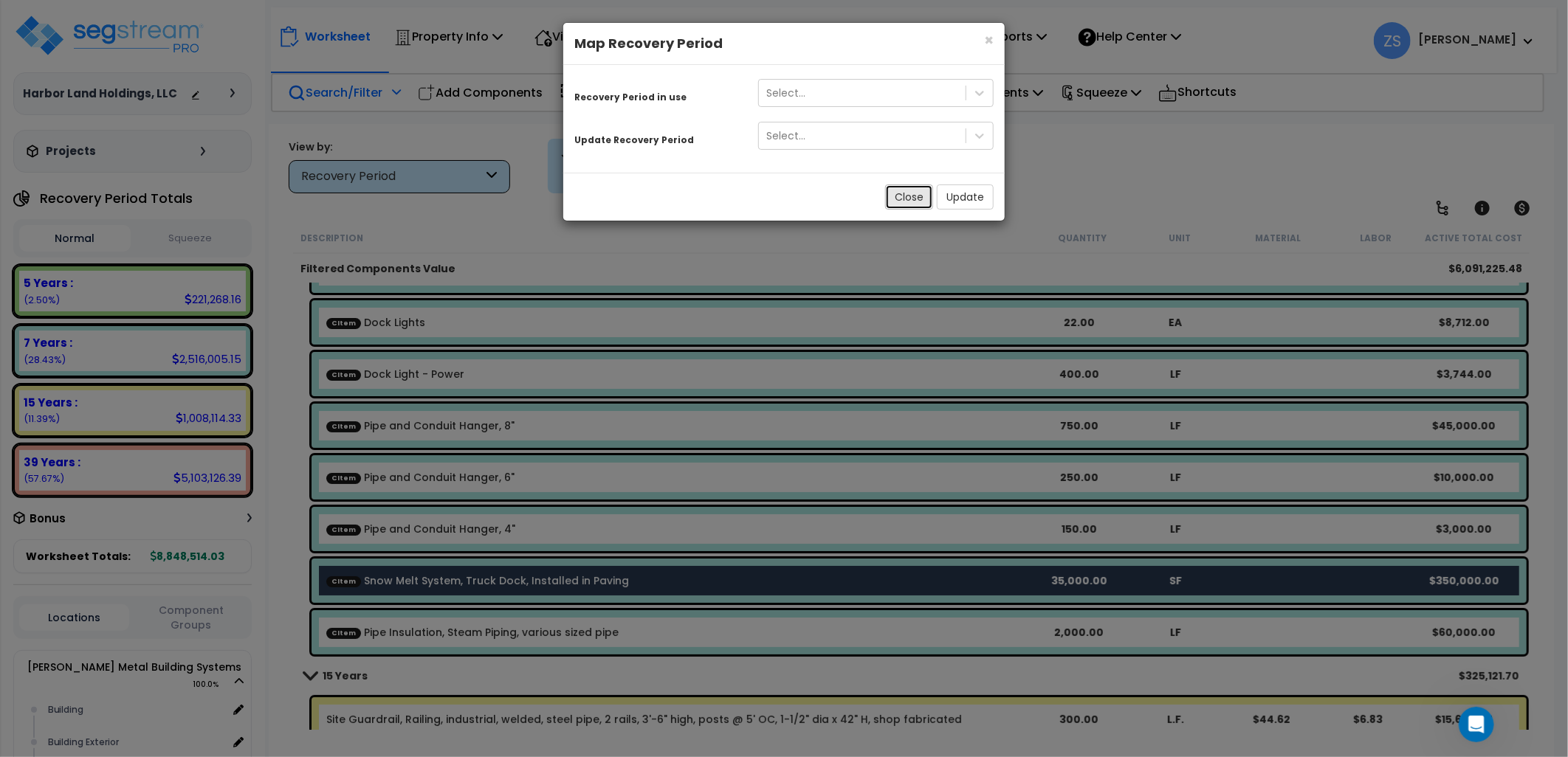
click at [917, 192] on button "Close" at bounding box center [908, 197] width 48 height 25
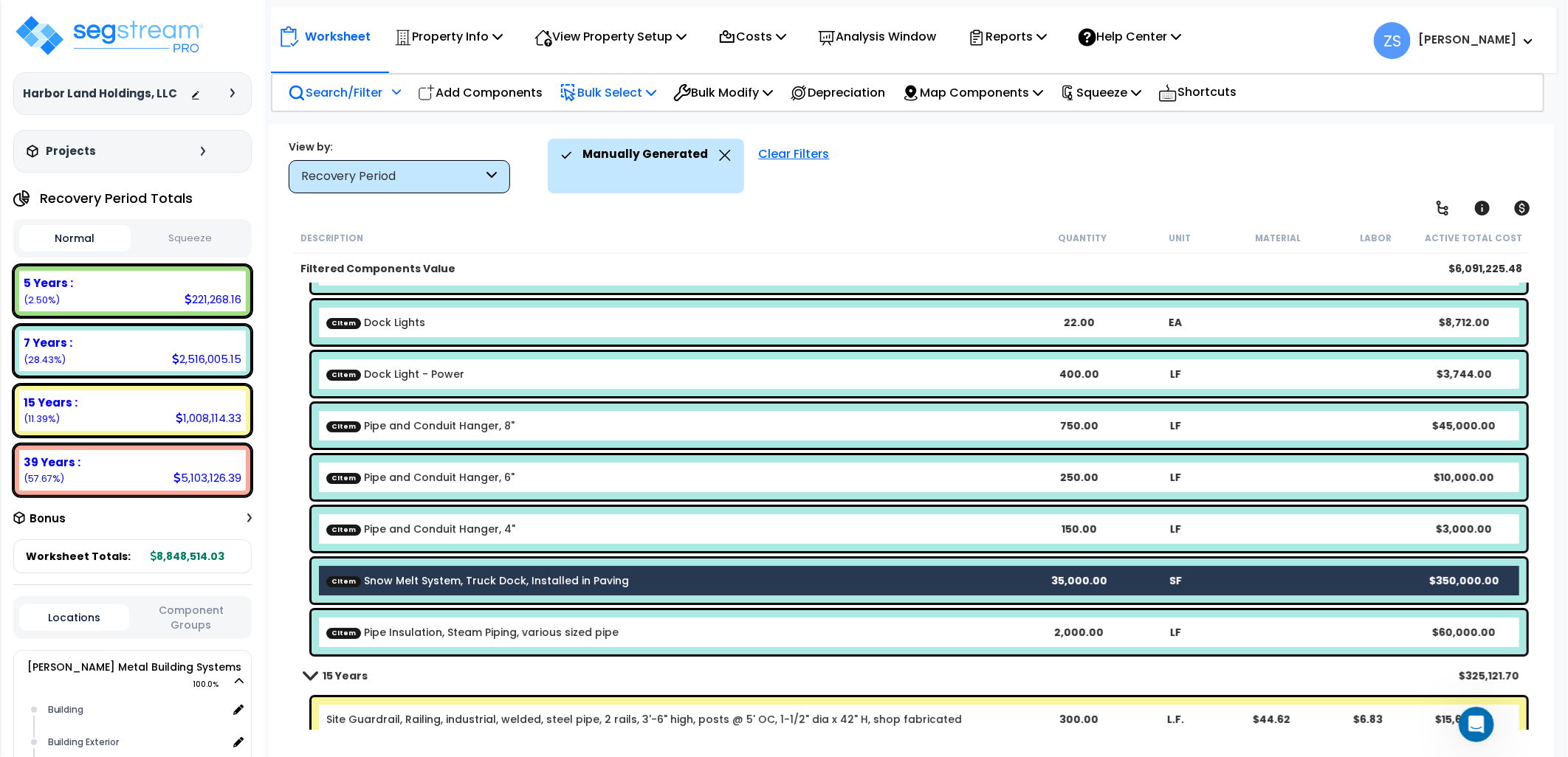
click at [655, 87] on icon at bounding box center [651, 92] width 10 height 12
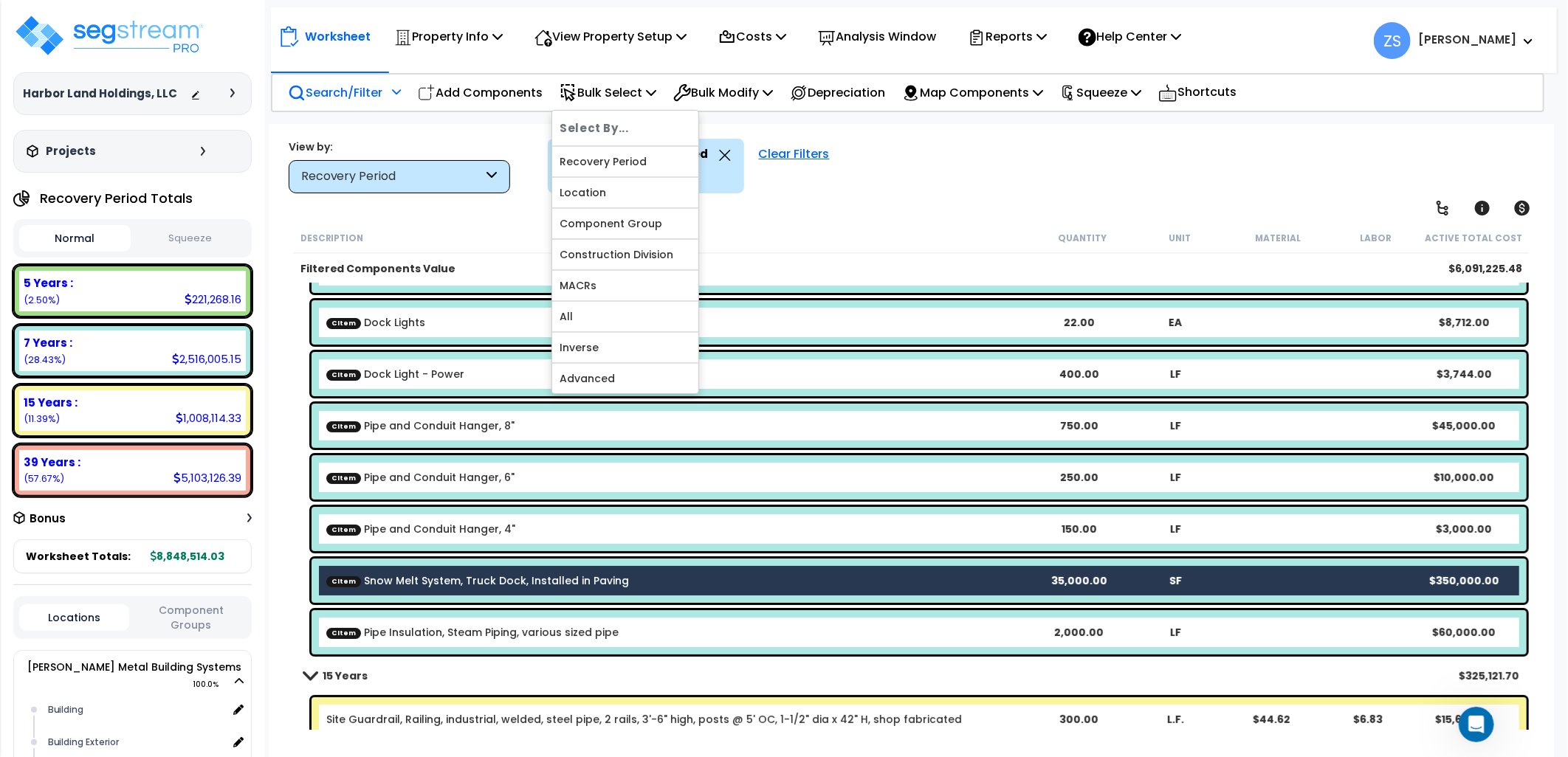
click at [911, 263] on div "Filtered Components Value" at bounding box center [667, 269] width 733 height 15
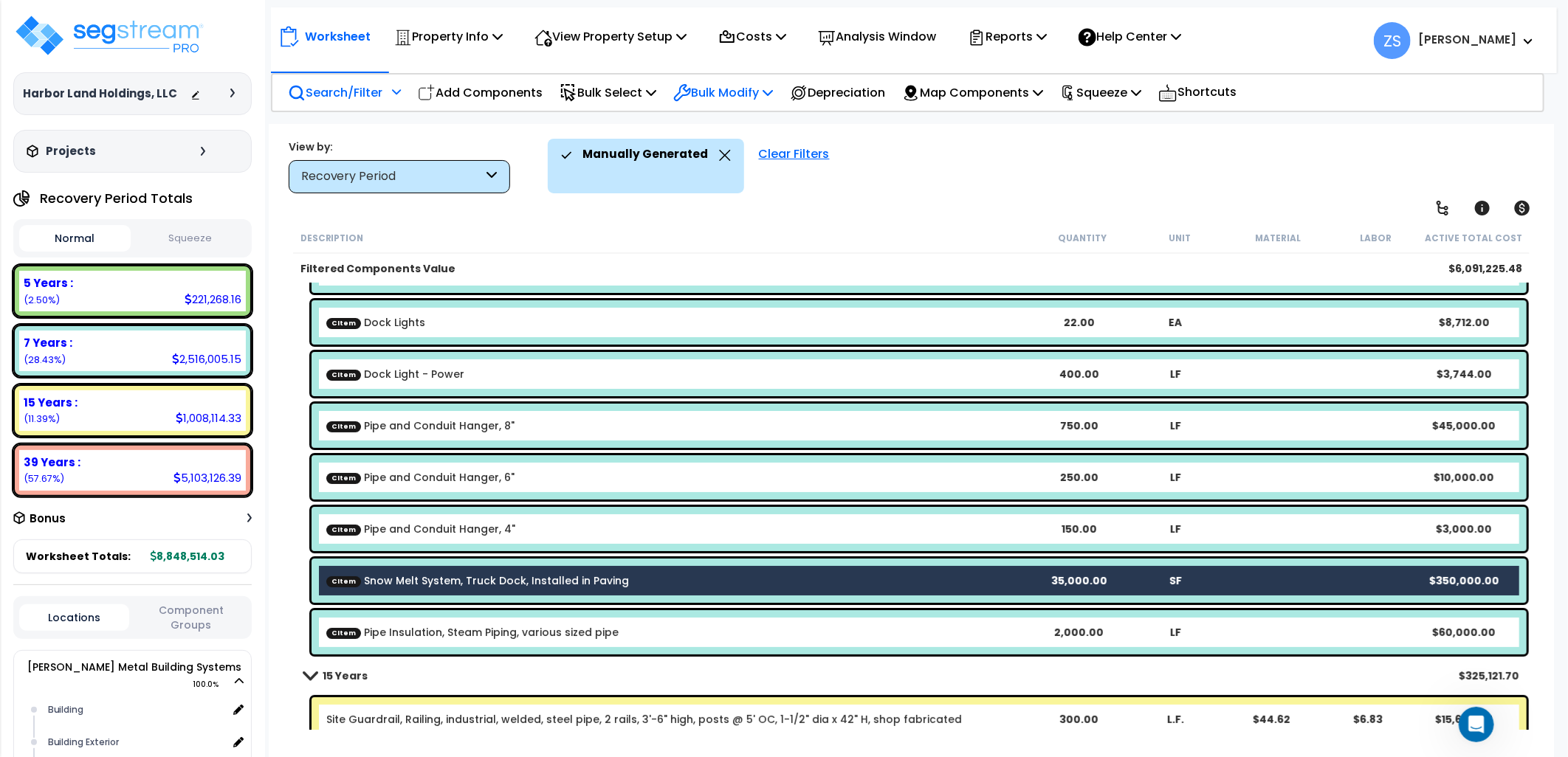
click at [773, 94] on icon at bounding box center [768, 92] width 10 height 12
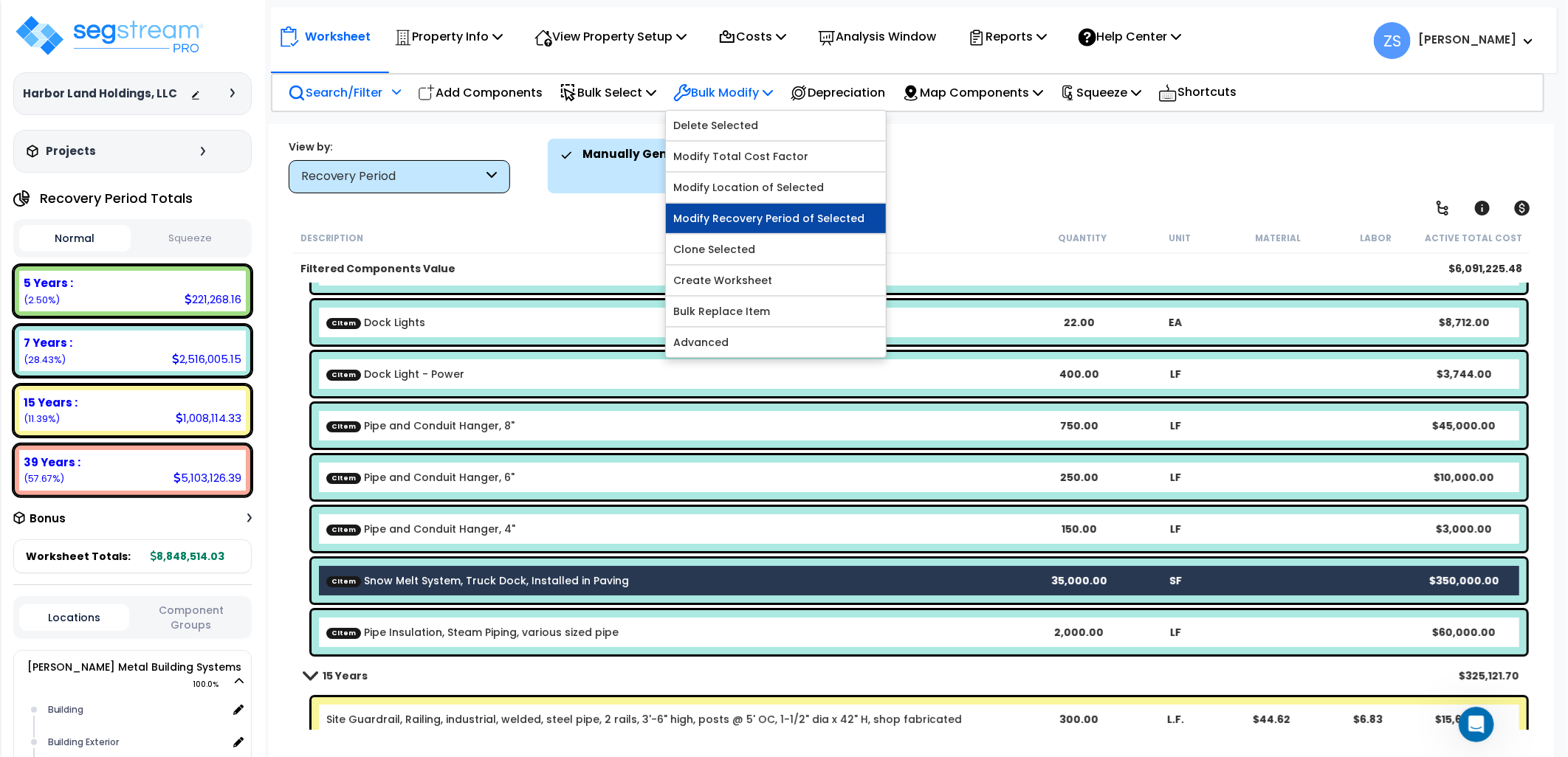
click at [820, 223] on link "Modify Recovery Period of Selected" at bounding box center [776, 218] width 220 height 30
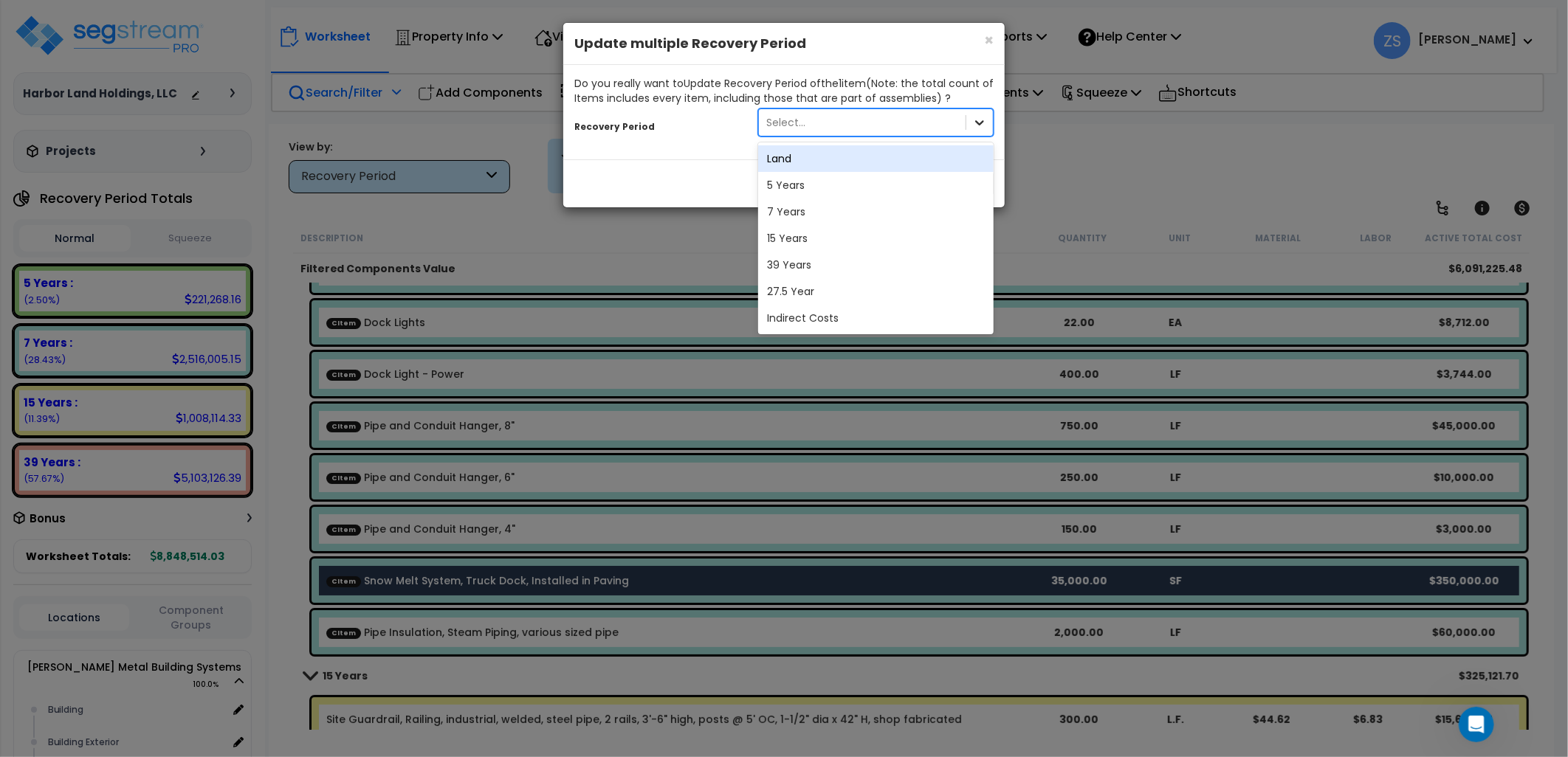
click at [975, 123] on icon at bounding box center [979, 123] width 15 height 15
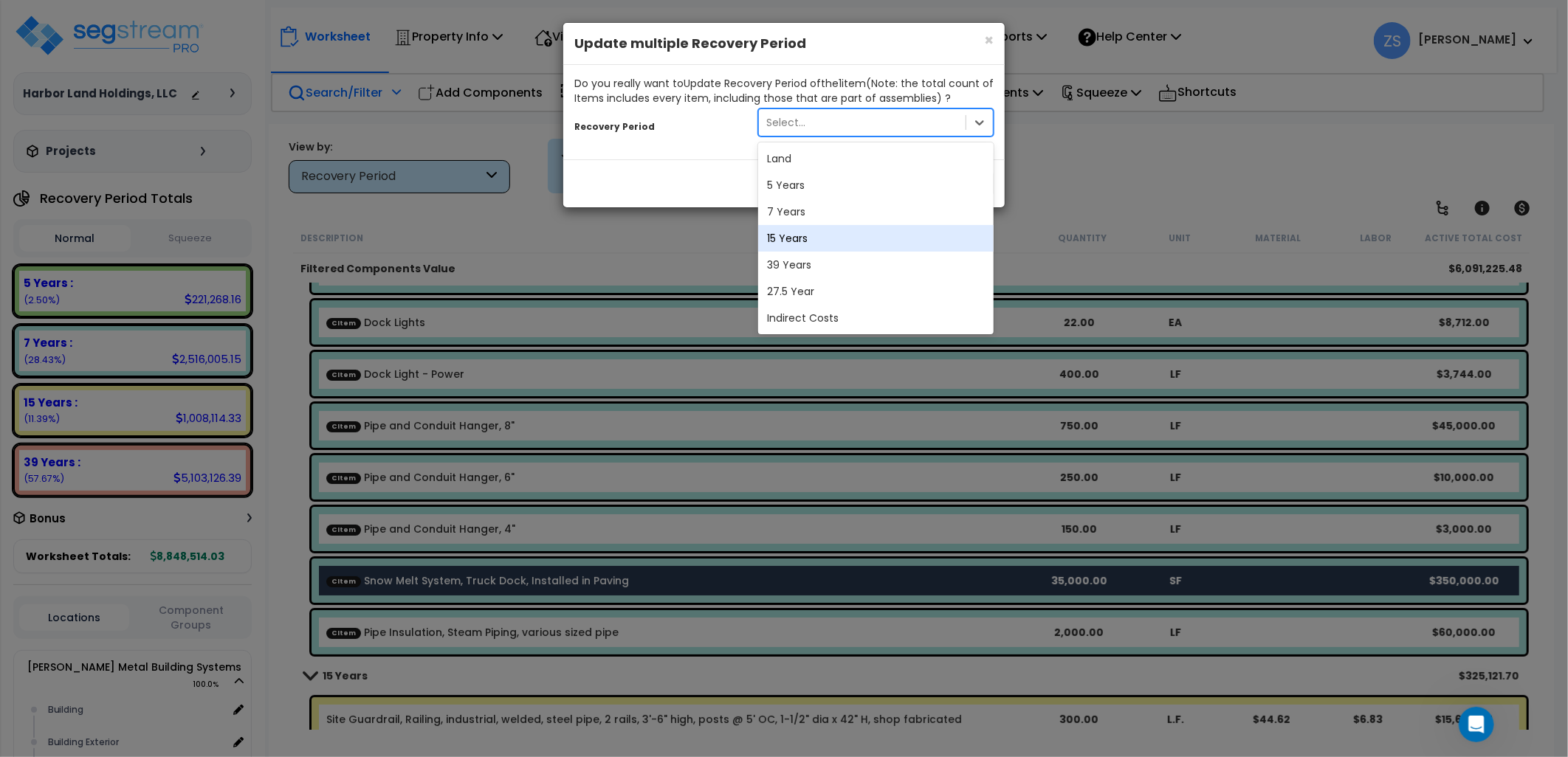
click at [799, 232] on div "15 Years" at bounding box center [876, 238] width 236 height 27
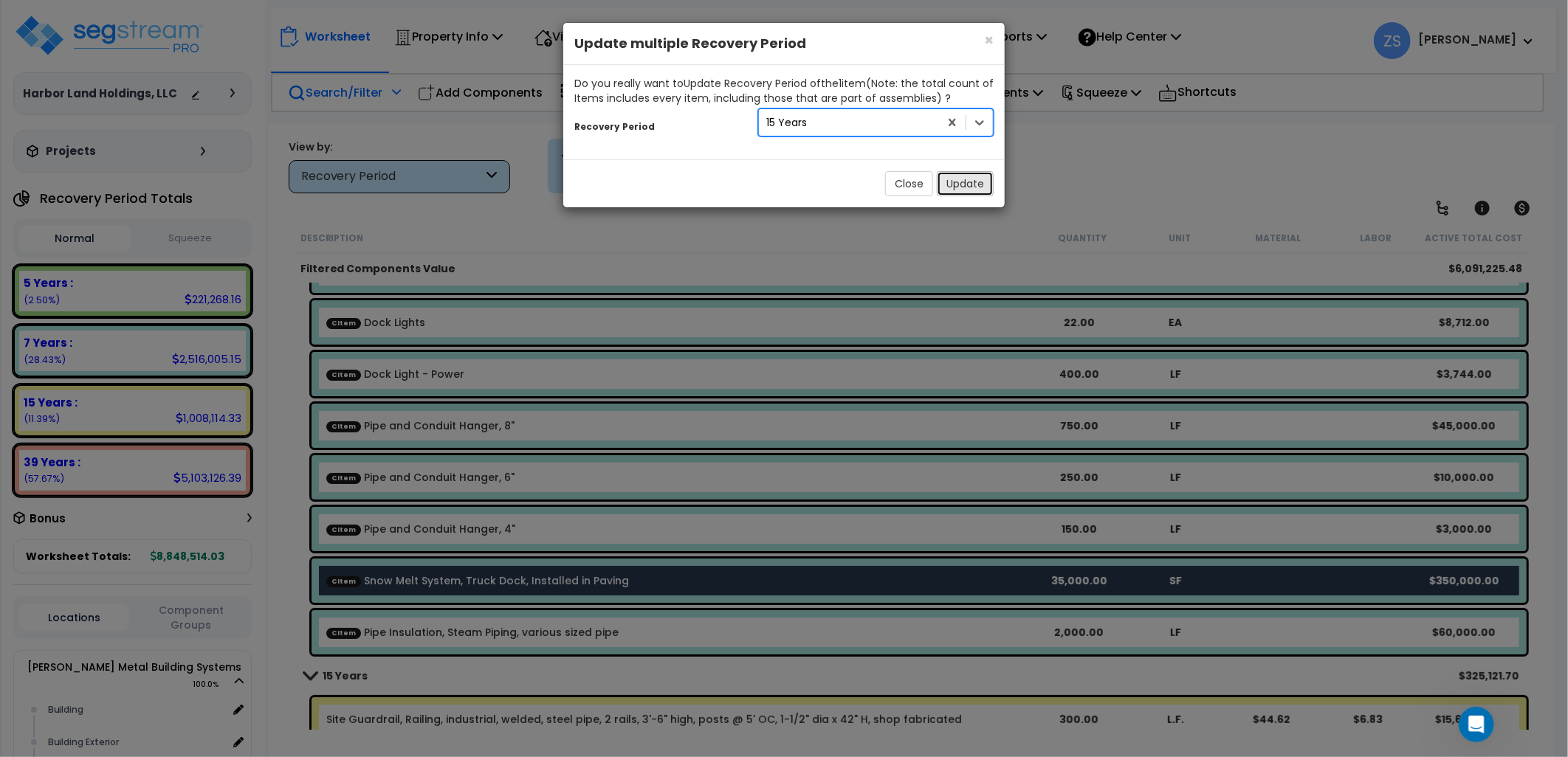
click at [950, 177] on button "Update" at bounding box center [965, 183] width 57 height 25
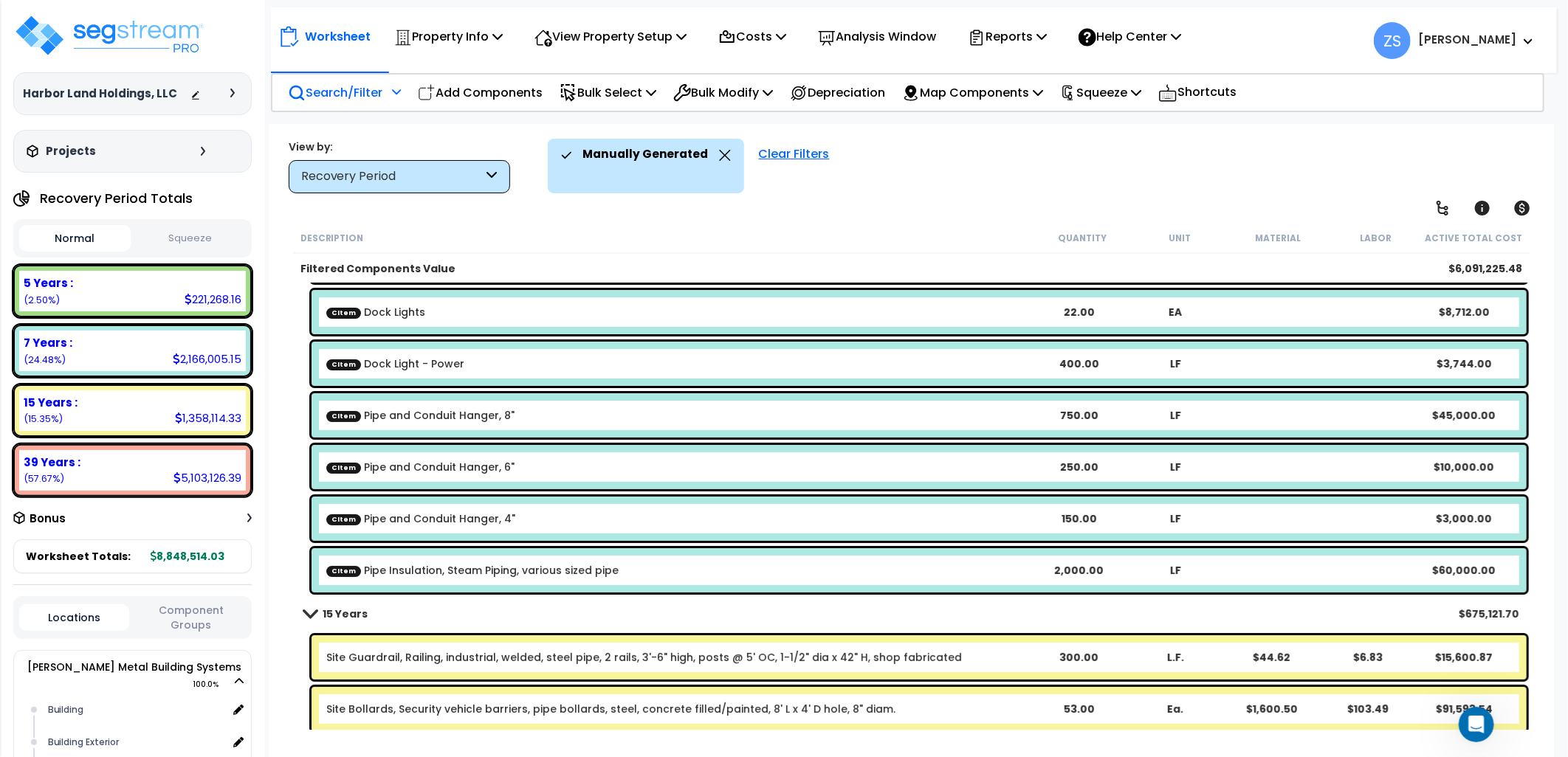
scroll to position [3607, 0]
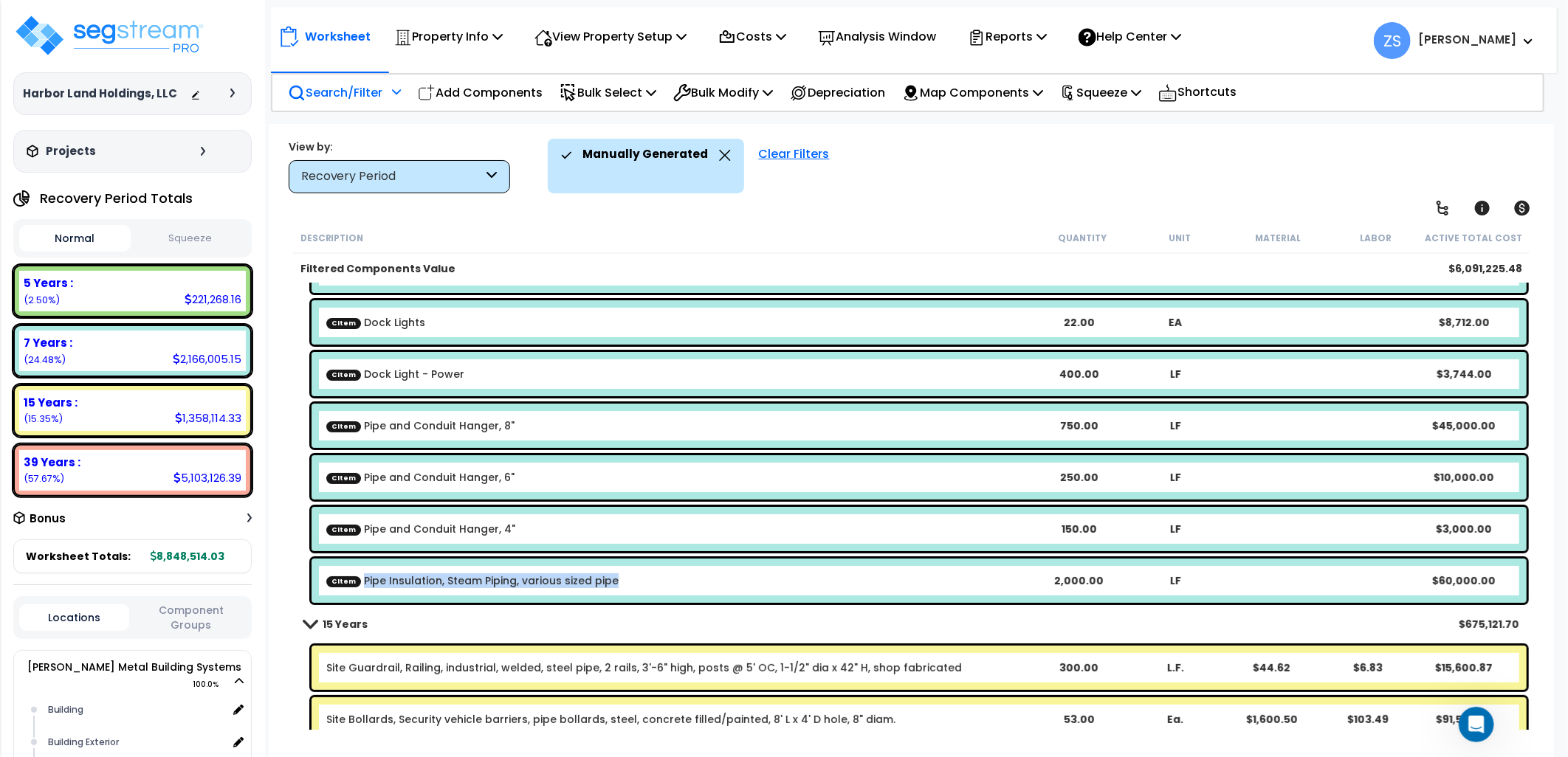
drag, startPoint x: 611, startPoint y: 587, endPoint x: 350, endPoint y: 594, distance: 261.1
click at [350, 594] on div "CItem Pipe Insulation, Steam Piping, various sized pipe 2,000.00 LF $60,000.00" at bounding box center [919, 580] width 1215 height 44
click at [803, 621] on div "15 Years $675,121.70" at bounding box center [912, 625] width 1231 height 36
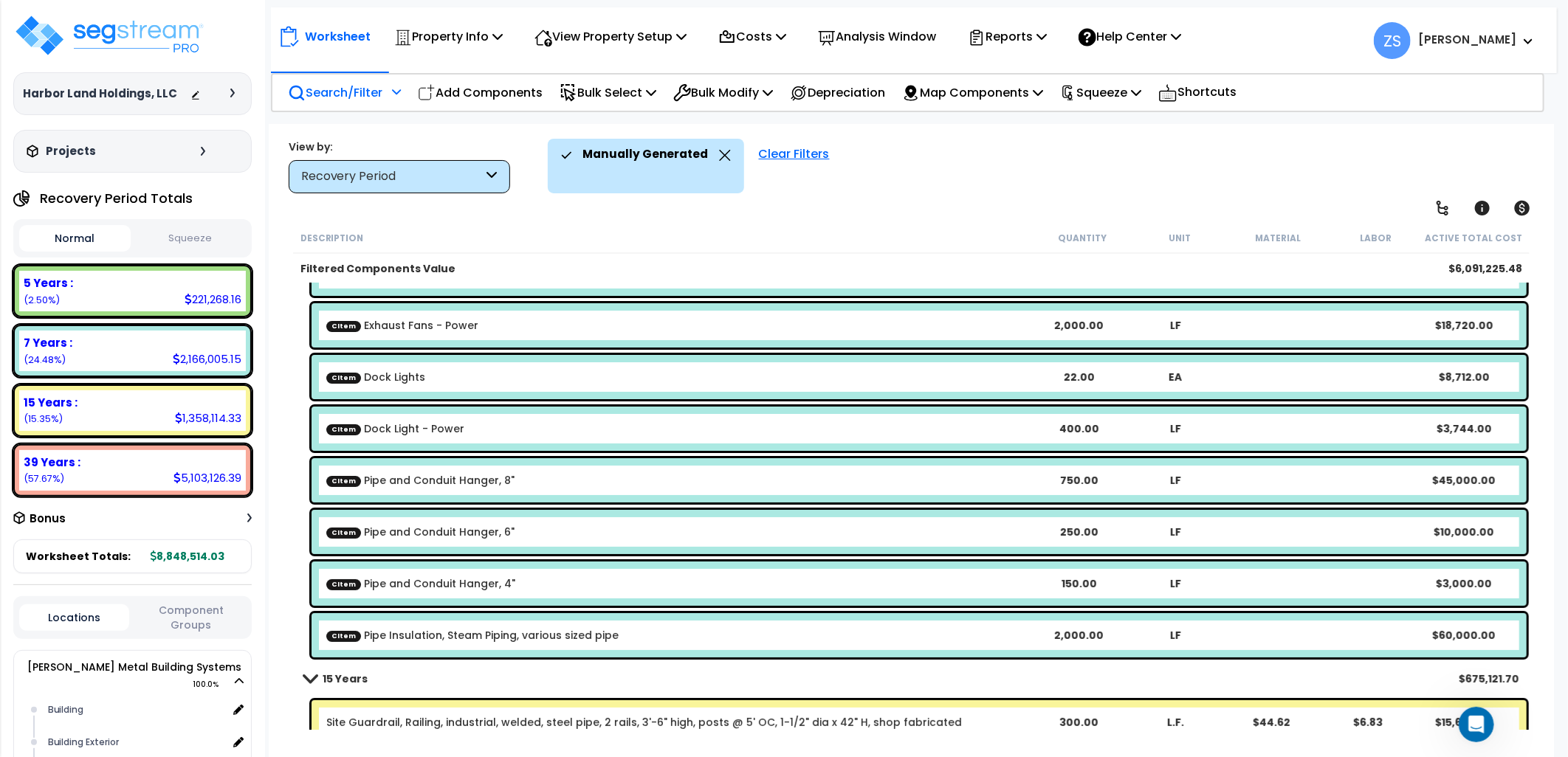
scroll to position [3525, 0]
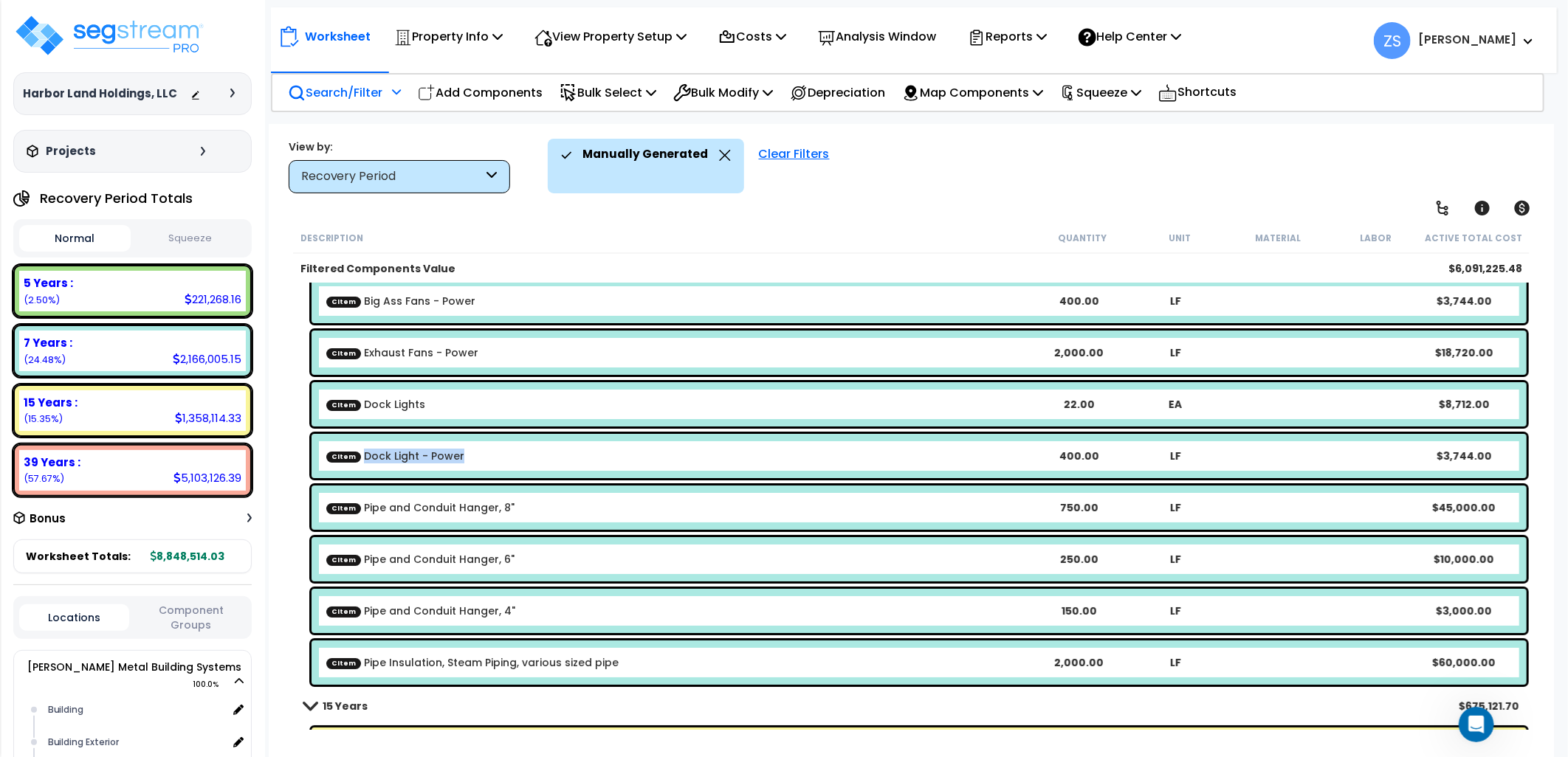
drag, startPoint x: 463, startPoint y: 458, endPoint x: 351, endPoint y: 462, distance: 112.1
click at [351, 462] on div "CItem Dock Light - Power" at bounding box center [677, 456] width 703 height 15
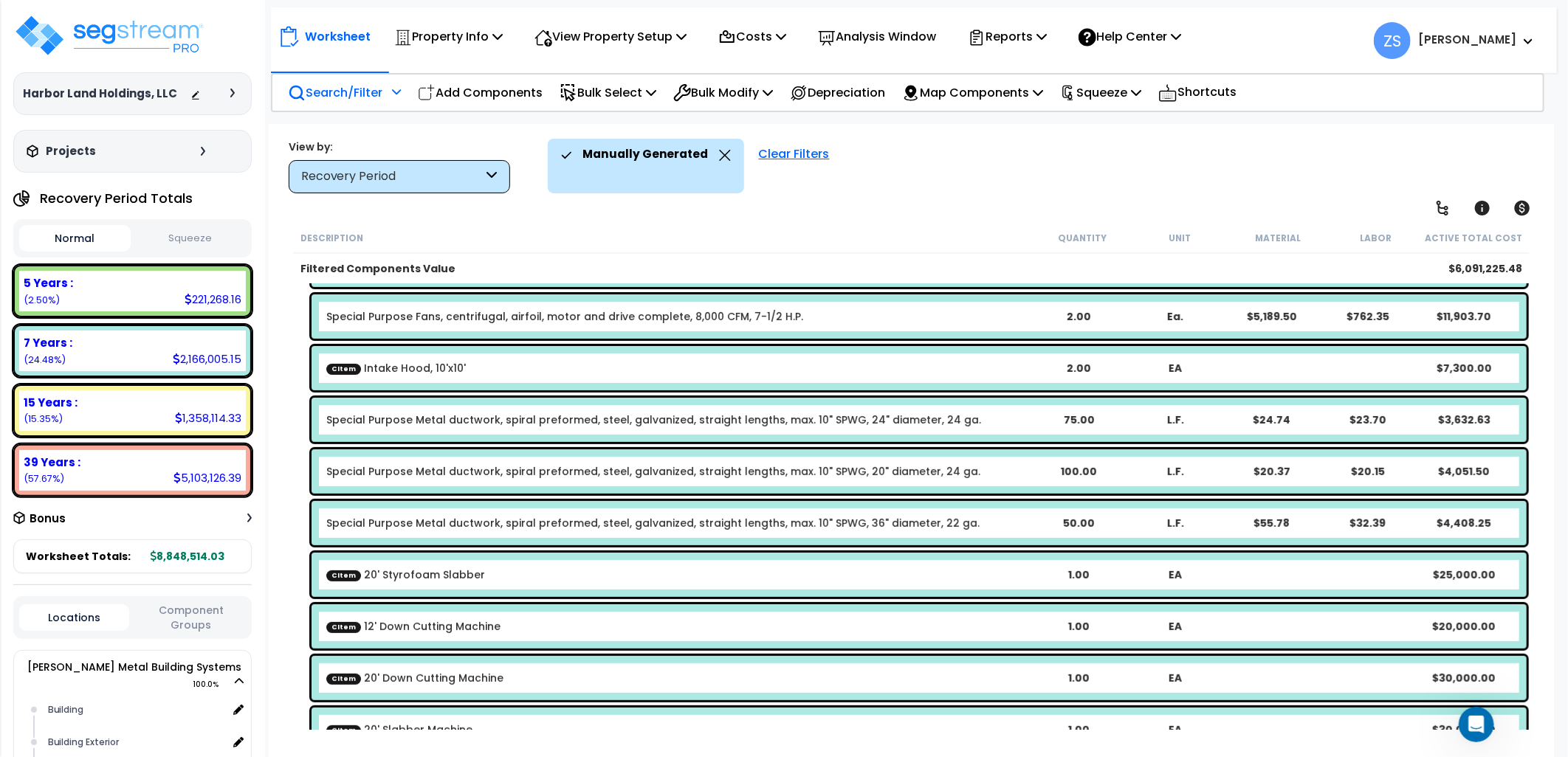
scroll to position [410, 0]
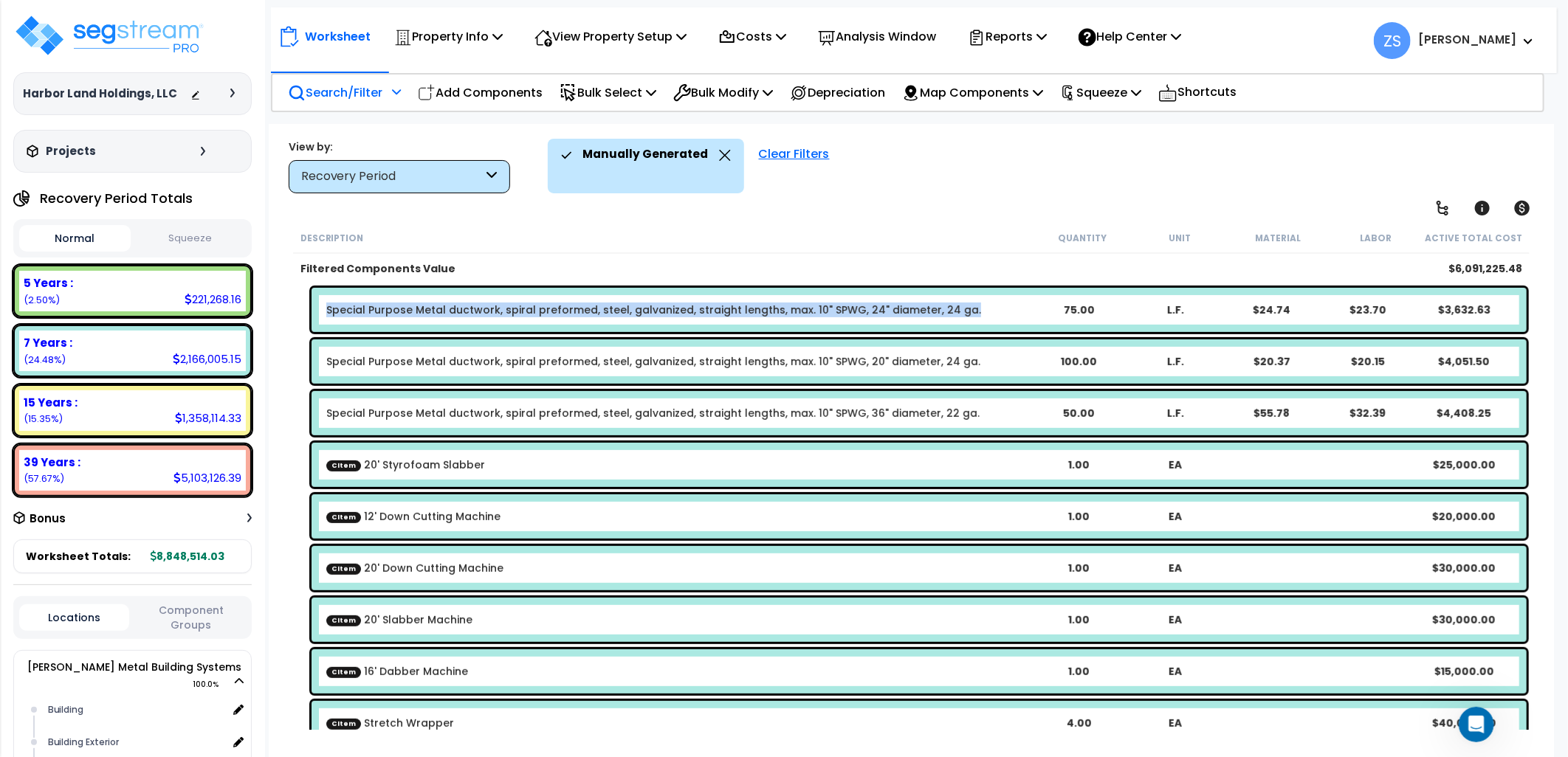
drag, startPoint x: 956, startPoint y: 307, endPoint x: 324, endPoint y: 327, distance: 632.3
click at [324, 327] on div "Special Purpose Metal ductwork, spiral preformed, steel, galvanized, straight l…" at bounding box center [919, 310] width 1215 height 44
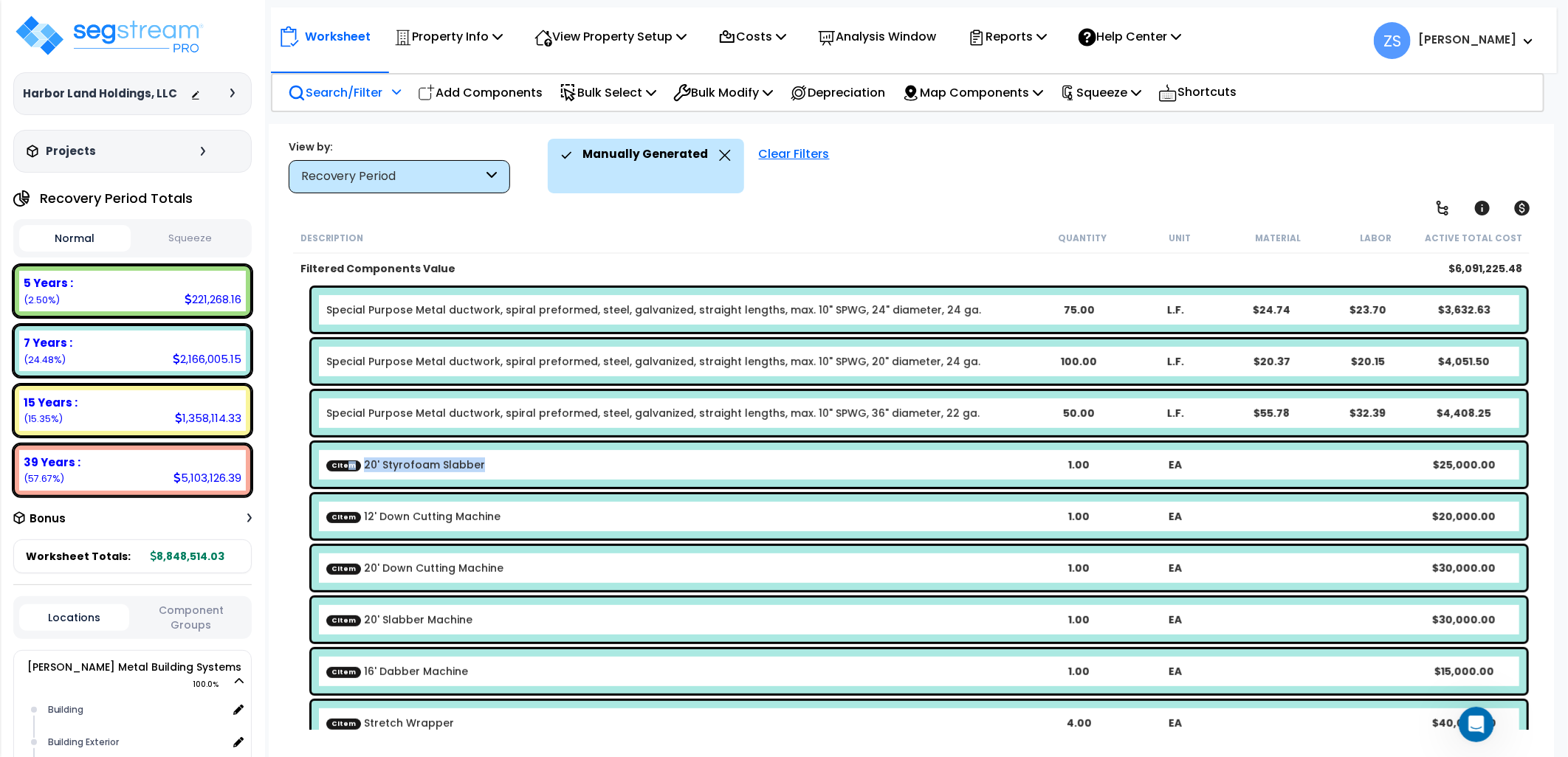
drag, startPoint x: 404, startPoint y: 466, endPoint x: 344, endPoint y: 465, distance: 60.0
click at [344, 465] on div "CItem 20' Styrofoam Slabber" at bounding box center [677, 465] width 703 height 15
drag, startPoint x: 344, startPoint y: 465, endPoint x: 484, endPoint y: 471, distance: 140.1
click at [484, 471] on div "CItem 20' Styrofoam Slabber 1.00 EA $25,000.00" at bounding box center [919, 465] width 1215 height 44
drag, startPoint x: 484, startPoint y: 469, endPoint x: 359, endPoint y: 471, distance: 125.0
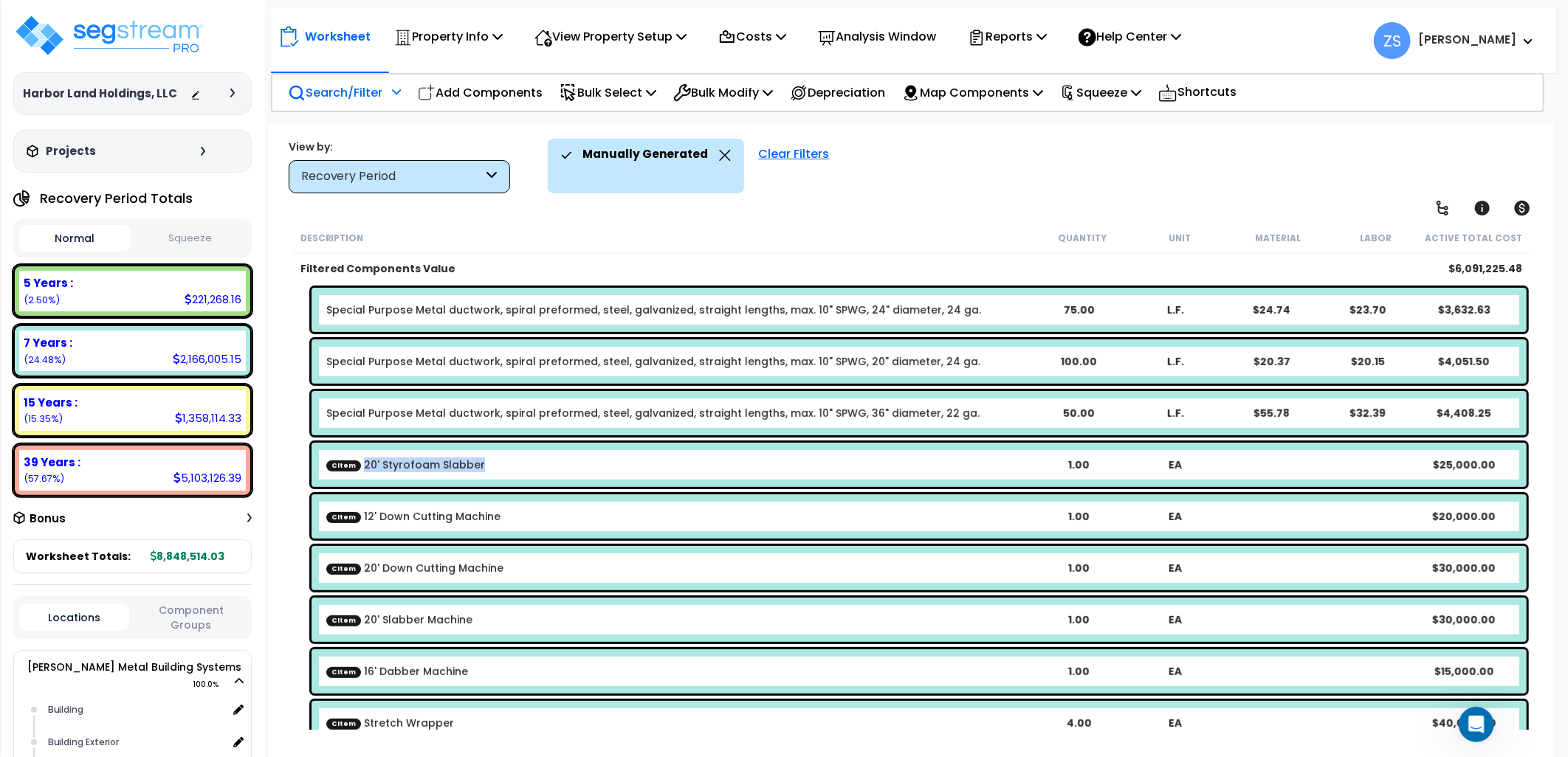
click at [359, 471] on div "CItem 20' Styrofoam Slabber" at bounding box center [677, 465] width 703 height 15
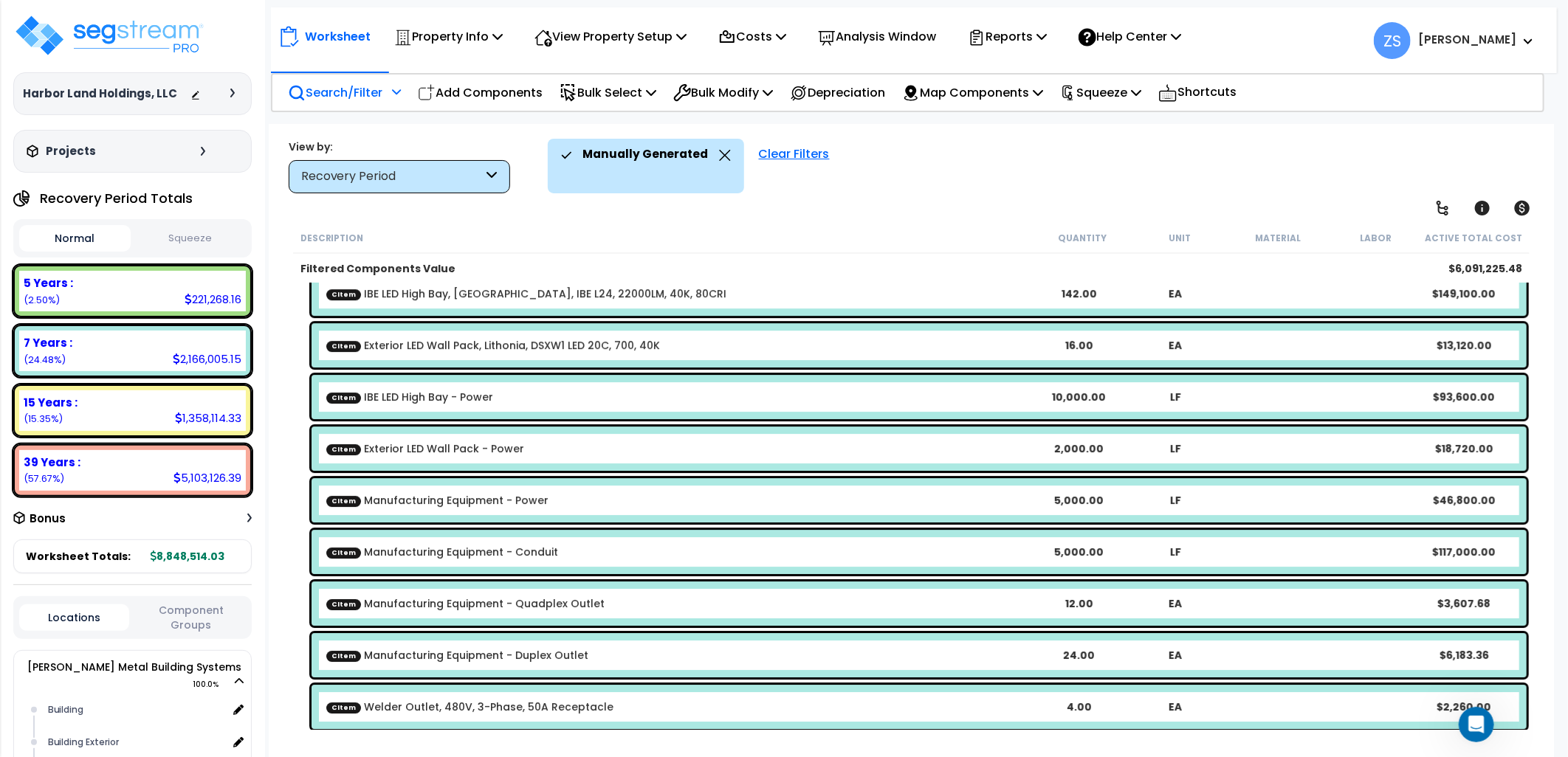
scroll to position [3034, 0]
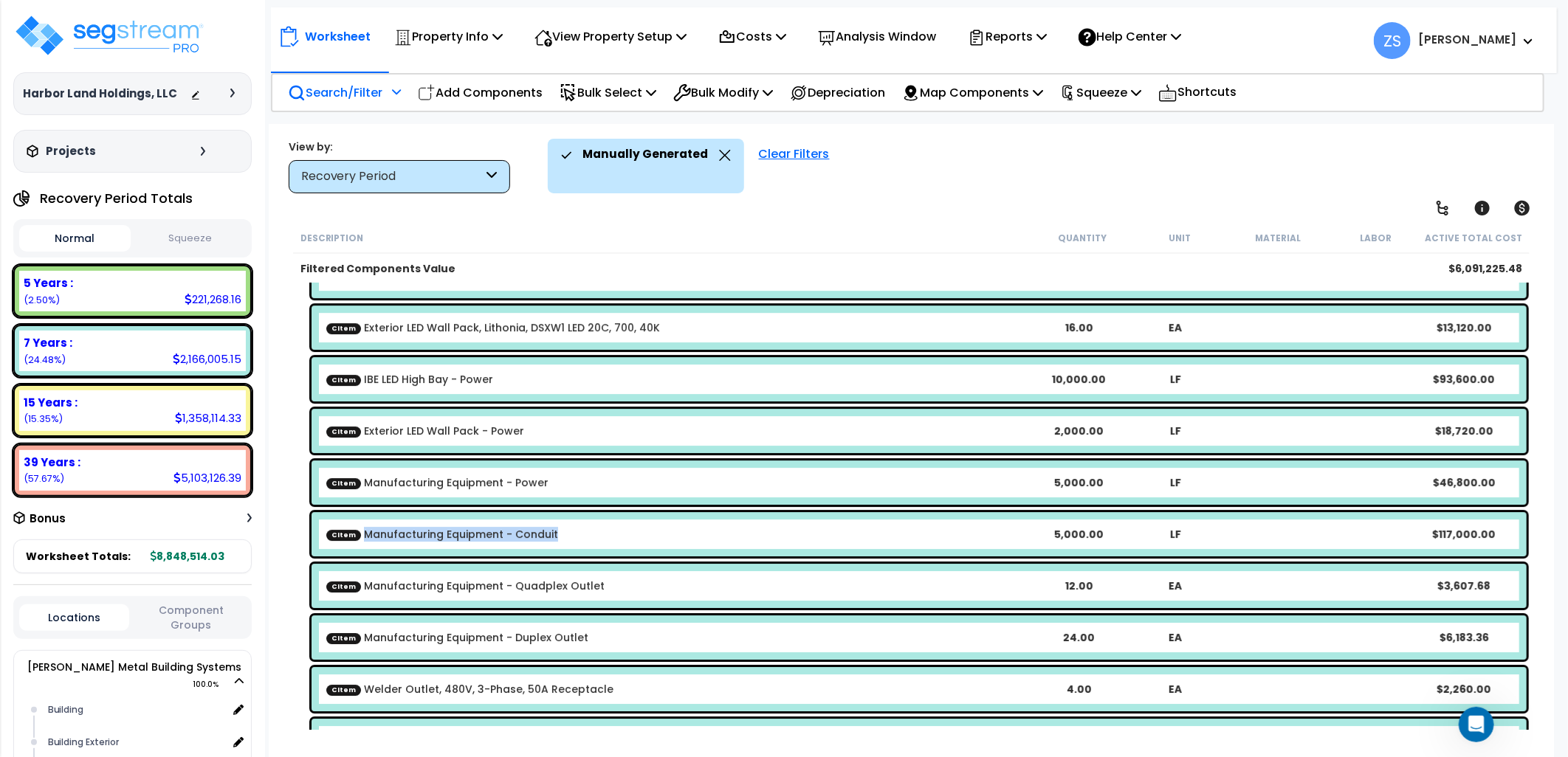
drag, startPoint x: 557, startPoint y: 541, endPoint x: 357, endPoint y: 552, distance: 200.3
click at [357, 552] on div "CItem Manufacturing Equipment - Conduit 5,000.00 LF $117,000.00" at bounding box center [919, 534] width 1215 height 44
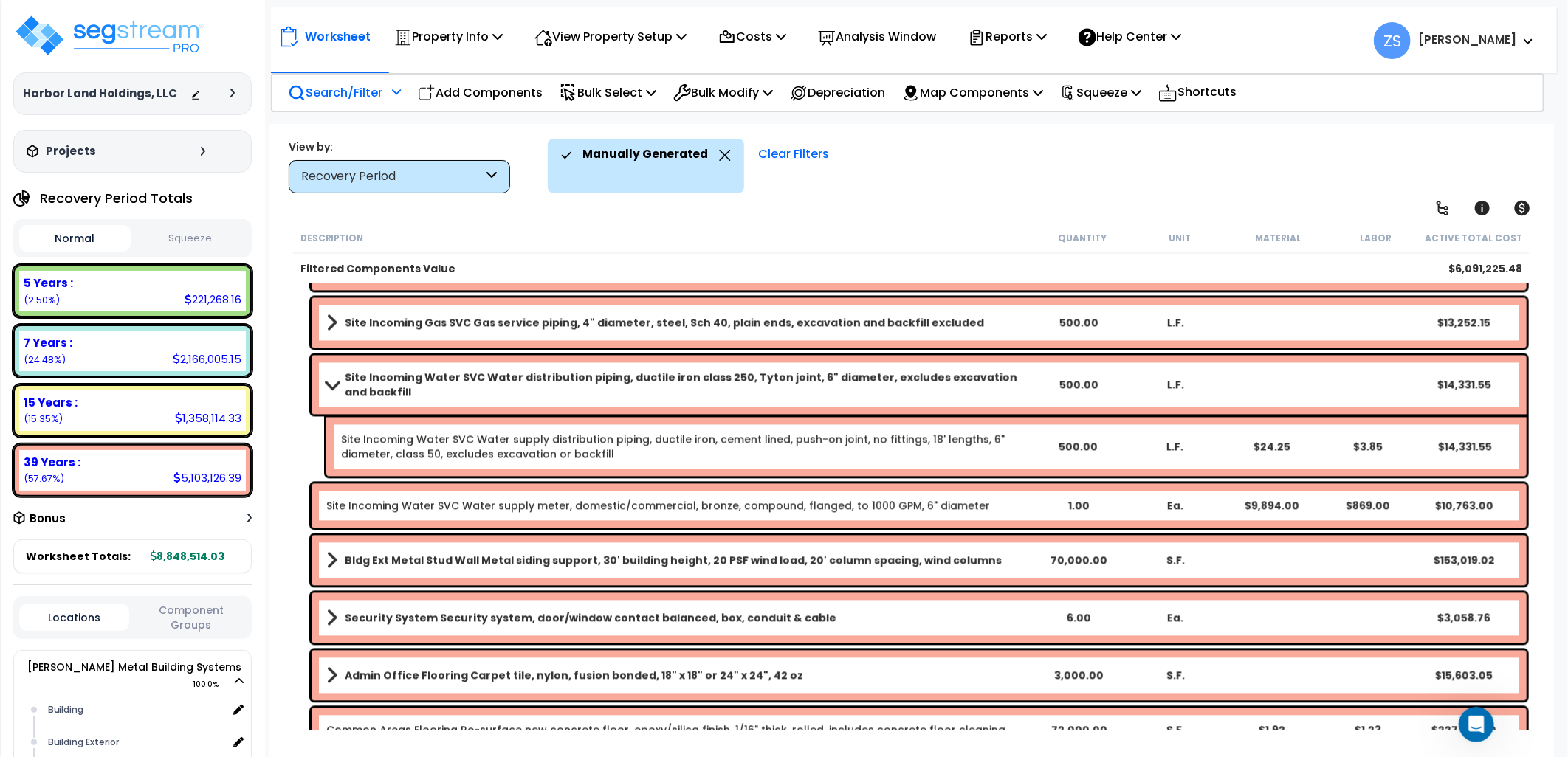
scroll to position [5563, 0]
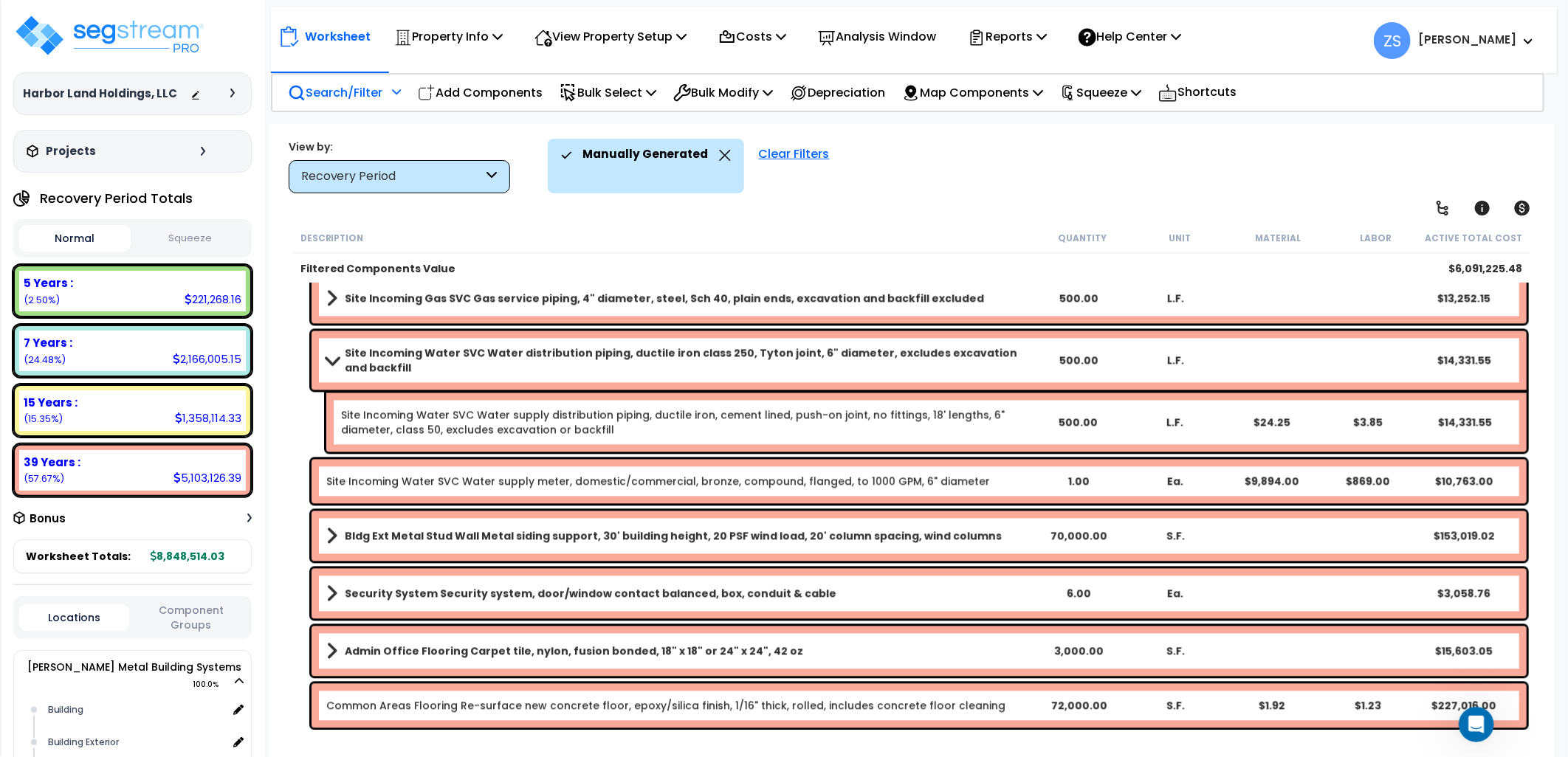
click at [719, 155] on icon at bounding box center [725, 156] width 11 height 11
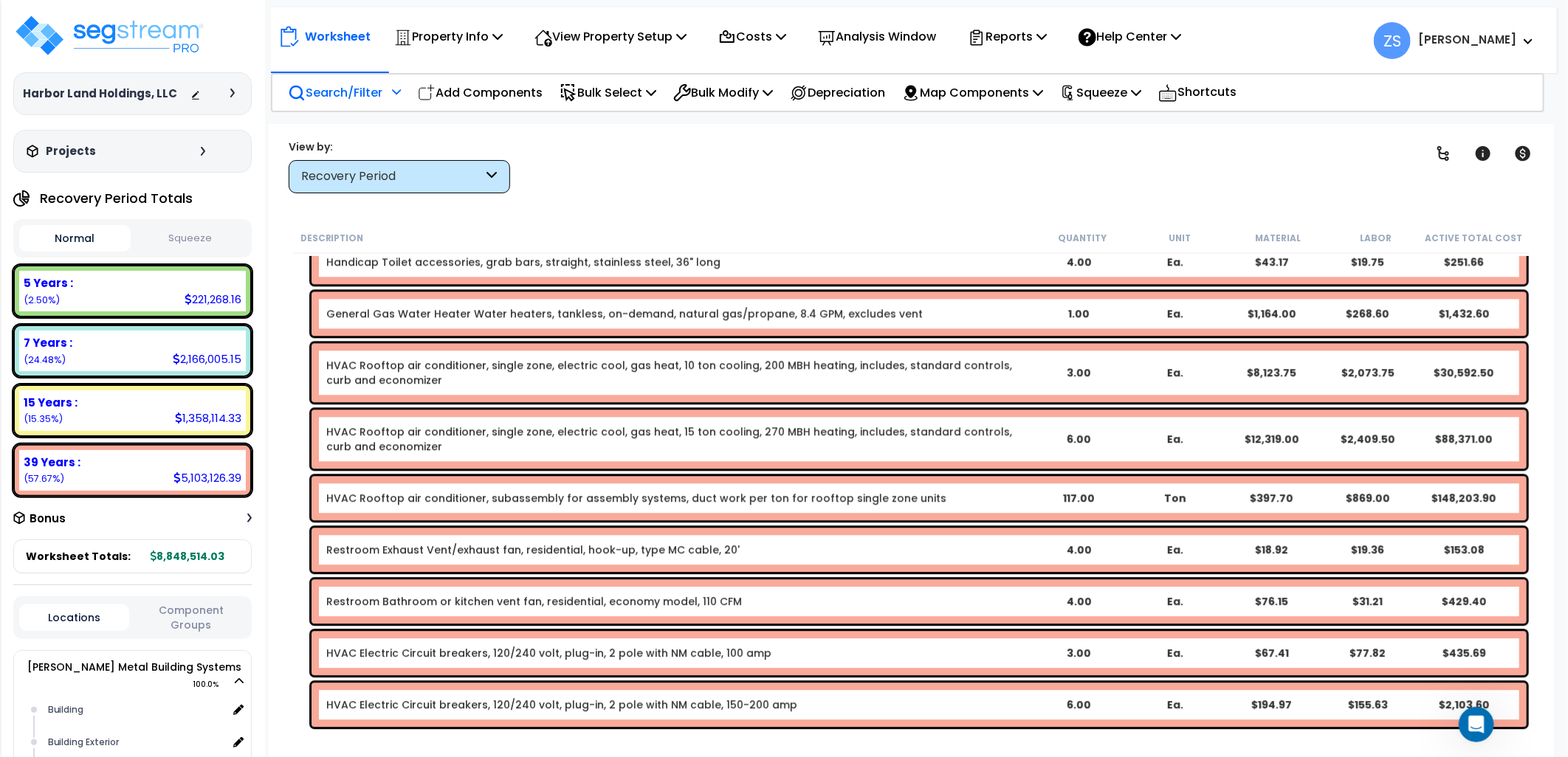
scroll to position [9429, 0]
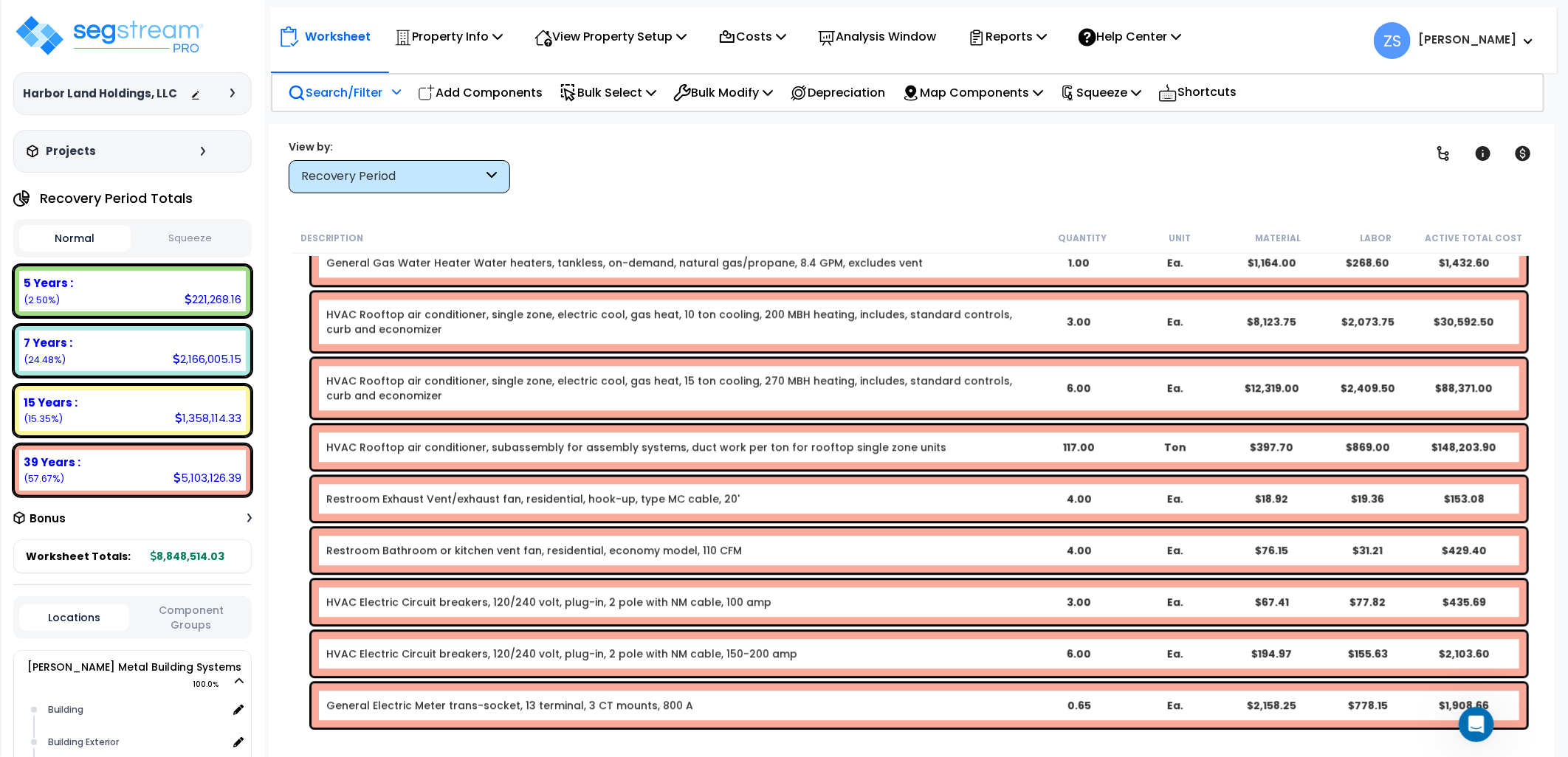
click at [351, 90] on p "Search/Filter" at bounding box center [335, 92] width 94 height 20
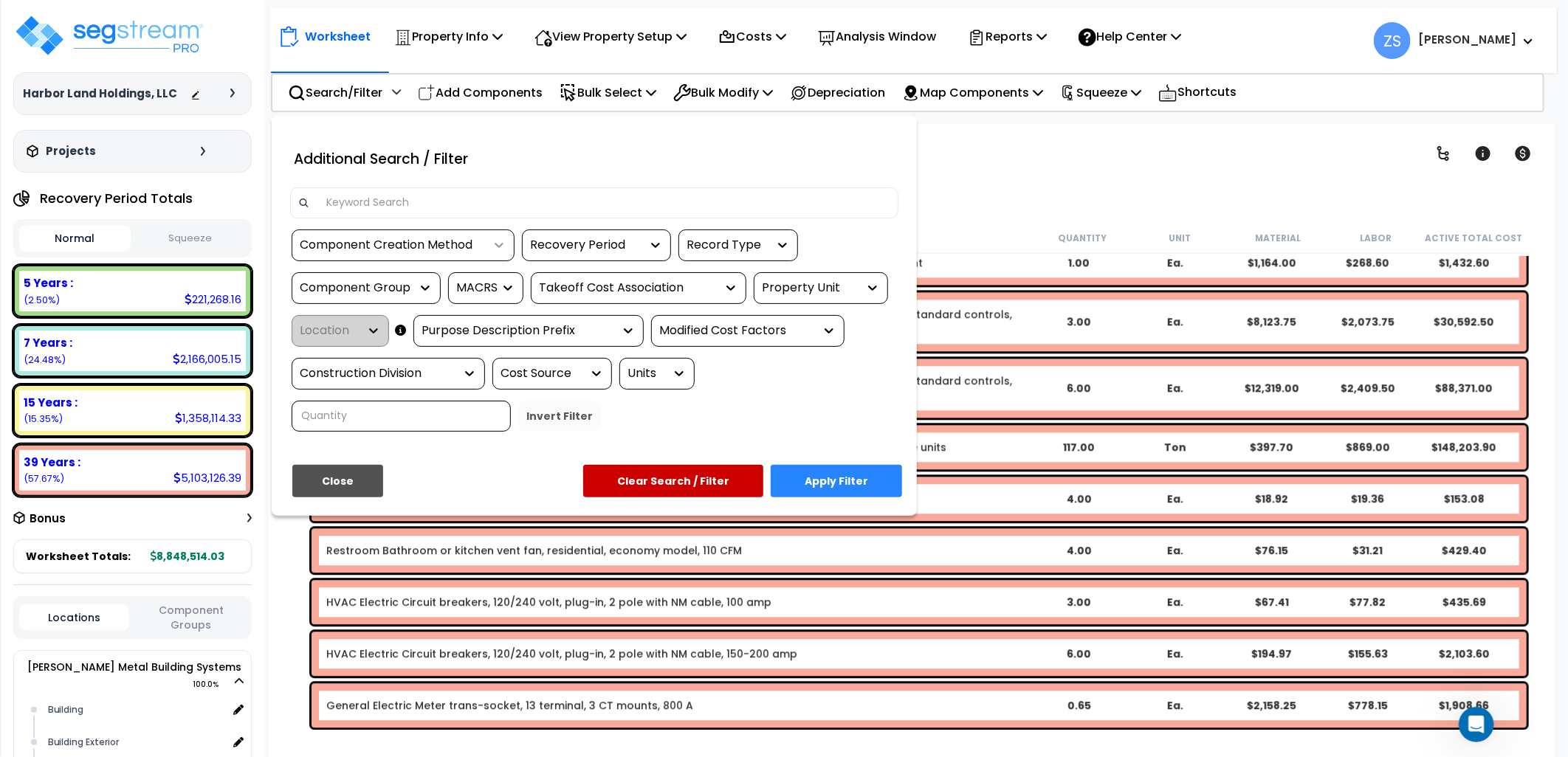
click at [493, 247] on icon at bounding box center [499, 245] width 15 height 15
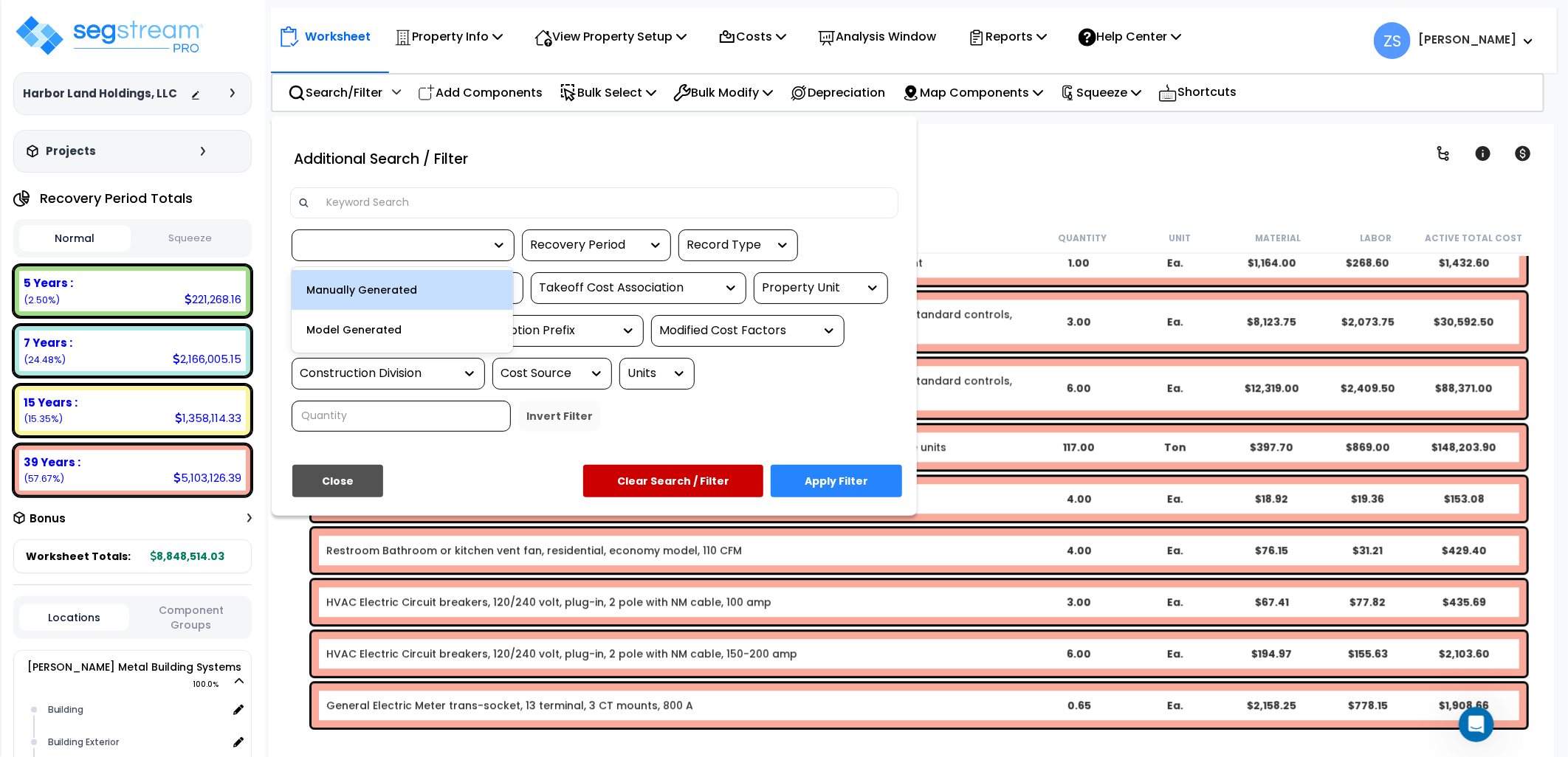
click at [411, 296] on div "Manually Generated" at bounding box center [402, 290] width 221 height 40
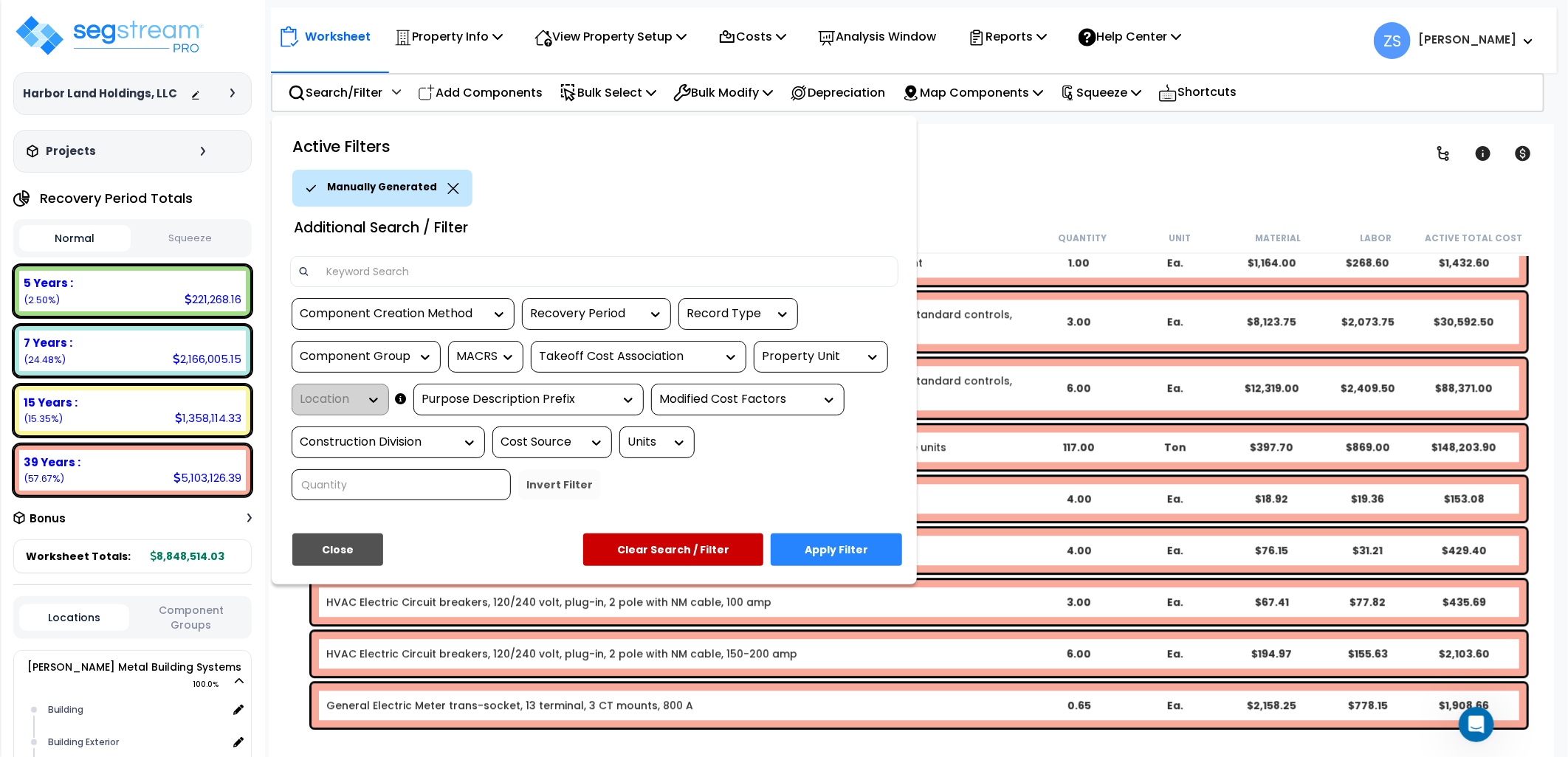
click at [850, 545] on button "Apply Filter" at bounding box center [836, 550] width 132 height 32
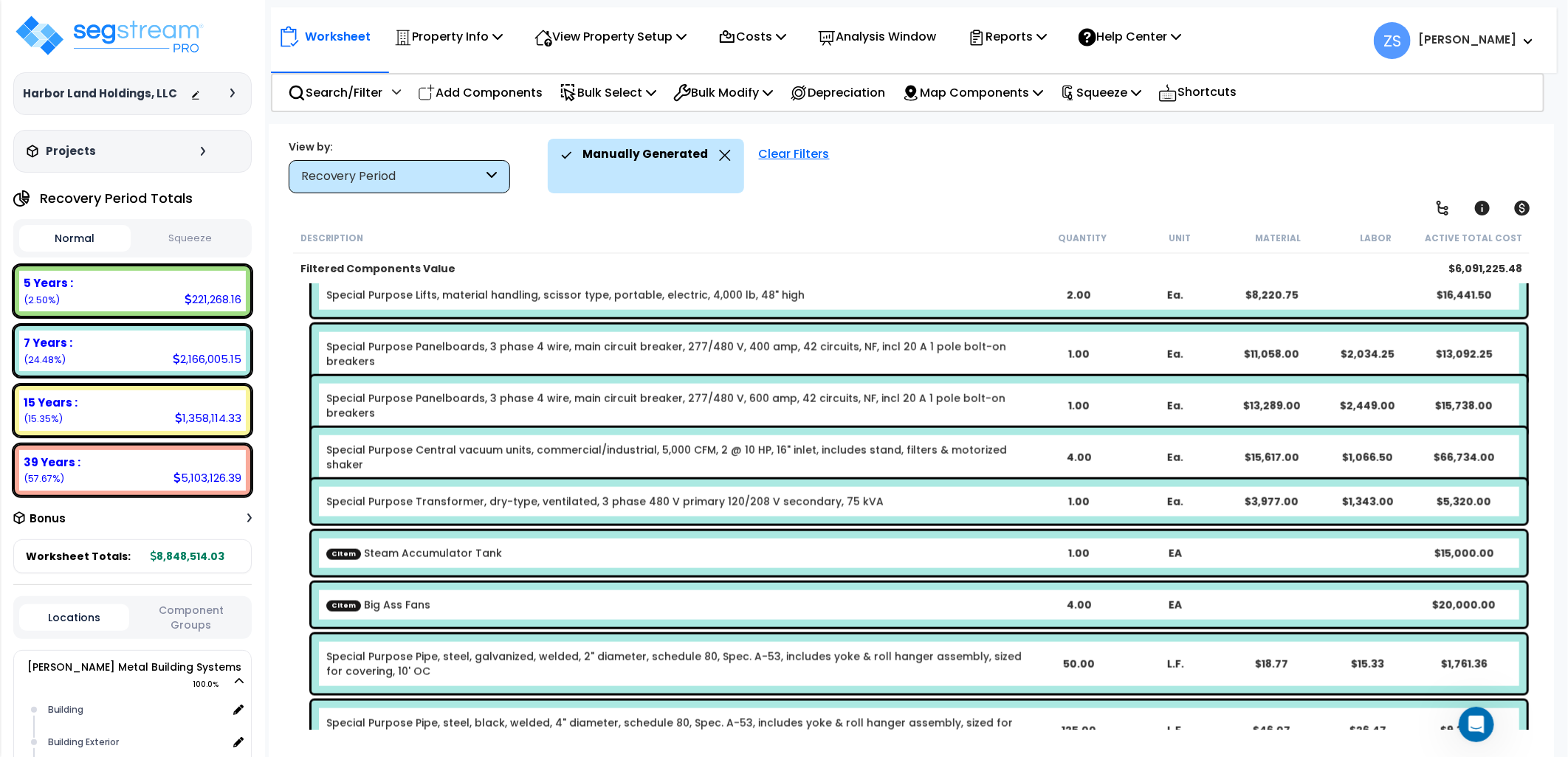
scroll to position [1230, 0]
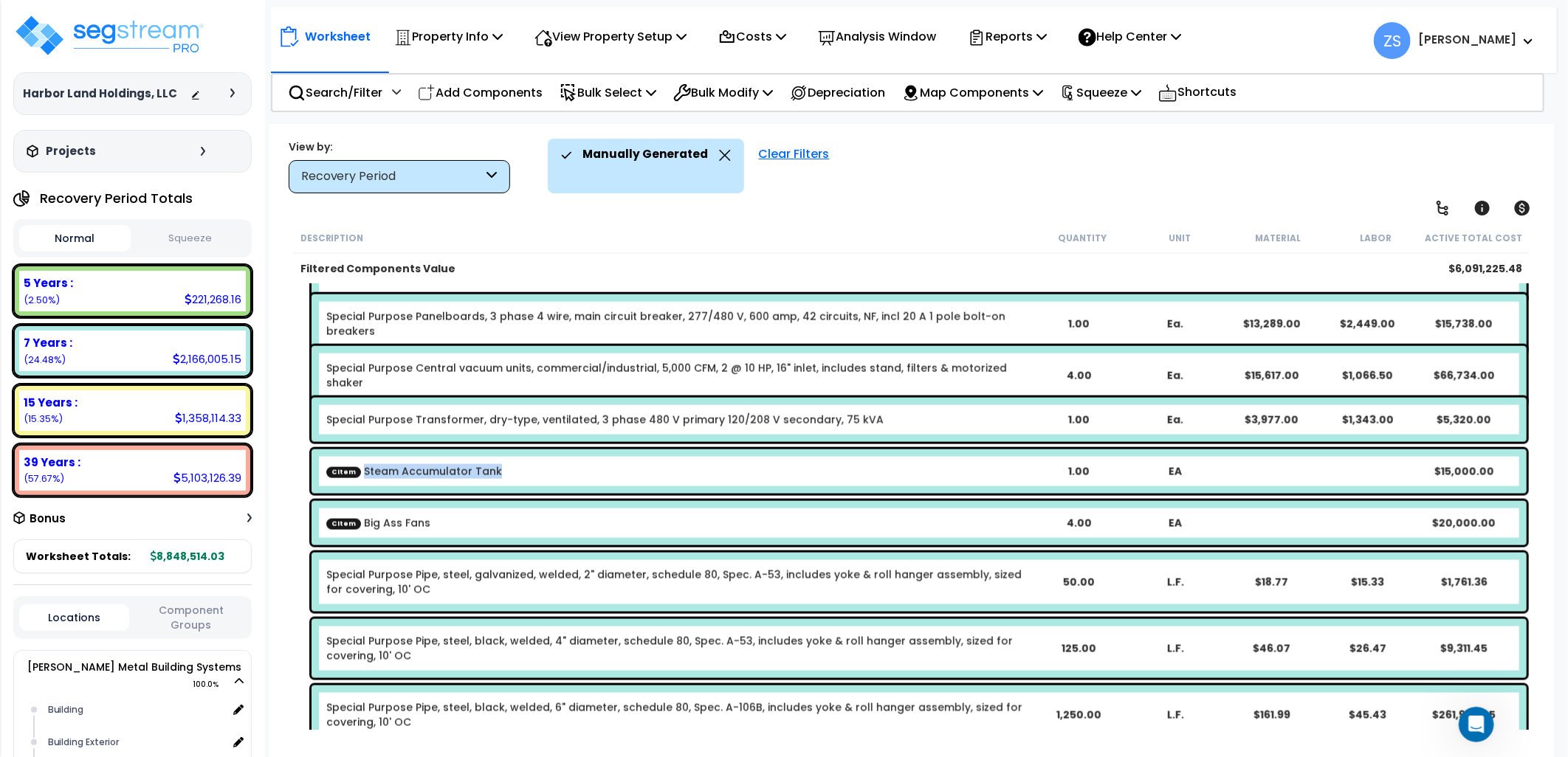
drag, startPoint x: 504, startPoint y: 469, endPoint x: 350, endPoint y: 480, distance: 154.4
click at [350, 480] on div "CItem Steam Accumulator Tank 1.00 EA $15,000.00" at bounding box center [919, 471] width 1215 height 44
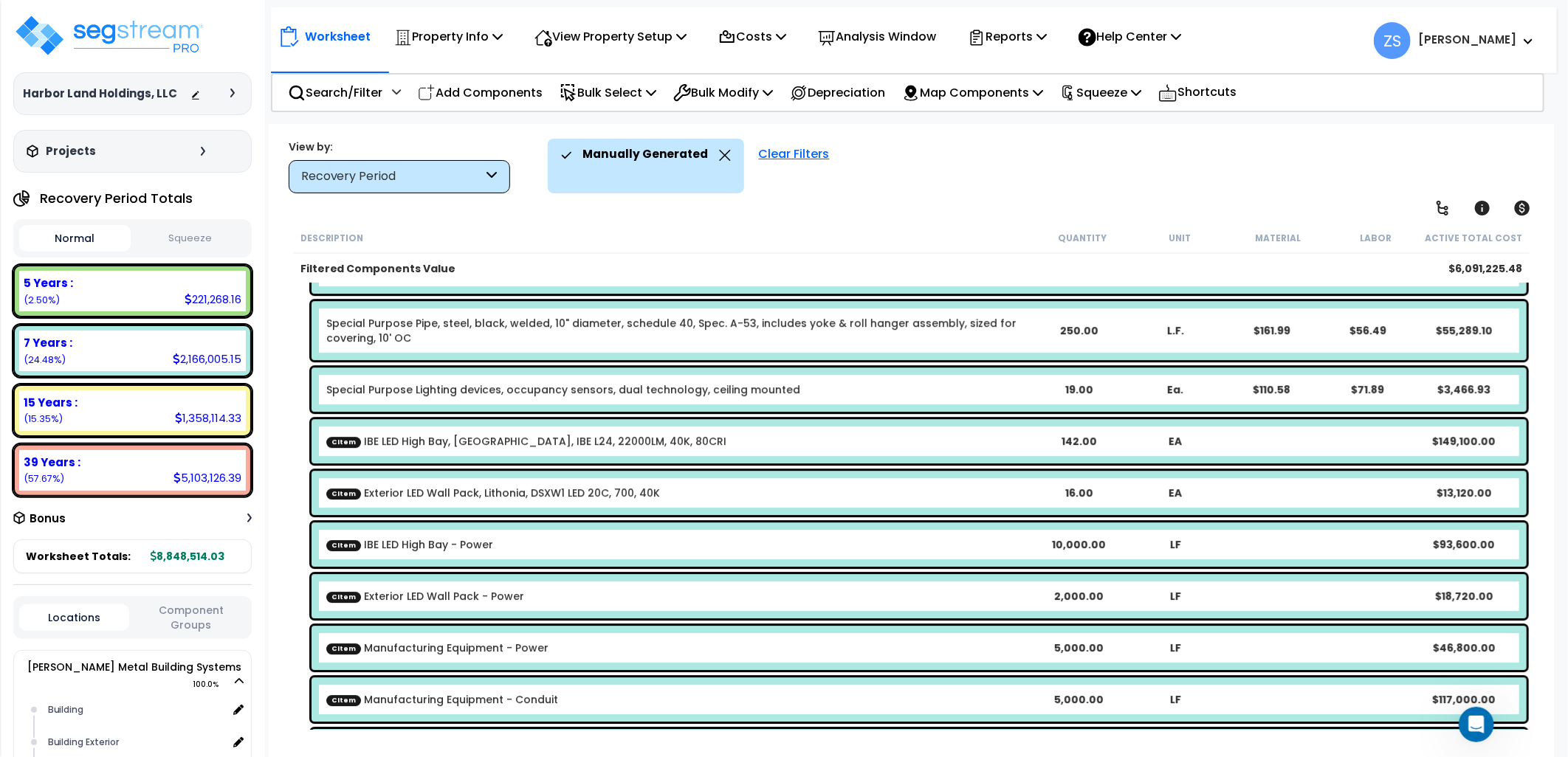
scroll to position [2869, 0]
drag, startPoint x: 476, startPoint y: 542, endPoint x: 364, endPoint y: 548, distance: 112.2
click at [364, 548] on link "CItem IBE LED High Bay - Power" at bounding box center [409, 544] width 167 height 15
drag, startPoint x: 364, startPoint y: 548, endPoint x: 358, endPoint y: 557, distance: 10.8
click at [358, 557] on div "CItem IBE LED High Bay - Power 10,000.00 LF $93,600.00" at bounding box center [919, 544] width 1215 height 44
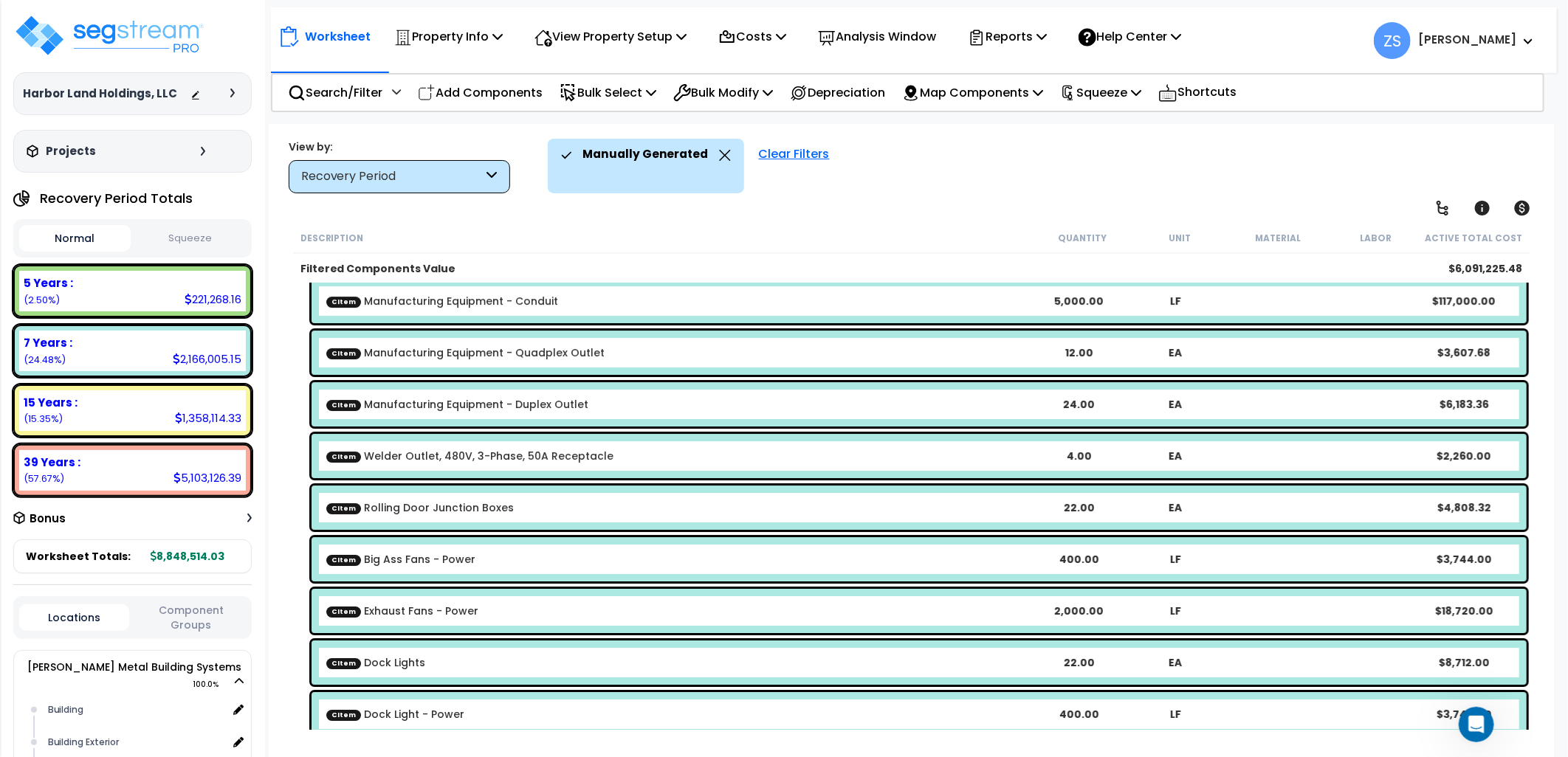
scroll to position [3280, 0]
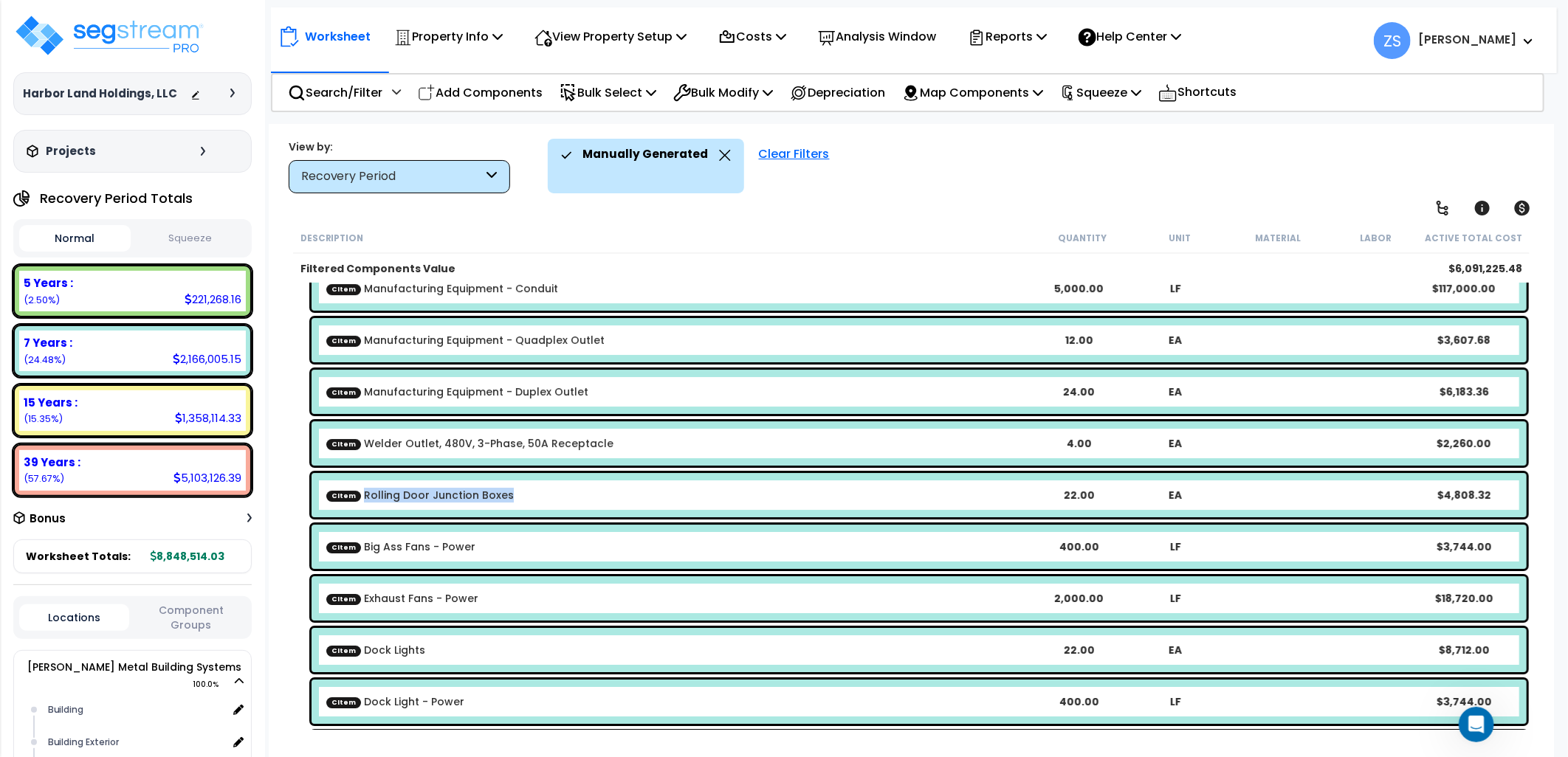
drag, startPoint x: 505, startPoint y: 495, endPoint x: 357, endPoint y: 507, distance: 148.5
click at [357, 507] on div "CItem Rolling Door Junction Boxes 22.00 EA $4,808.32" at bounding box center [919, 495] width 1215 height 44
click at [552, 491] on div "CItem Rolling Door Junction Boxes" at bounding box center [677, 495] width 703 height 15
click at [555, 491] on div "CItem Rolling Door Junction Boxes" at bounding box center [677, 495] width 703 height 15
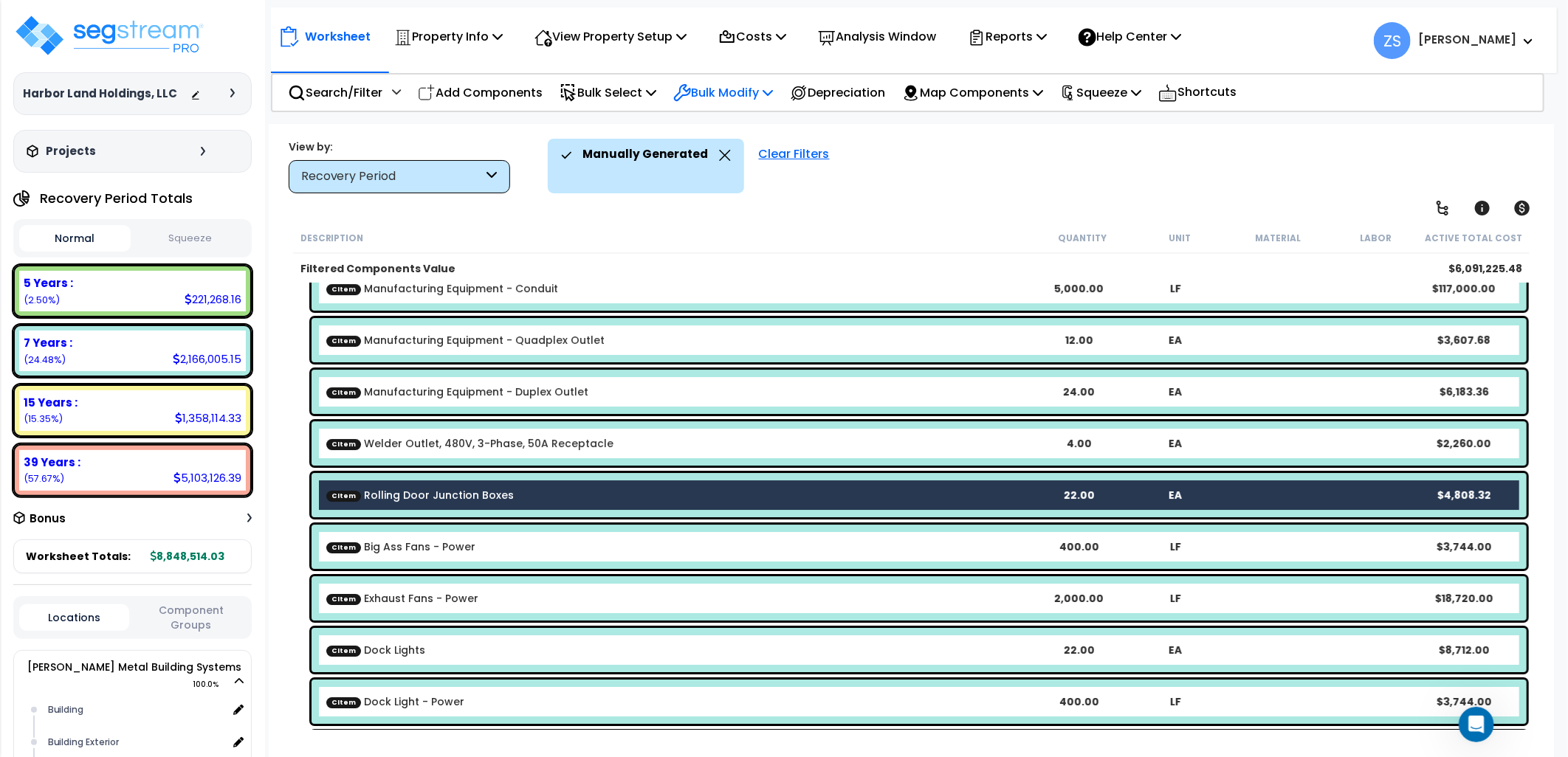
click at [773, 90] on p "Bulk Modify" at bounding box center [723, 92] width 99 height 20
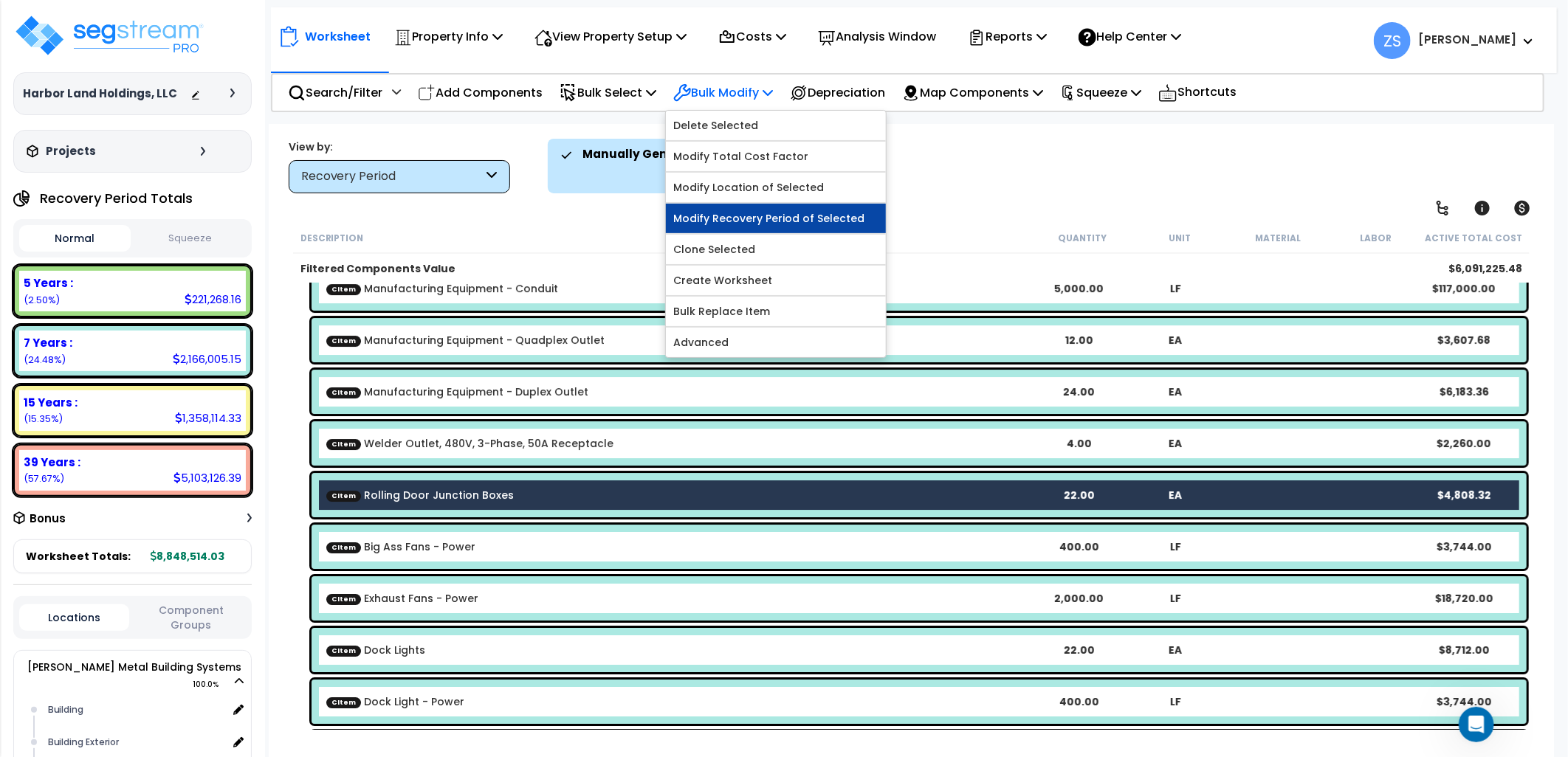
click at [816, 221] on link "Modify Recovery Period of Selected" at bounding box center [776, 218] width 220 height 30
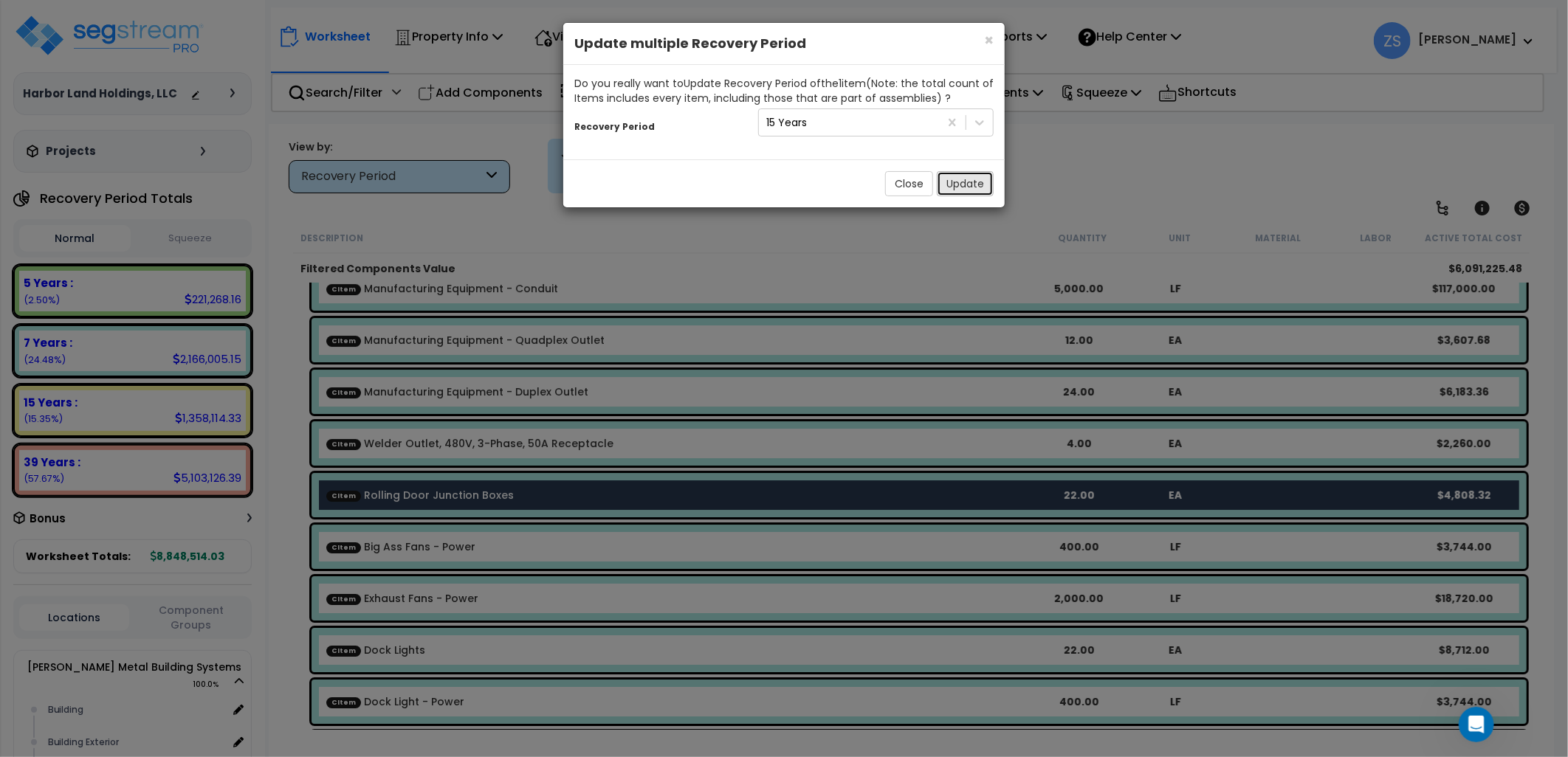
click at [962, 187] on button "Update" at bounding box center [965, 183] width 57 height 25
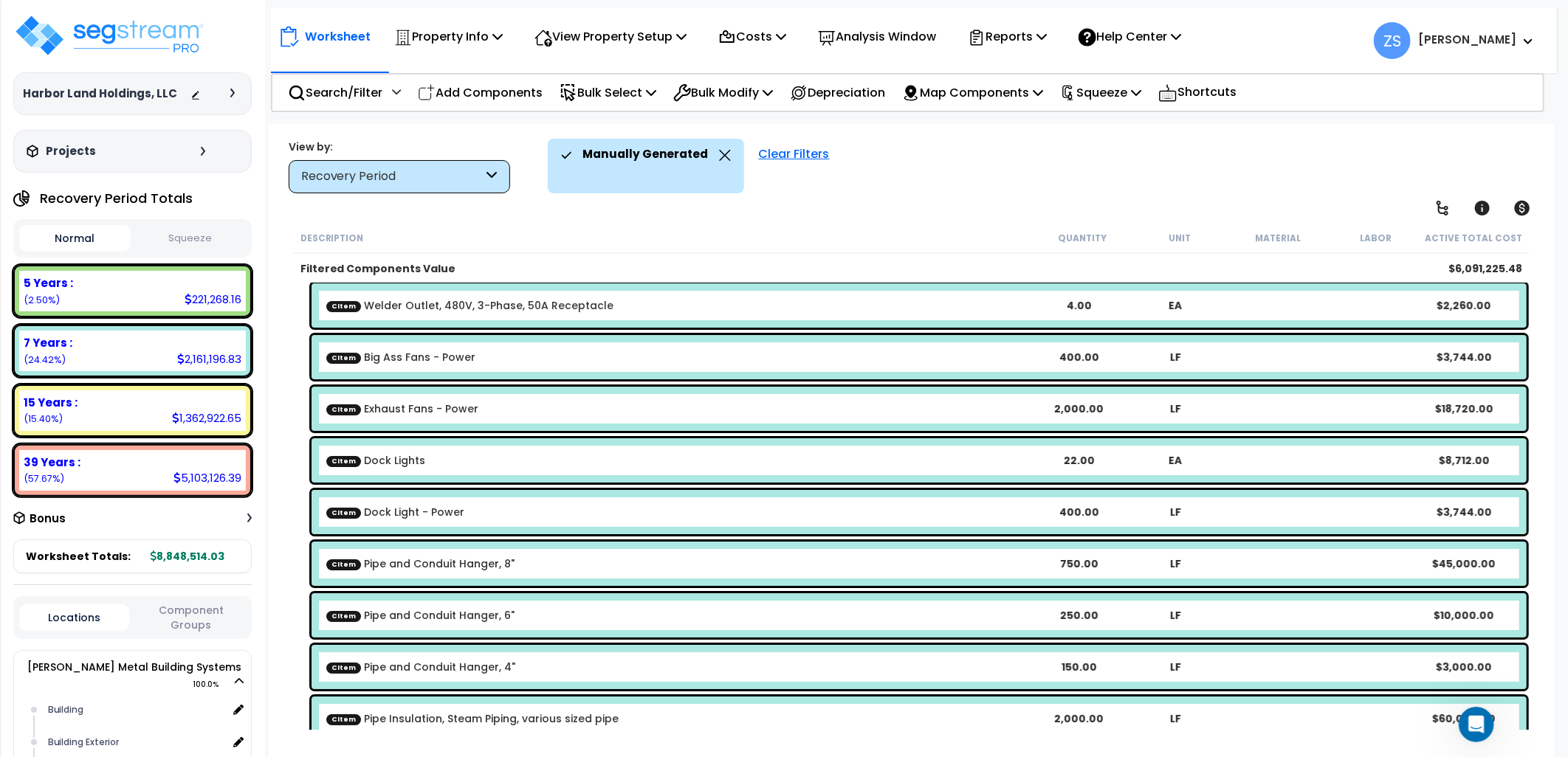
scroll to position [3444, 0]
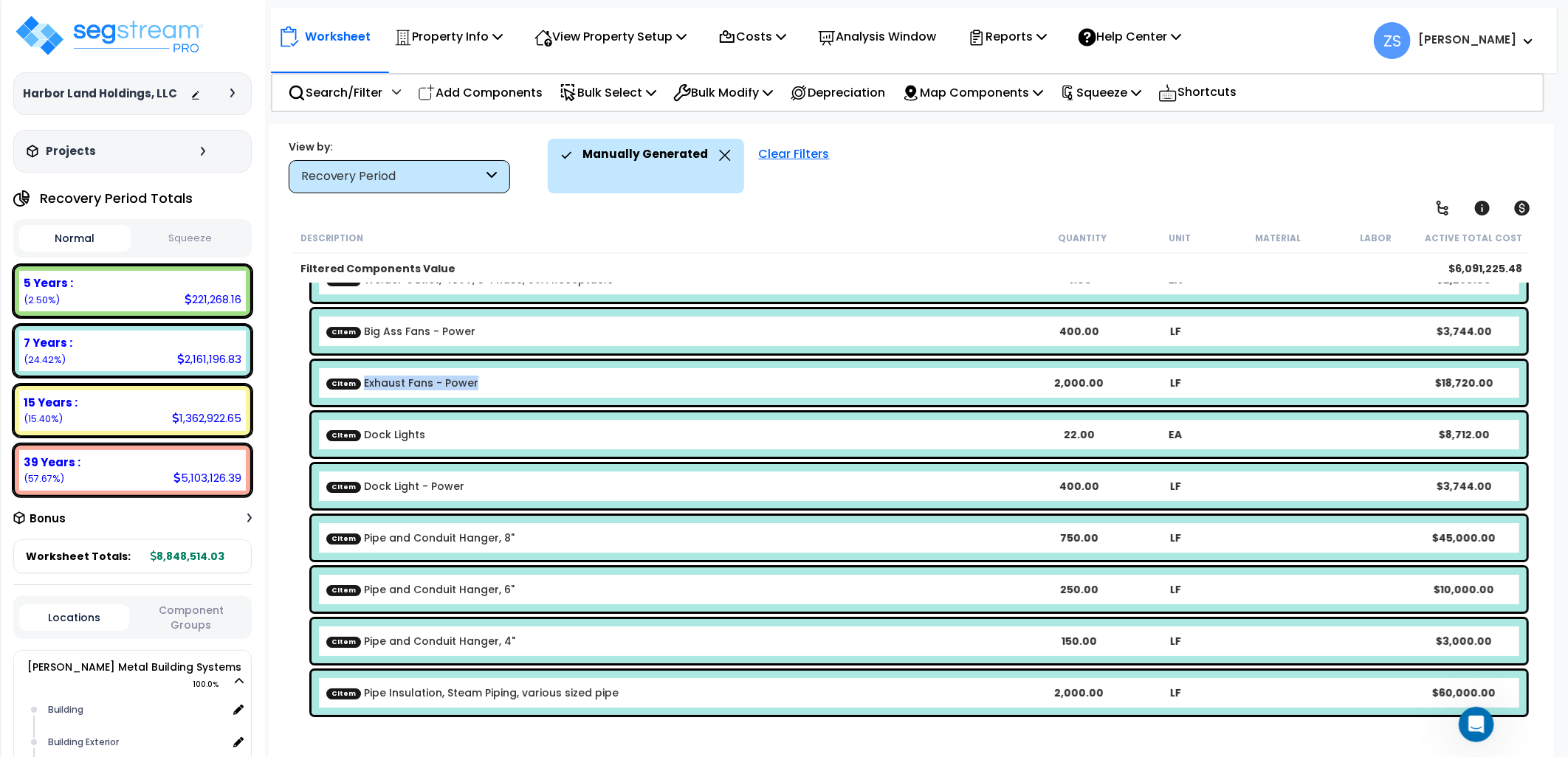
drag, startPoint x: 462, startPoint y: 381, endPoint x: 359, endPoint y: 397, distance: 104.2
click at [359, 397] on div "CItem Exhaust Fans - Power 2,000.00 LF $18,720.00" at bounding box center [919, 383] width 1215 height 44
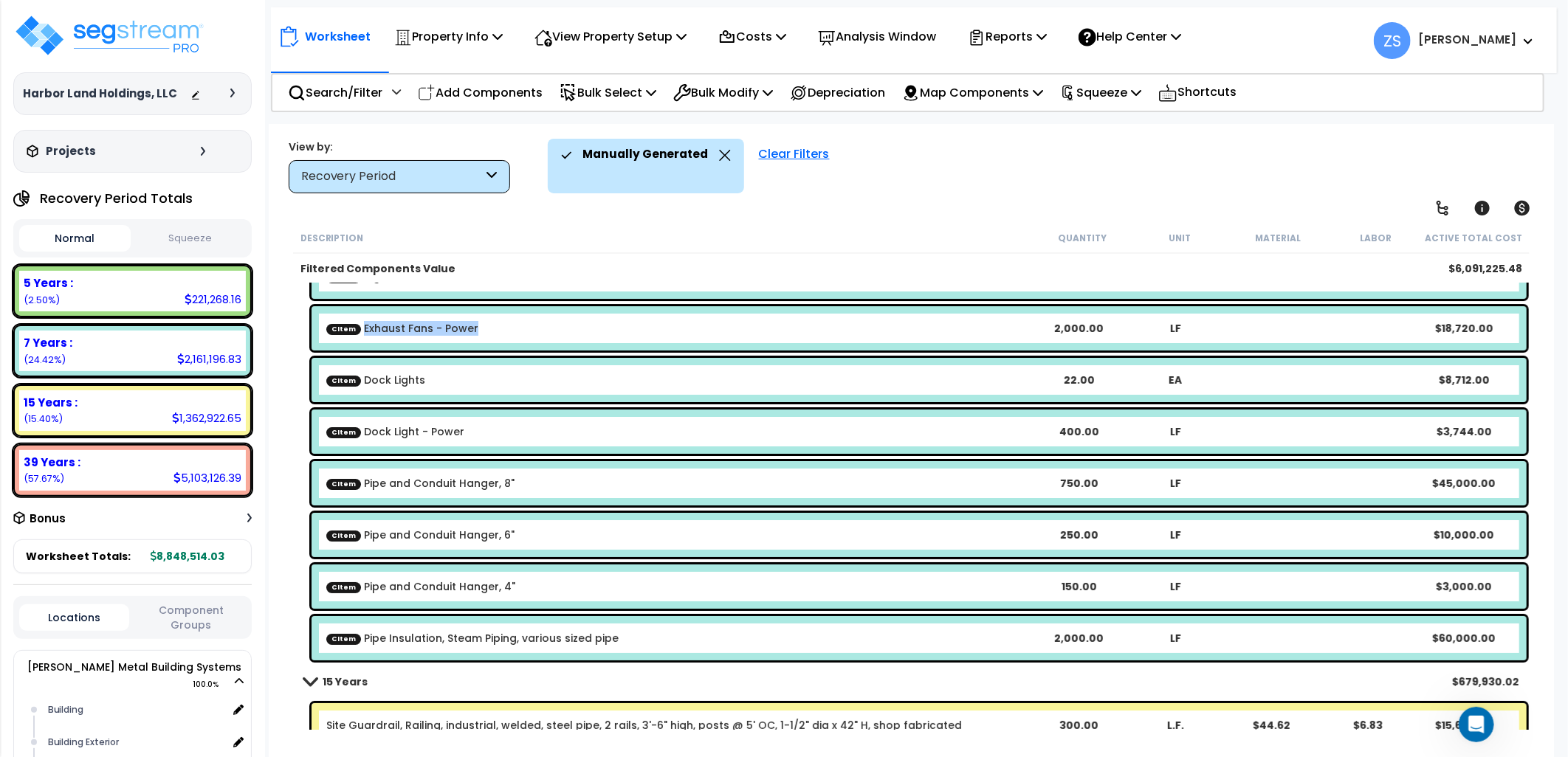
scroll to position [3525, 0]
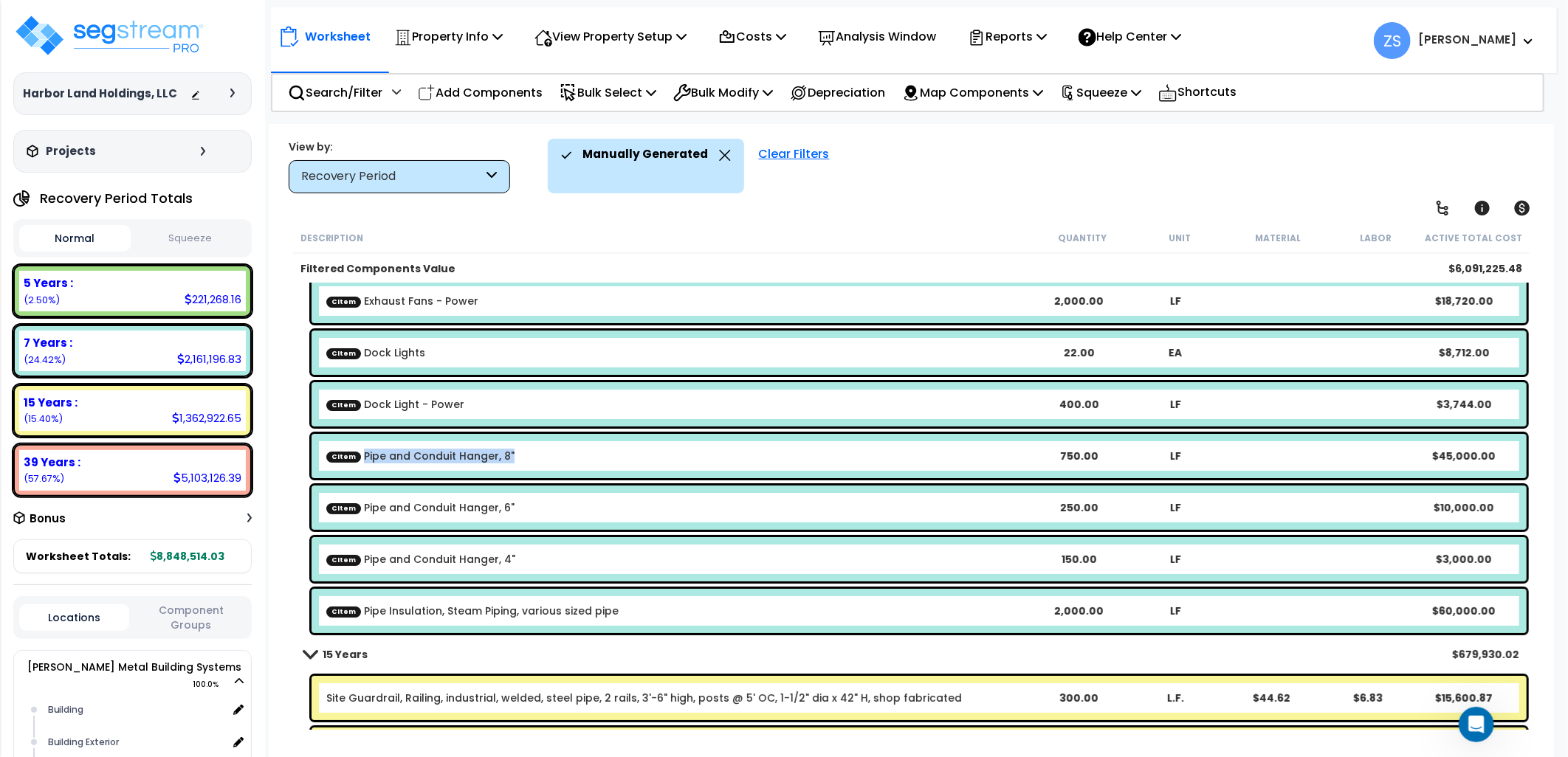
drag, startPoint x: 508, startPoint y: 455, endPoint x: 358, endPoint y: 466, distance: 150.4
click at [358, 466] on div "CItem Pipe and Conduit Hanger, 8" 750.00 LF $45,000.00" at bounding box center [919, 456] width 1215 height 44
drag, startPoint x: 625, startPoint y: 613, endPoint x: 350, endPoint y: 629, distance: 275.5
click at [350, 629] on div "CItem Pipe Insulation, Steam Piping, various sized pipe 2,000.00 LF $60,000.00" at bounding box center [919, 611] width 1215 height 44
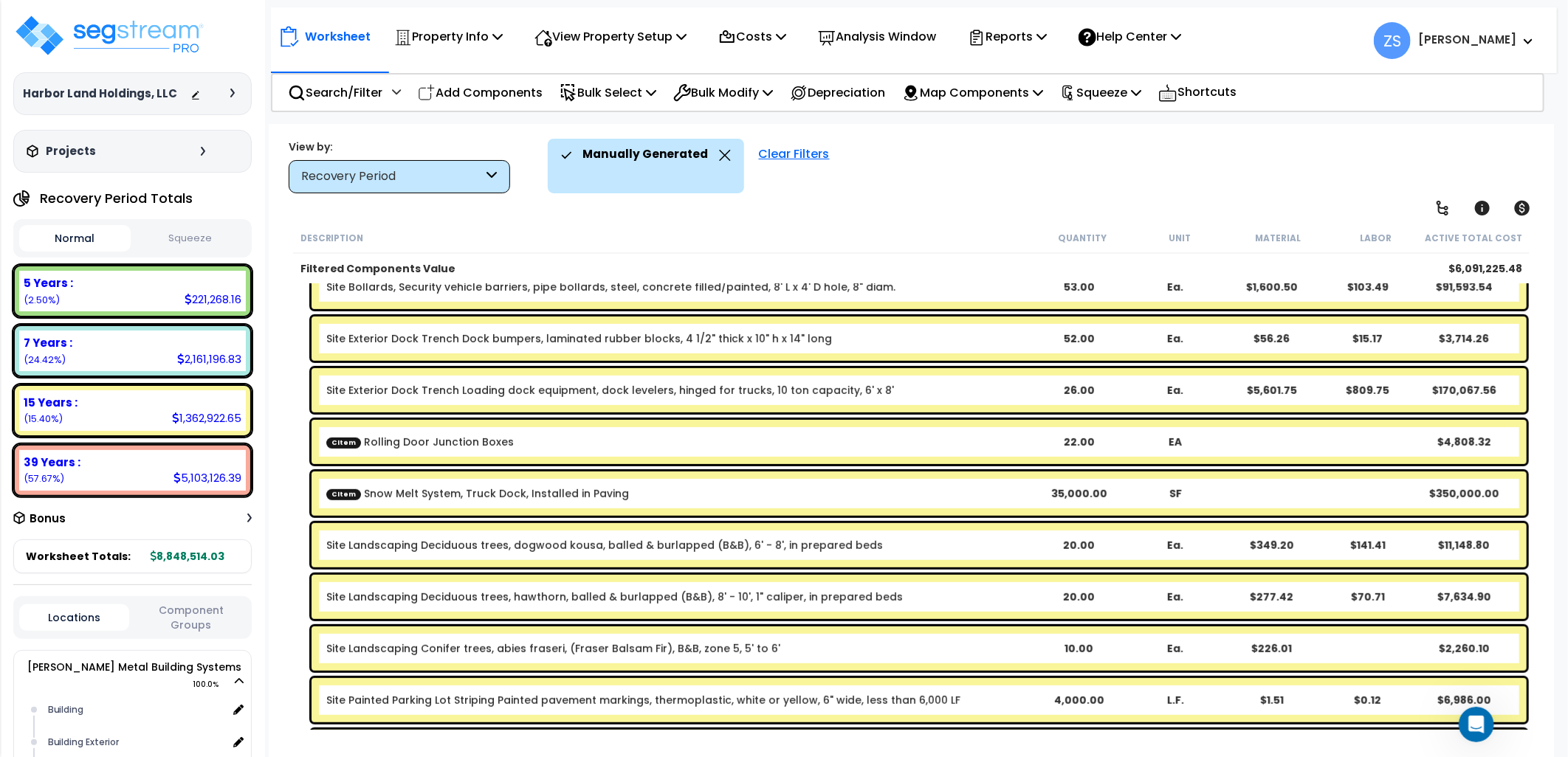
scroll to position [4017, 0]
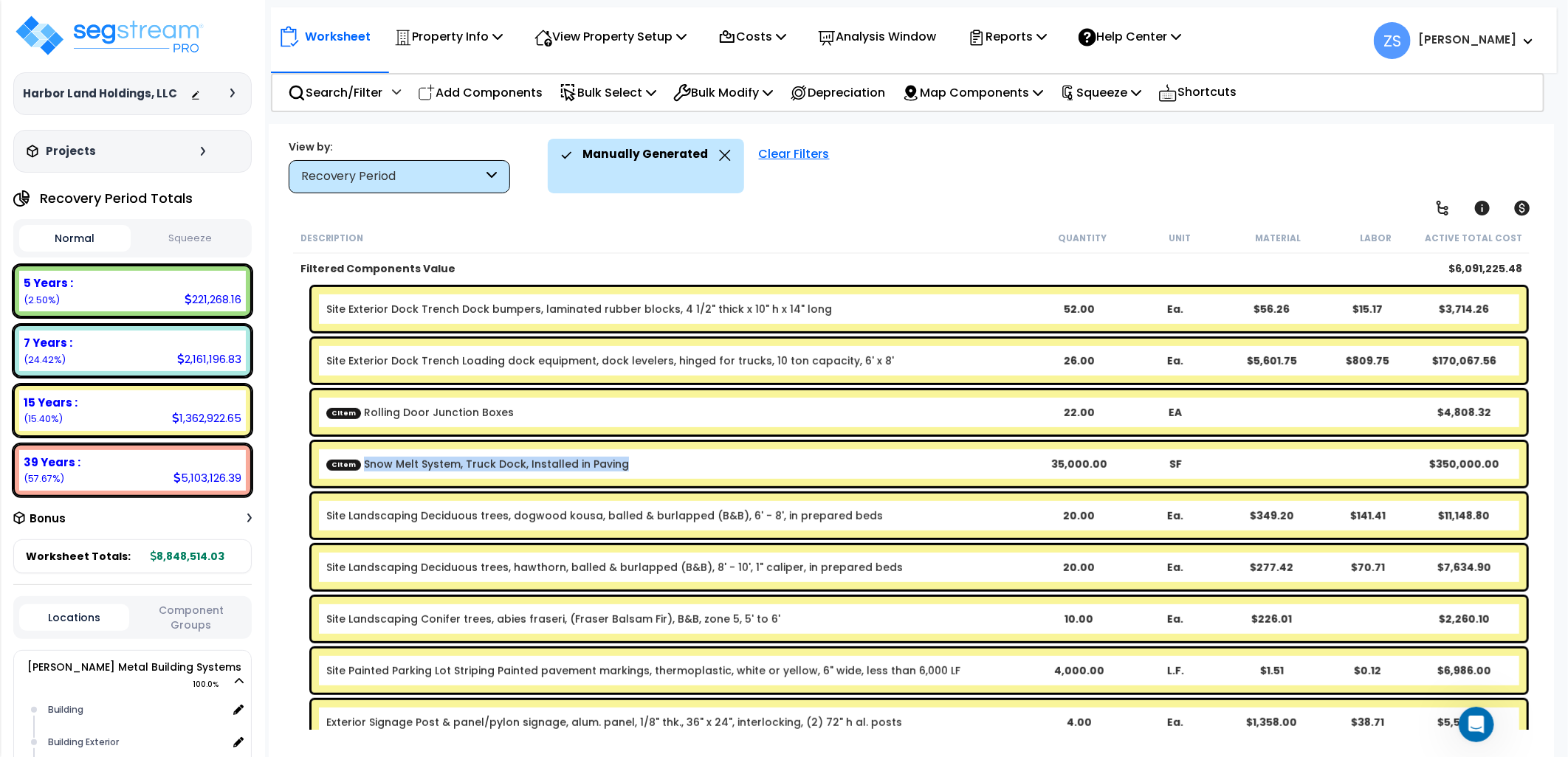
drag, startPoint x: 533, startPoint y: 467, endPoint x: 359, endPoint y: 469, distance: 174.0
click at [359, 469] on div "CItem Snow Melt System, Truck Dock, Installed in Paving" at bounding box center [677, 464] width 703 height 15
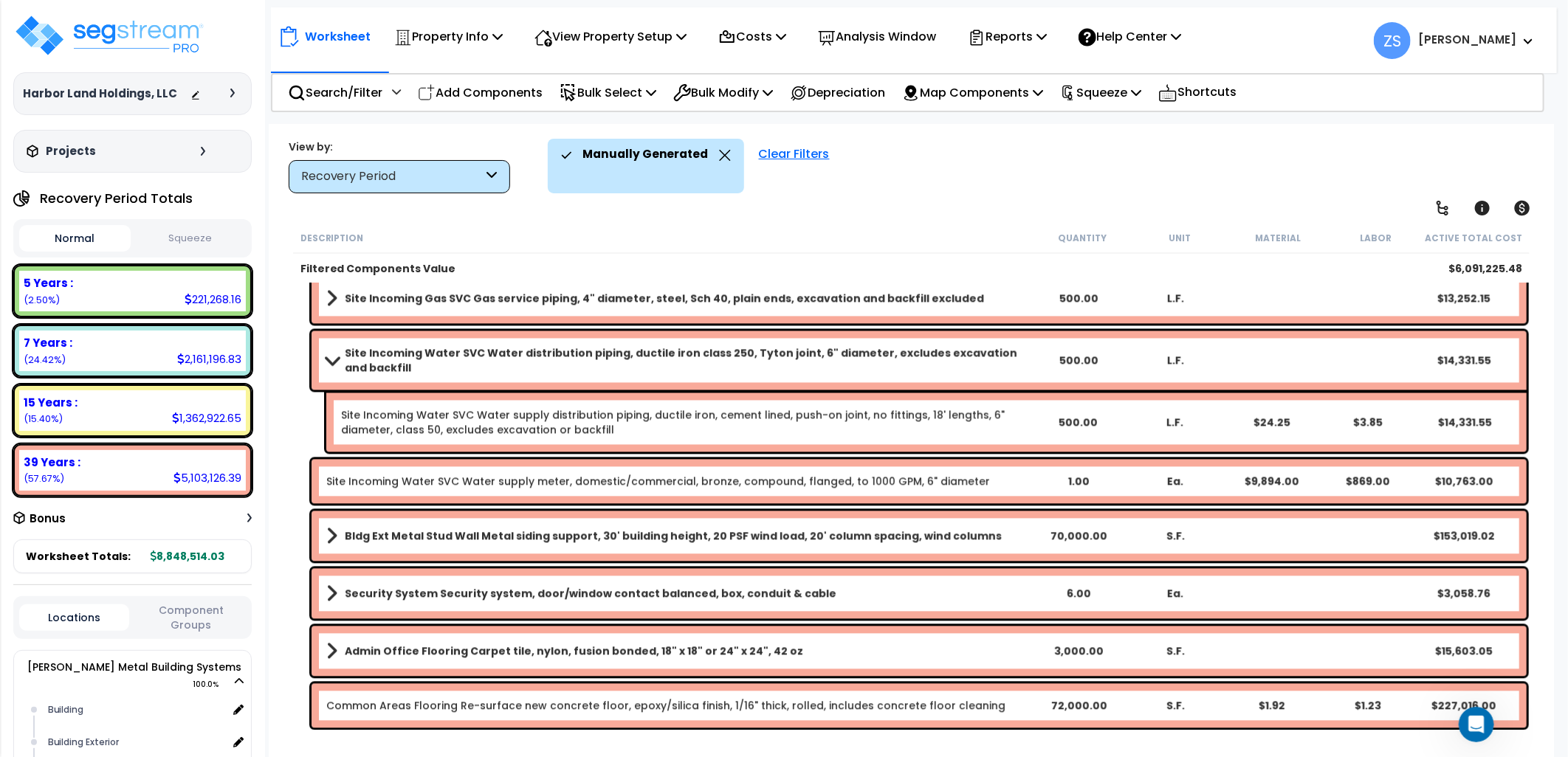
scroll to position [65, 0]
click at [719, 152] on icon at bounding box center [725, 156] width 12 height 11
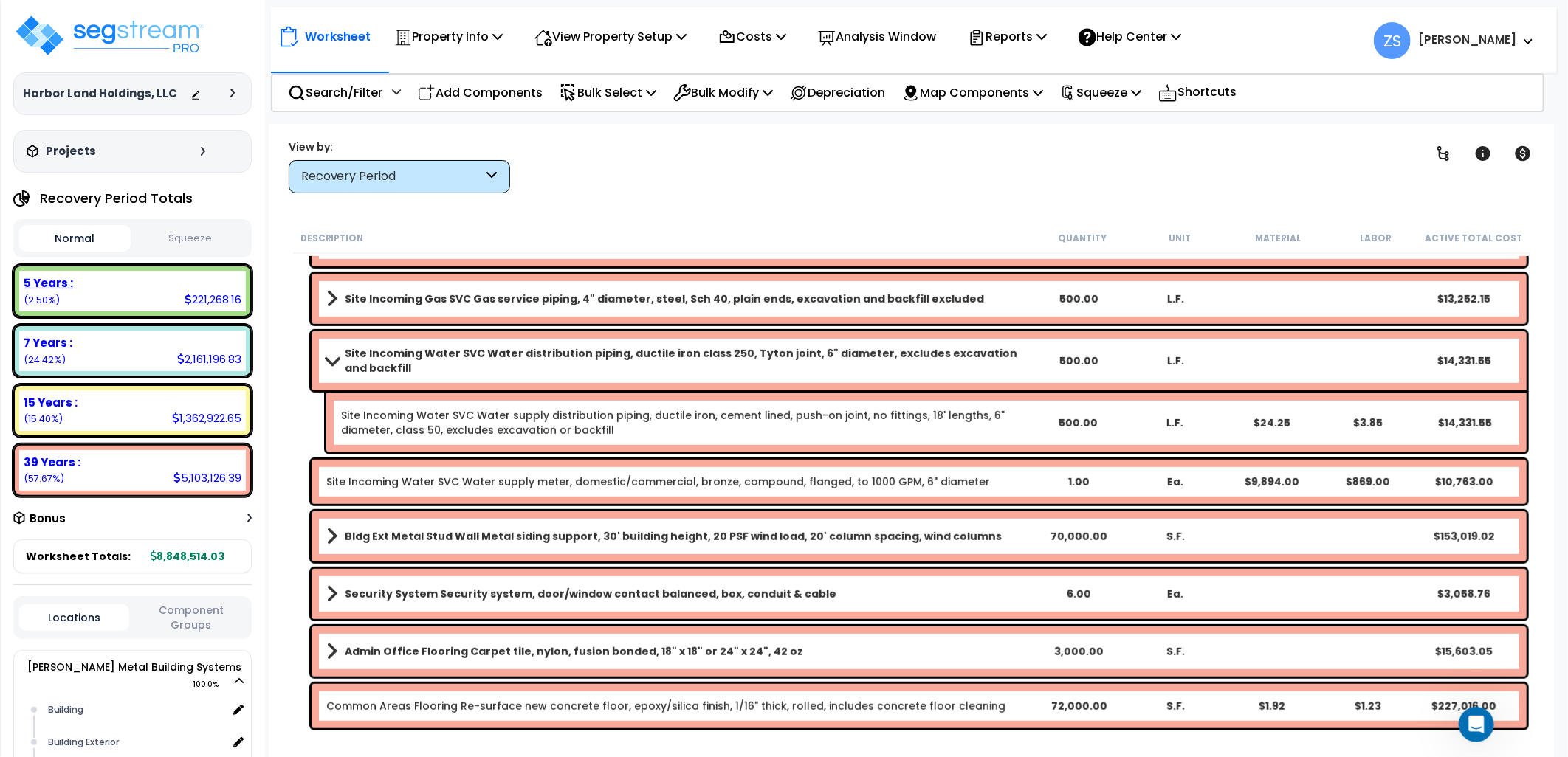
click at [165, 312] on div "5 Years : 221,268.16 (2.50%)" at bounding box center [132, 291] width 238 height 52
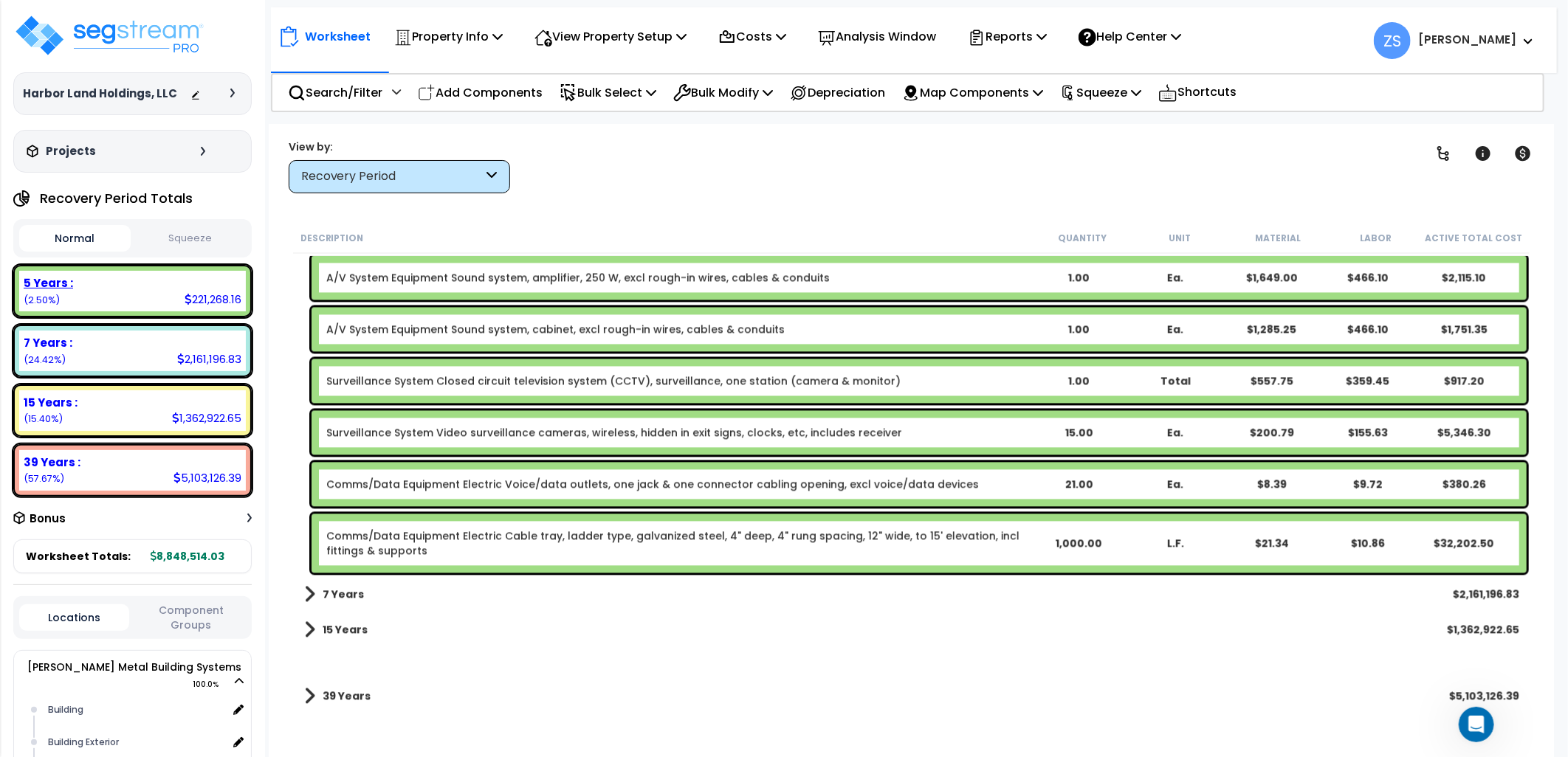
scroll to position [2023, 0]
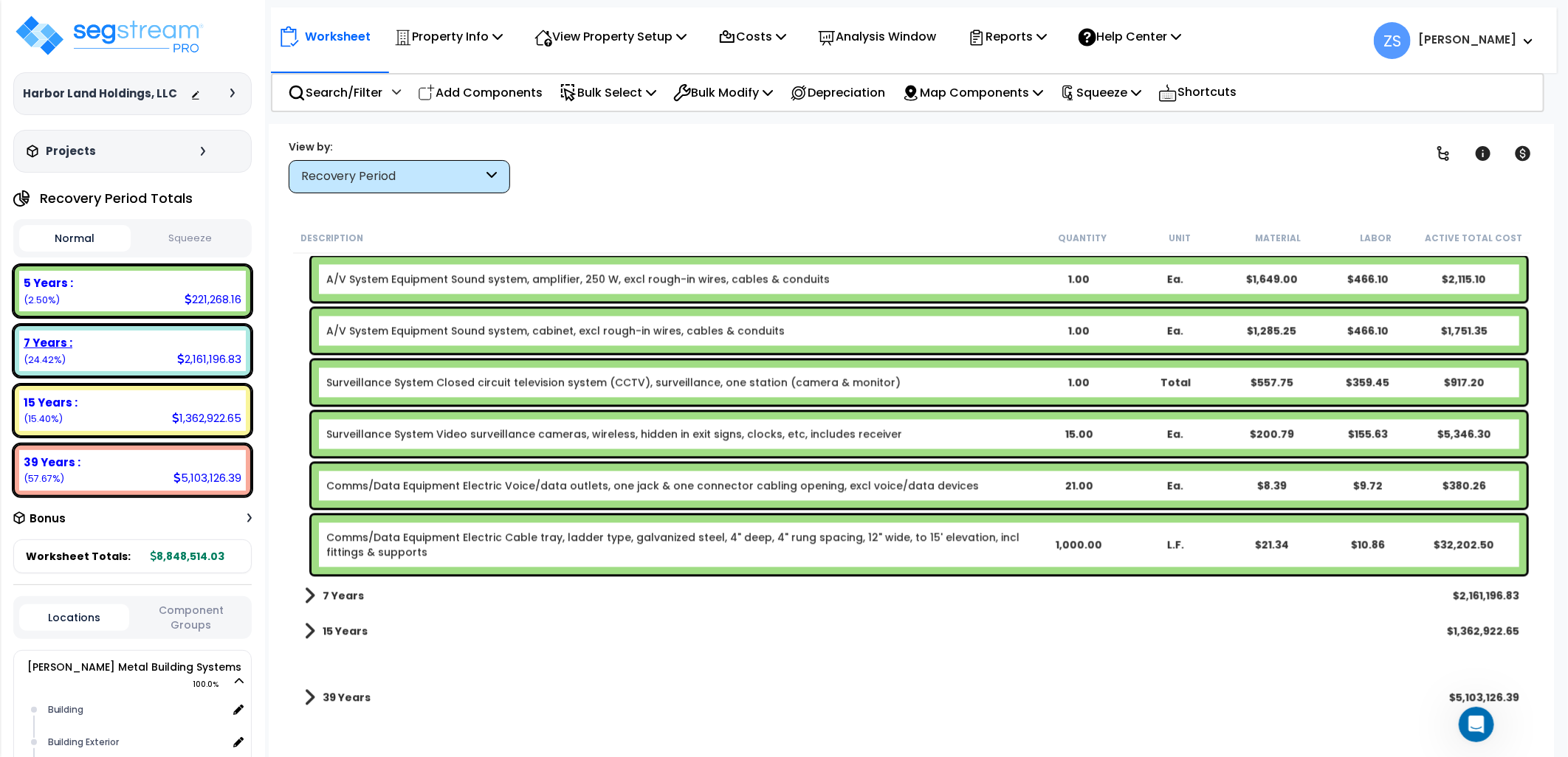
click at [148, 357] on div "7 Years : 2,161,196.83 (24.42%)" at bounding box center [132, 351] width 227 height 40
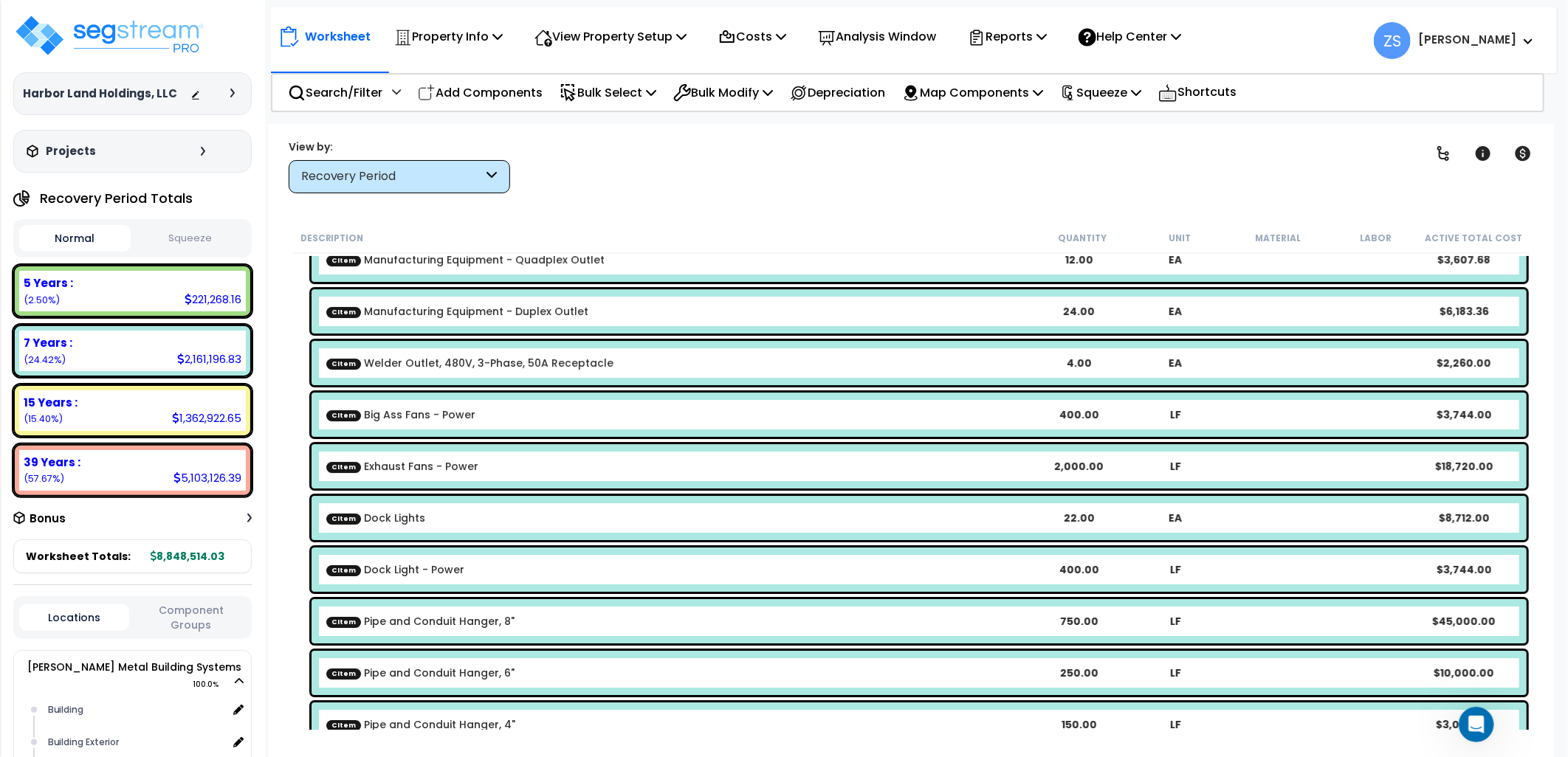
scroll to position [3408, 0]
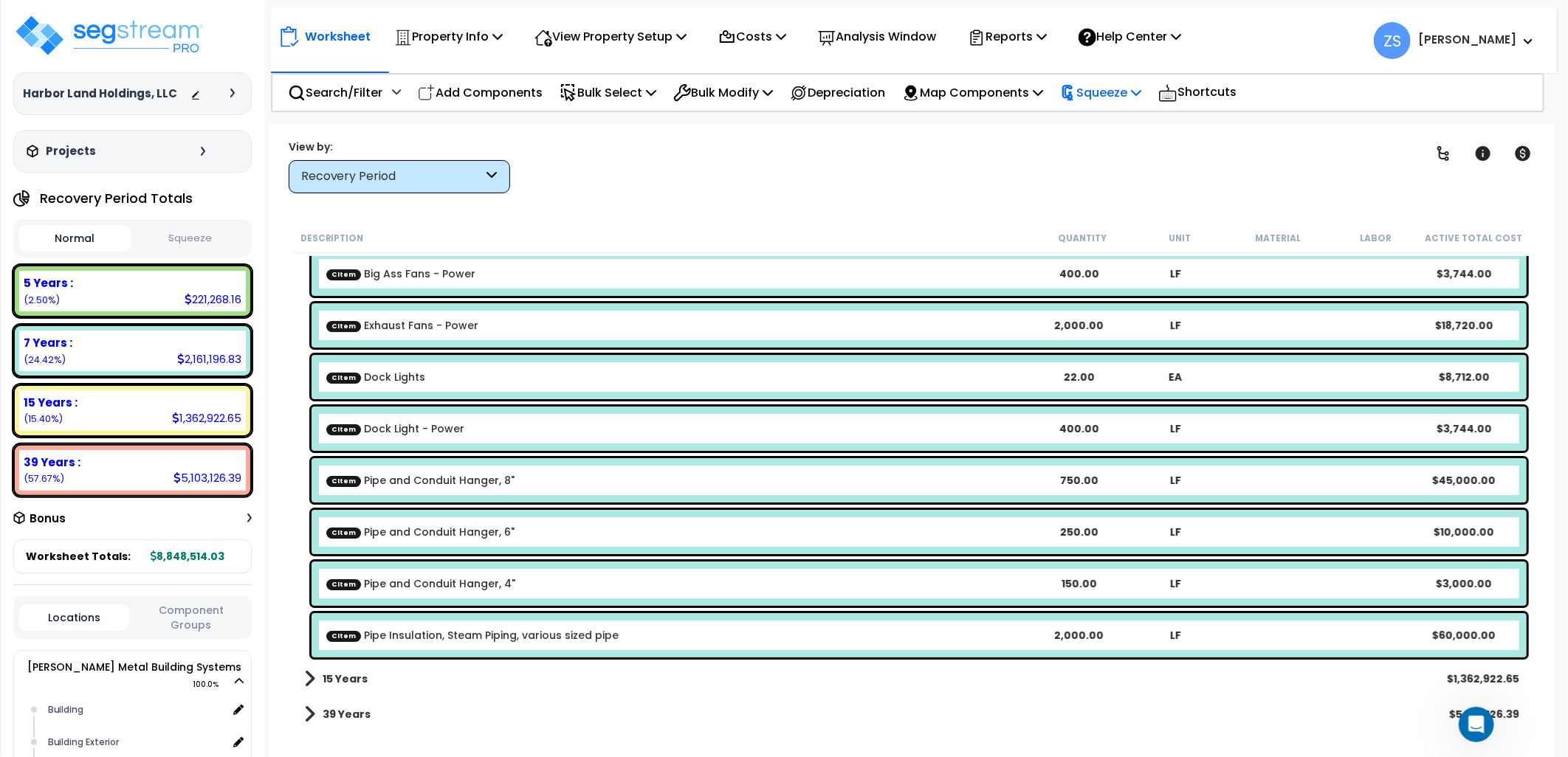
click at [1142, 96] on icon at bounding box center [1136, 92] width 10 height 12
drag, startPoint x: 1130, startPoint y: 118, endPoint x: 1137, endPoint y: 127, distance: 11.4
click at [1130, 118] on link "Squeeze" at bounding box center [1126, 125] width 146 height 30
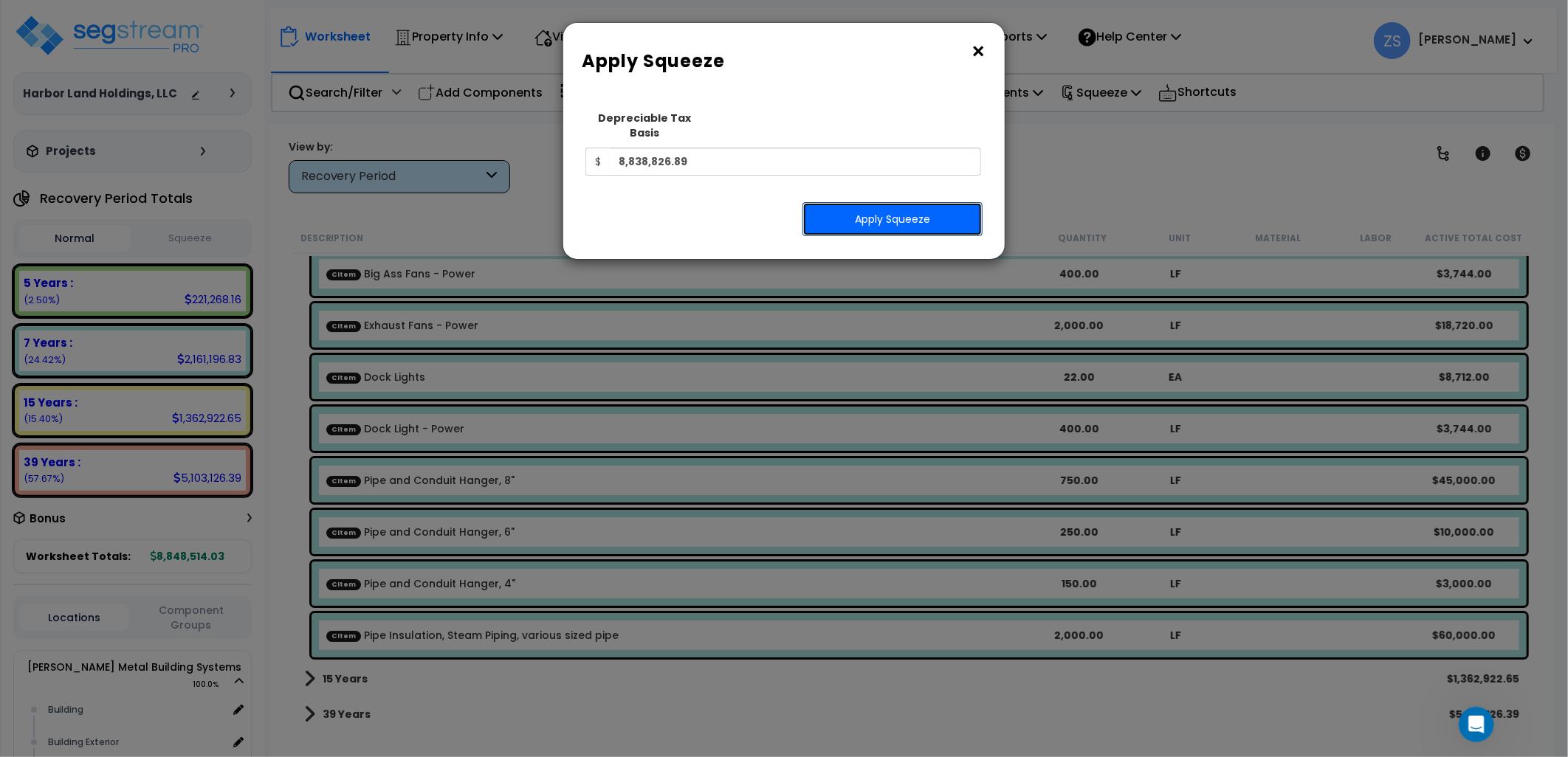
click at [931, 209] on button "Apply Squeeze" at bounding box center [892, 220] width 180 height 34
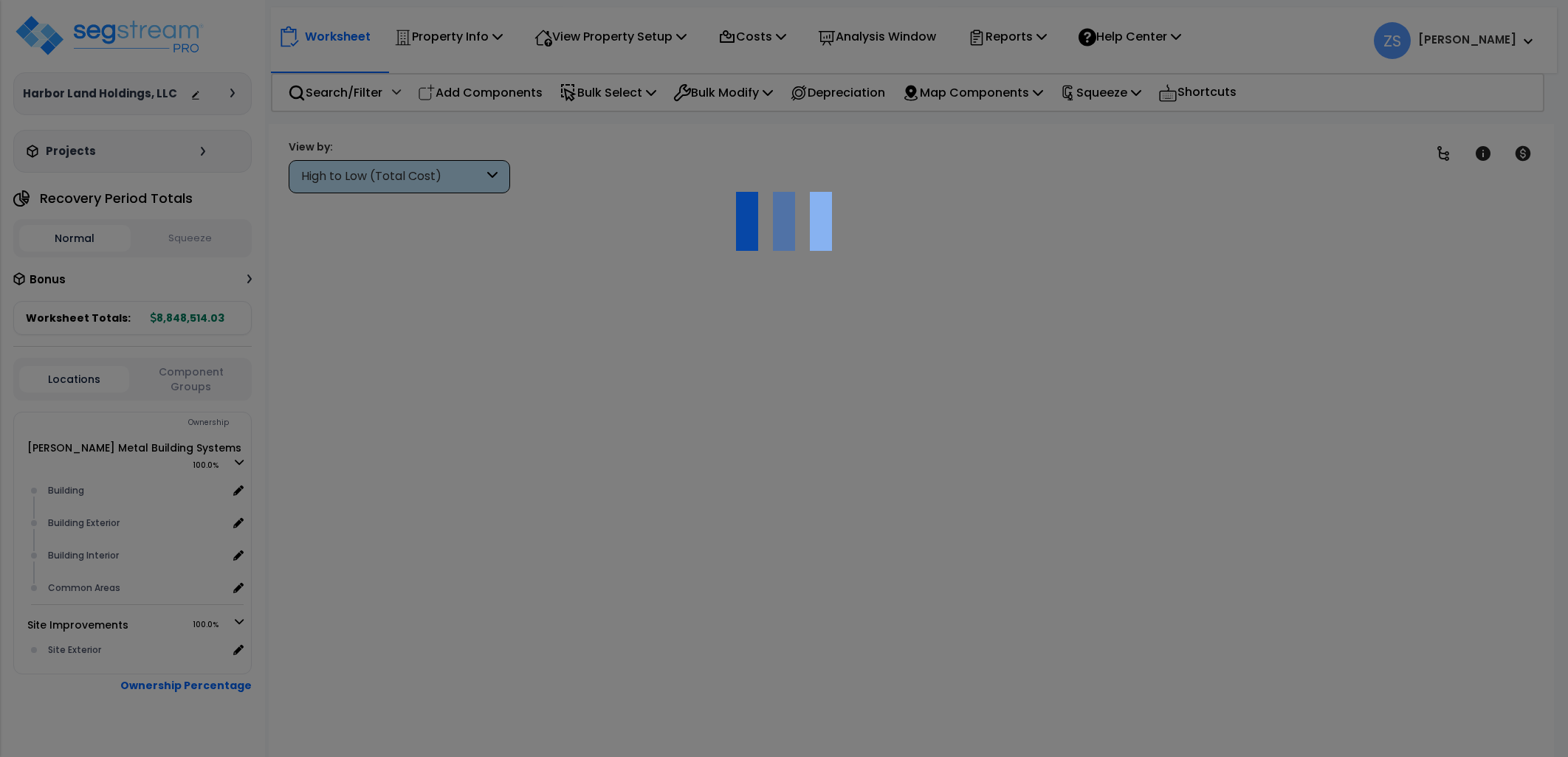
scroll to position [65, 0]
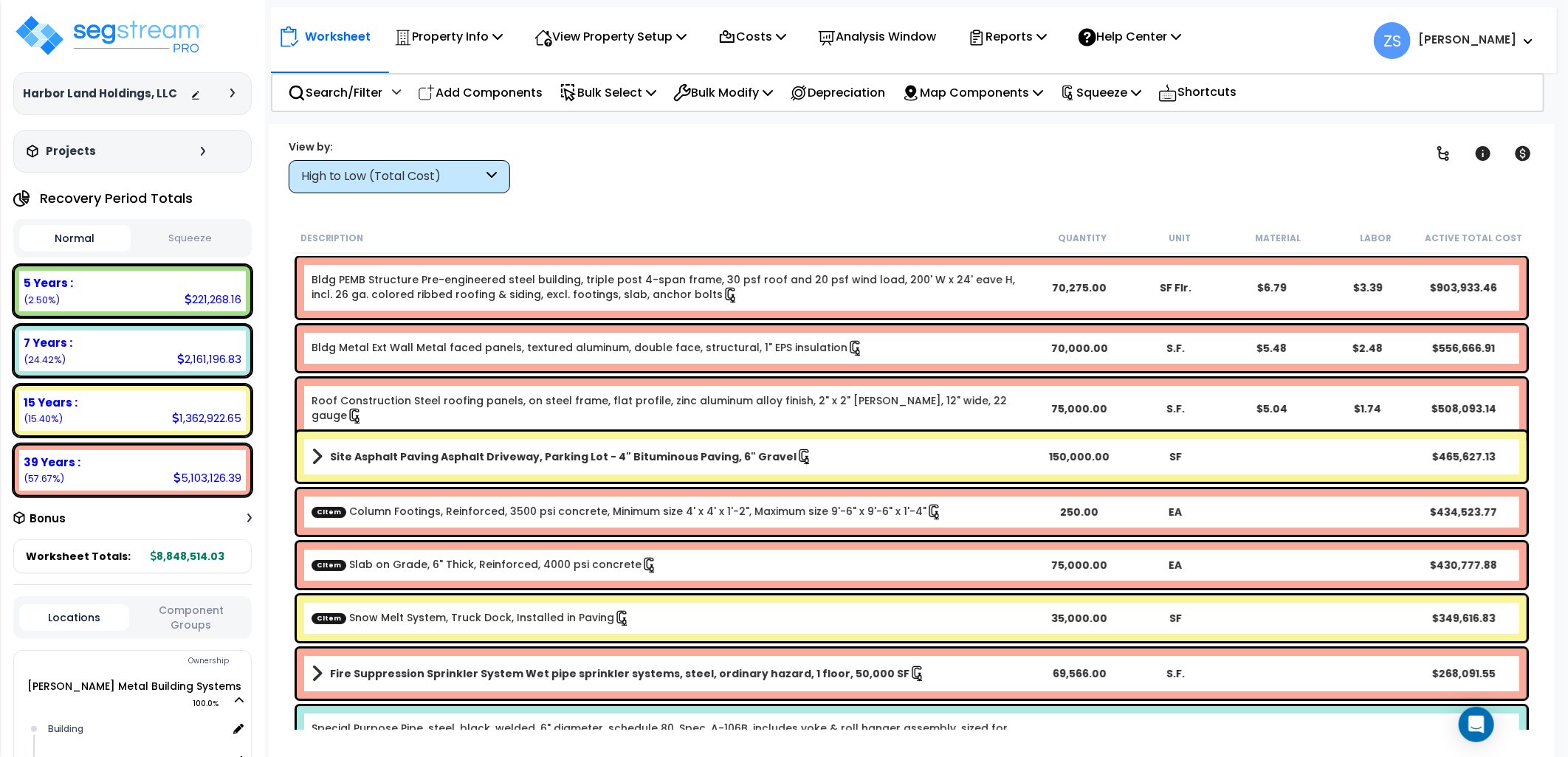
click at [195, 238] on button "Squeeze" at bounding box center [190, 239] width 111 height 26
click at [101, 228] on button "Normal" at bounding box center [75, 239] width 111 height 26
click at [196, 238] on button "Squeeze" at bounding box center [190, 239] width 111 height 26
drag, startPoint x: 79, startPoint y: 249, endPoint x: 92, endPoint y: 248, distance: 13.0
click at [86, 248] on button "Normal" at bounding box center [75, 239] width 111 height 26
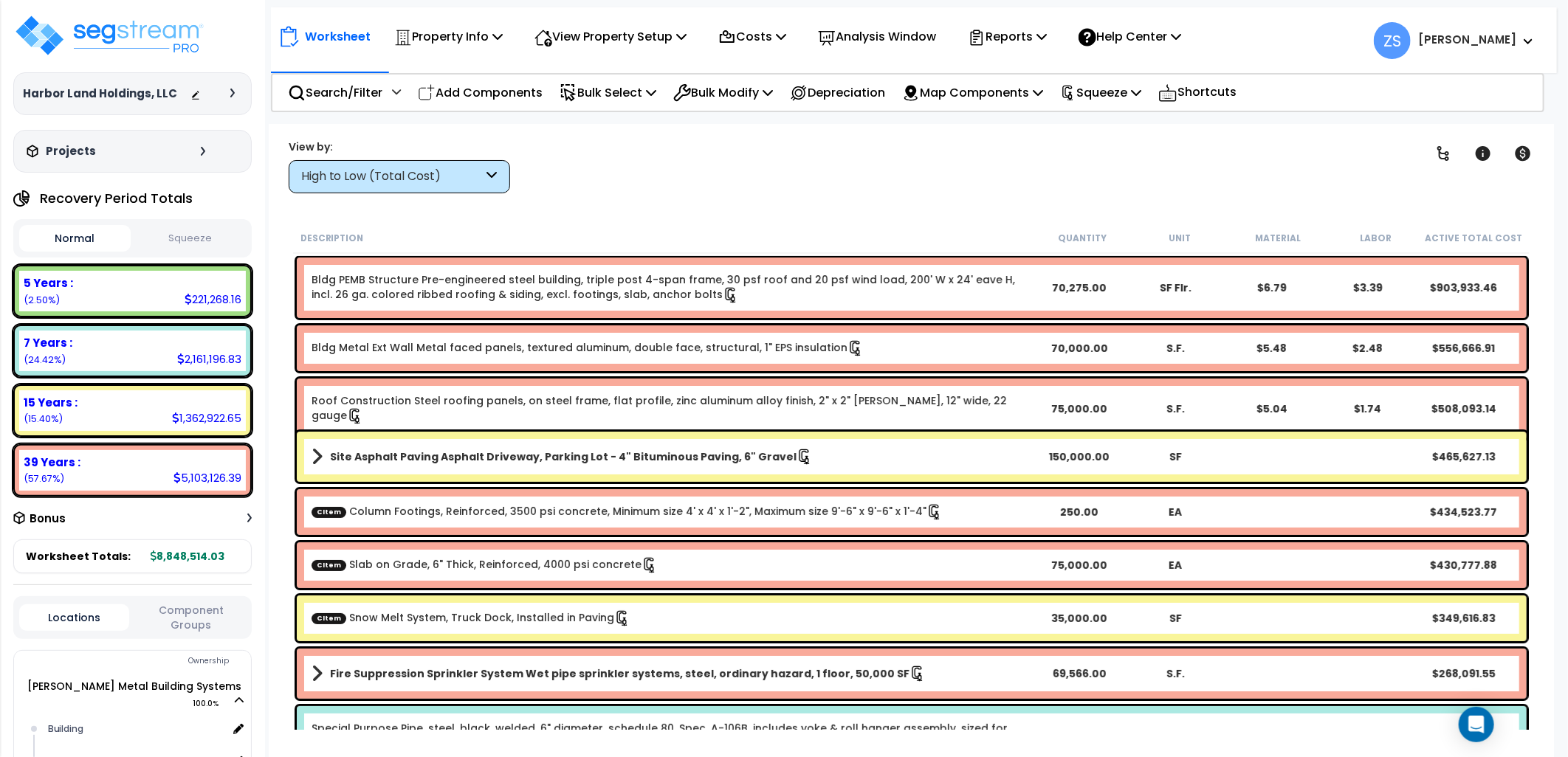
click at [219, 251] on button "Squeeze" at bounding box center [190, 239] width 111 height 26
click at [498, 36] on icon at bounding box center [497, 36] width 10 height 12
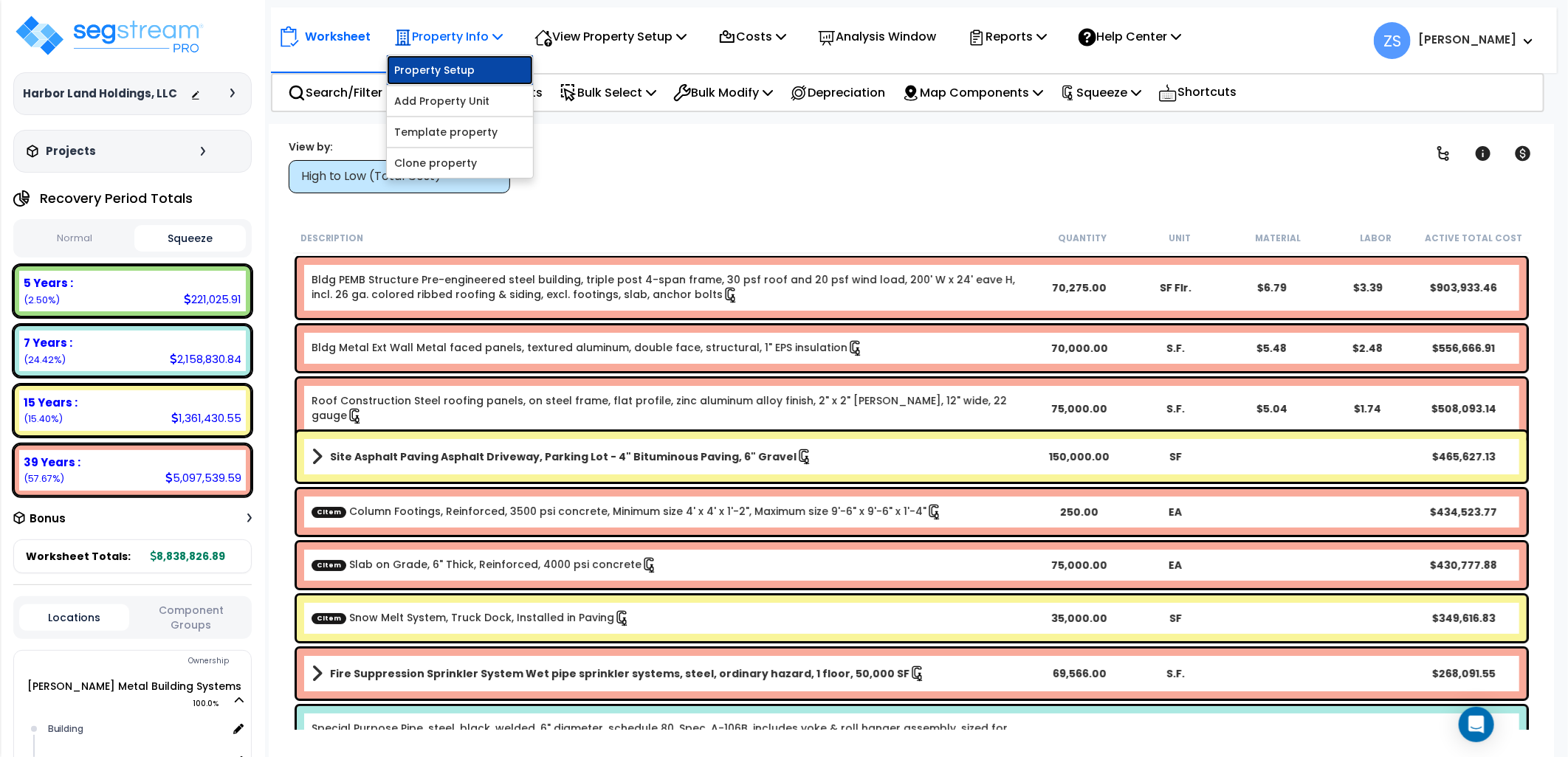
click at [445, 71] on link "Property Setup" at bounding box center [459, 70] width 146 height 30
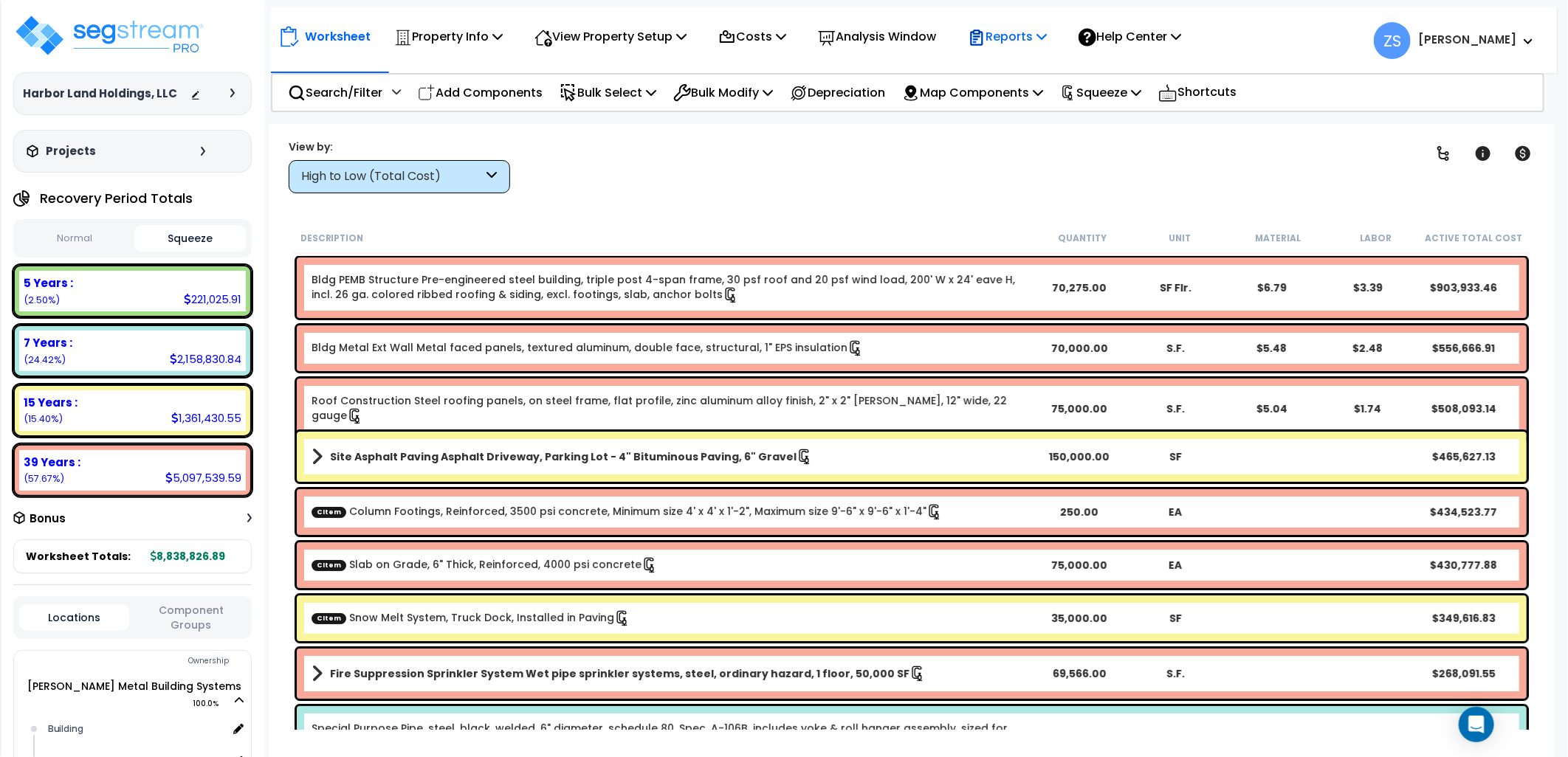
click at [1047, 30] on icon at bounding box center [1042, 36] width 10 height 12
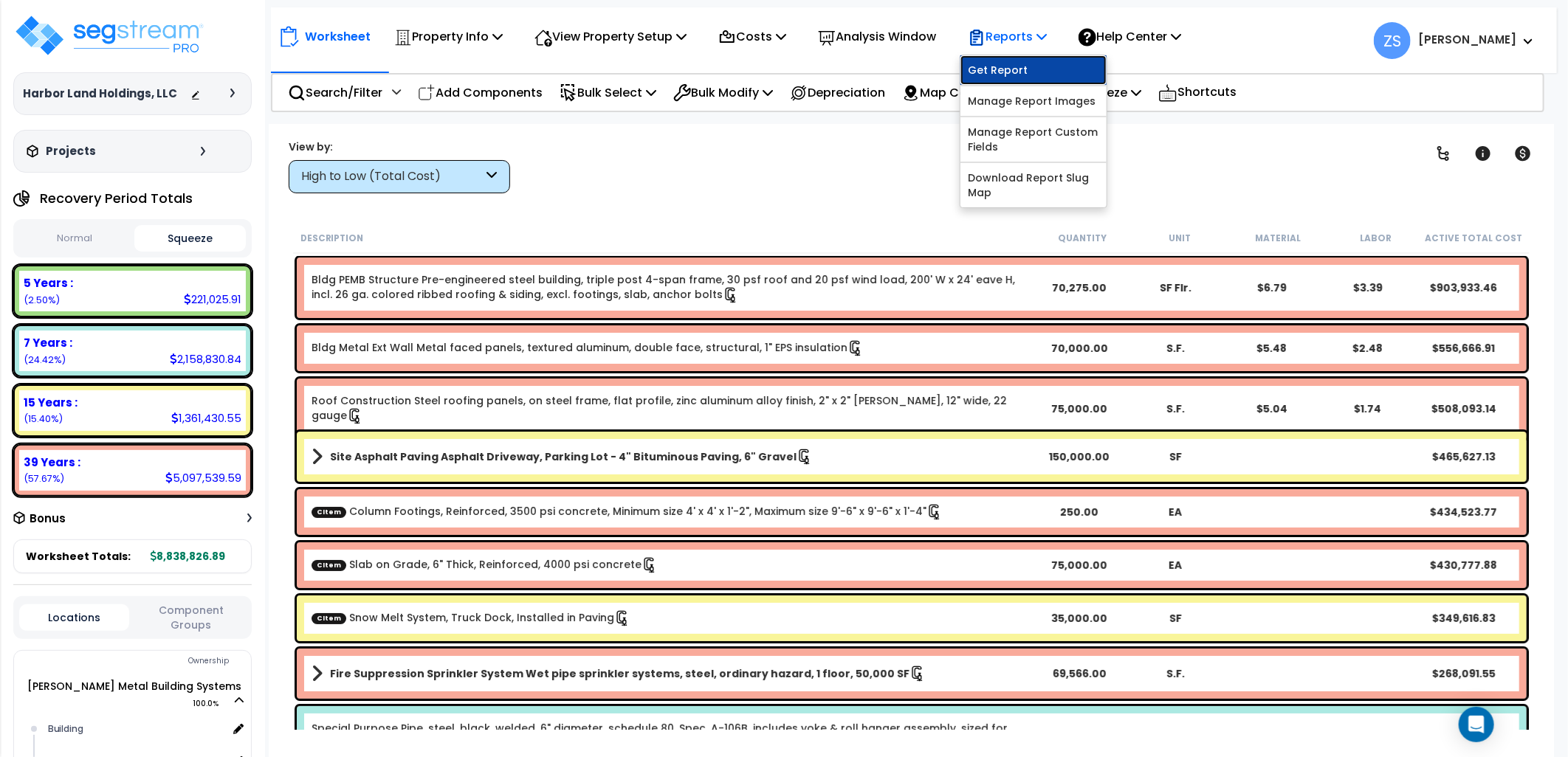
click at [1075, 69] on link "Get Report" at bounding box center [1033, 70] width 146 height 30
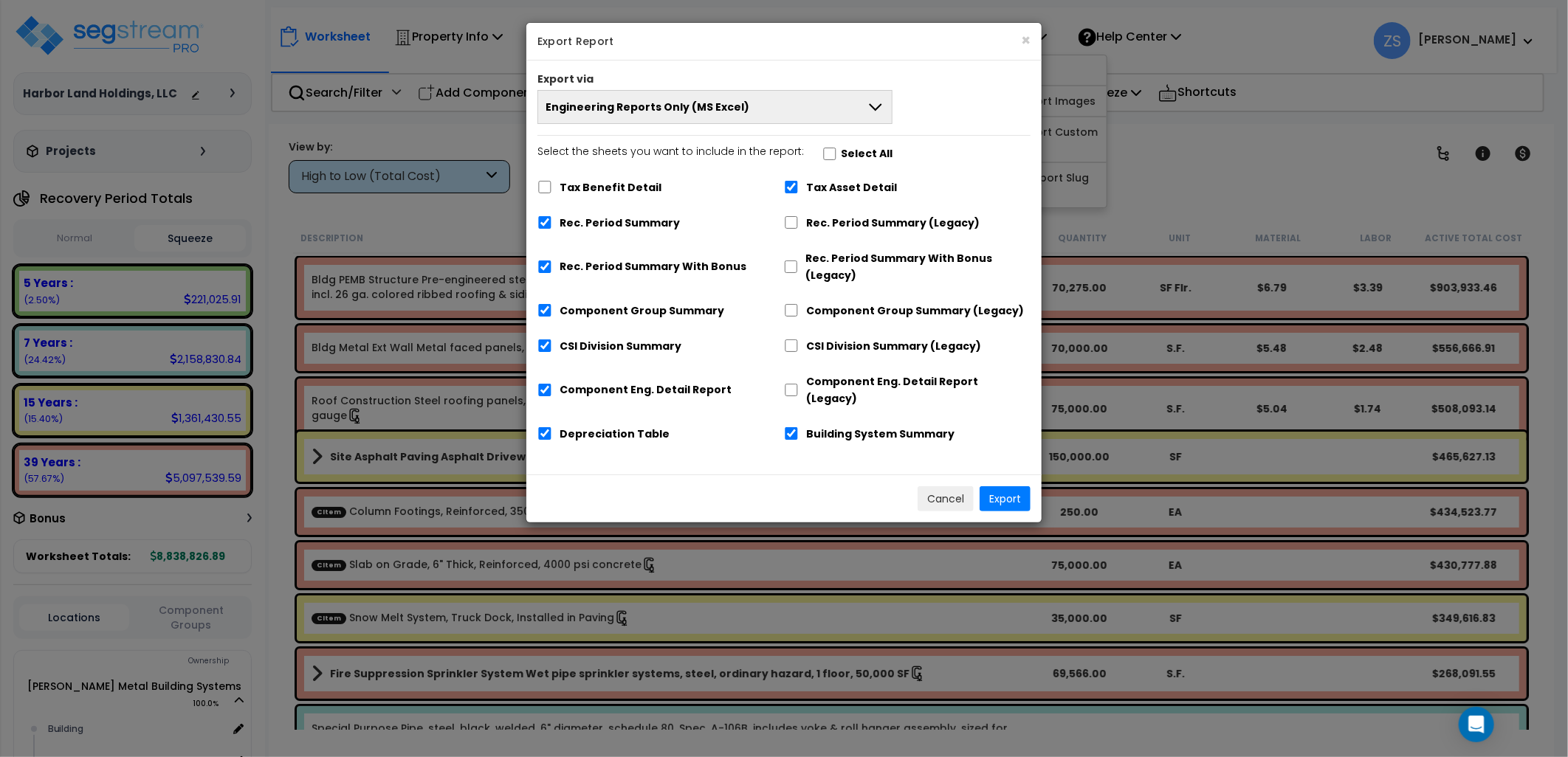
click at [744, 114] on button "Engineering Reports Only (MS Excel)" at bounding box center [715, 107] width 355 height 34
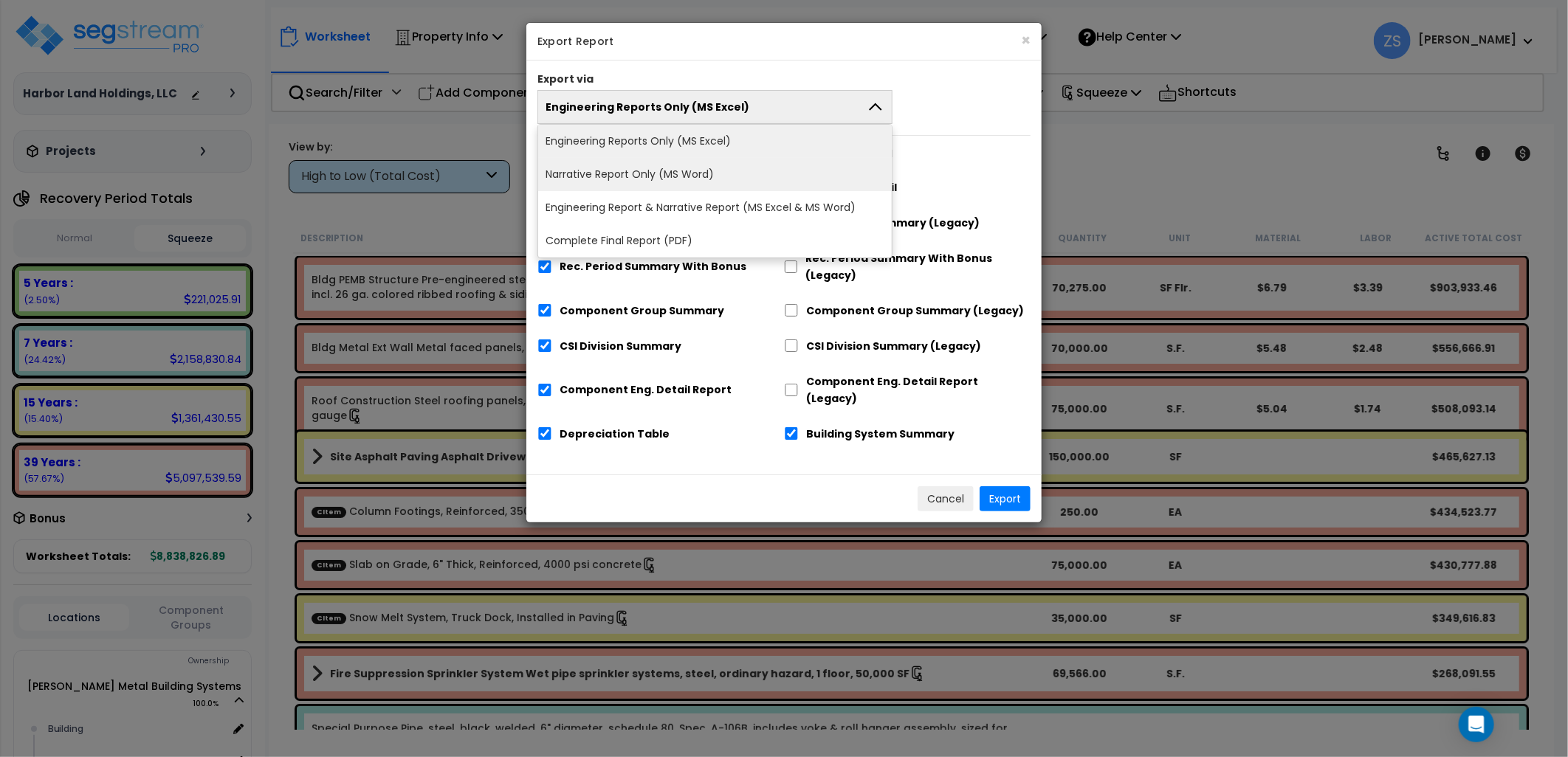
click at [667, 178] on li "Narrative Report Only (MS Word)" at bounding box center [715, 174] width 354 height 33
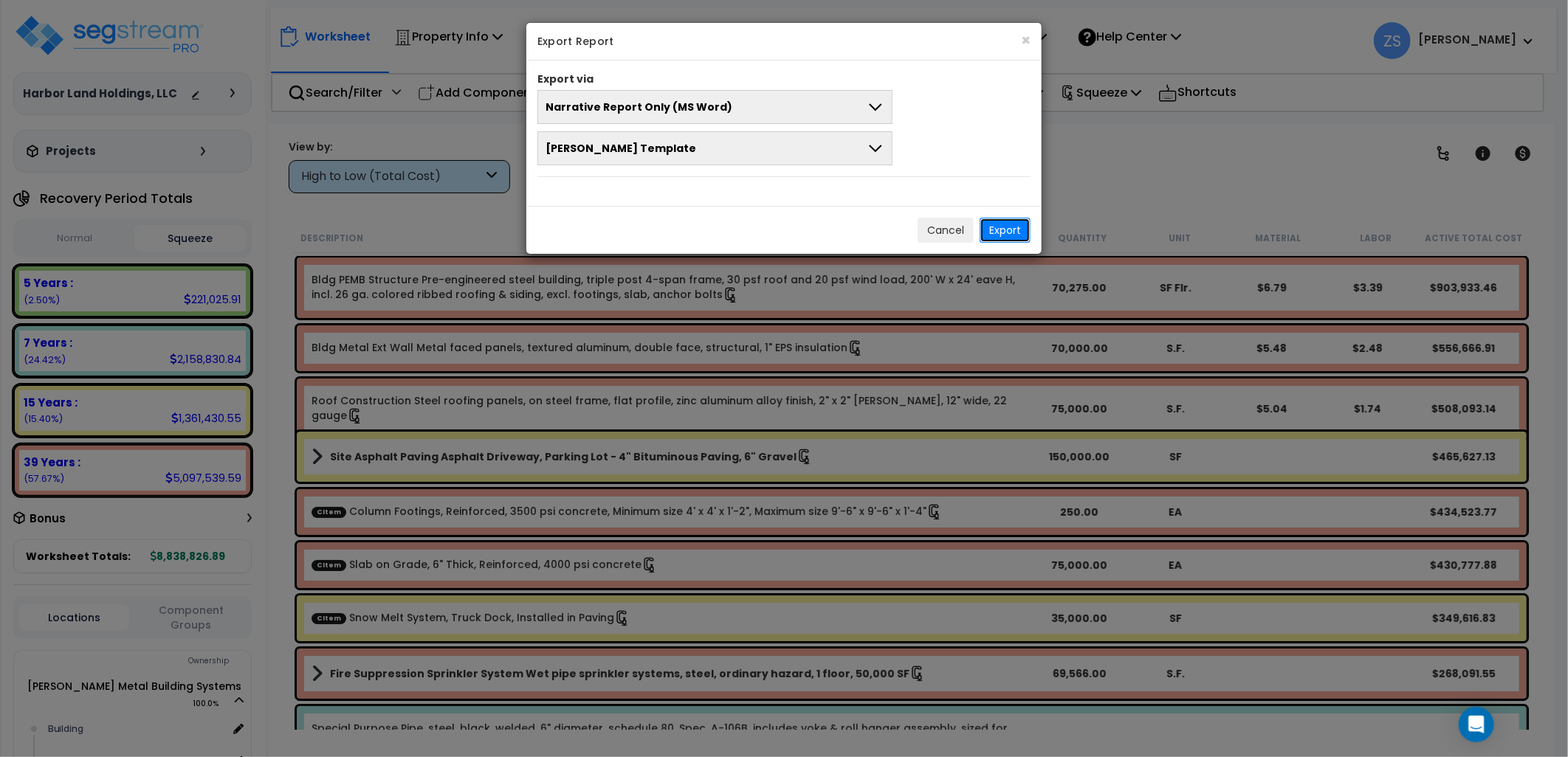
click at [1005, 231] on button "Export" at bounding box center [1005, 230] width 51 height 25
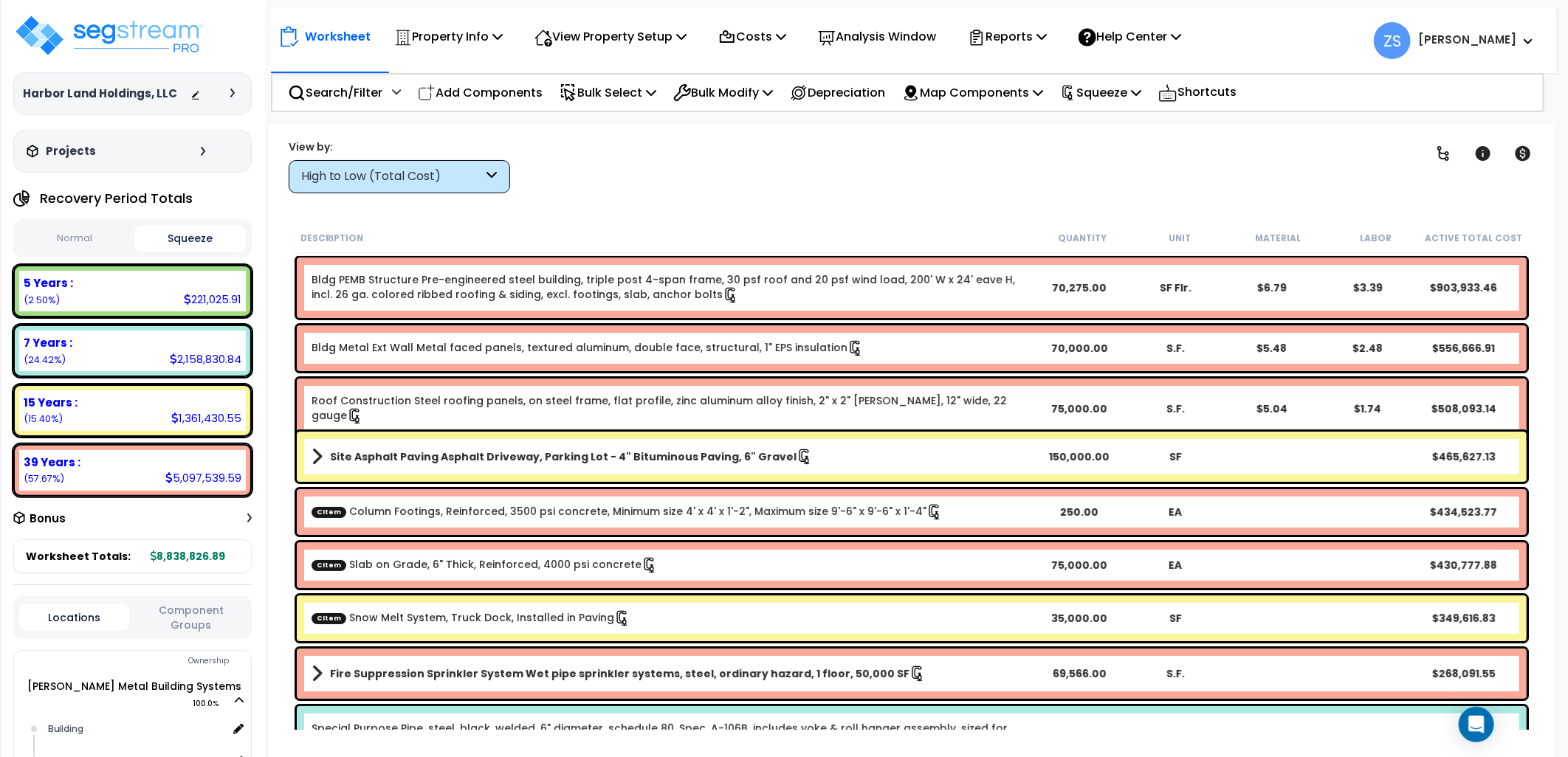
click at [1067, 174] on div "Clear Filters" at bounding box center [963, 166] width 870 height 55
click at [1047, 37] on icon at bounding box center [1042, 36] width 10 height 12
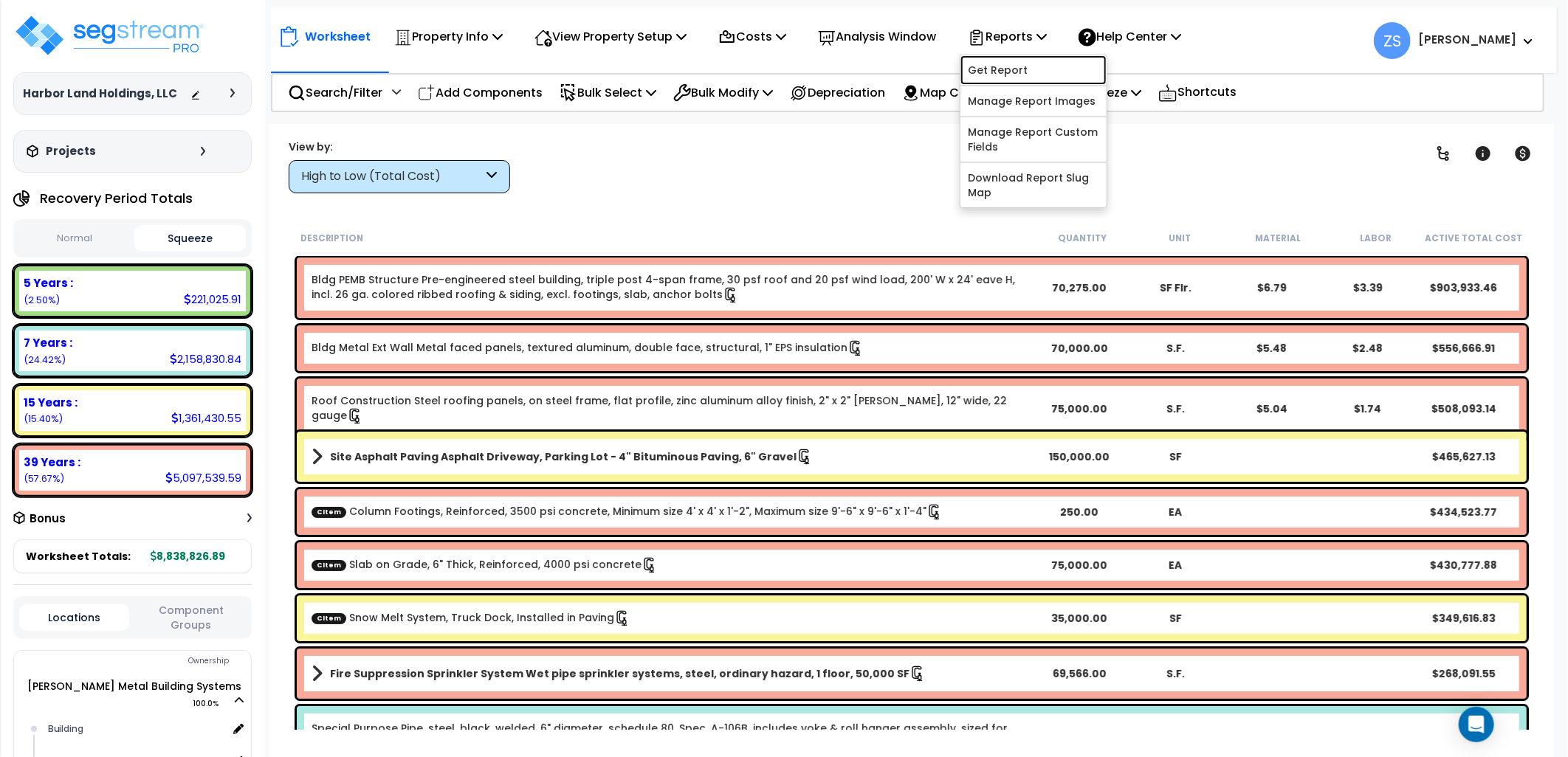
click at [1036, 74] on link "Get Report" at bounding box center [1033, 70] width 146 height 30
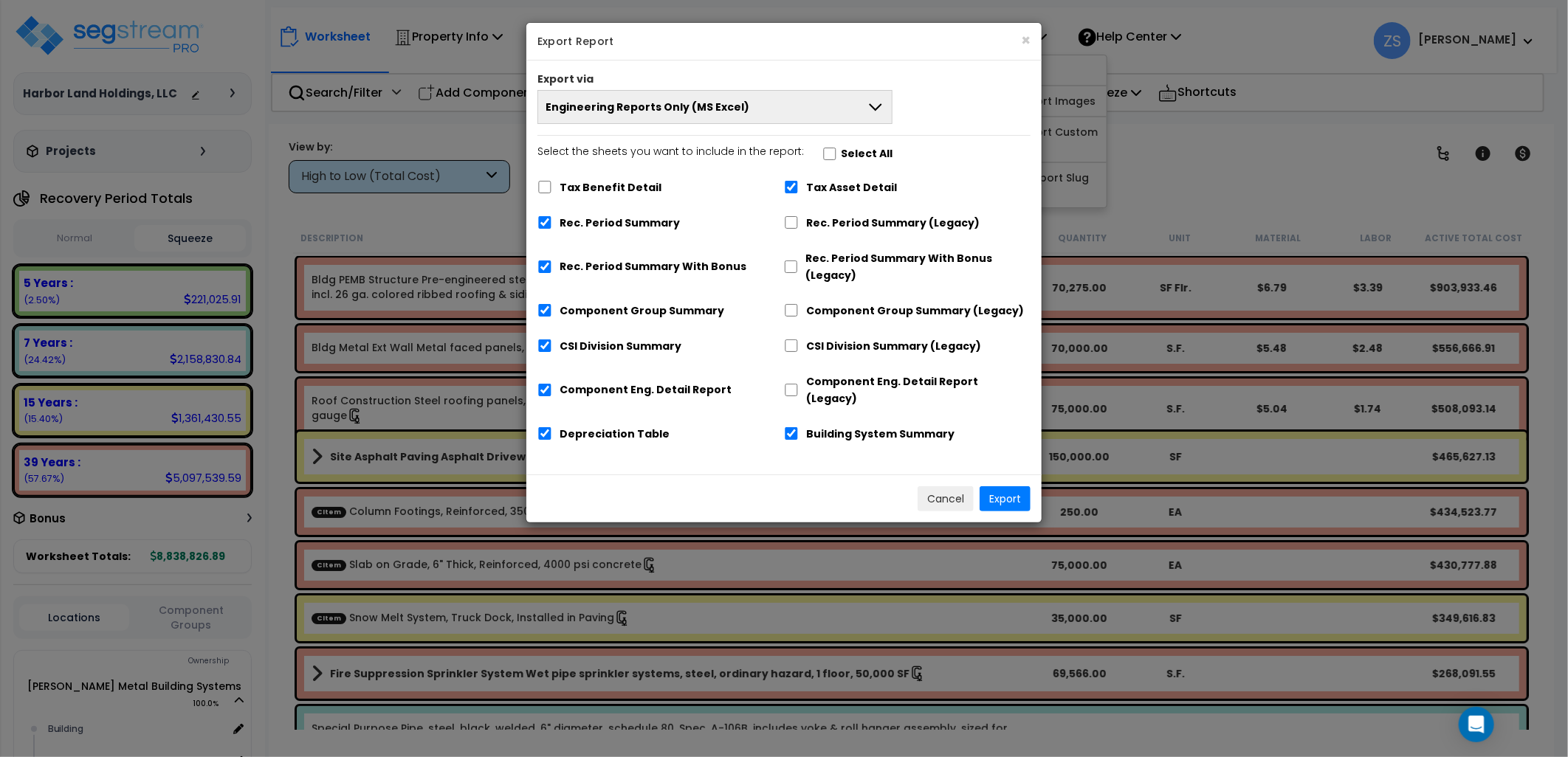
click at [690, 116] on button "Engineering Reports Only (MS Excel)" at bounding box center [715, 107] width 355 height 34
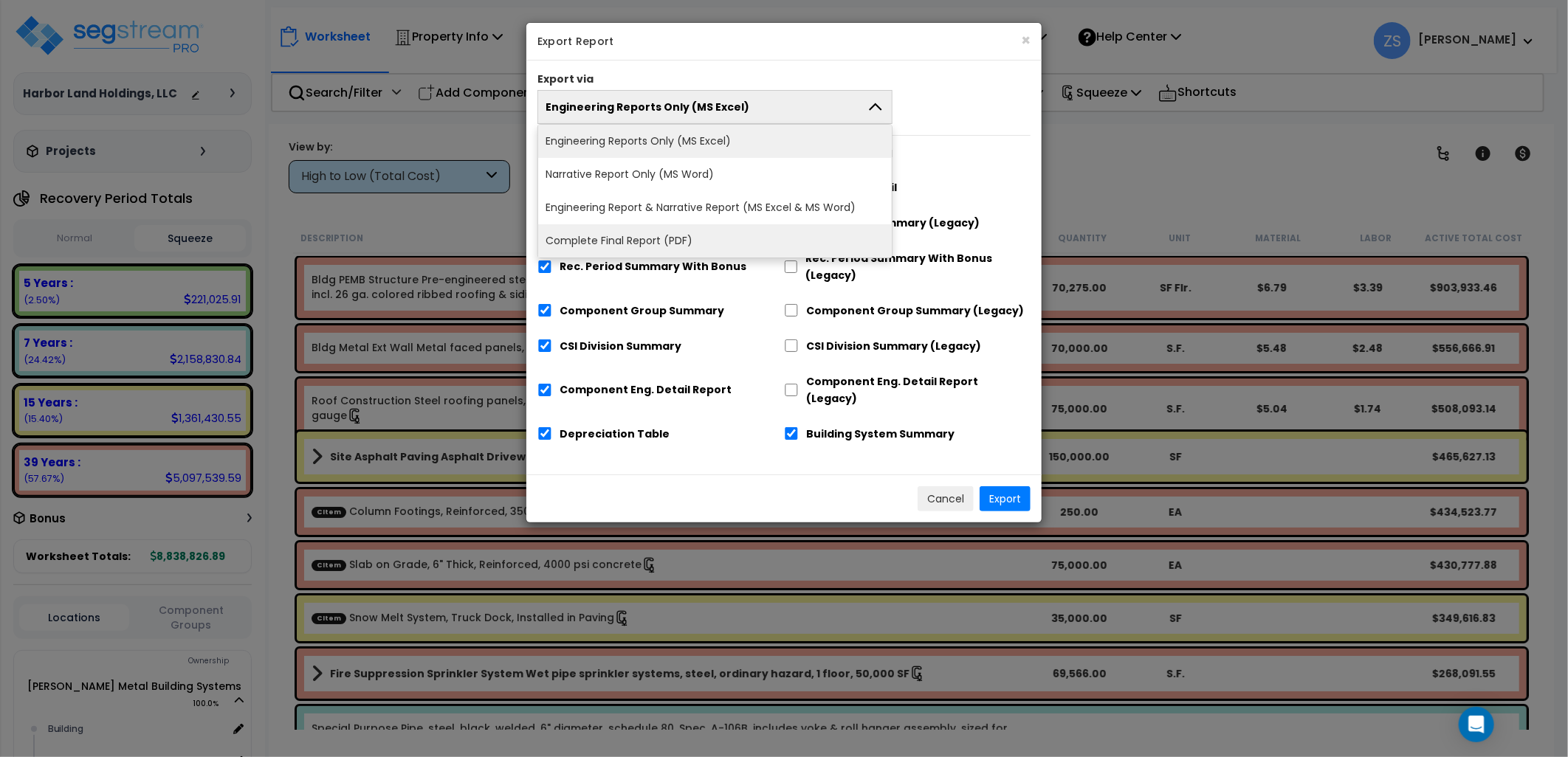
click at [644, 237] on li "Complete Final Report (PDF)" at bounding box center [715, 240] width 354 height 33
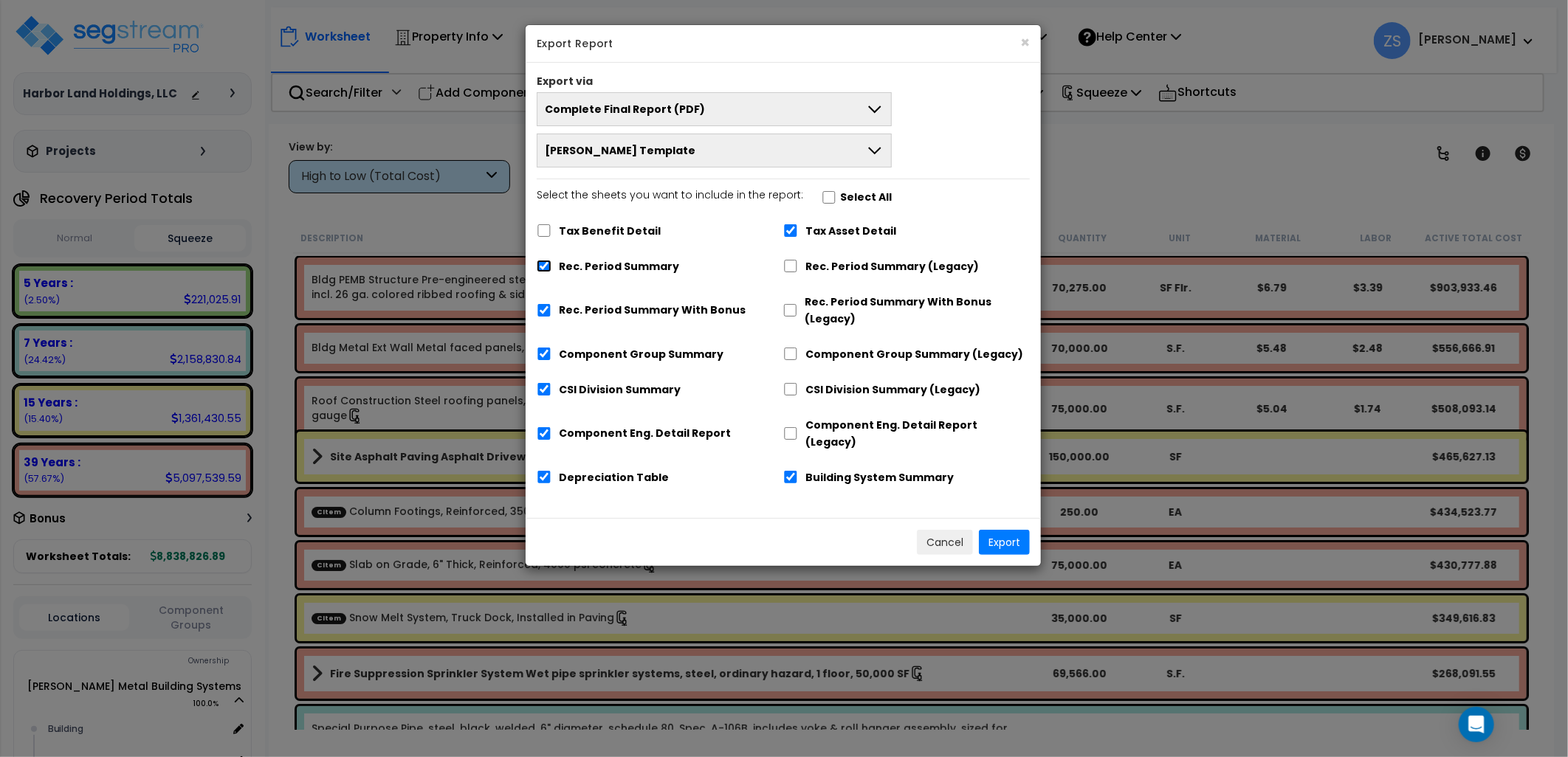
drag, startPoint x: 549, startPoint y: 263, endPoint x: 644, endPoint y: 291, distance: 99.0
click at [551, 263] on div "Rec. Period Summary" at bounding box center [660, 265] width 246 height 28
click at [547, 266] on input "Rec. Period Summary" at bounding box center [544, 266] width 15 height 13
checkbox input "false"
click at [1001, 530] on button "Export" at bounding box center [1004, 542] width 51 height 25
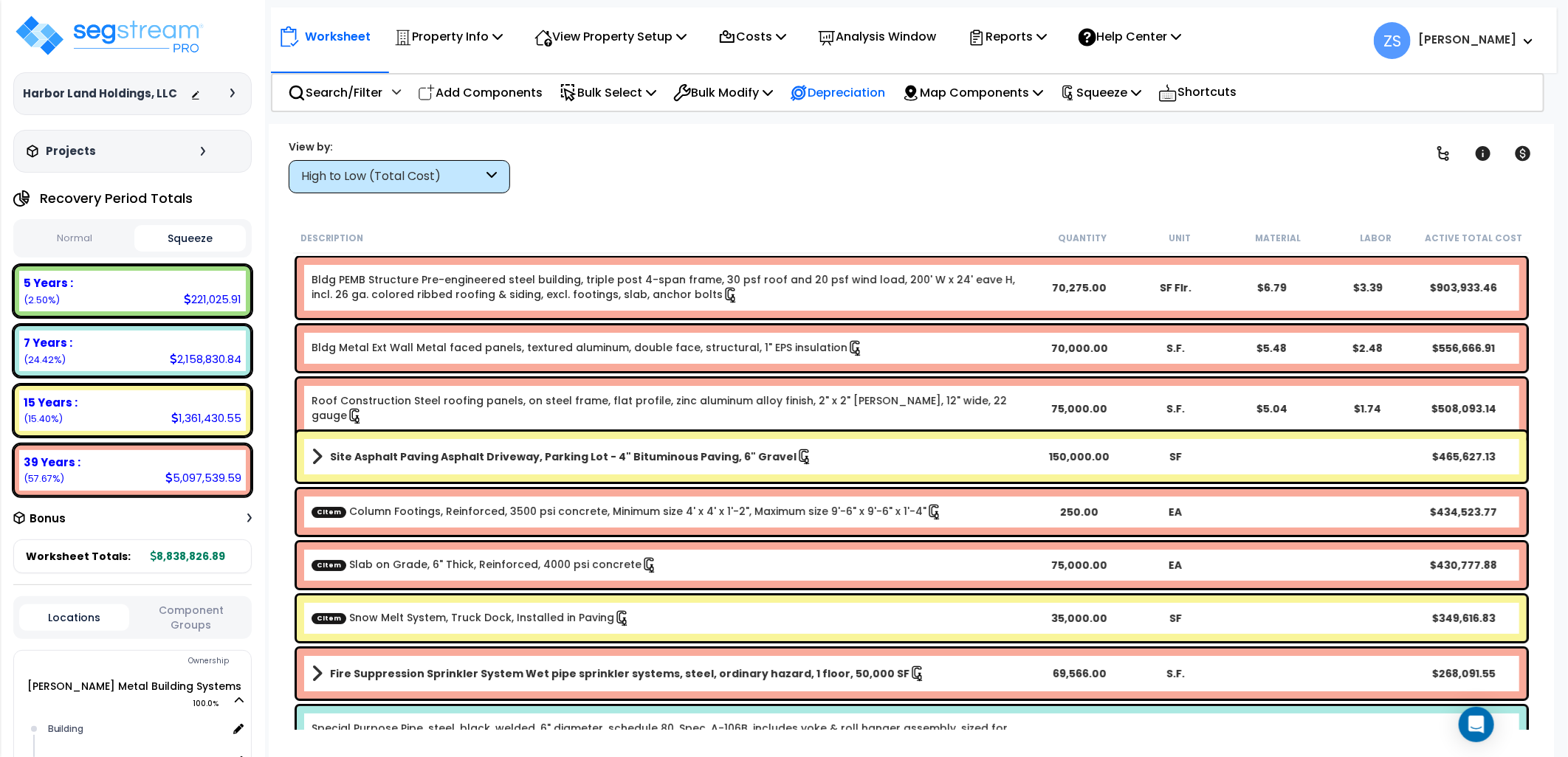
click at [832, 98] on p "Depreciation" at bounding box center [837, 92] width 95 height 20
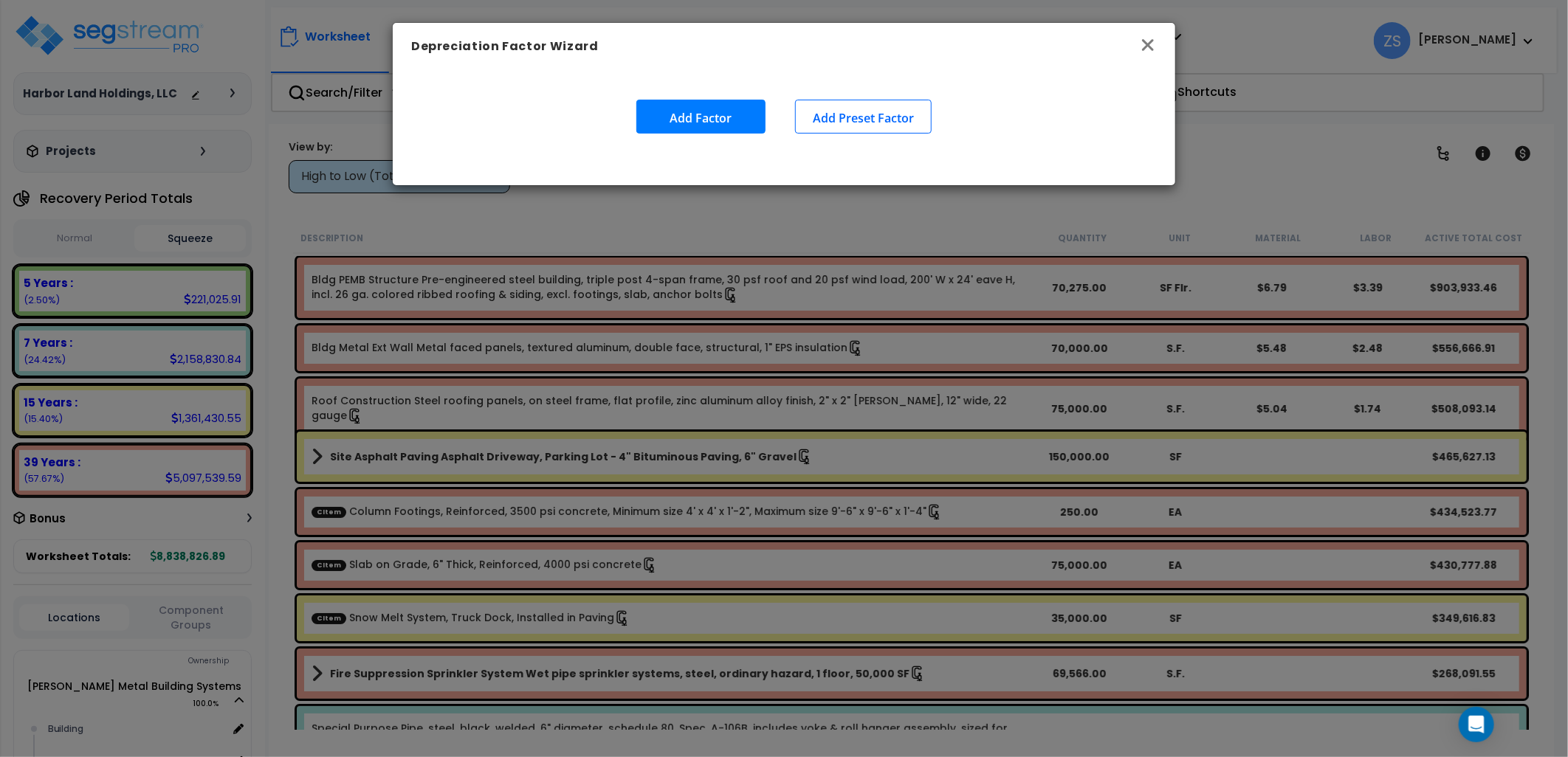
click at [1144, 48] on icon "button" at bounding box center [1148, 44] width 12 height 12
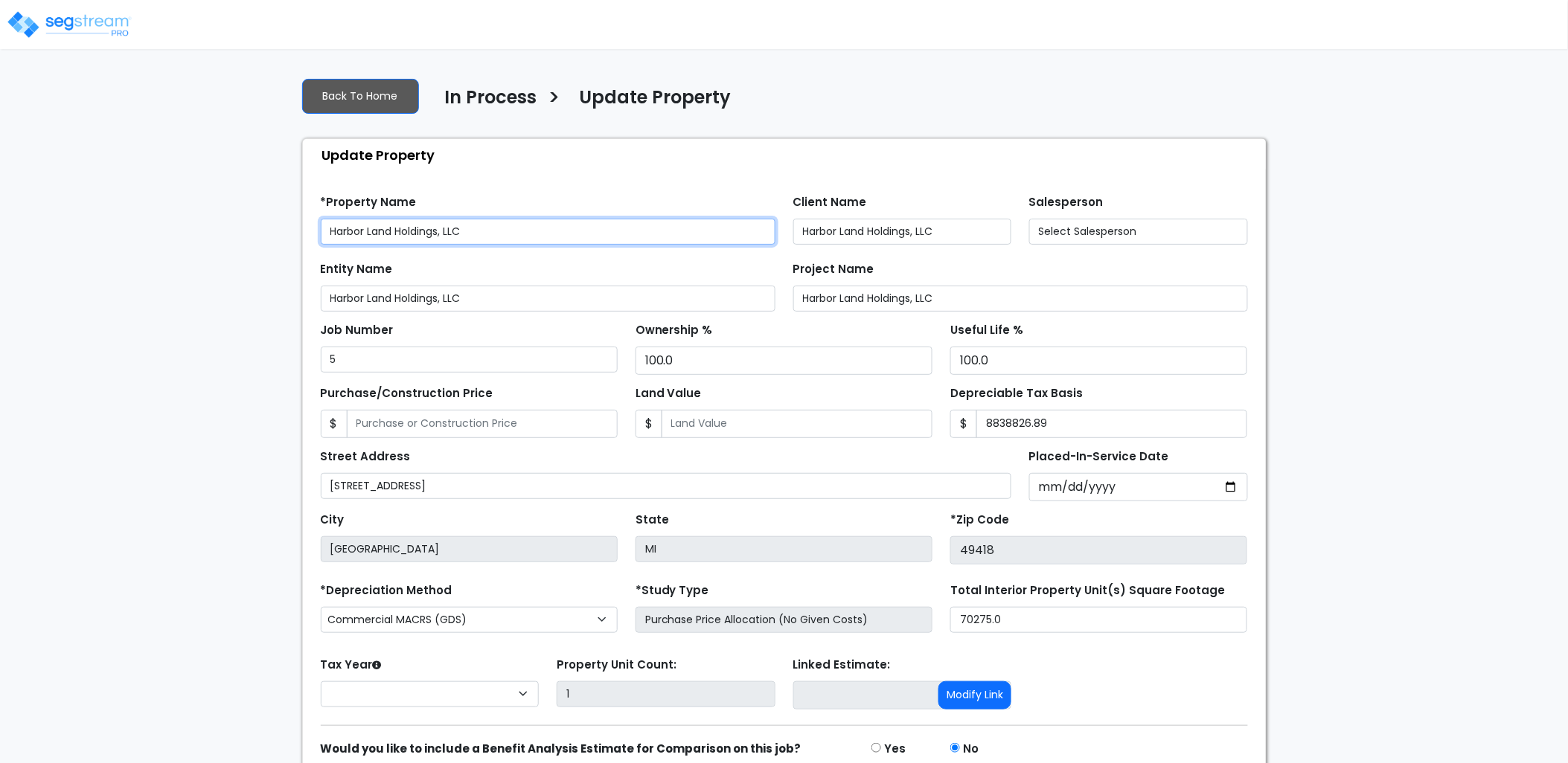
type input "8,838,826.89"
select select "2024"
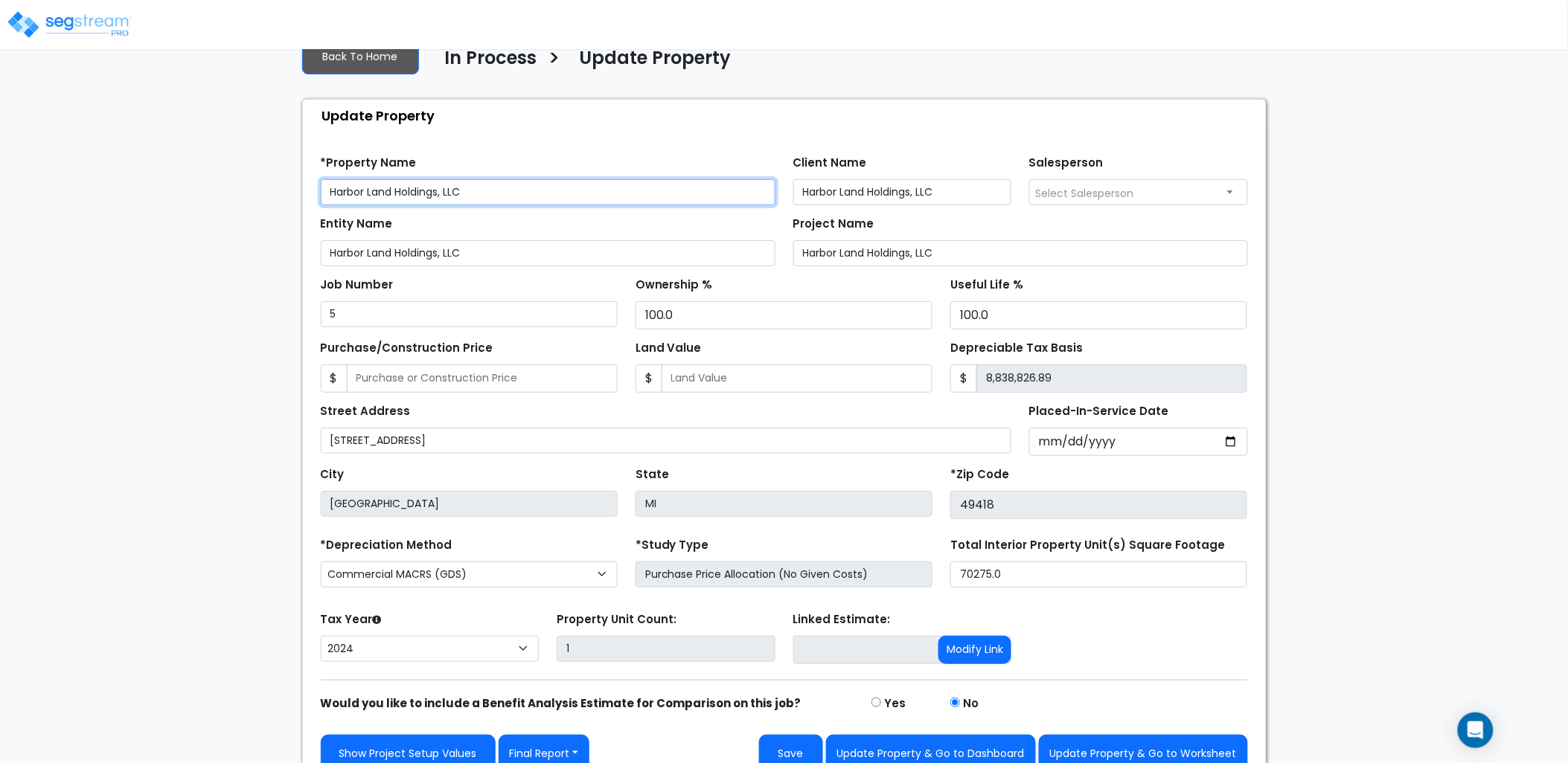
scroll to position [62, 0]
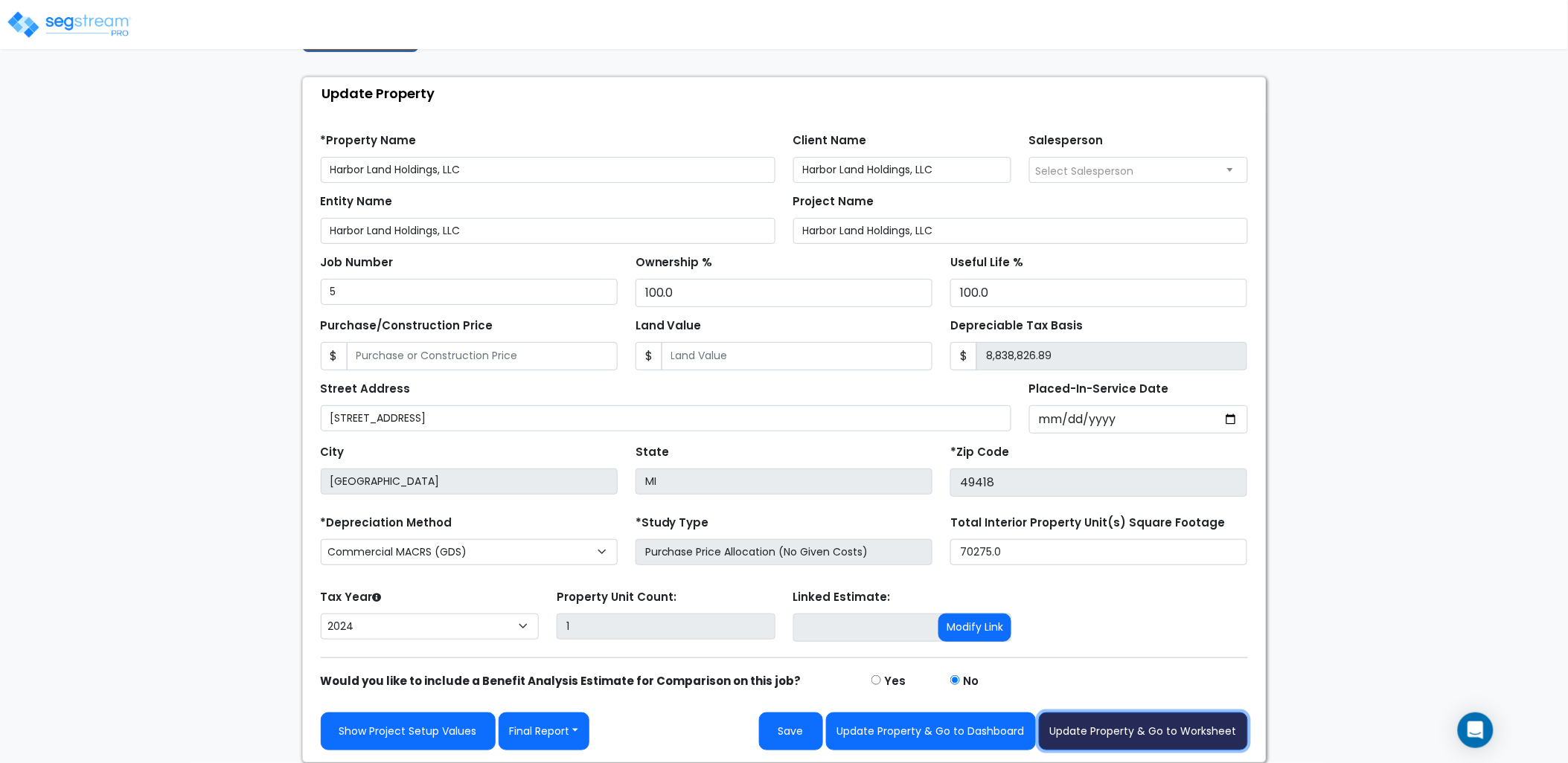
click at [1147, 735] on button "Update Property & Go to Worksheet" at bounding box center [1143, 731] width 209 height 38
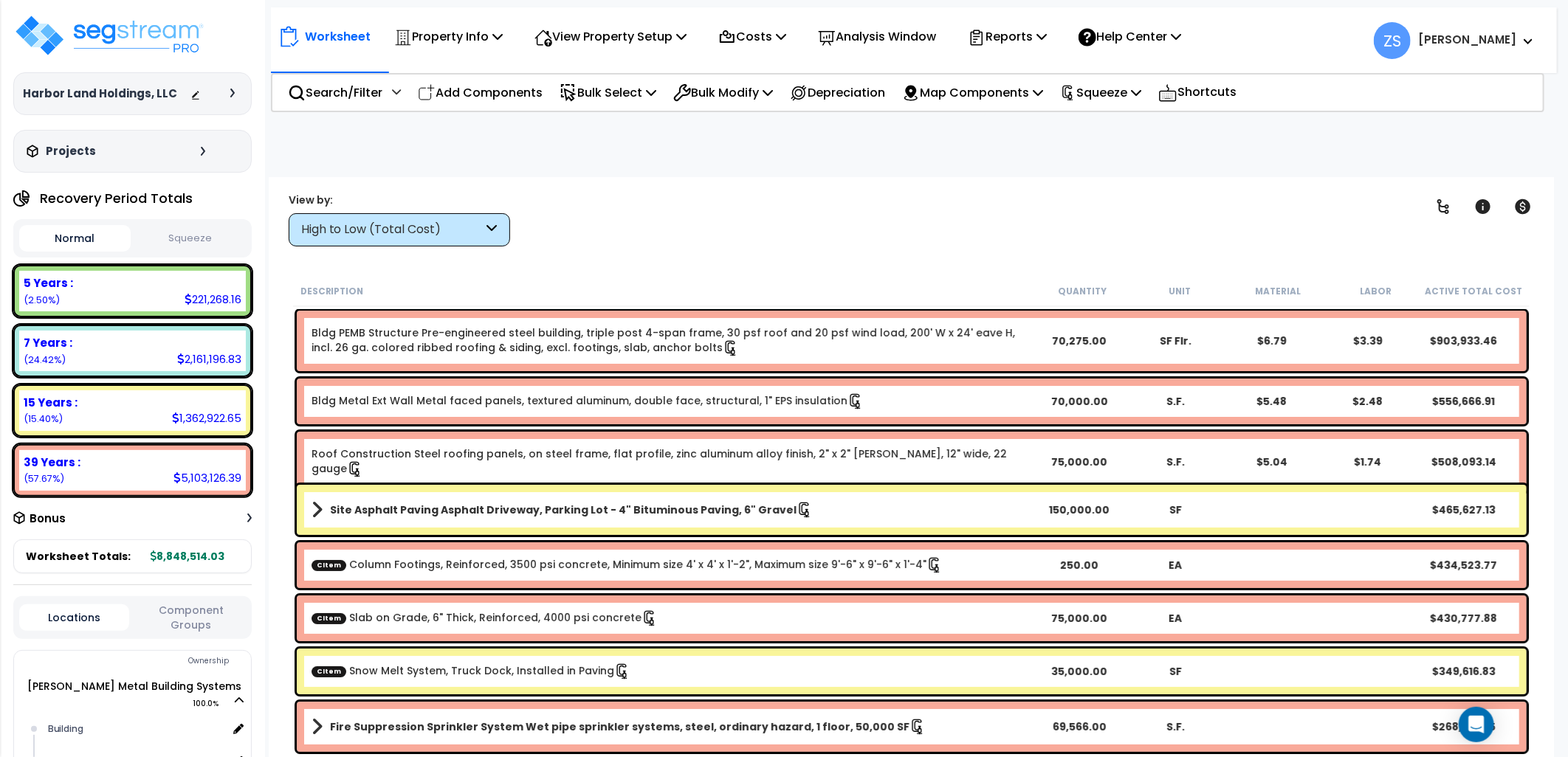
click at [218, 241] on button "Squeeze" at bounding box center [190, 239] width 111 height 26
click at [84, 241] on button "Normal" at bounding box center [75, 239] width 111 height 26
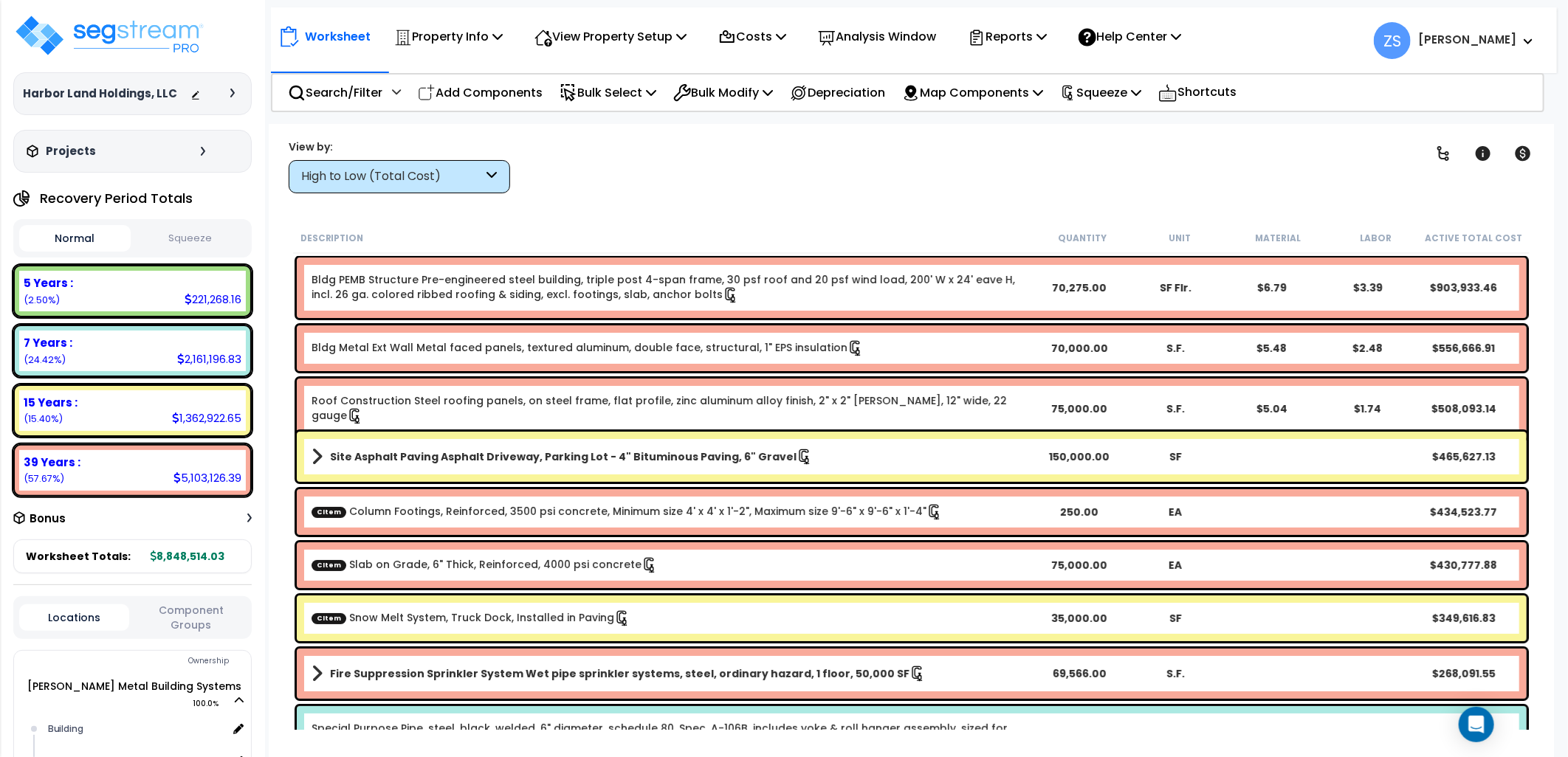
click at [173, 237] on button "Squeeze" at bounding box center [190, 239] width 111 height 26
click at [392, 182] on div "High to Low (Total Cost)" at bounding box center [392, 177] width 182 height 17
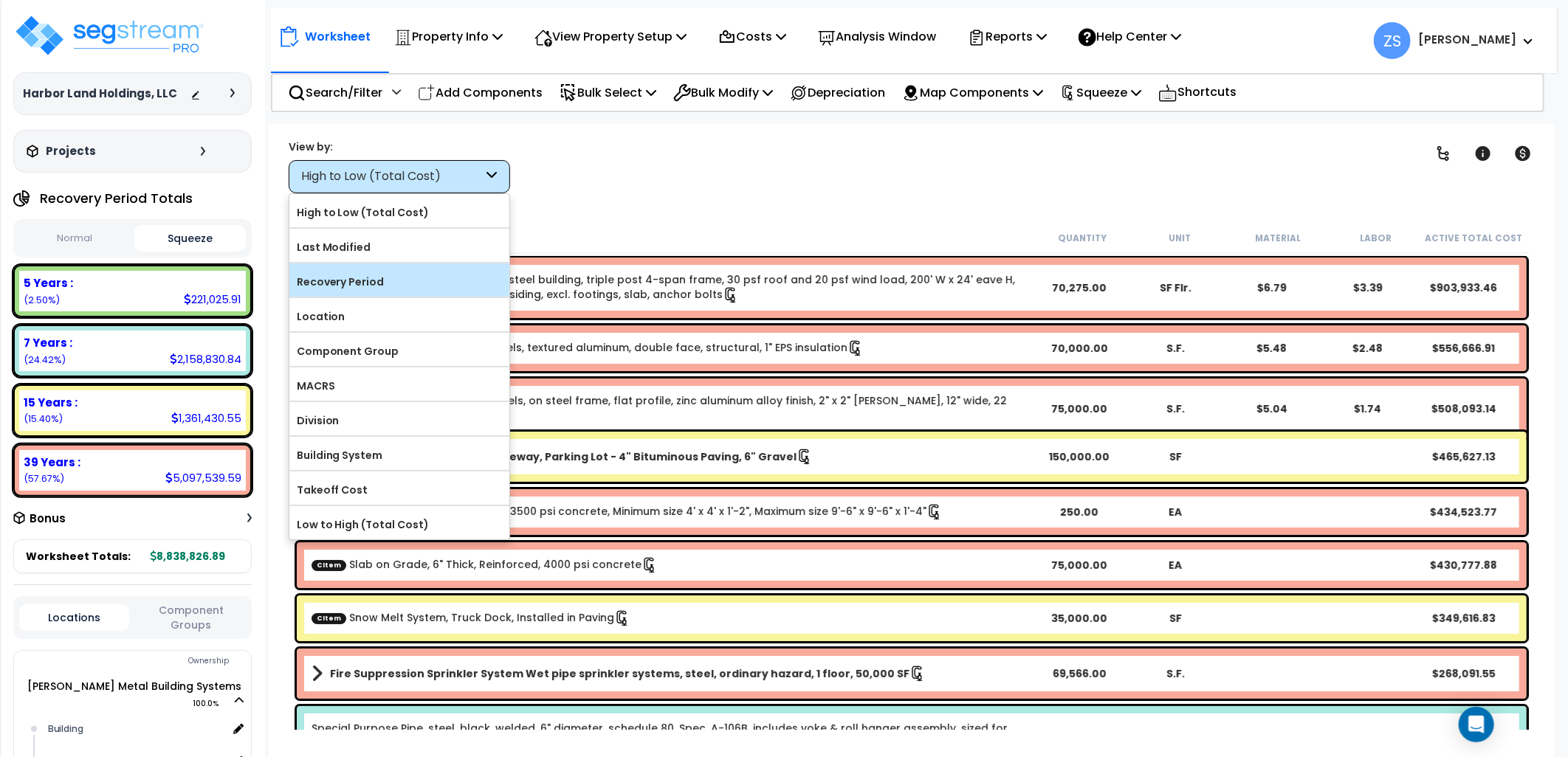
click at [397, 295] on div "Recovery Period" at bounding box center [399, 279] width 220 height 33
click at [375, 282] on label "Recovery Period" at bounding box center [399, 282] width 220 height 22
click at [0, 0] on input "Recovery Period" at bounding box center [0, 0] width 0 height 0
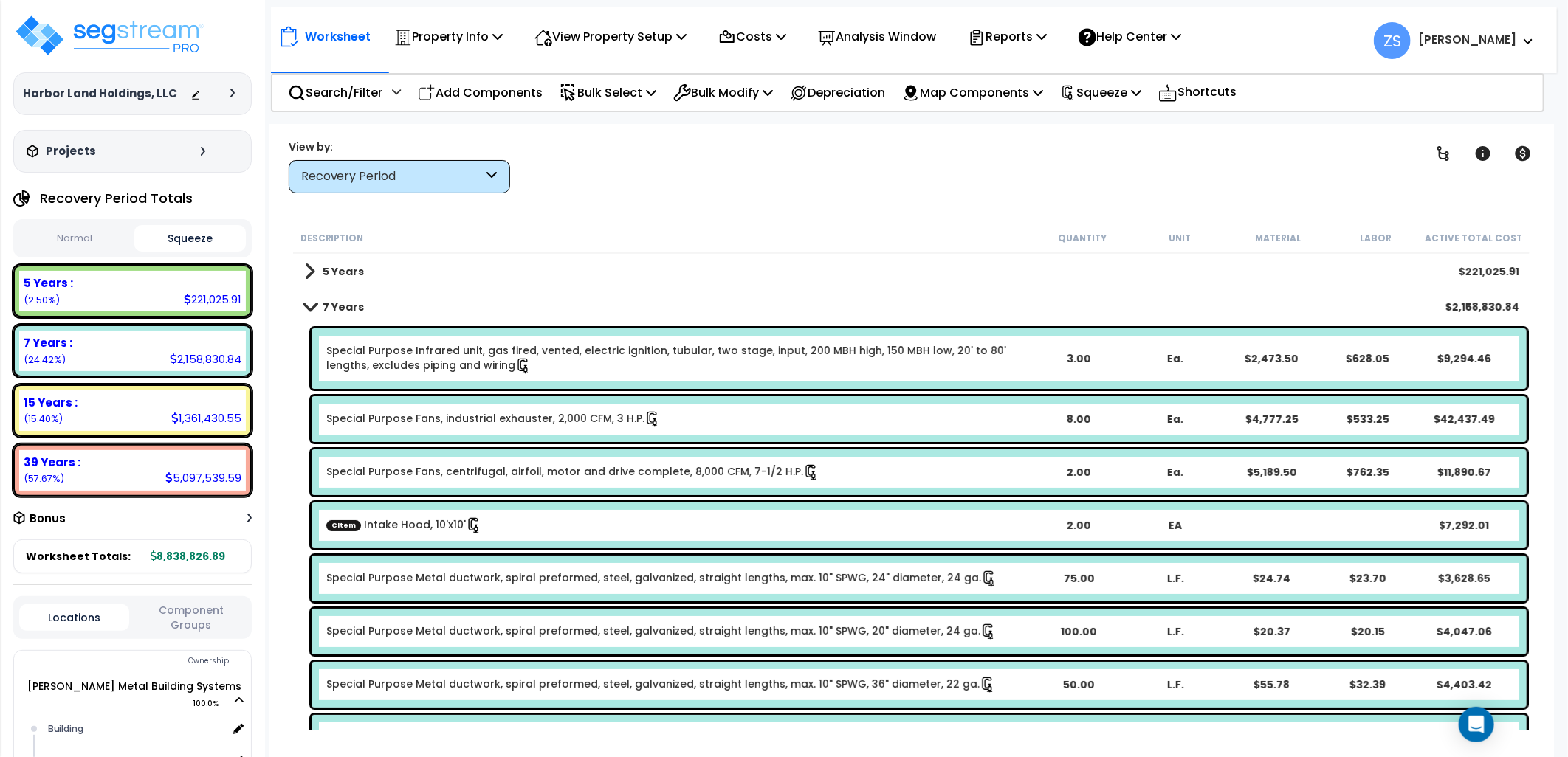
click at [308, 307] on span at bounding box center [309, 307] width 21 height 11
